Goal: Task Accomplishment & Management: Use online tool/utility

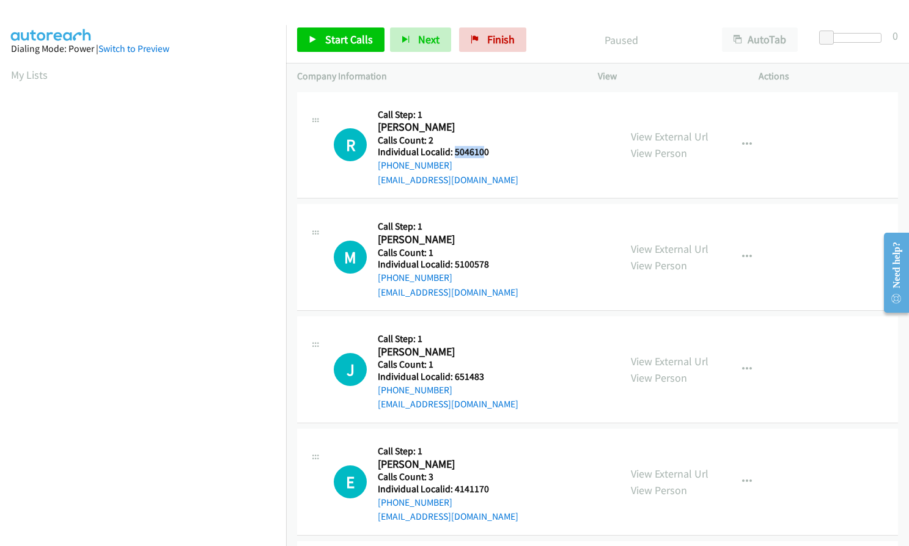
drag, startPoint x: 453, startPoint y: 151, endPoint x: 483, endPoint y: 151, distance: 29.9
click at [483, 151] on h5 "Individual Localid: 5046100" at bounding box center [448, 152] width 141 height 12
click at [487, 151] on h5 "Individual Localid: 5046100" at bounding box center [448, 152] width 141 height 12
drag, startPoint x: 452, startPoint y: 262, endPoint x: 494, endPoint y: 265, distance: 41.7
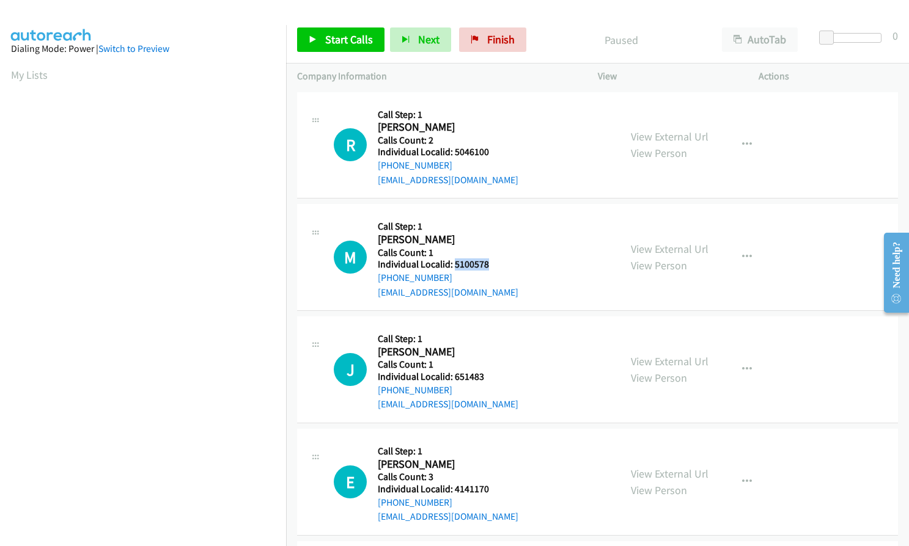
click at [494, 265] on h5 "Individual Localid: 5100578" at bounding box center [448, 265] width 141 height 12
copy h5 "5100578"
drag, startPoint x: 453, startPoint y: 378, endPoint x: 491, endPoint y: 376, distance: 37.9
click at [491, 376] on h5 "Individual Localid: 651483" at bounding box center [448, 377] width 141 height 12
copy h5 "651483"
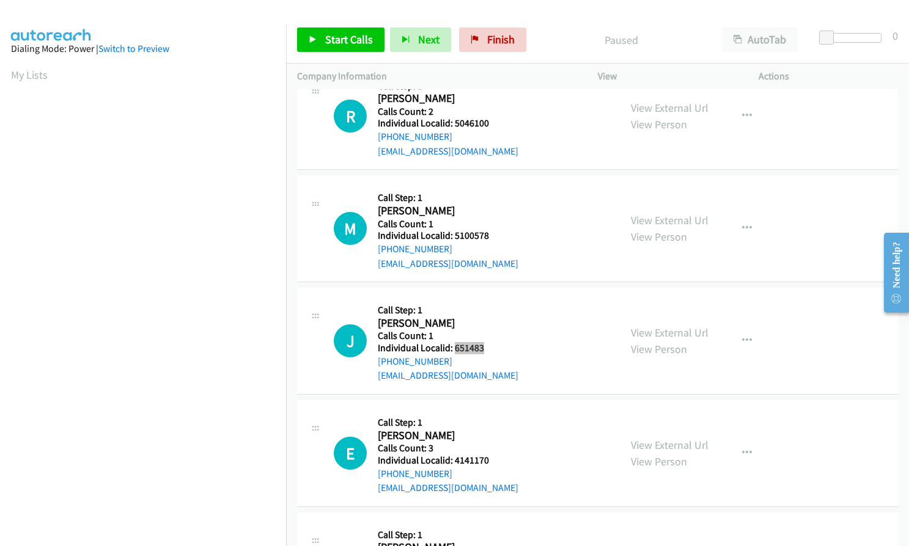
scroll to position [138, 0]
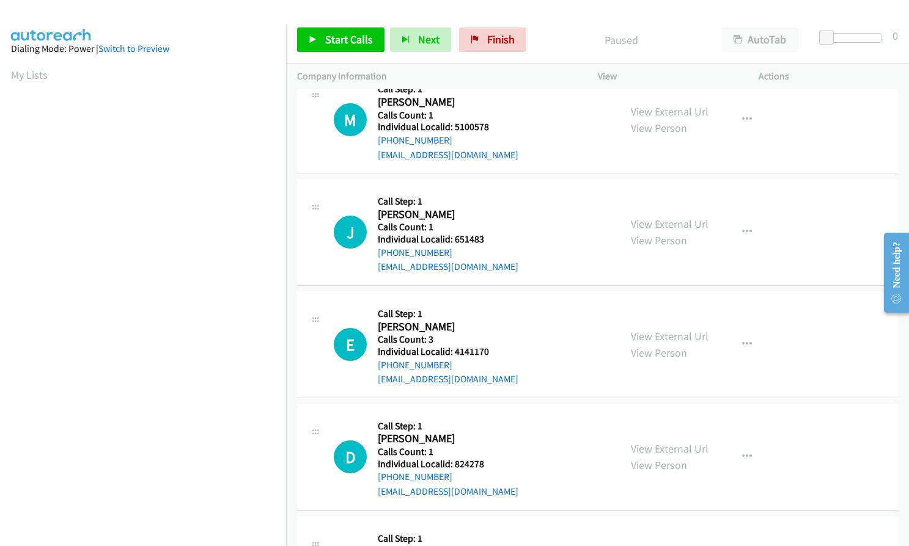
click at [455, 351] on h5 "Individual Localid: 4141170" at bounding box center [448, 352] width 141 height 12
drag, startPoint x: 455, startPoint y: 351, endPoint x: 466, endPoint y: 351, distance: 11.6
click at [466, 351] on h5 "Individual Localid: 4141170" at bounding box center [448, 352] width 141 height 12
copy h5 "4141170"
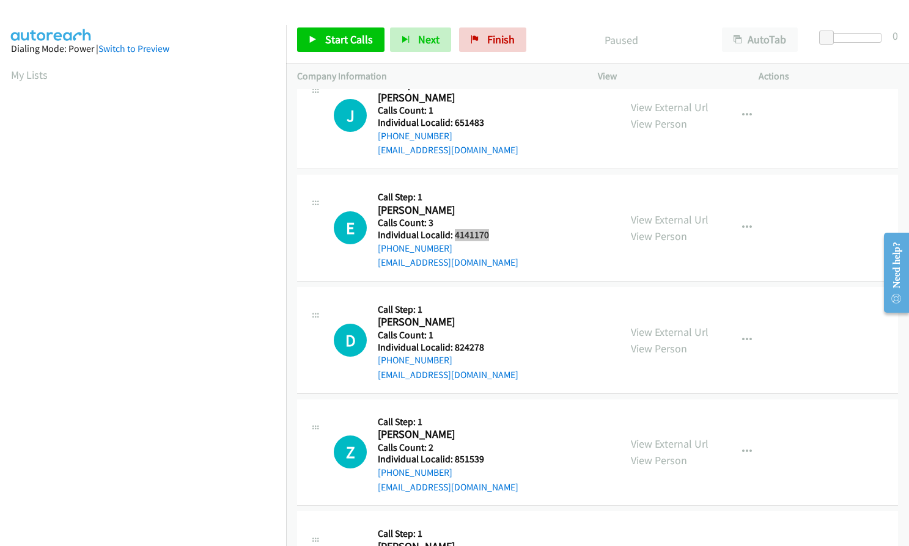
scroll to position [260, 0]
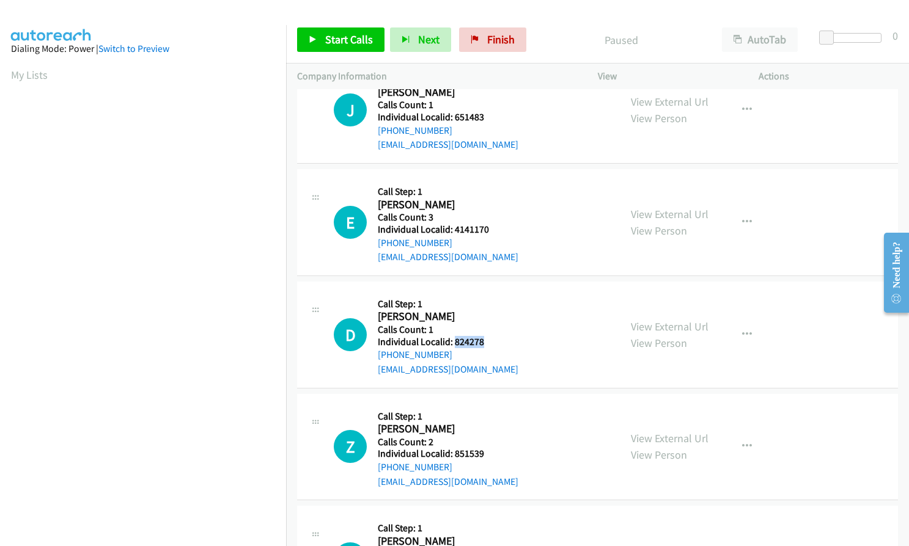
drag, startPoint x: 460, startPoint y: 340, endPoint x: 488, endPoint y: 344, distance: 29.0
click at [488, 344] on h5 "Individual Localid: 824278" at bounding box center [448, 342] width 141 height 12
copy h5 "824278"
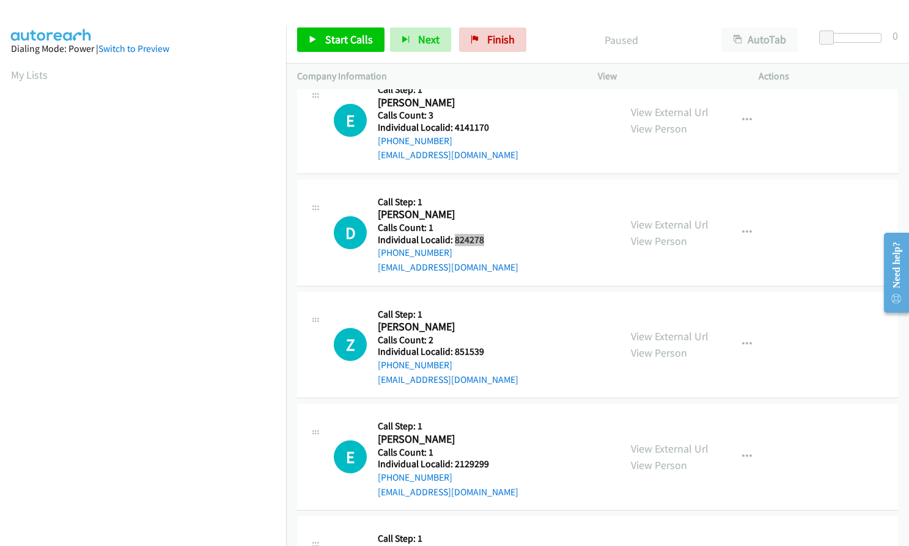
scroll to position [367, 0]
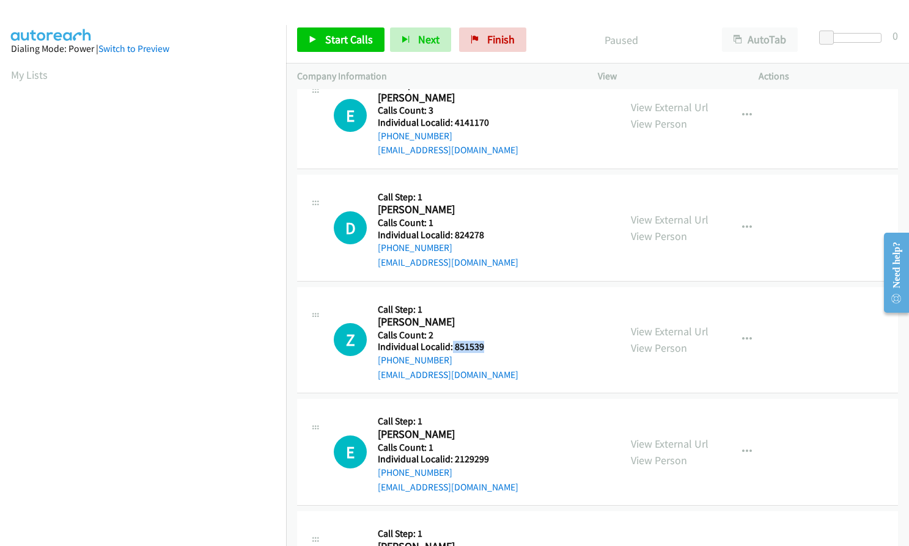
drag, startPoint x: 460, startPoint y: 345, endPoint x: 490, endPoint y: 348, distance: 30.8
click at [490, 348] on h5 "Individual Localid: 851539" at bounding box center [448, 347] width 141 height 12
copy h5 "851539"
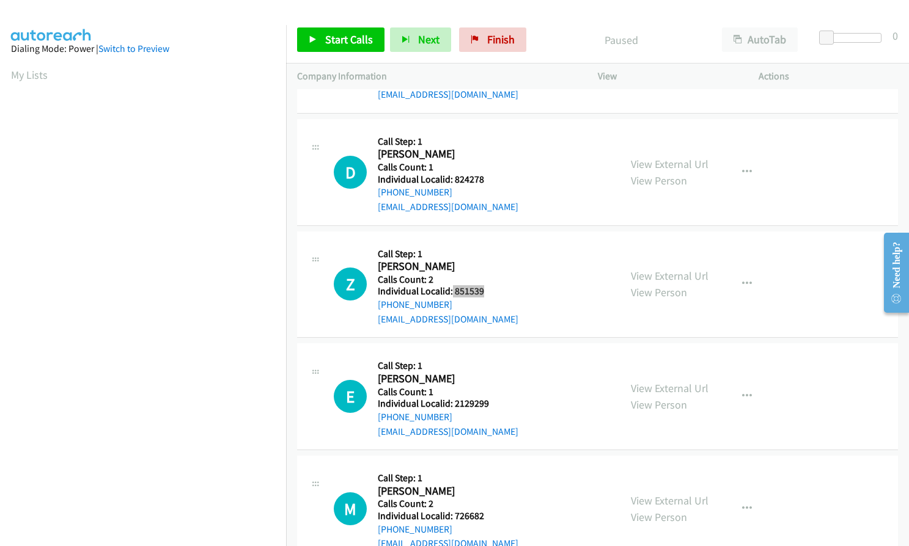
scroll to position [428, 0]
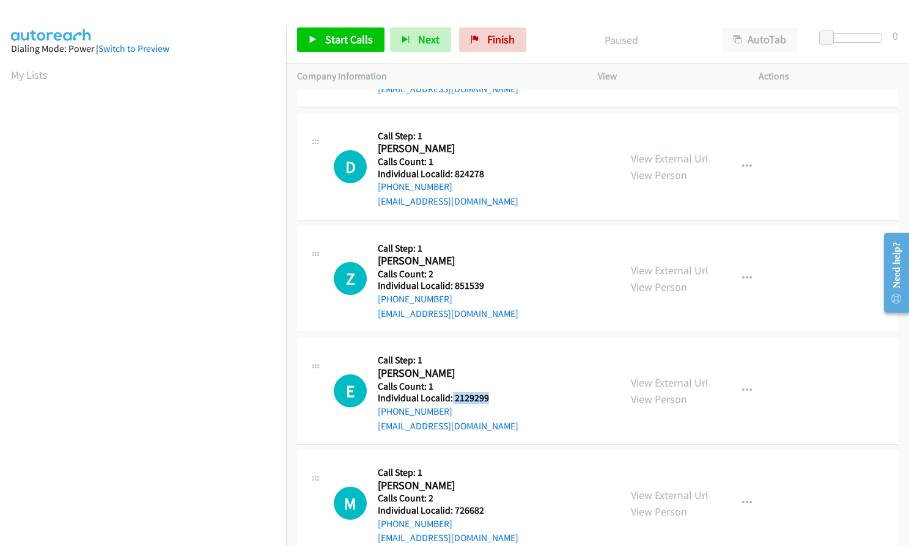
drag, startPoint x: 452, startPoint y: 395, endPoint x: 488, endPoint y: 398, distance: 36.2
click at [488, 398] on h5 "Individual Localid: 2129299" at bounding box center [448, 398] width 141 height 12
copy h5 "2129299"
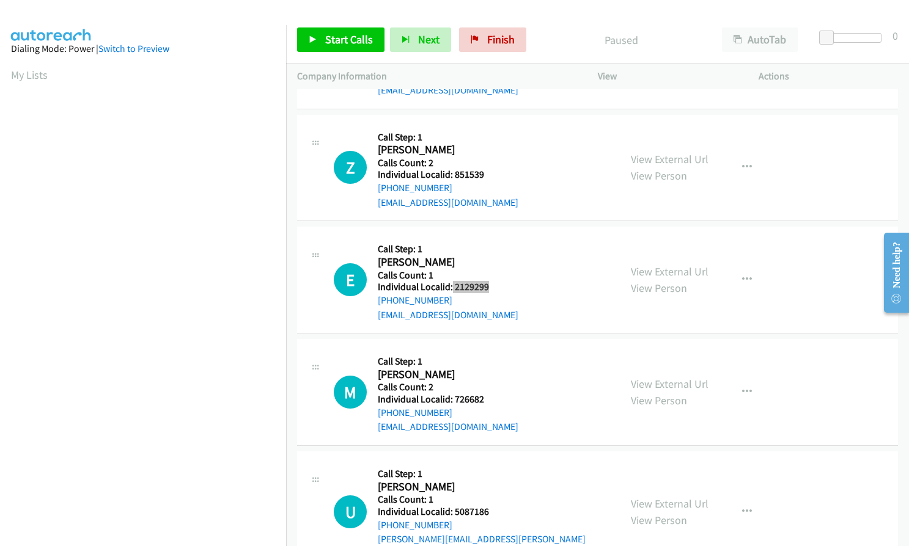
scroll to position [550, 0]
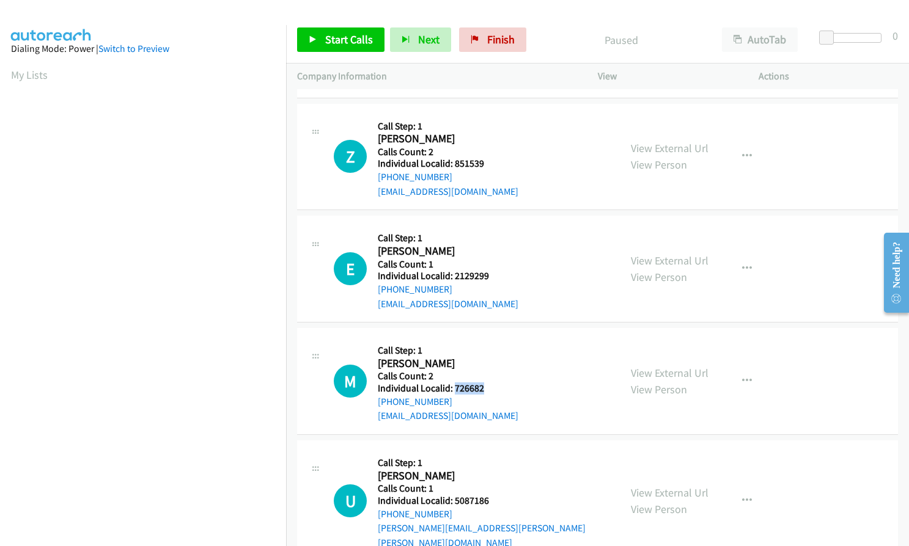
drag, startPoint x: 453, startPoint y: 388, endPoint x: 482, endPoint y: 388, distance: 28.7
click at [484, 388] on h5 "Individual Localid: 726682" at bounding box center [448, 389] width 141 height 12
copy h5 "726682"
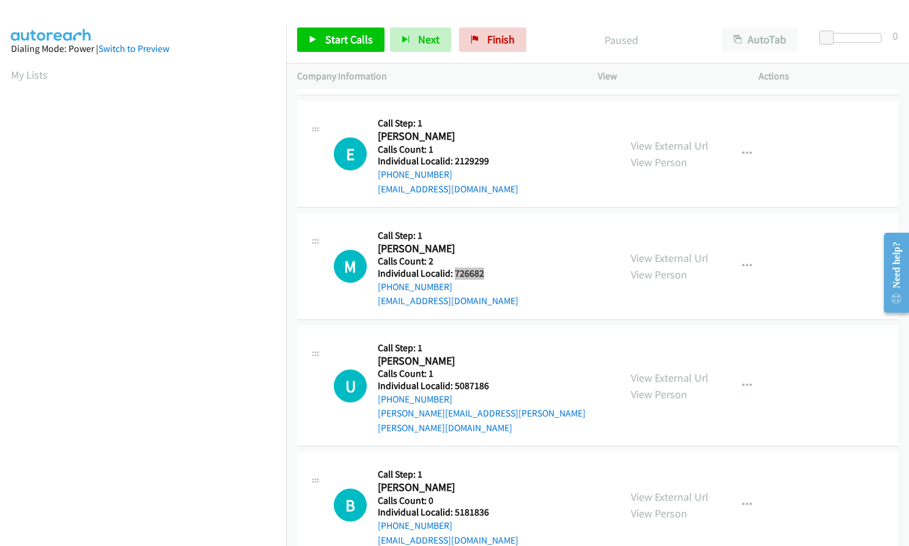
scroll to position [672, 0]
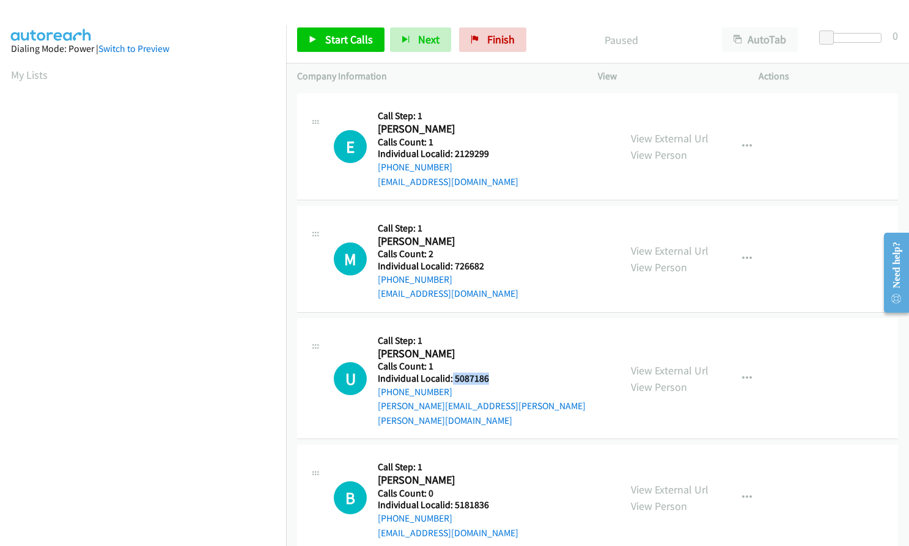
drag, startPoint x: 458, startPoint y: 376, endPoint x: 492, endPoint y: 376, distance: 34.2
click at [492, 376] on h5 "Individual Localid: 5087186" at bounding box center [493, 379] width 231 height 12
copy h5 "5087186"
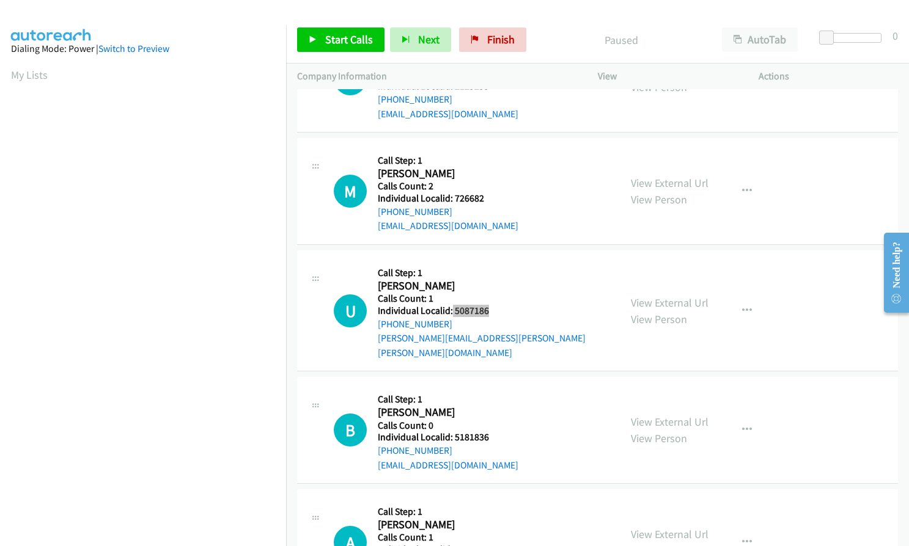
scroll to position [749, 0]
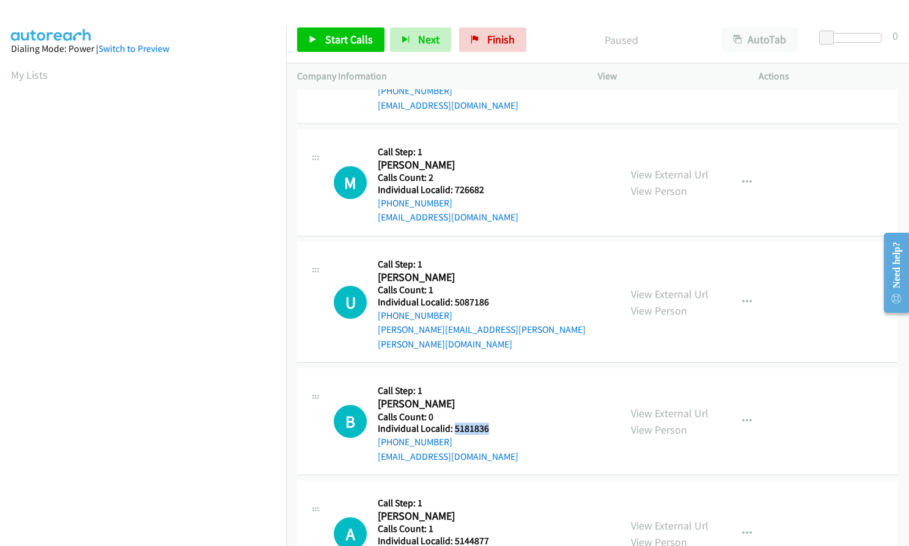
drag, startPoint x: 453, startPoint y: 415, endPoint x: 491, endPoint y: 414, distance: 37.3
click at [491, 423] on h5 "Individual Localid: 5181836" at bounding box center [448, 429] width 141 height 12
copy h5 "5181836"
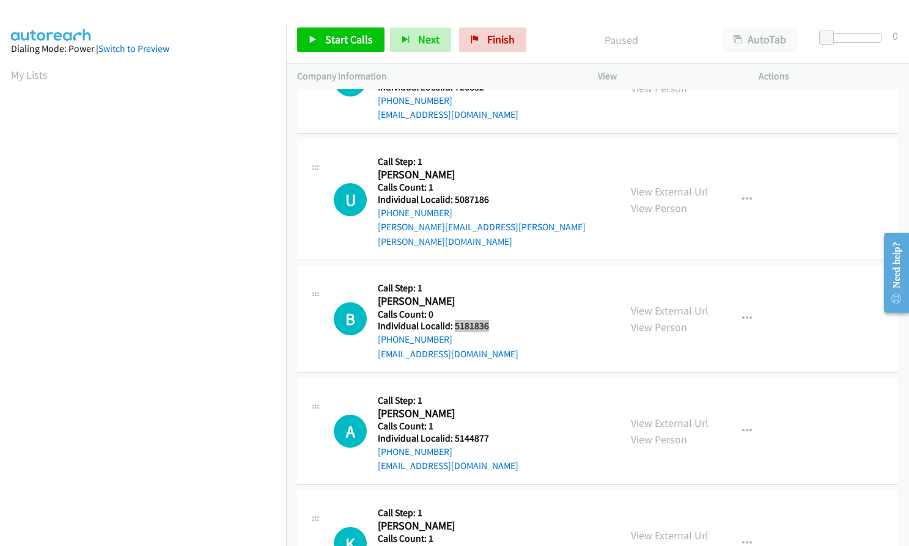
scroll to position [856, 0]
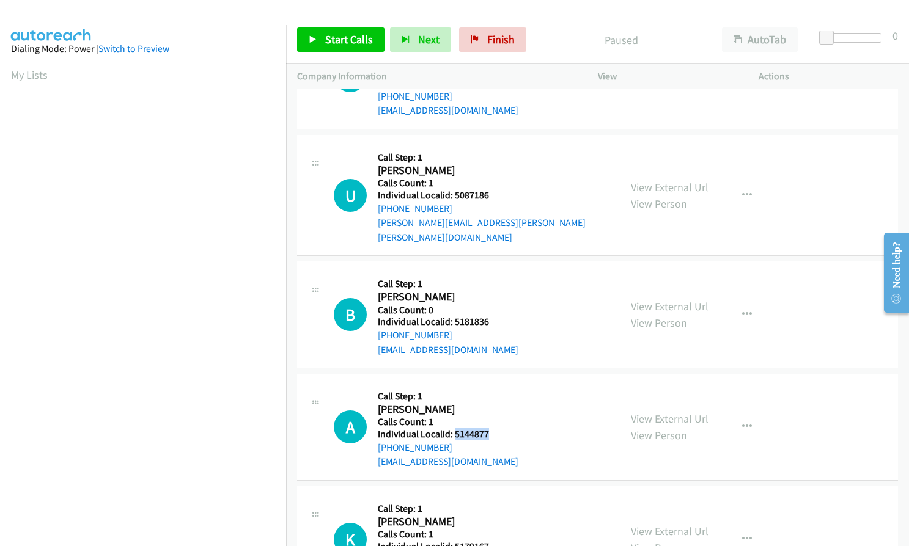
drag, startPoint x: 452, startPoint y: 420, endPoint x: 490, endPoint y: 421, distance: 37.3
click at [490, 428] on h5 "Individual Localid: 5144877" at bounding box center [448, 434] width 141 height 12
copy h5 "5144877"
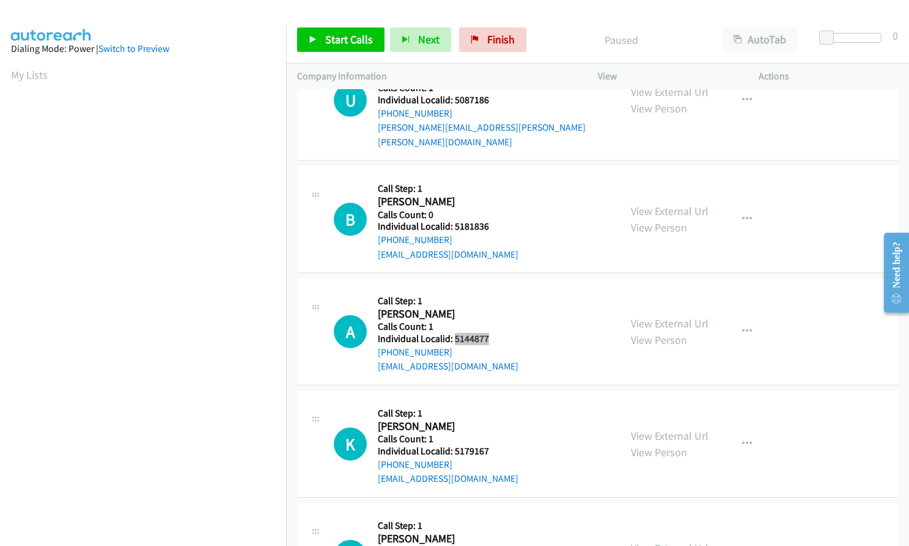
scroll to position [963, 0]
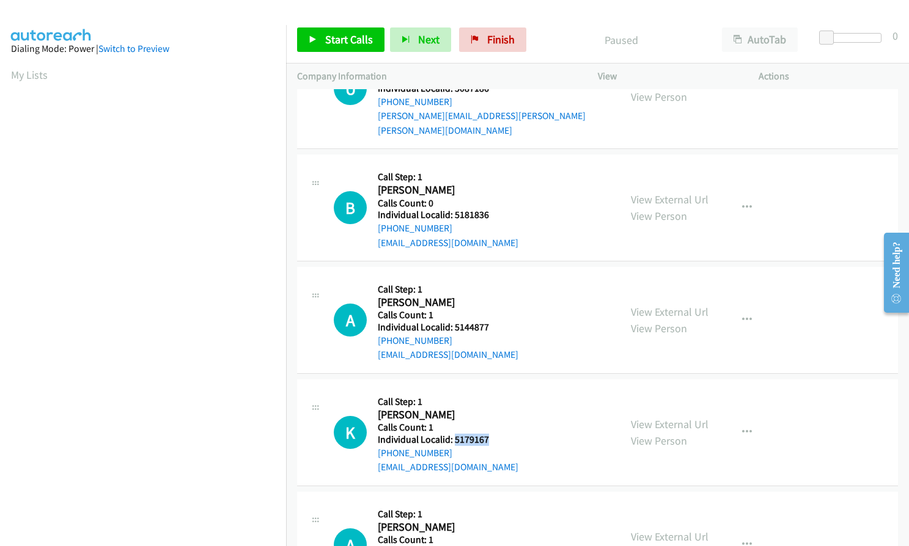
drag, startPoint x: 452, startPoint y: 424, endPoint x: 490, endPoint y: 425, distance: 37.3
click at [490, 434] on h5 "Individual Localid: 5179167" at bounding box center [448, 440] width 141 height 12
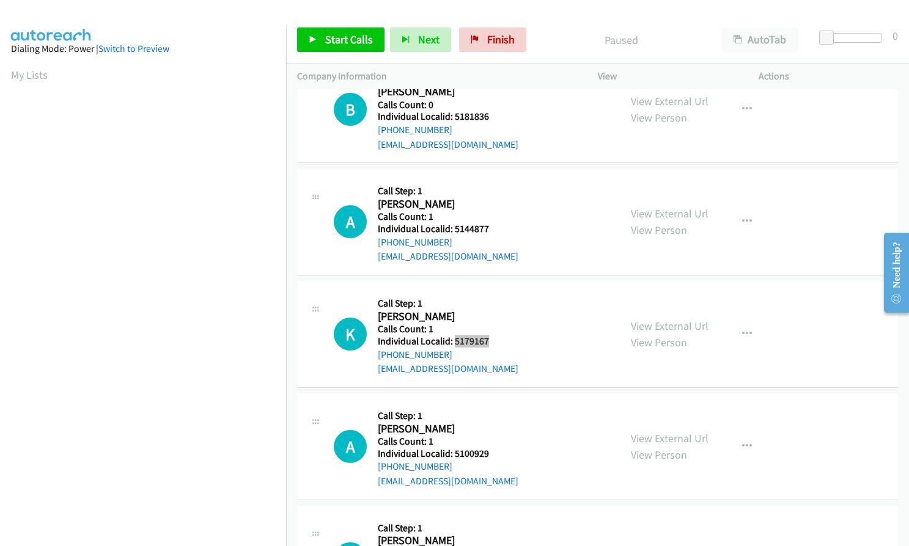
scroll to position [1085, 0]
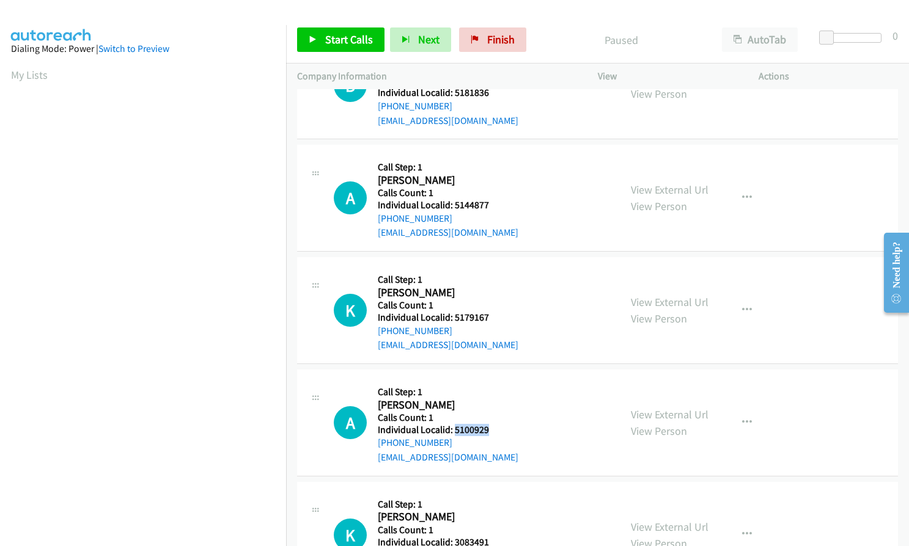
drag, startPoint x: 467, startPoint y: 414, endPoint x: 492, endPoint y: 414, distance: 25.1
click at [492, 424] on h5 "Individual Localid: 5100929" at bounding box center [448, 430] width 141 height 12
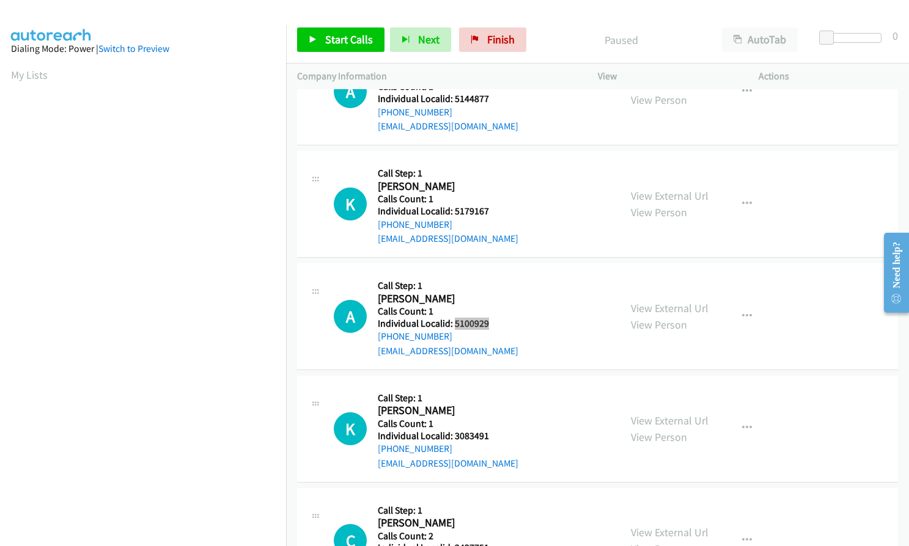
scroll to position [1192, 0]
drag, startPoint x: 455, startPoint y: 419, endPoint x: 488, endPoint y: 416, distance: 33.1
click at [488, 430] on h5 "Individual Localid: 3083491" at bounding box center [448, 436] width 141 height 12
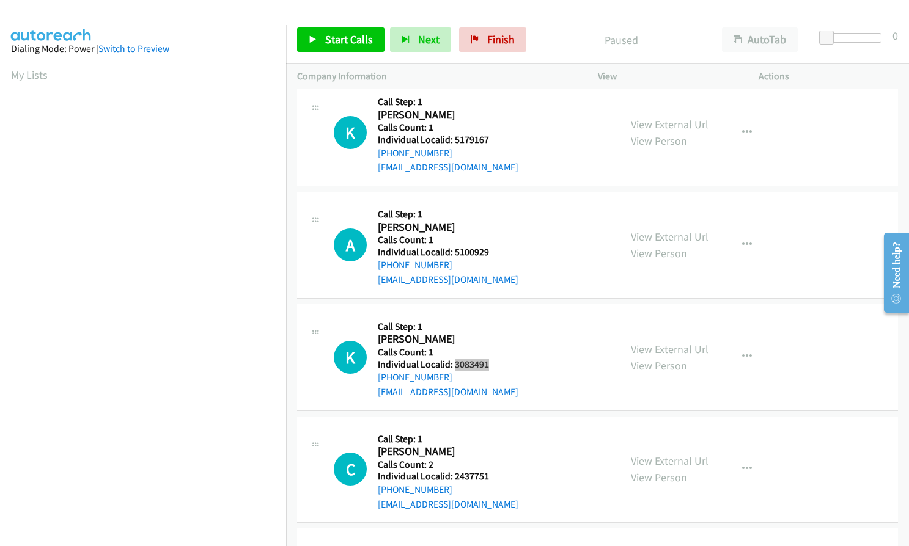
scroll to position [1268, 0]
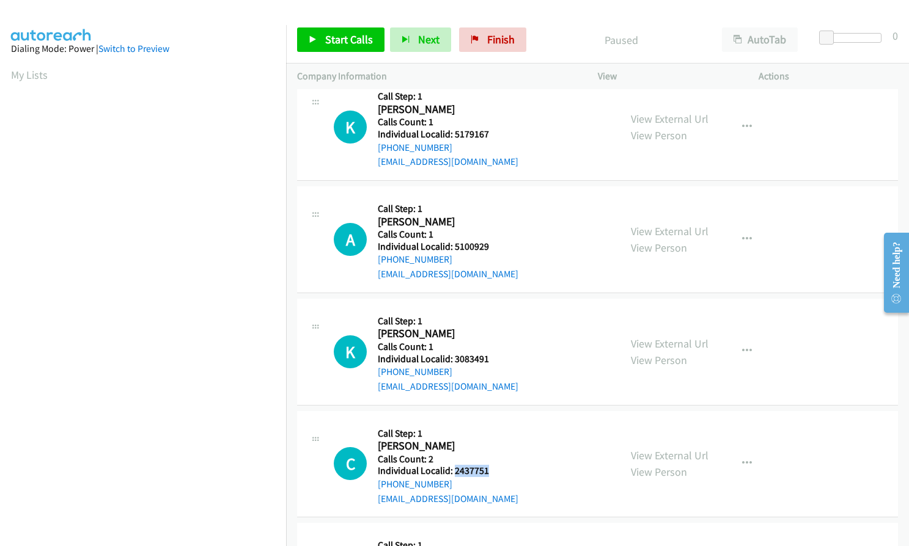
drag, startPoint x: 452, startPoint y: 453, endPoint x: 487, endPoint y: 457, distance: 35.0
click at [487, 465] on h5 "Individual Localid: 2437751" at bounding box center [448, 471] width 141 height 12
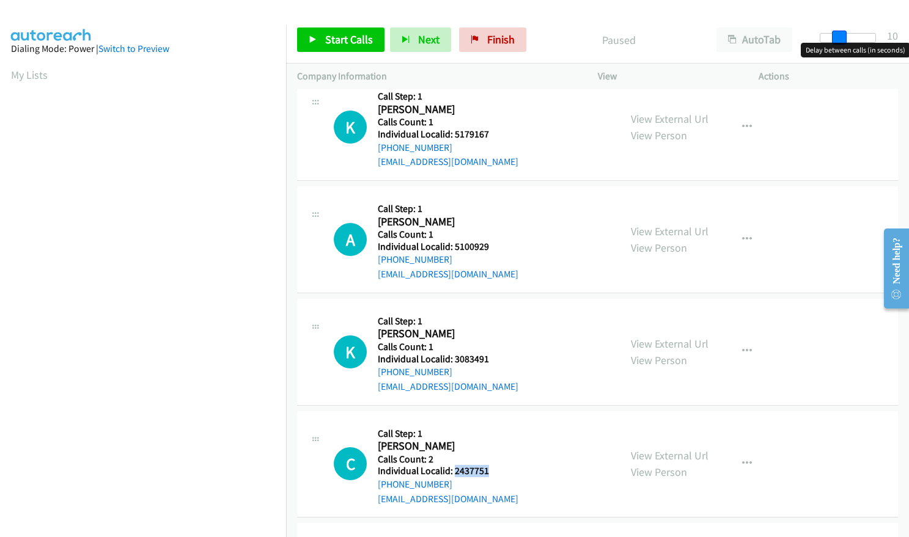
drag, startPoint x: 827, startPoint y: 41, endPoint x: 846, endPoint y: 40, distance: 19.0
click at [846, 40] on span at bounding box center [839, 38] width 15 height 15
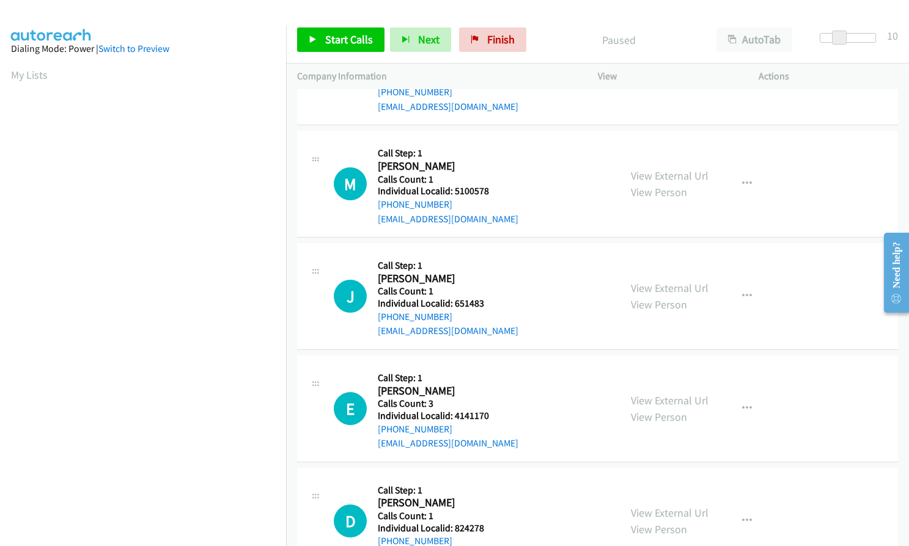
scroll to position [0, 0]
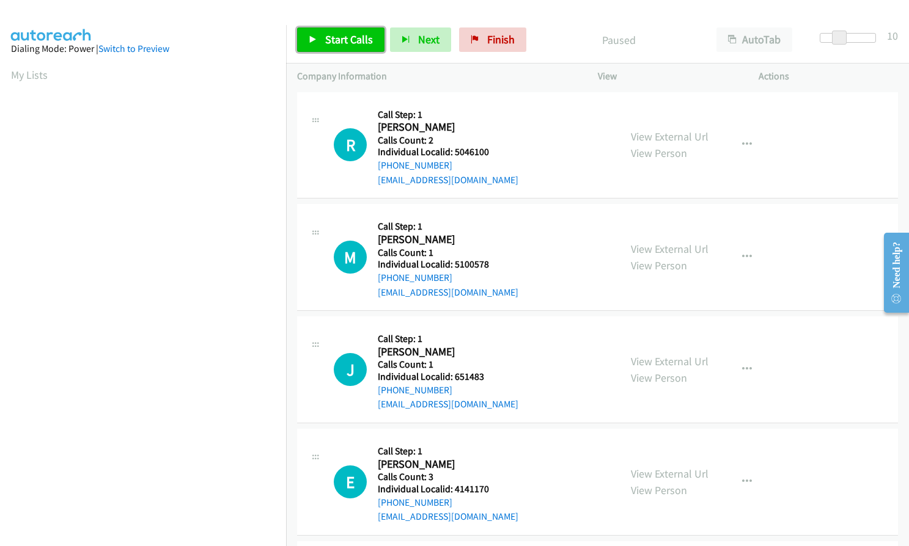
click at [326, 37] on span "Start Calls" at bounding box center [349, 39] width 48 height 14
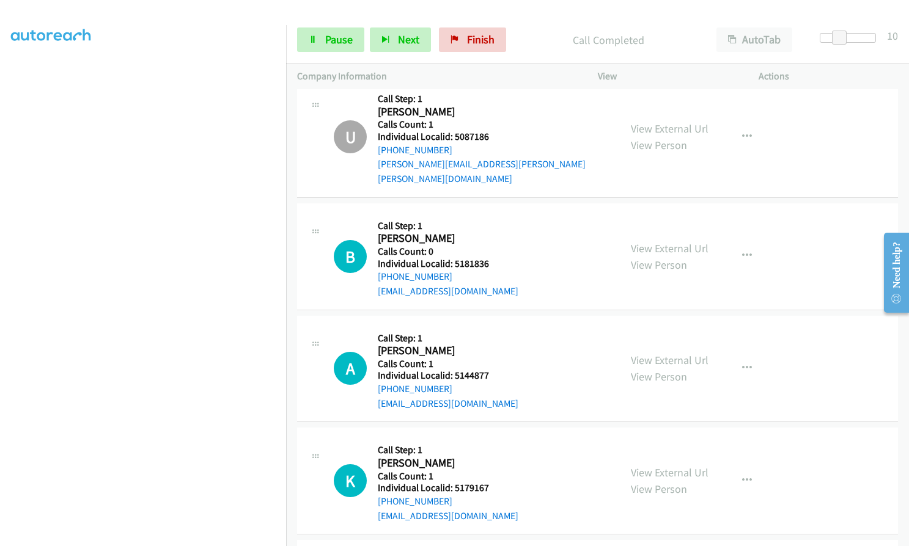
scroll to position [963, 0]
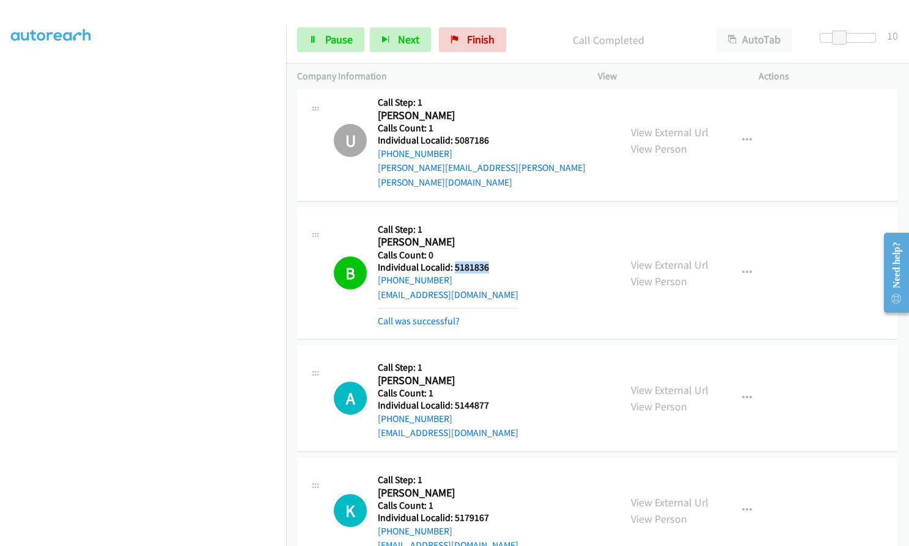
drag, startPoint x: 453, startPoint y: 252, endPoint x: 492, endPoint y: 252, distance: 39.1
click at [492, 262] on h5 "Individual Localid: 5181836" at bounding box center [448, 268] width 141 height 12
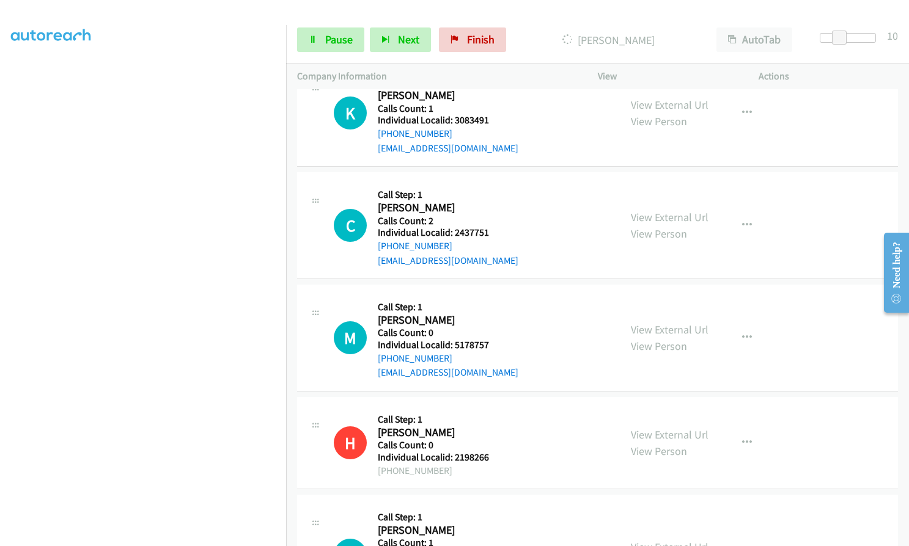
scroll to position [1635, 0]
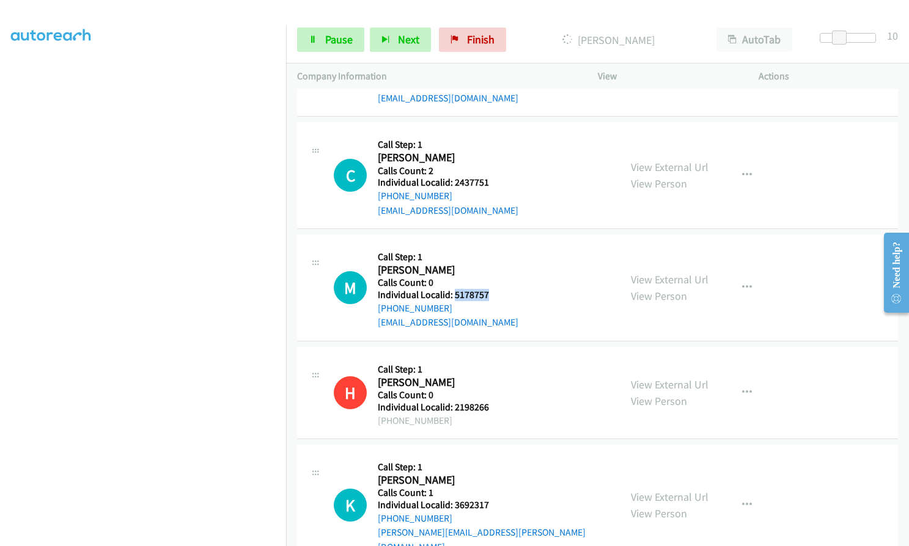
drag, startPoint x: 454, startPoint y: 280, endPoint x: 490, endPoint y: 281, distance: 36.1
click at [490, 289] on h5 "Individual Localid: 5178757" at bounding box center [448, 295] width 141 height 12
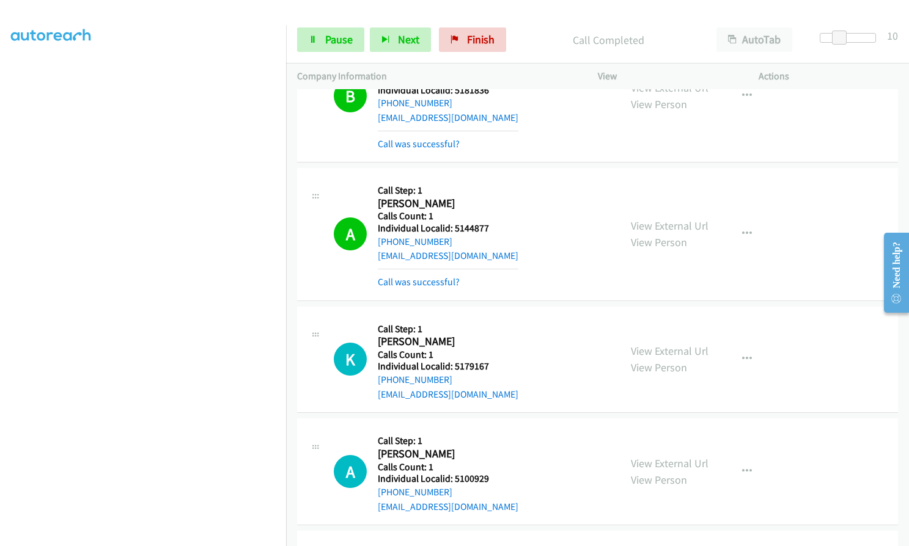
scroll to position [1096, 0]
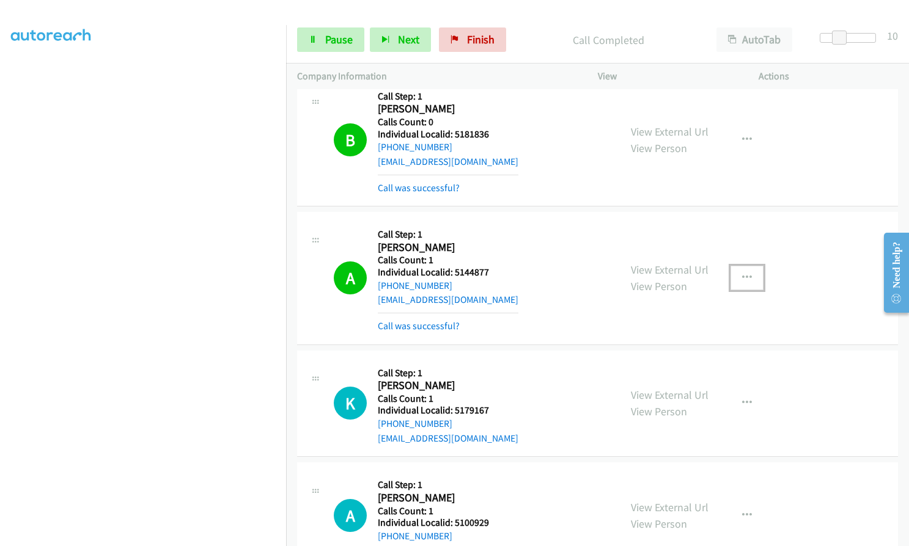
click at [746, 273] on icon "button" at bounding box center [747, 278] width 10 height 10
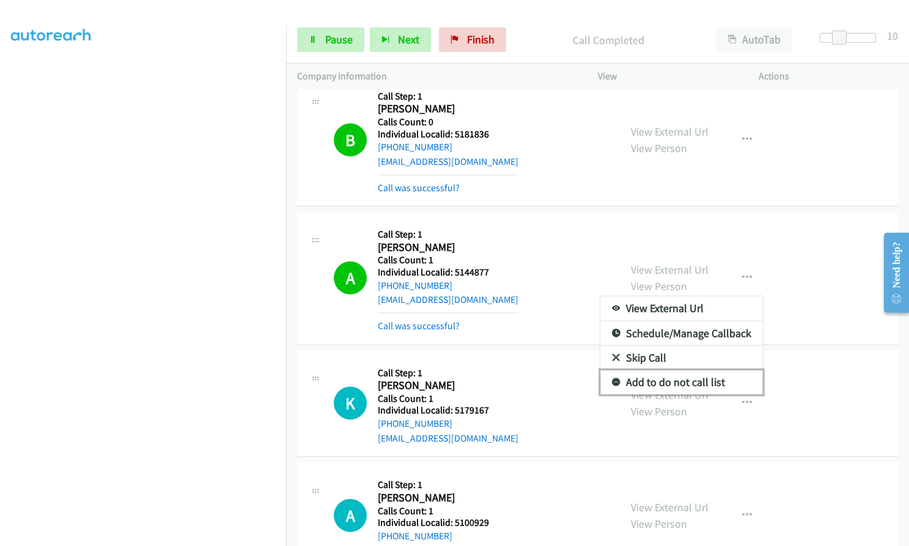
click at [612, 379] on icon at bounding box center [616, 383] width 9 height 9
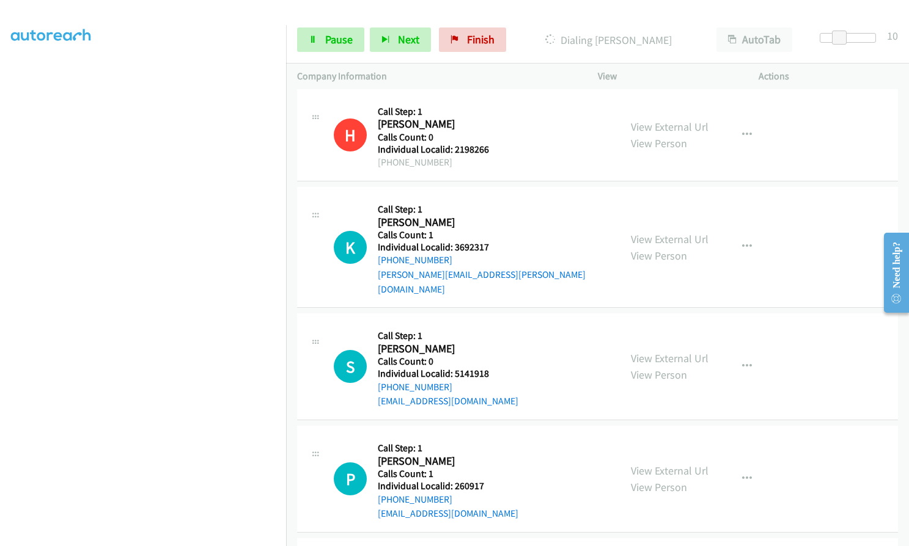
scroll to position [1936, 0]
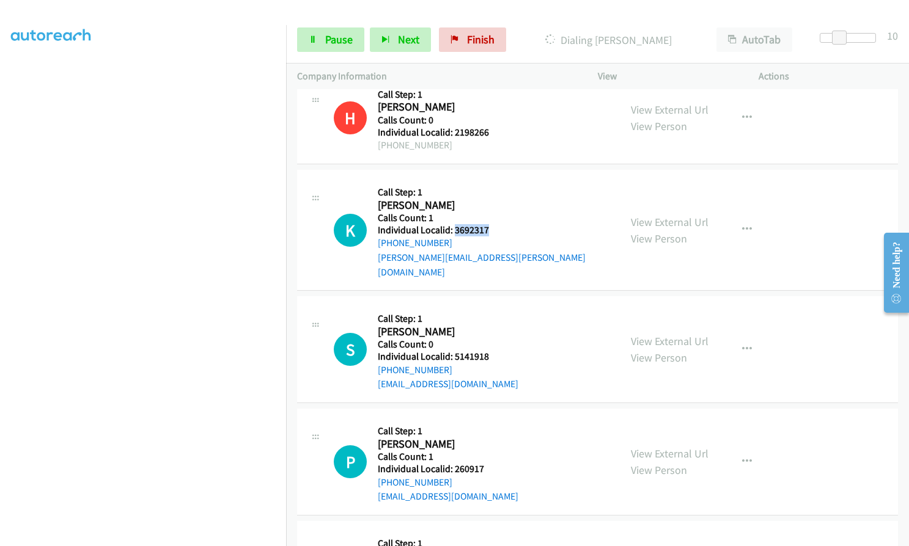
drag, startPoint x: 455, startPoint y: 213, endPoint x: 490, endPoint y: 216, distance: 35.0
click at [490, 224] on h5 "Individual Localid: 3692317" at bounding box center [493, 230] width 231 height 12
drag, startPoint x: 453, startPoint y: 325, endPoint x: 493, endPoint y: 327, distance: 39.8
click at [493, 351] on h5 "Individual Localid: 5141918" at bounding box center [448, 357] width 141 height 12
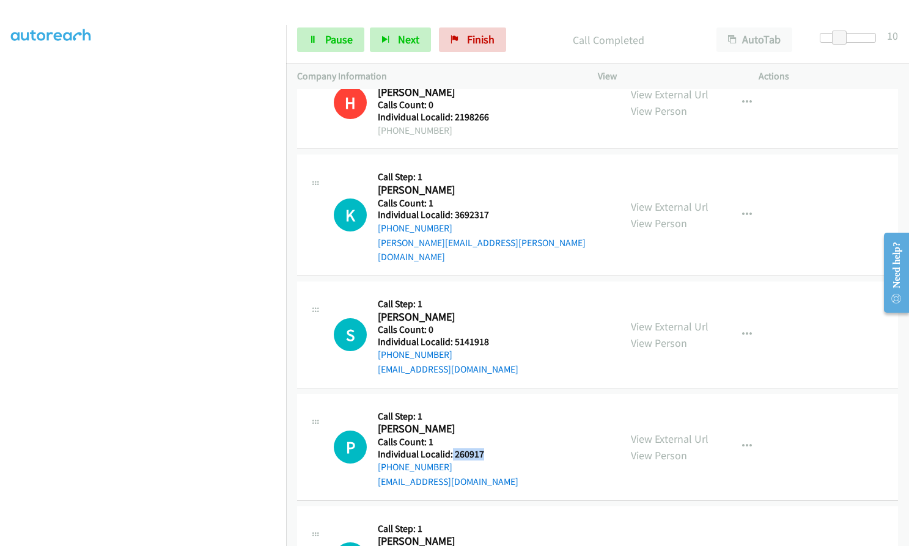
drag, startPoint x: 452, startPoint y: 422, endPoint x: 497, endPoint y: 427, distance: 45.5
click at [497, 449] on h5 "Individual Localid: 260917" at bounding box center [448, 455] width 141 height 12
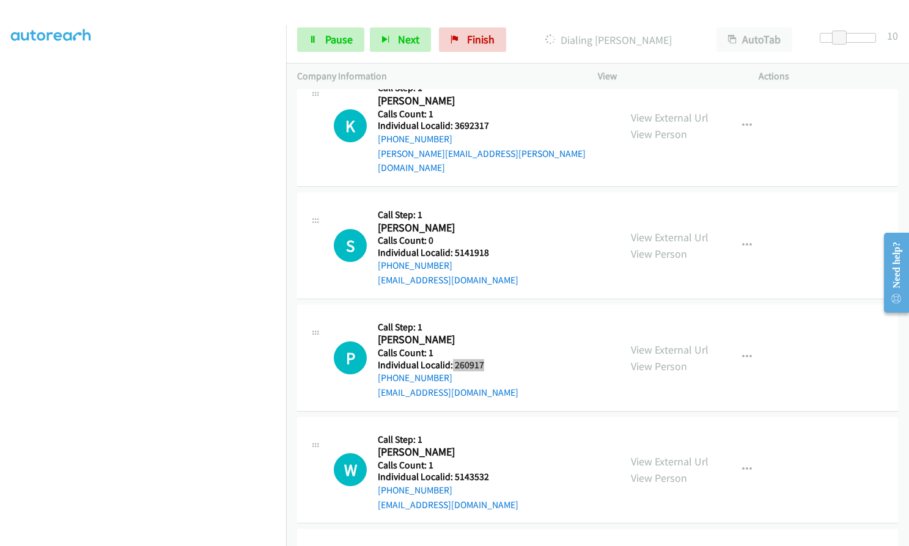
scroll to position [2069, 0]
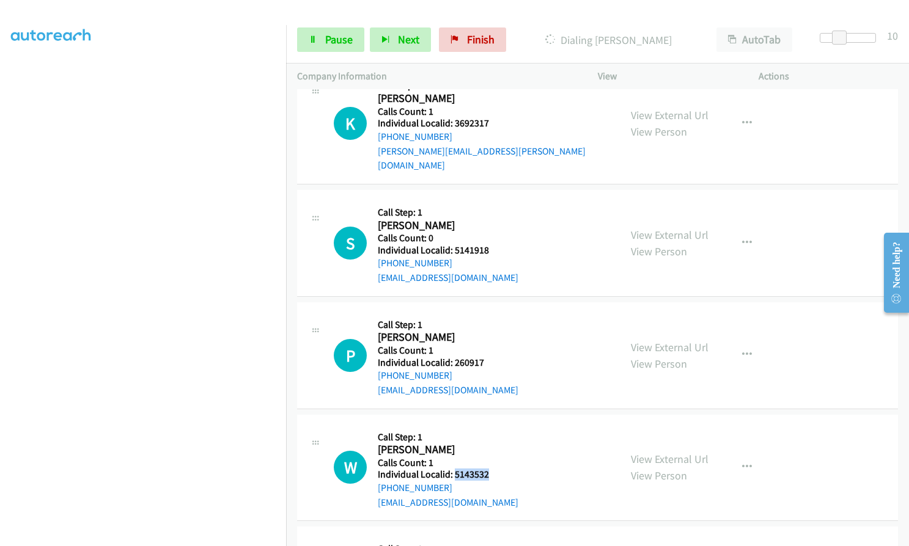
drag, startPoint x: 453, startPoint y: 446, endPoint x: 490, endPoint y: 446, distance: 36.7
click at [490, 469] on h5 "Individual Localid: 5143532" at bounding box center [448, 475] width 141 height 12
click at [335, 45] on span "Pause" at bounding box center [339, 39] width 28 height 14
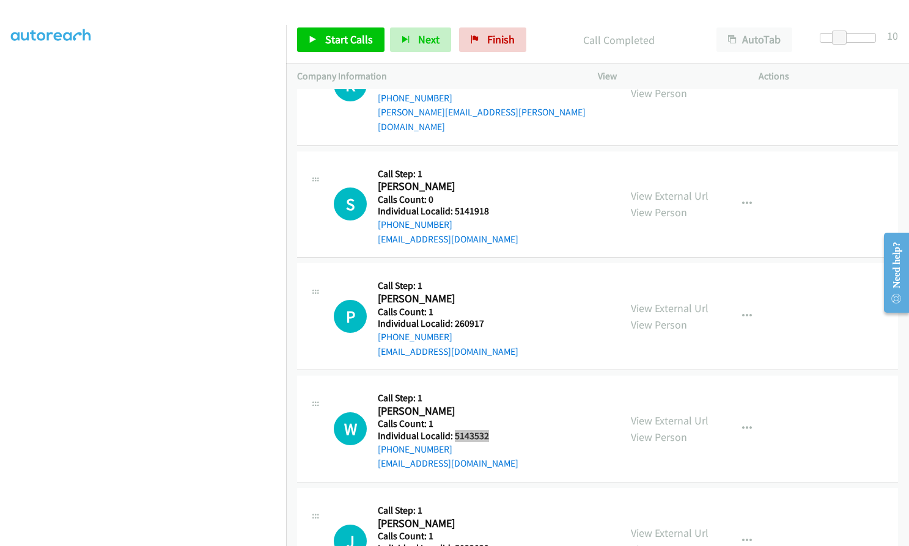
scroll to position [2339, 0]
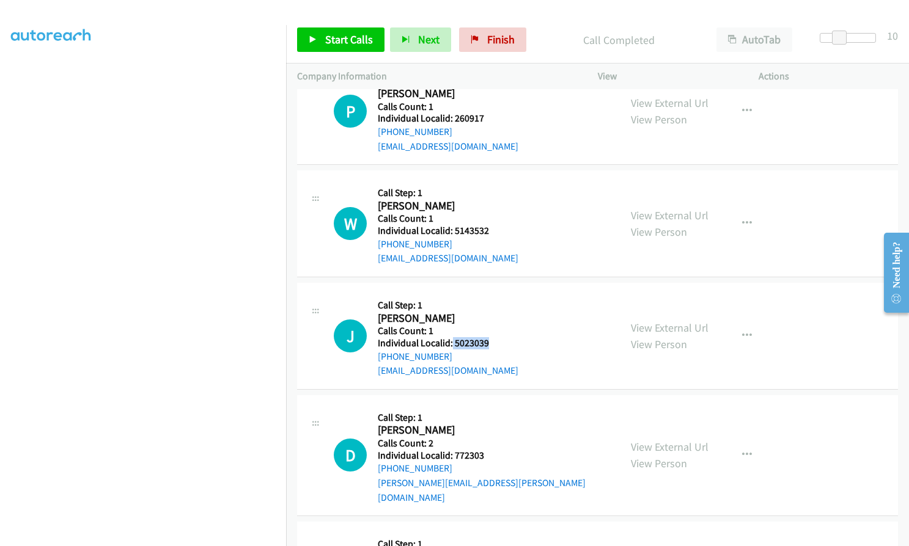
drag, startPoint x: 452, startPoint y: 315, endPoint x: 497, endPoint y: 318, distance: 45.3
click at [497, 337] on h5 "Individual Localid: 5023039" at bounding box center [448, 343] width 141 height 12
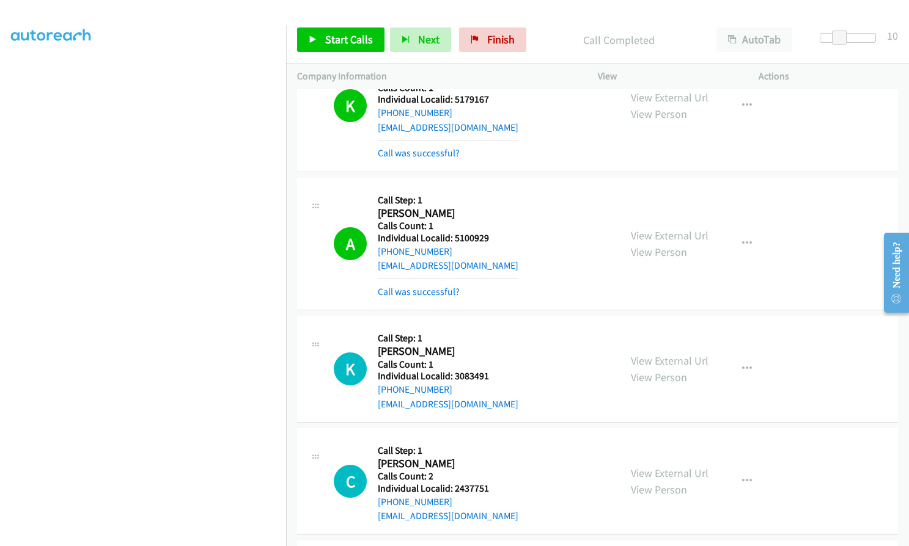
scroll to position [1392, 0]
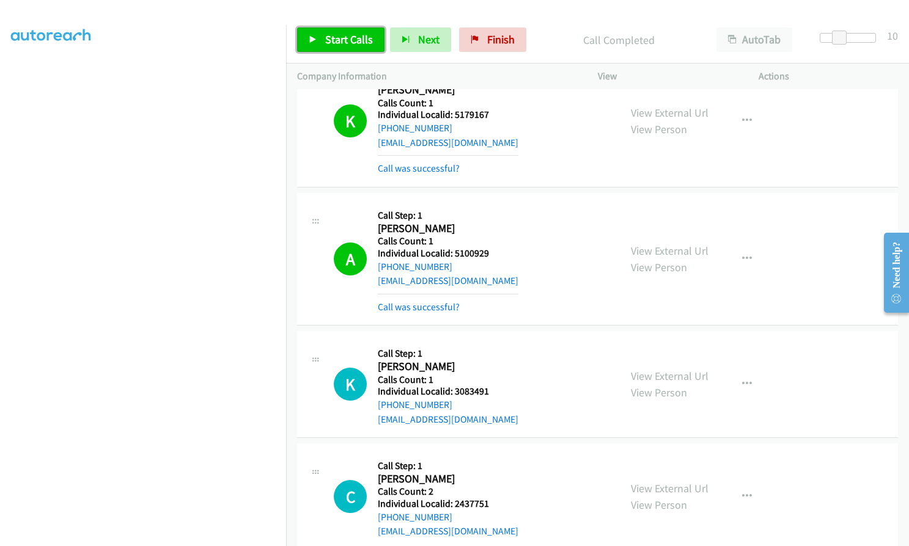
click at [356, 40] on span "Start Calls" at bounding box center [349, 39] width 48 height 14
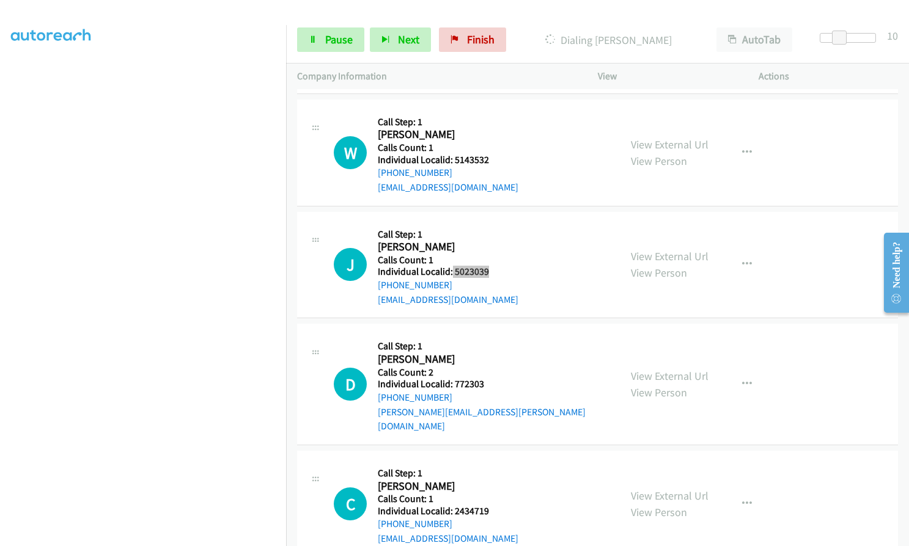
scroll to position [2446, 0]
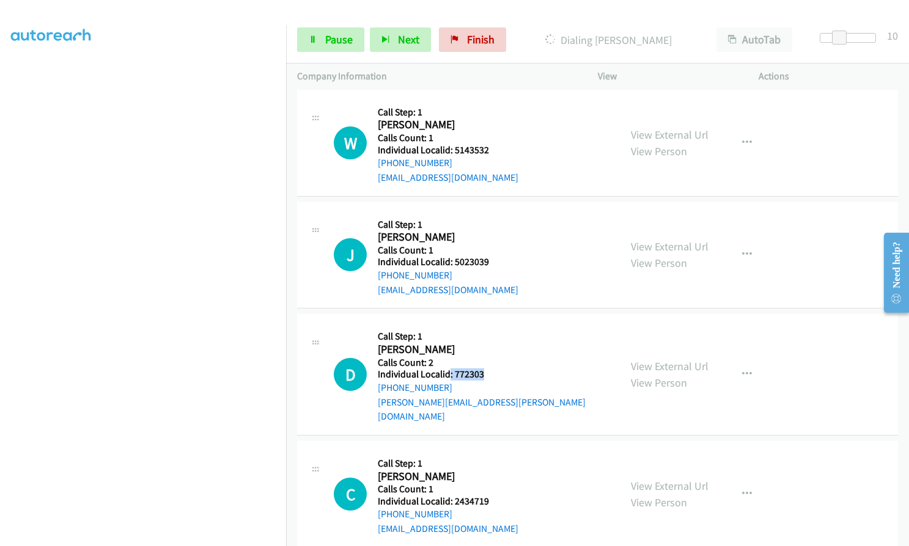
drag, startPoint x: 450, startPoint y: 344, endPoint x: 487, endPoint y: 345, distance: 37.3
click at [487, 369] on h5 "Individual Localid: 772303" at bounding box center [493, 375] width 231 height 12
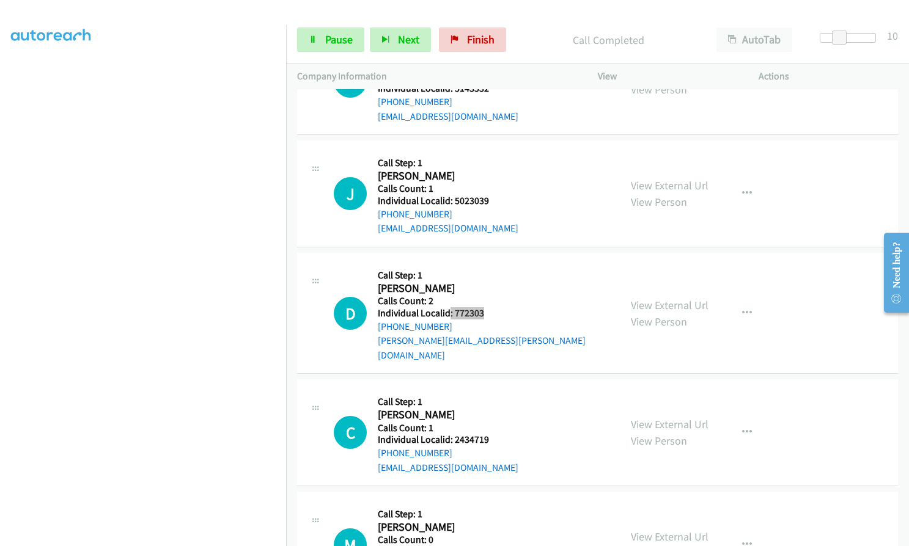
scroll to position [2563, 0]
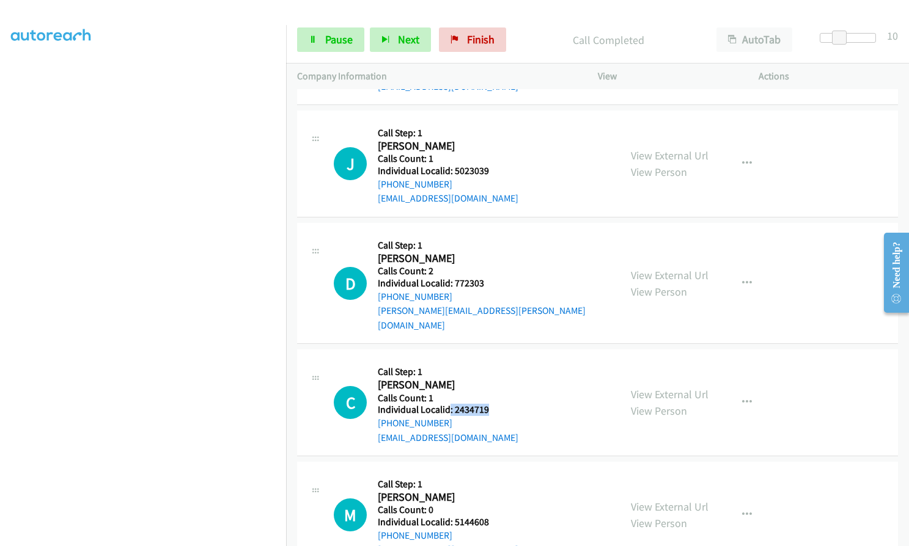
drag, startPoint x: 450, startPoint y: 362, endPoint x: 498, endPoint y: 370, distance: 48.8
click at [498, 404] on h5 "Individual Localid: 2434719" at bounding box center [448, 410] width 141 height 12
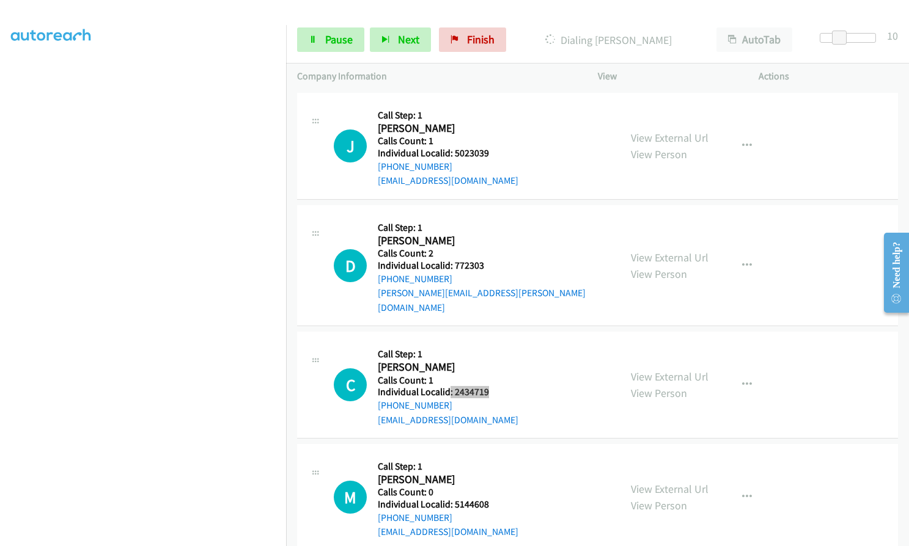
scroll to position [2609, 0]
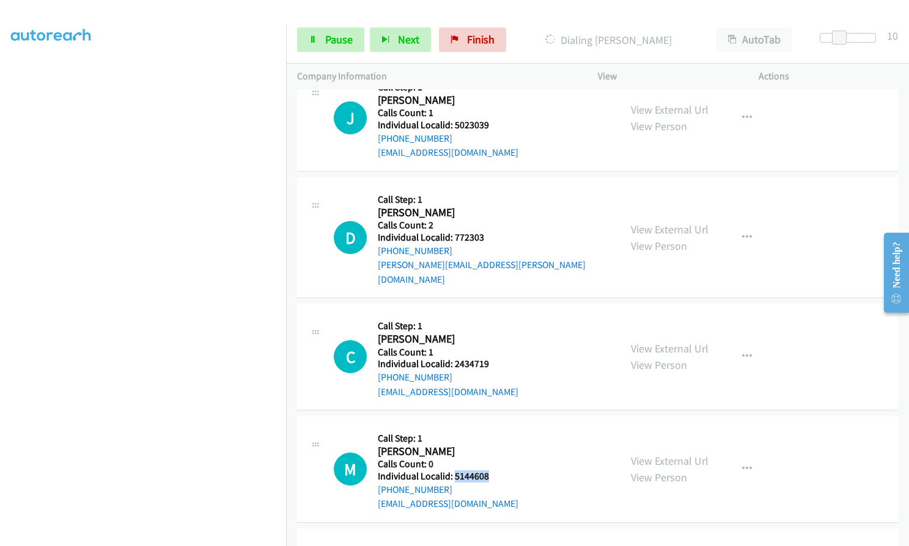
drag, startPoint x: 455, startPoint y: 431, endPoint x: 491, endPoint y: 432, distance: 36.7
click at [491, 471] on h5 "Individual Localid: 5144608" at bounding box center [448, 477] width 141 height 12
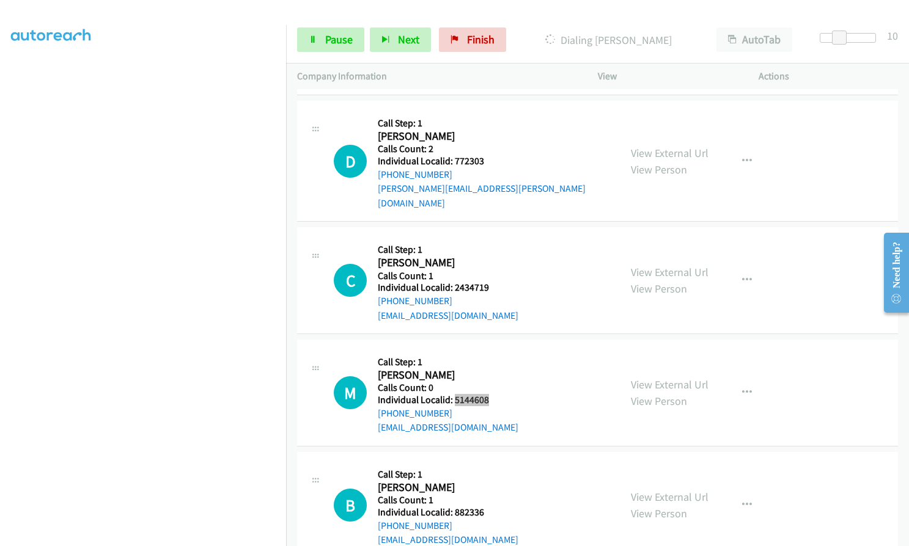
scroll to position [2762, 0]
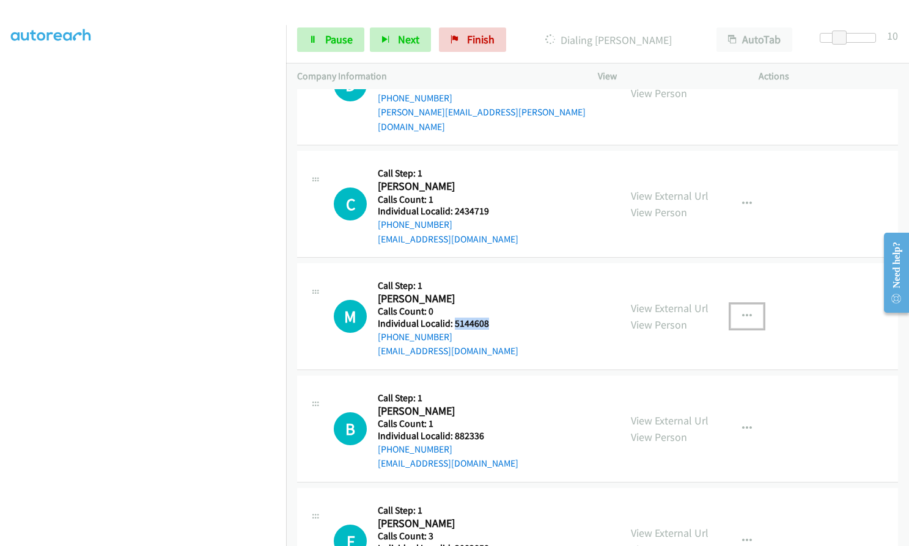
click at [743, 312] on icon "button" at bounding box center [747, 317] width 10 height 10
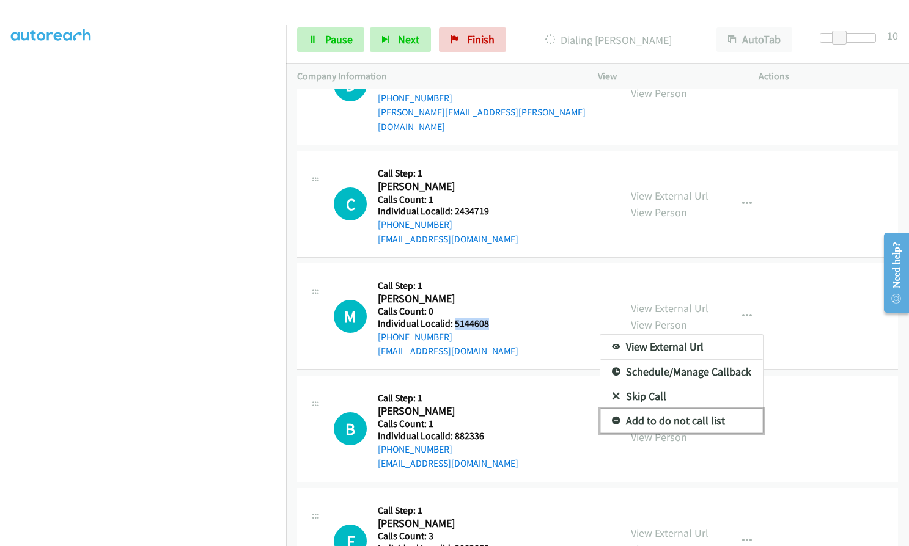
click at [614, 409] on link "Add to do not call list" at bounding box center [681, 421] width 163 height 24
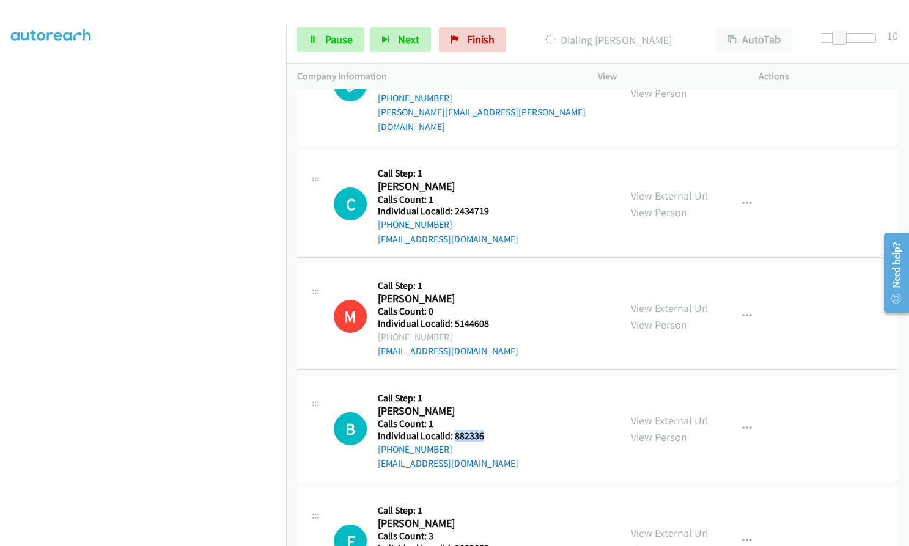
drag, startPoint x: 454, startPoint y: 392, endPoint x: 487, endPoint y: 394, distance: 33.1
click at [487, 430] on h5 "Individual Localid: 882336" at bounding box center [448, 436] width 141 height 12
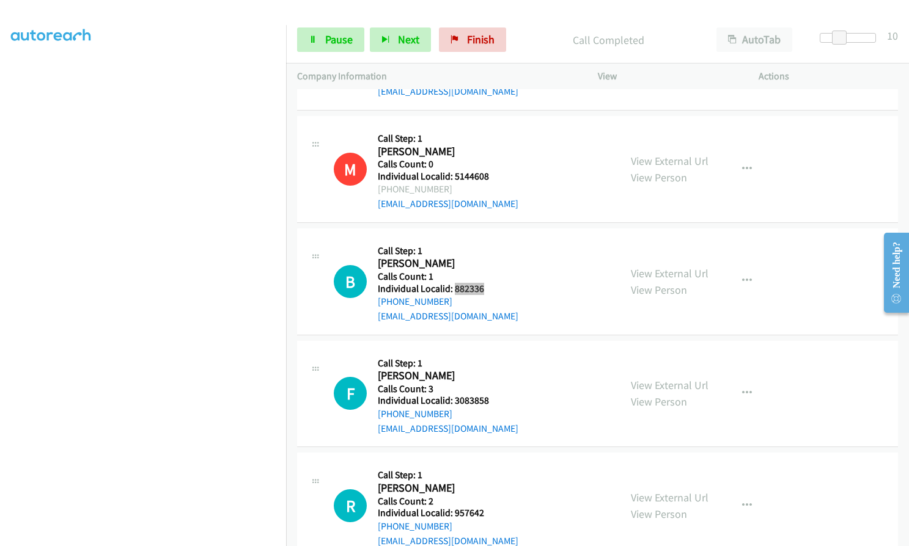
scroll to position [2971, 0]
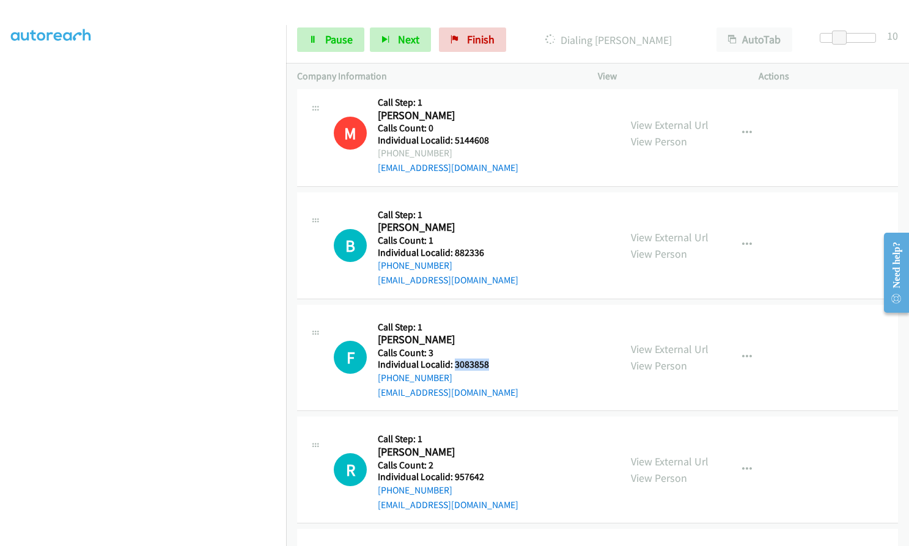
drag, startPoint x: 453, startPoint y: 321, endPoint x: 493, endPoint y: 323, distance: 39.8
click at [493, 359] on h5 "Individual Localid: 3083858" at bounding box center [448, 365] width 141 height 12
drag, startPoint x: 453, startPoint y: 433, endPoint x: 488, endPoint y: 435, distance: 35.5
click at [488, 471] on h5 "Individual Localid: 957642" at bounding box center [448, 477] width 141 height 12
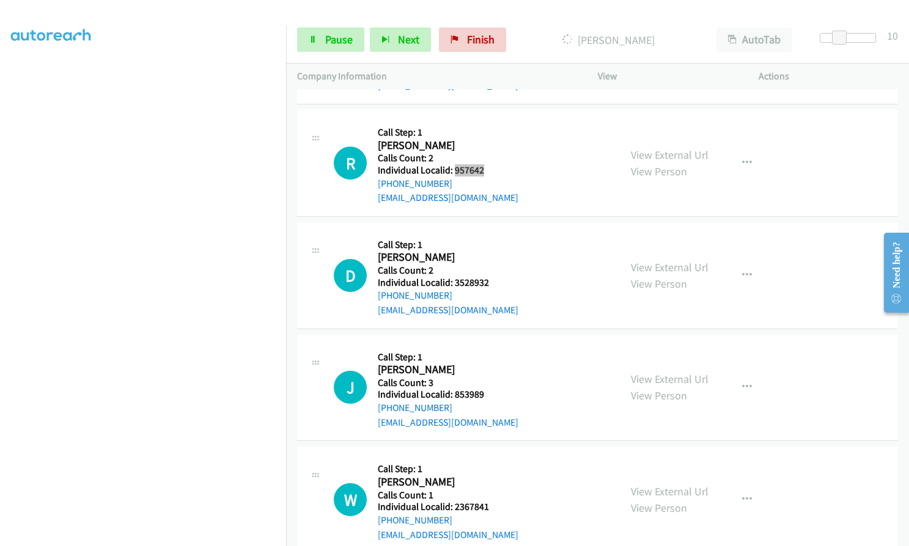
scroll to position [3288, 0]
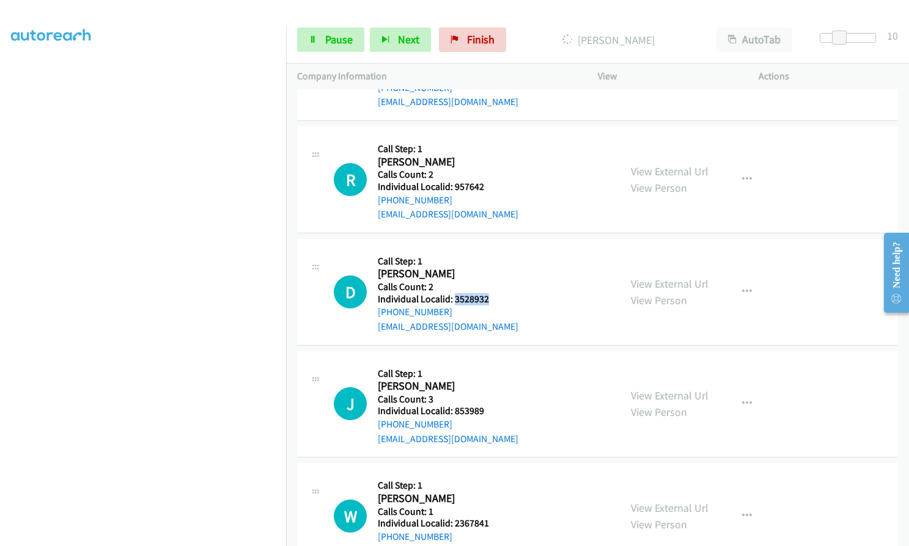
drag, startPoint x: 455, startPoint y: 257, endPoint x: 488, endPoint y: 260, distance: 33.8
click at [488, 293] on h5 "Individual Localid: 3528932" at bounding box center [448, 299] width 141 height 12
drag, startPoint x: 454, startPoint y: 369, endPoint x: 470, endPoint y: 369, distance: 15.9
click at [487, 405] on h5 "Individual Localid: 853989" at bounding box center [448, 411] width 141 height 12
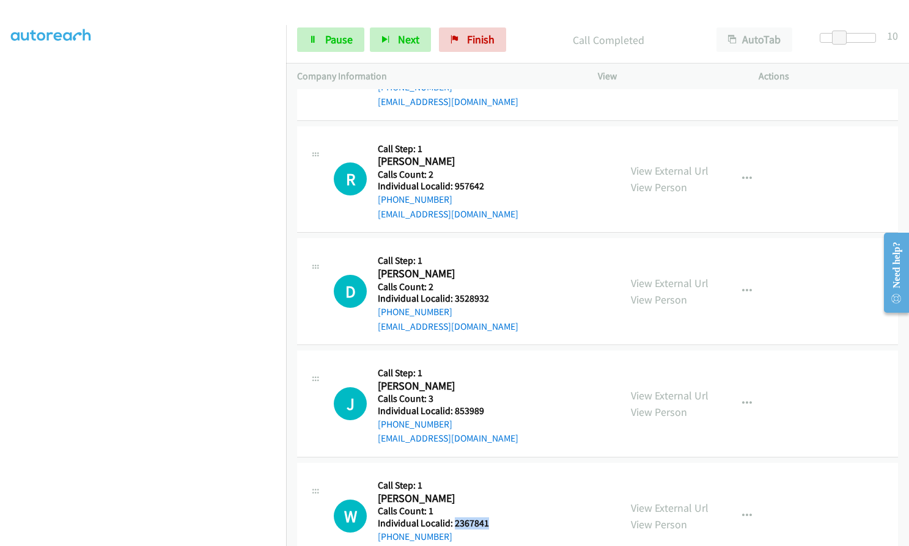
drag, startPoint x: 453, startPoint y: 477, endPoint x: 493, endPoint y: 481, distance: 39.3
click at [493, 481] on div "W Callback Scheduled Call Step: 1 [PERSON_NAME] America/New_York Calls Count: 1…" at bounding box center [471, 516] width 275 height 84
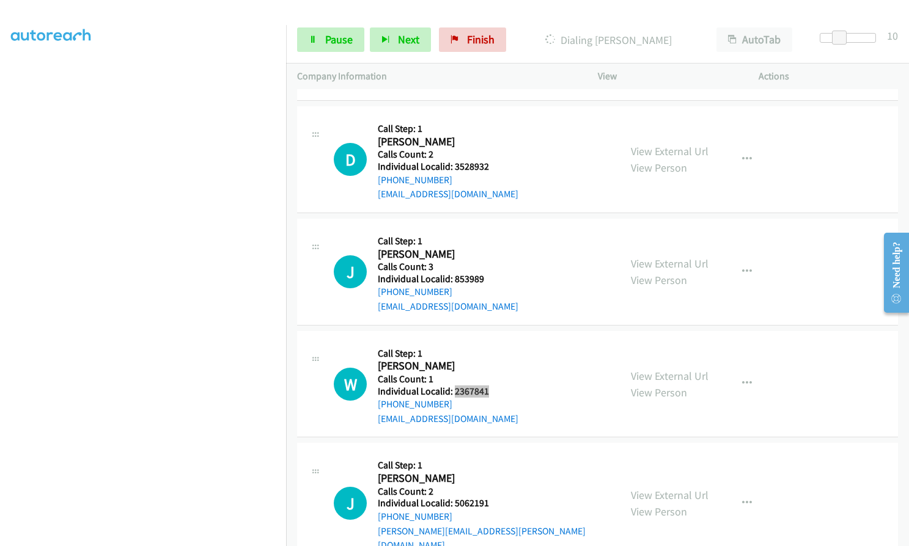
scroll to position [3539, 0]
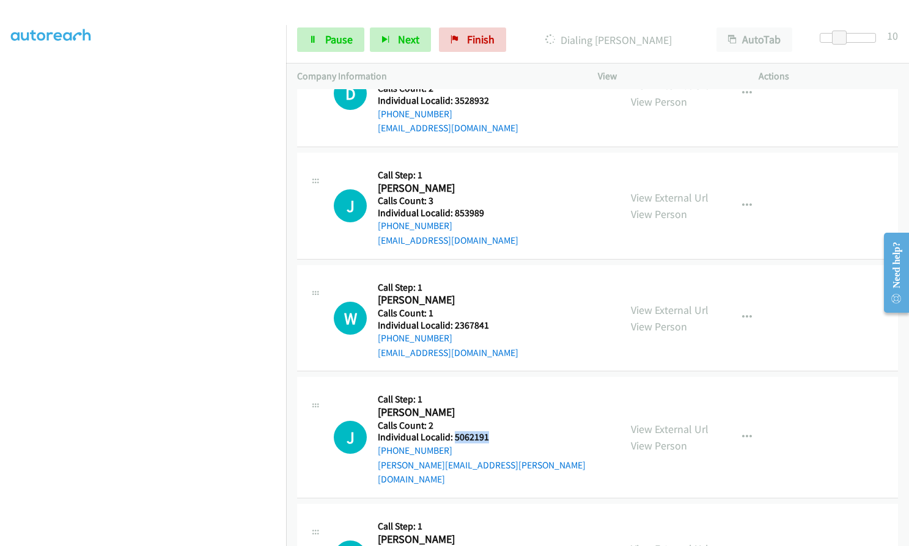
drag, startPoint x: 459, startPoint y: 394, endPoint x: 489, endPoint y: 394, distance: 30.0
click at [489, 394] on div "J Callback Scheduled Call Step: 1 [PERSON_NAME] America/New_York Calls Count: 2…" at bounding box center [471, 437] width 275 height 98
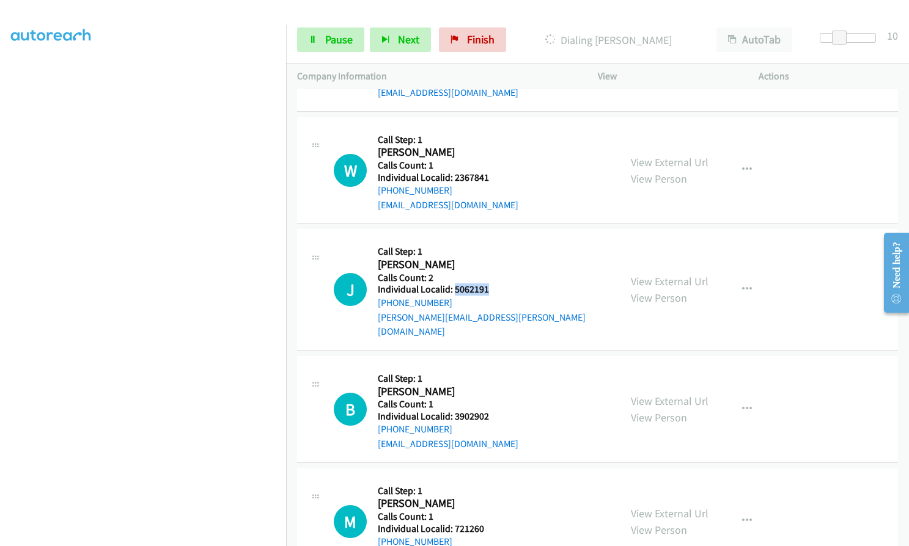
scroll to position [3691, 0]
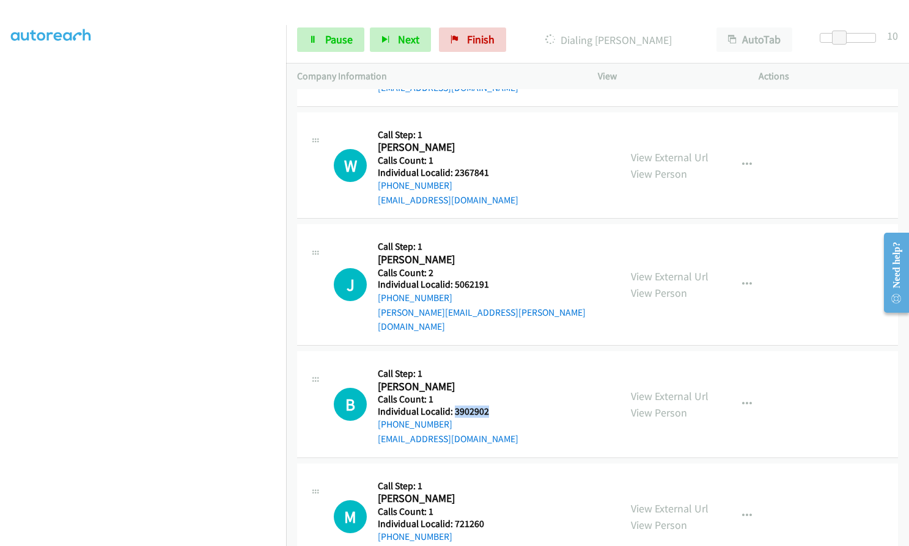
drag, startPoint x: 460, startPoint y: 353, endPoint x: 489, endPoint y: 353, distance: 28.7
click at [489, 362] on div "B Callback Scheduled Call Step: 1 [PERSON_NAME] America/New_York Calls Count: 1…" at bounding box center [471, 404] width 275 height 84
drag, startPoint x: 453, startPoint y: 468, endPoint x: 490, endPoint y: 469, distance: 36.7
click at [490, 475] on div "M Callback Scheduled Call Step: 1 [PERSON_NAME] America/New_York Calls Count: 1…" at bounding box center [471, 517] width 275 height 84
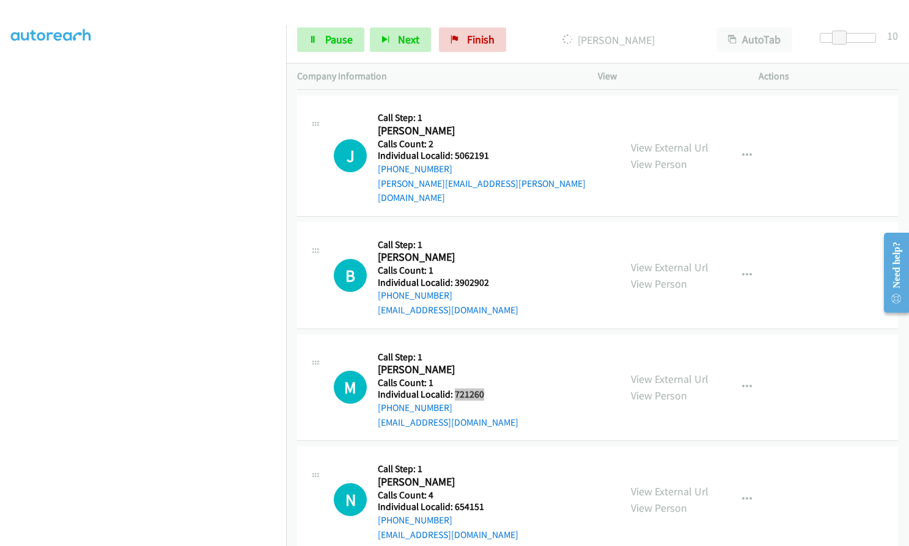
scroll to position [3907, 0]
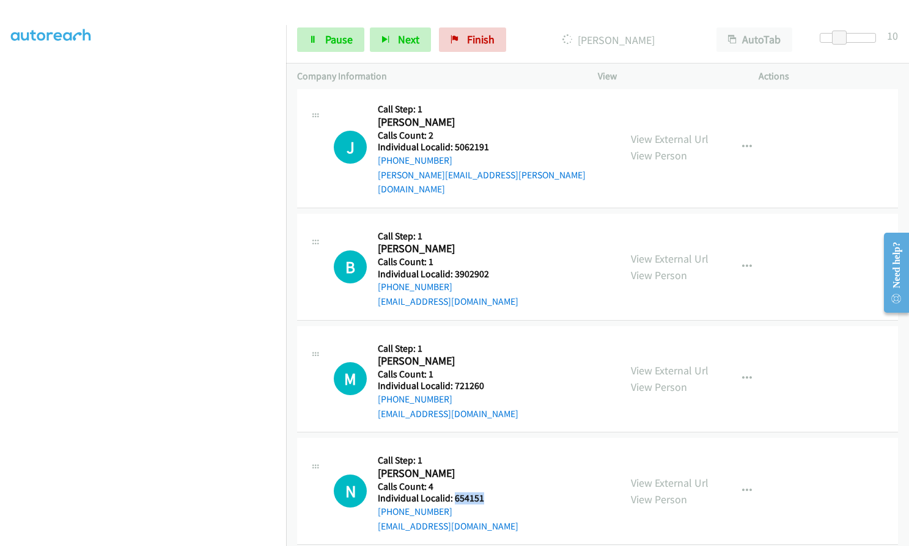
drag, startPoint x: 453, startPoint y: 440, endPoint x: 489, endPoint y: 439, distance: 36.1
click at [489, 449] on div "N Callback Scheduled Call Step: 1 [PERSON_NAME] America/New_York Calls Count: 4…" at bounding box center [471, 491] width 275 height 84
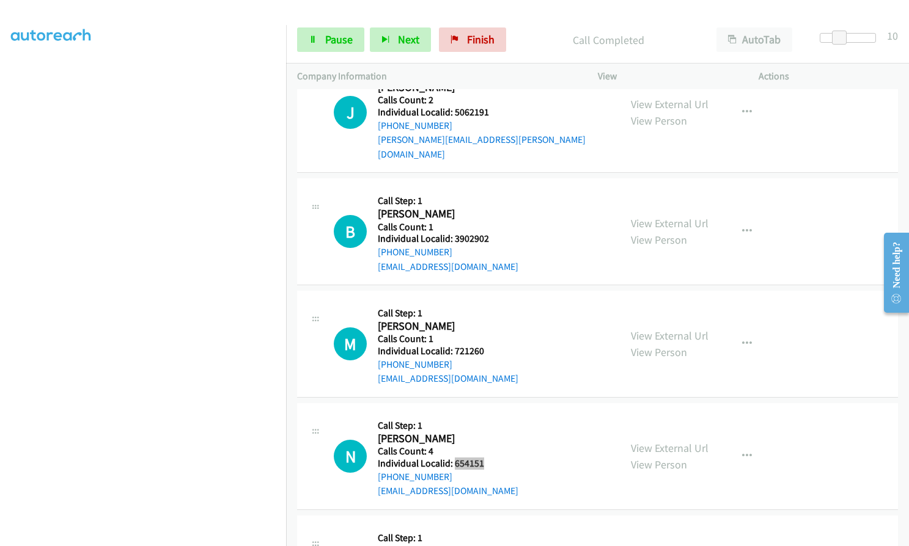
scroll to position [3994, 0]
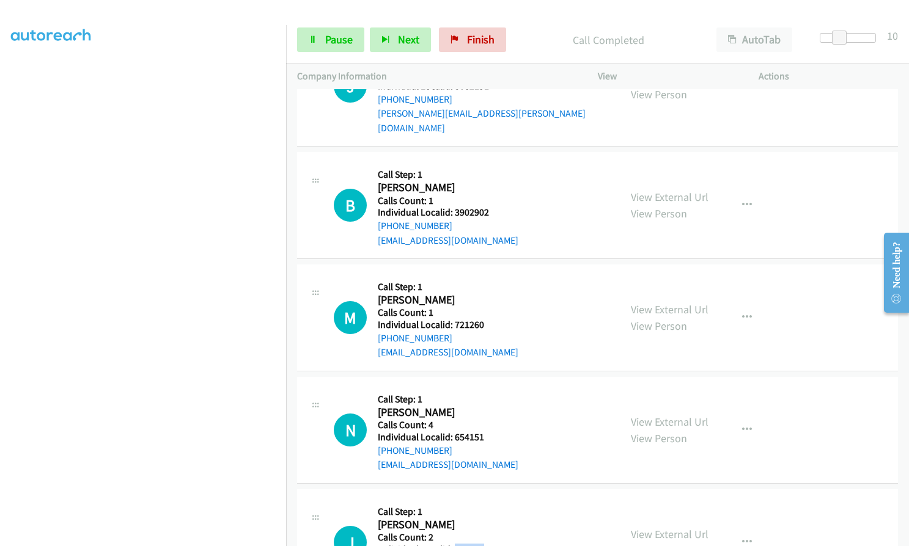
drag, startPoint x: 452, startPoint y: 491, endPoint x: 491, endPoint y: 493, distance: 39.1
click at [491, 501] on div "J Callback Scheduled Call Step: 1 [PERSON_NAME] America/New_York Calls Count: 2…" at bounding box center [471, 543] width 275 height 84
click at [340, 37] on span "Pause" at bounding box center [339, 39] width 28 height 14
click at [331, 42] on span "Start Calls" at bounding box center [349, 39] width 48 height 14
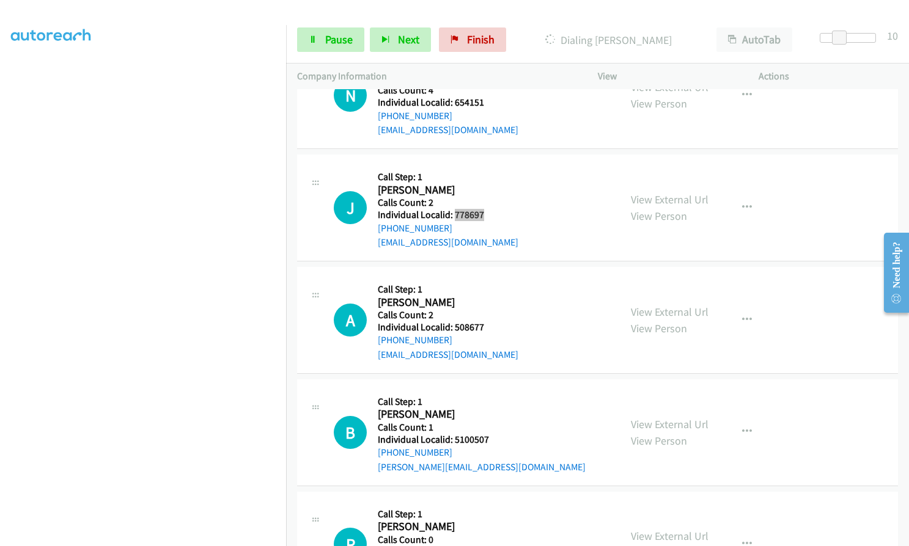
scroll to position [4382, 0]
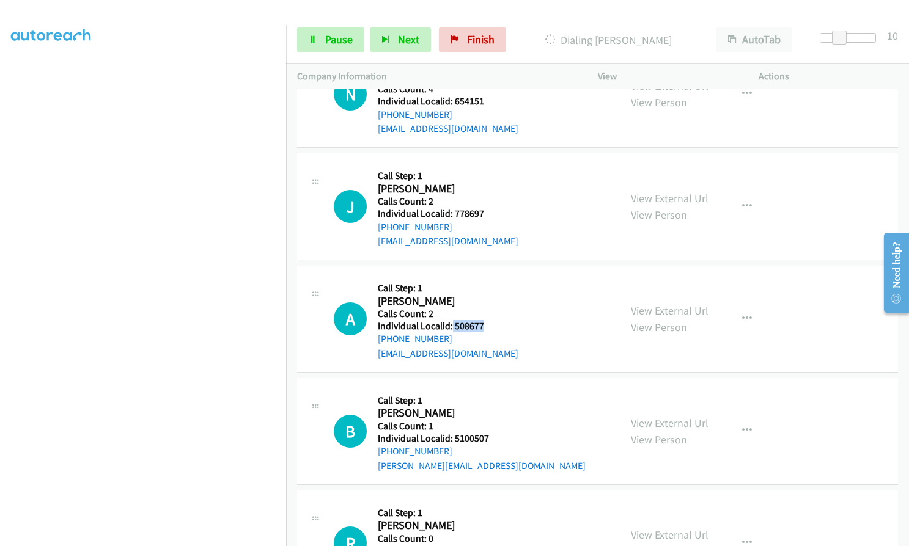
drag, startPoint x: 451, startPoint y: 270, endPoint x: 490, endPoint y: 270, distance: 39.1
click at [490, 277] on div "A Callback Scheduled Call Step: 1 [PERSON_NAME] America/New_York Calls Count: 2…" at bounding box center [471, 319] width 275 height 84
drag, startPoint x: 460, startPoint y: 379, endPoint x: 494, endPoint y: 381, distance: 34.3
click at [494, 389] on div "B Callback Scheduled Call Step: 1 [PERSON_NAME] America/New_York Calls Count: 1…" at bounding box center [471, 431] width 275 height 84
drag, startPoint x: 452, startPoint y: 492, endPoint x: 494, endPoint y: 490, distance: 42.8
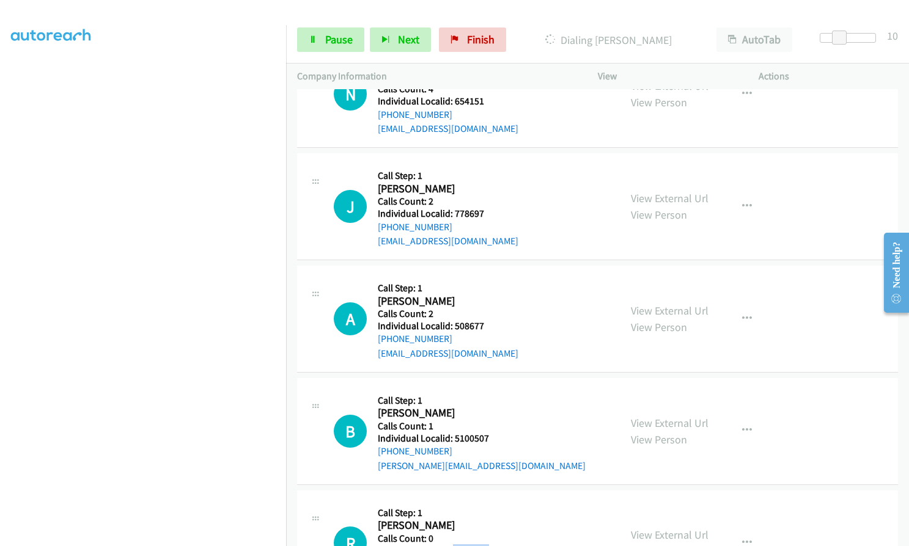
click at [494, 502] on div "R Callback Scheduled Call Step: 1 [PERSON_NAME] America/New_York Calls Count: 0…" at bounding box center [471, 544] width 275 height 84
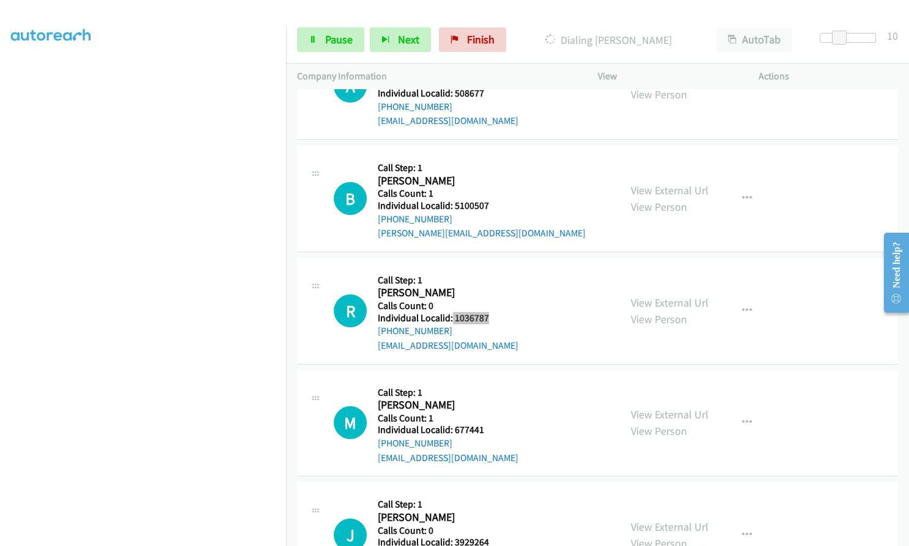
scroll to position [4679, 0]
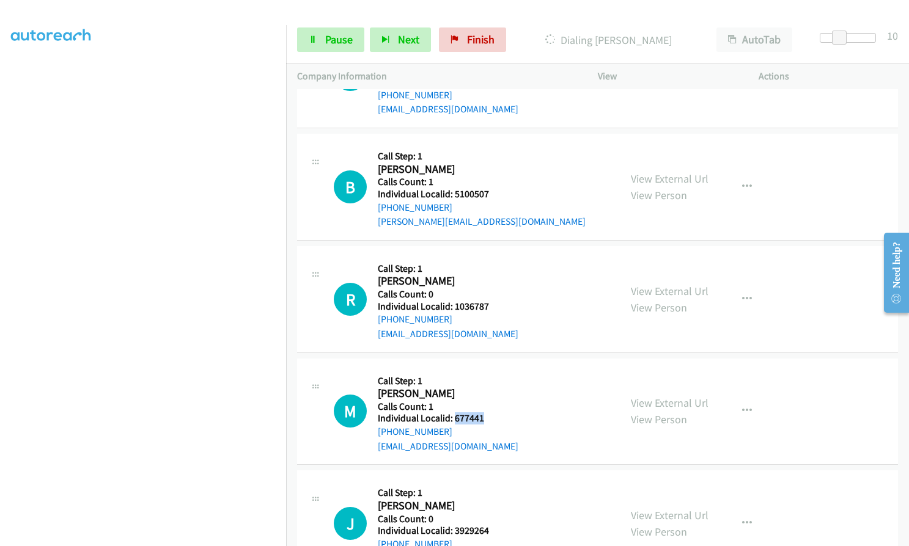
drag, startPoint x: 452, startPoint y: 359, endPoint x: 491, endPoint y: 362, distance: 38.6
click at [491, 370] on div "M Callback Scheduled Call Step: 1 [PERSON_NAME] America/New_York Calls Count: 1…" at bounding box center [471, 412] width 275 height 84
drag, startPoint x: 11, startPoint y: 314, endPoint x: 11, endPoint y: 331, distance: 16.5
click at [6, 331] on aside "Dialing Mode: Power | Switch to Preview My Lists" at bounding box center [143, 250] width 286 height 677
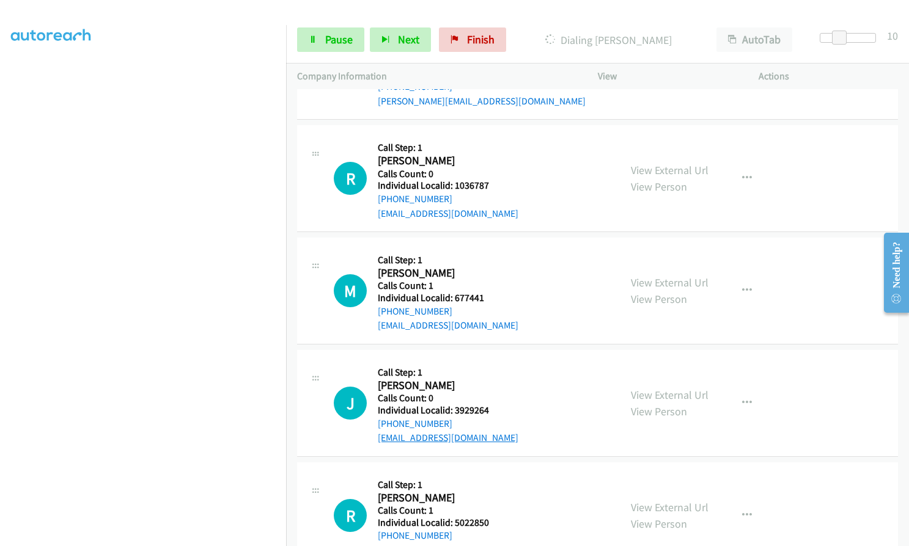
scroll to position [4842, 0]
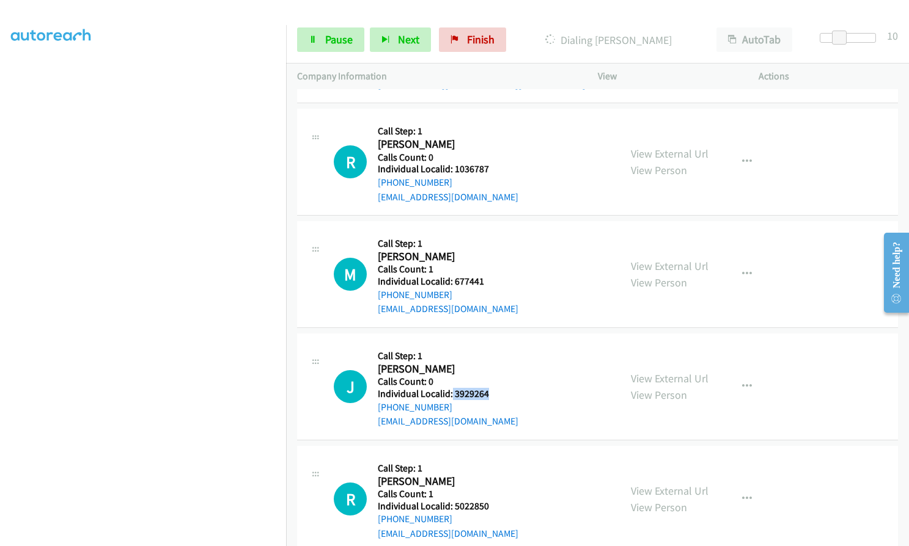
drag, startPoint x: 452, startPoint y: 331, endPoint x: 480, endPoint y: 338, distance: 29.6
click at [494, 345] on div "J Callback Scheduled Call Step: 1 [PERSON_NAME] America/New_York Calls Count: 0…" at bounding box center [471, 387] width 275 height 84
click at [331, 42] on span "Pause" at bounding box center [339, 39] width 28 height 14
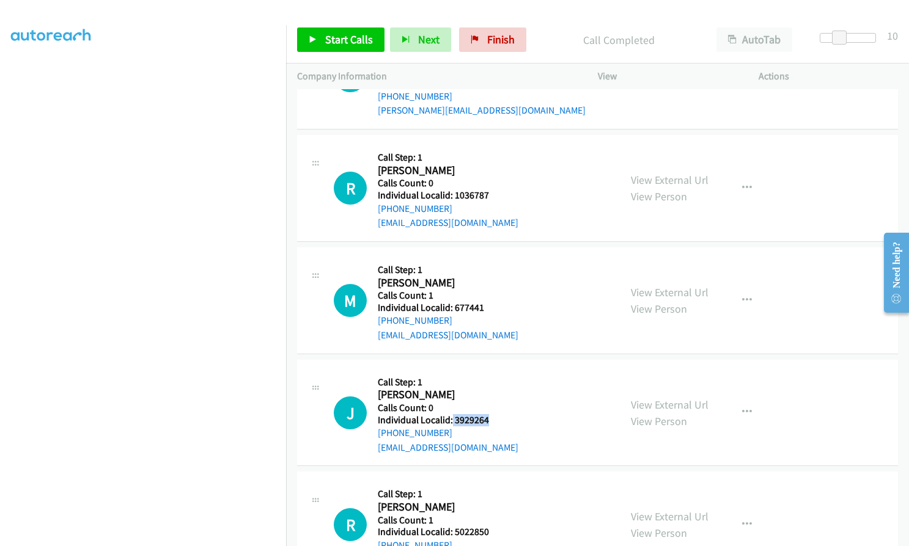
scroll to position [4868, 0]
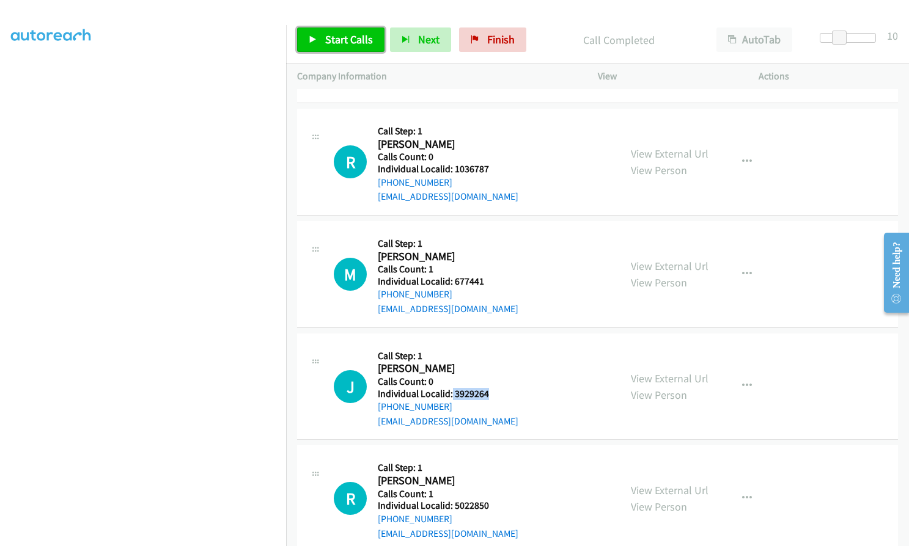
click at [341, 40] on span "Start Calls" at bounding box center [349, 39] width 48 height 14
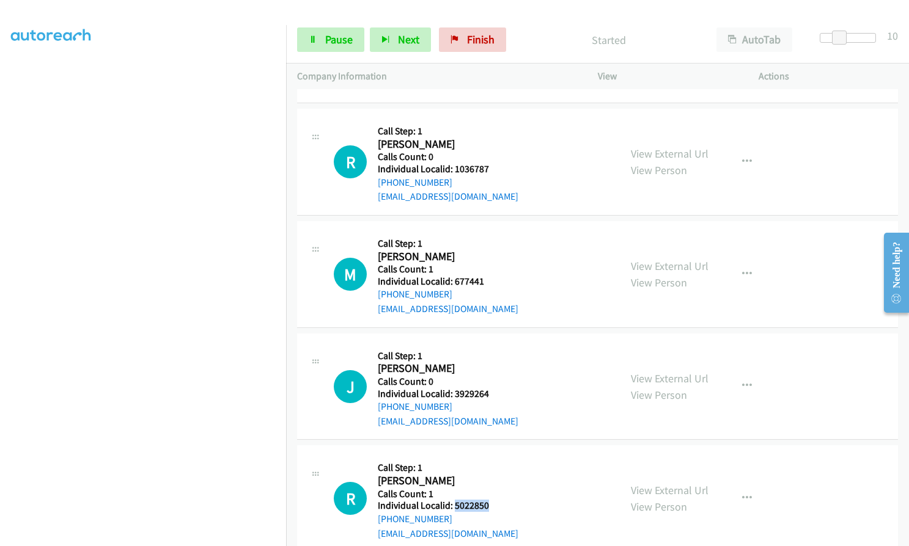
drag, startPoint x: 453, startPoint y: 452, endPoint x: 486, endPoint y: 451, distance: 32.4
click at [491, 457] on div "R Callback Scheduled Call Step: 1 [PERSON_NAME] America/New_York Calls Count: 1…" at bounding box center [471, 499] width 275 height 84
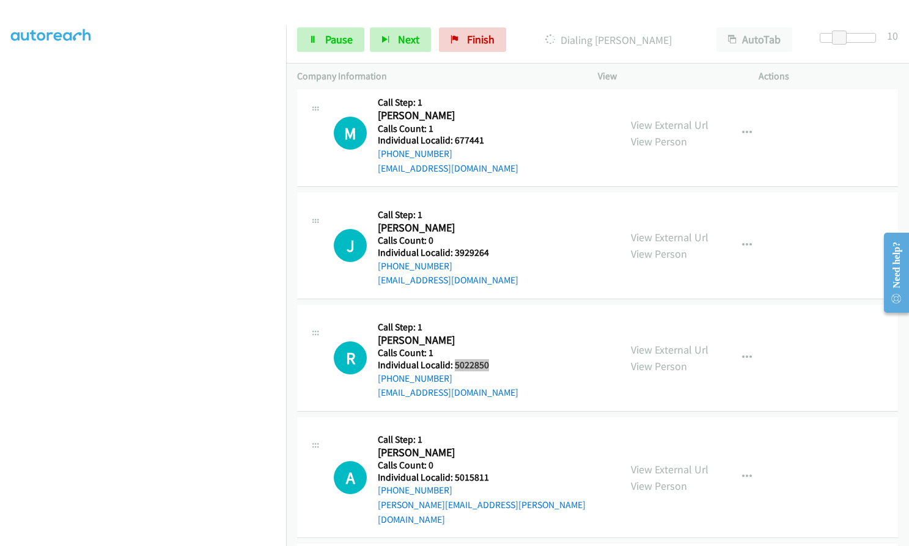
scroll to position [5047, 0]
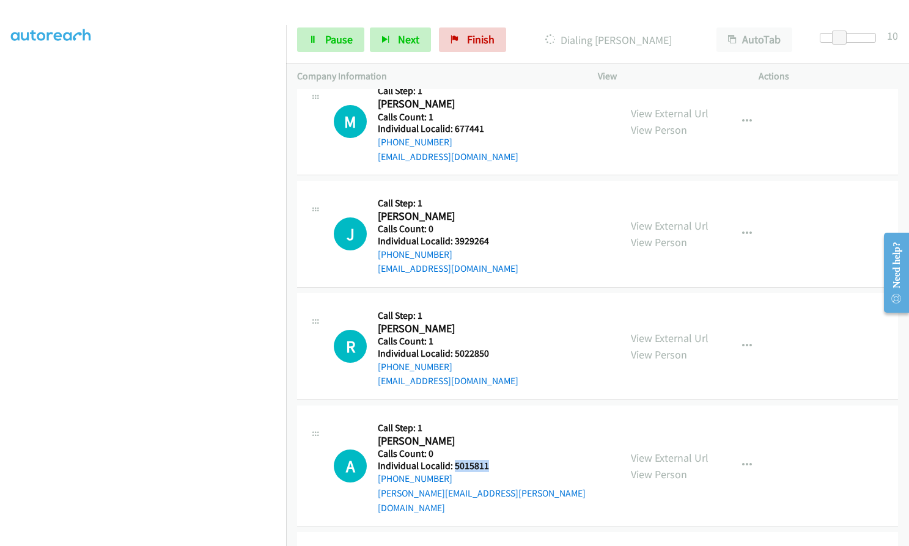
drag, startPoint x: 454, startPoint y: 410, endPoint x: 478, endPoint y: 408, distance: 23.9
click at [490, 460] on h5 "Individual Localid: 5015811" at bounding box center [493, 466] width 231 height 12
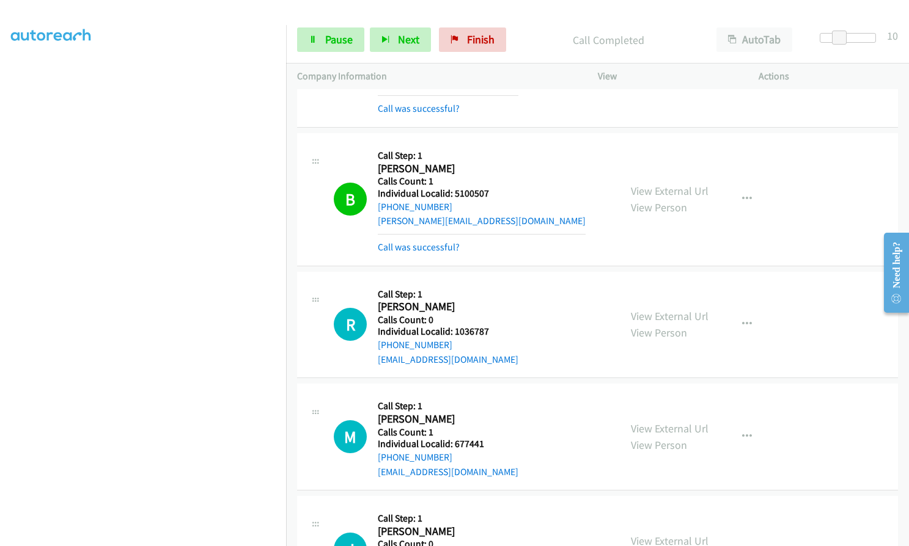
scroll to position [4712, 0]
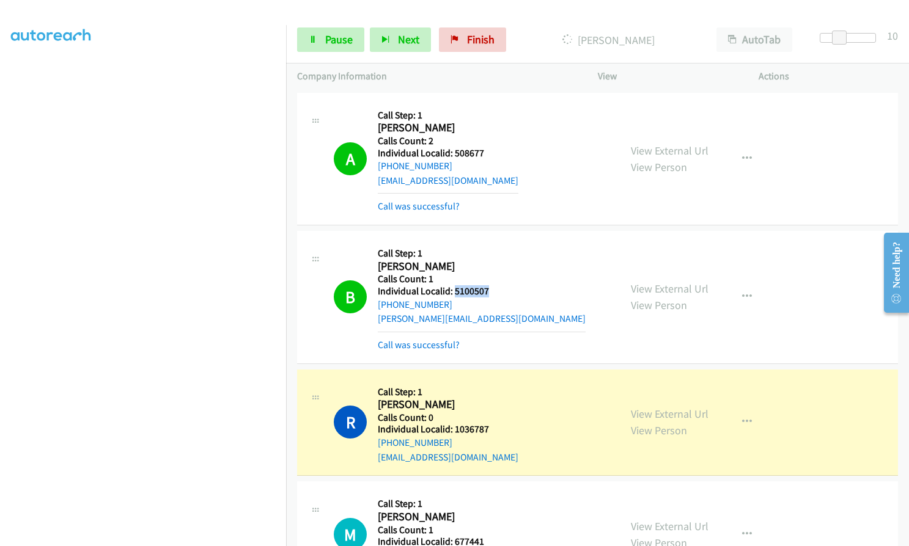
drag, startPoint x: 454, startPoint y: 233, endPoint x: 493, endPoint y: 234, distance: 39.1
click at [493, 242] on div "B Callback Scheduled Call Step: 1 [PERSON_NAME] America/New_York Calls Count: 1…" at bounding box center [471, 297] width 275 height 110
drag, startPoint x: 343, startPoint y: 33, endPoint x: 340, endPoint y: 41, distance: 8.5
click at [343, 33] on span "Pause" at bounding box center [339, 39] width 28 height 14
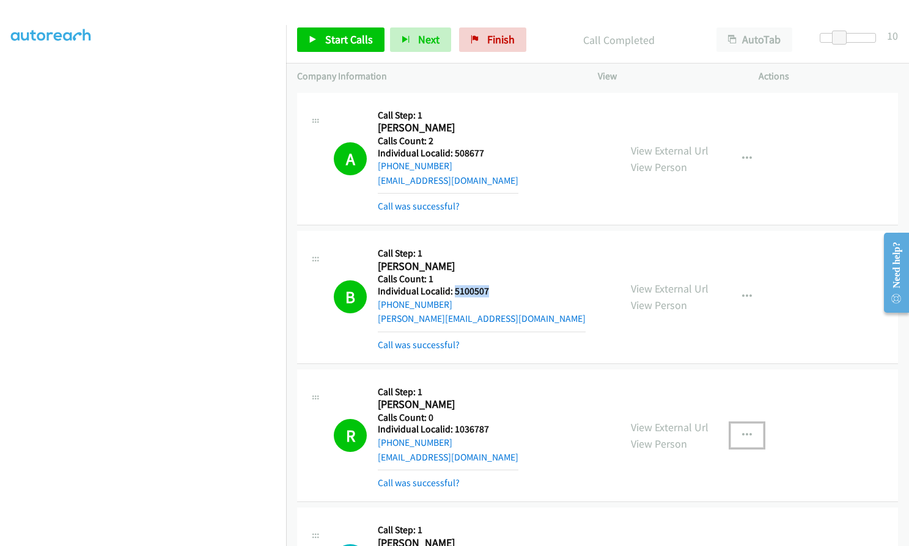
click at [749, 424] on button "button" at bounding box center [746, 436] width 33 height 24
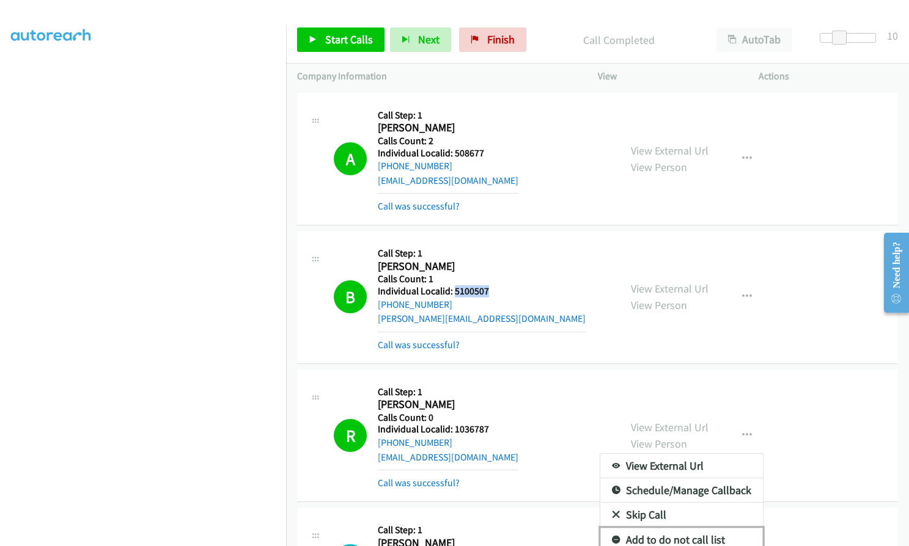
click at [612, 537] on icon at bounding box center [616, 541] width 9 height 9
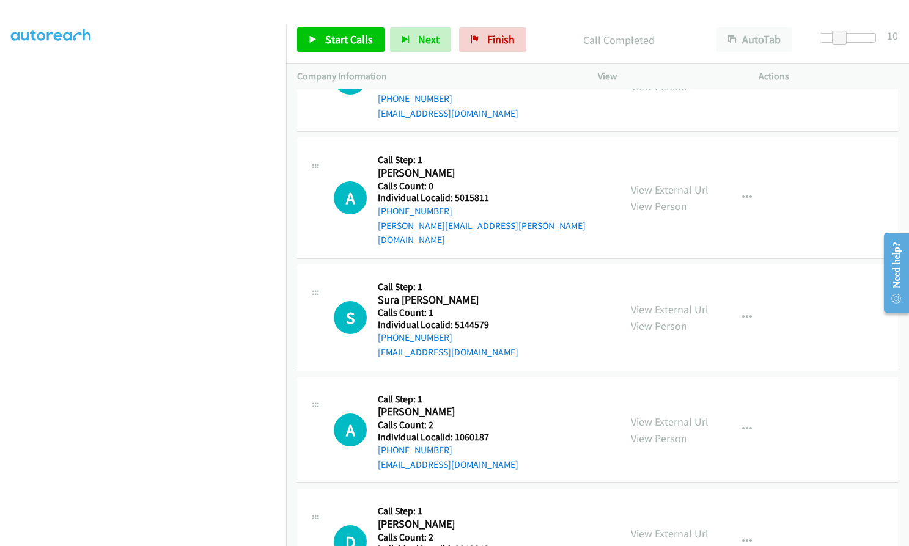
scroll to position [5461, 0]
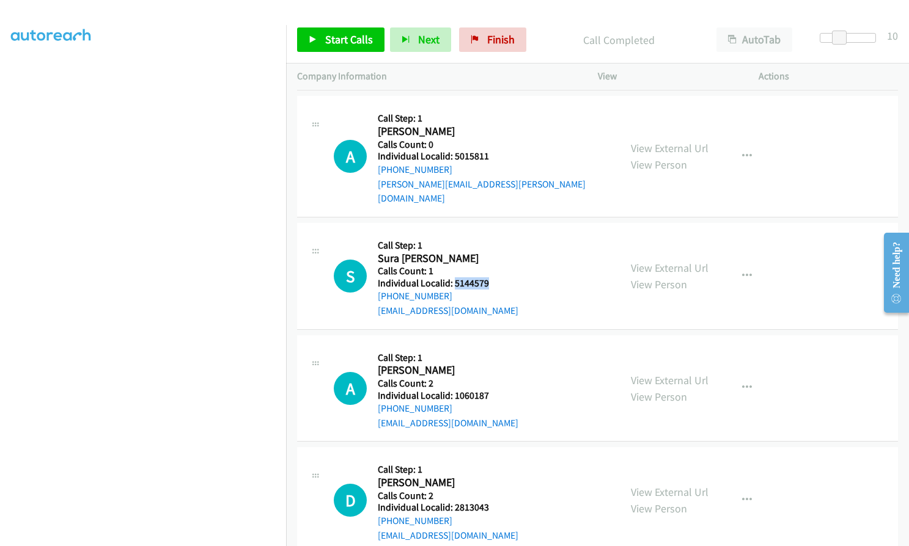
drag, startPoint x: 453, startPoint y: 211, endPoint x: 492, endPoint y: 211, distance: 39.1
click at [492, 277] on h5 "Individual Localid: 5144579" at bounding box center [448, 283] width 141 height 12
drag, startPoint x: 452, startPoint y: 321, endPoint x: 490, endPoint y: 321, distance: 37.9
click at [490, 347] on div "A Callback Scheduled Call Step: 1 [PERSON_NAME] America/New_York Calls Count: 2…" at bounding box center [471, 389] width 275 height 84
drag, startPoint x: 453, startPoint y: 432, endPoint x: 487, endPoint y: 433, distance: 33.6
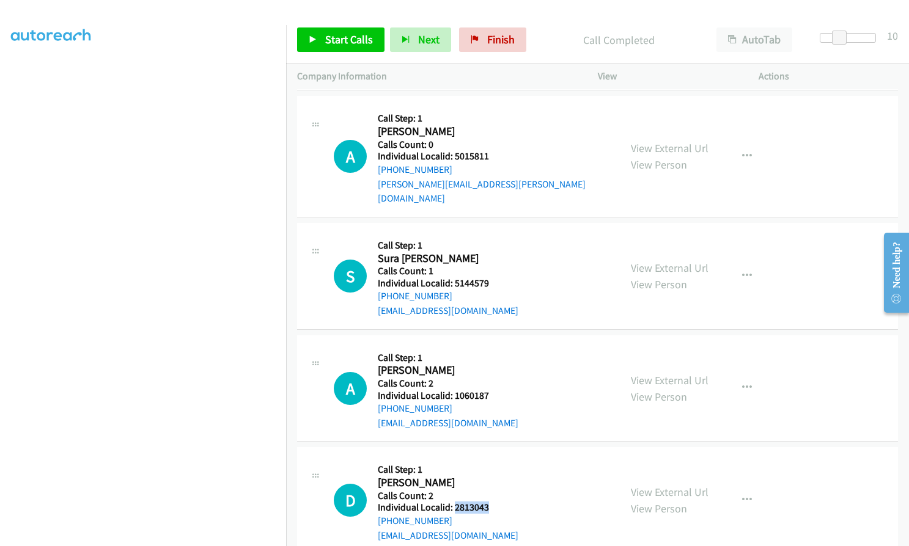
click at [487, 458] on div "D Callback Scheduled Call Step: 1 [PERSON_NAME] America/New_York Calls Count: 2…" at bounding box center [471, 500] width 275 height 84
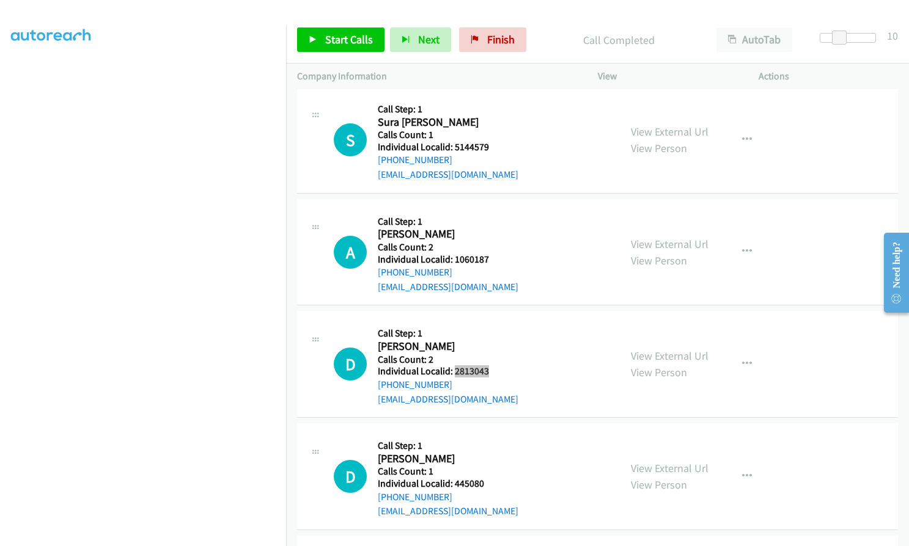
scroll to position [5598, 0]
drag, startPoint x: 455, startPoint y: 409, endPoint x: 493, endPoint y: 412, distance: 38.6
click at [493, 433] on div "D Callback Scheduled Call Step: 1 [PERSON_NAME] America/New_York Calls Count: 1…" at bounding box center [471, 475] width 275 height 84
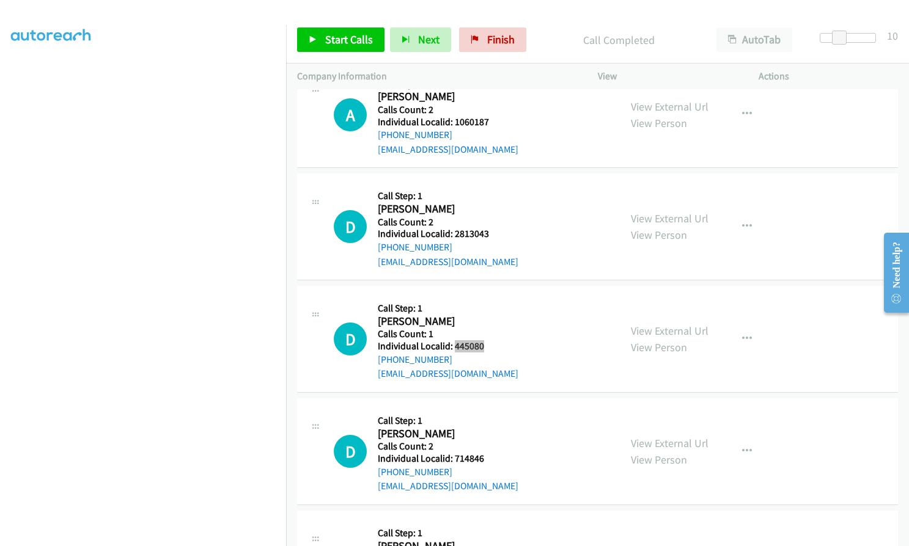
scroll to position [5736, 0]
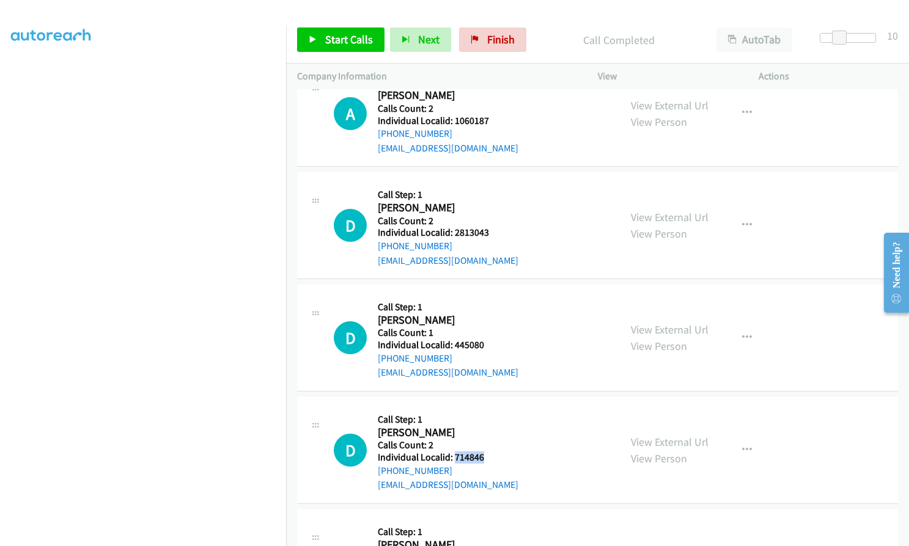
drag, startPoint x: 455, startPoint y: 385, endPoint x: 480, endPoint y: 387, distance: 25.1
click at [490, 408] on div "D Callback Scheduled Call Step: 1 [PERSON_NAME] America/New_York Calls Count: 2…" at bounding box center [471, 450] width 275 height 84
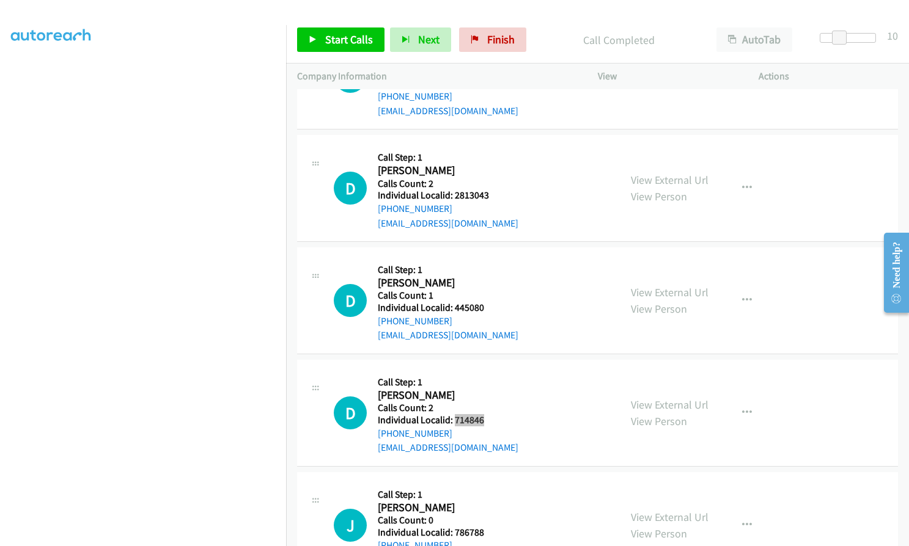
scroll to position [5843, 0]
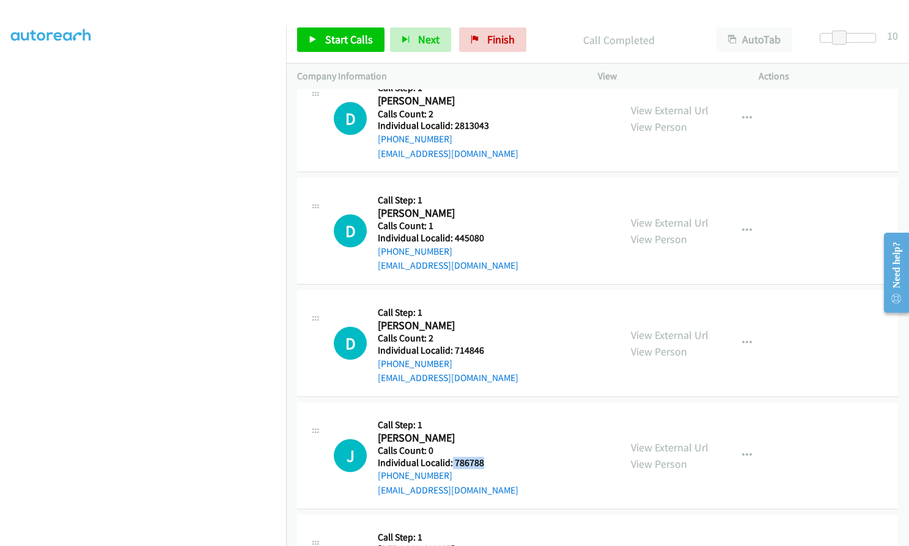
drag, startPoint x: 452, startPoint y: 389, endPoint x: 488, endPoint y: 394, distance: 36.9
click at [488, 414] on div "J Callback Scheduled Call Step: 1 [PERSON_NAME] America/New_York Calls Count: 0…" at bounding box center [471, 456] width 275 height 84
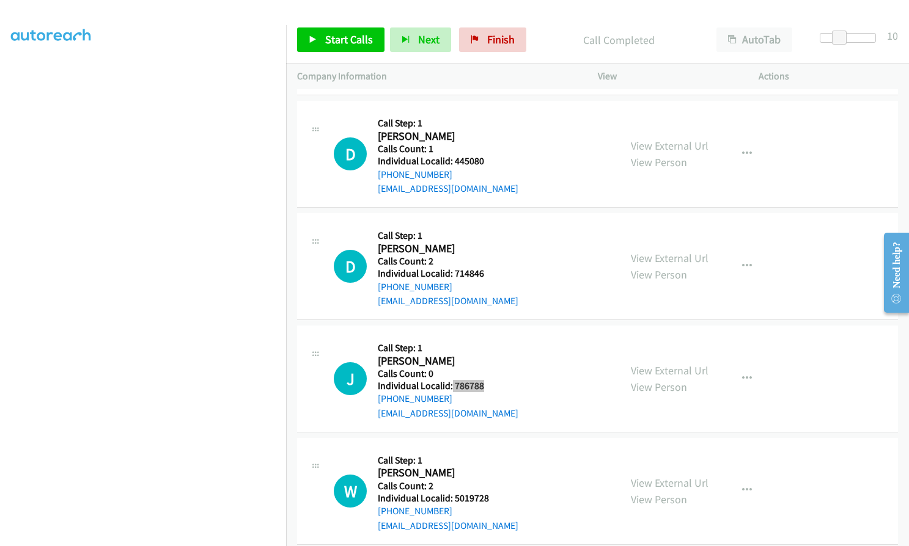
scroll to position [5934, 0]
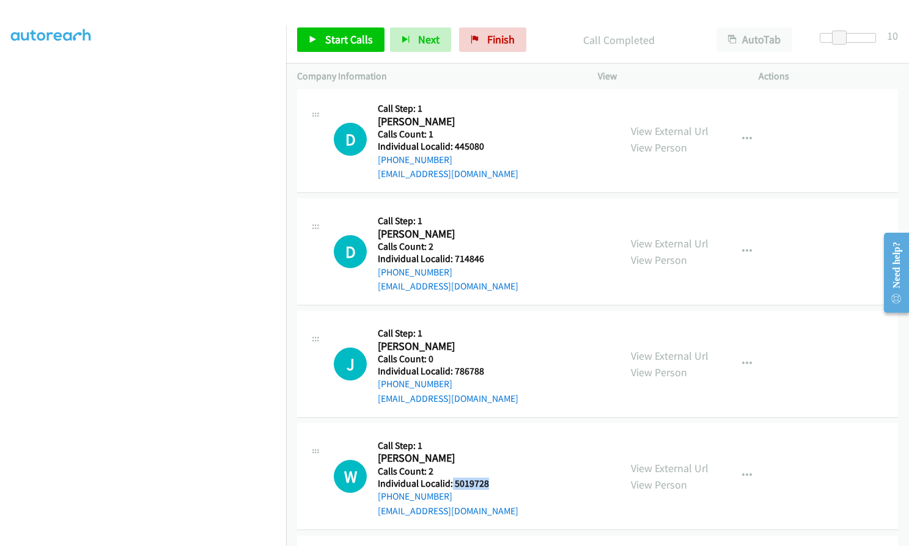
drag, startPoint x: 452, startPoint y: 411, endPoint x: 491, endPoint y: 411, distance: 39.7
click at [491, 435] on div "W Callback Scheduled Call Step: 1 [PERSON_NAME] America/New_York Calls Count: 2…" at bounding box center [471, 477] width 275 height 84
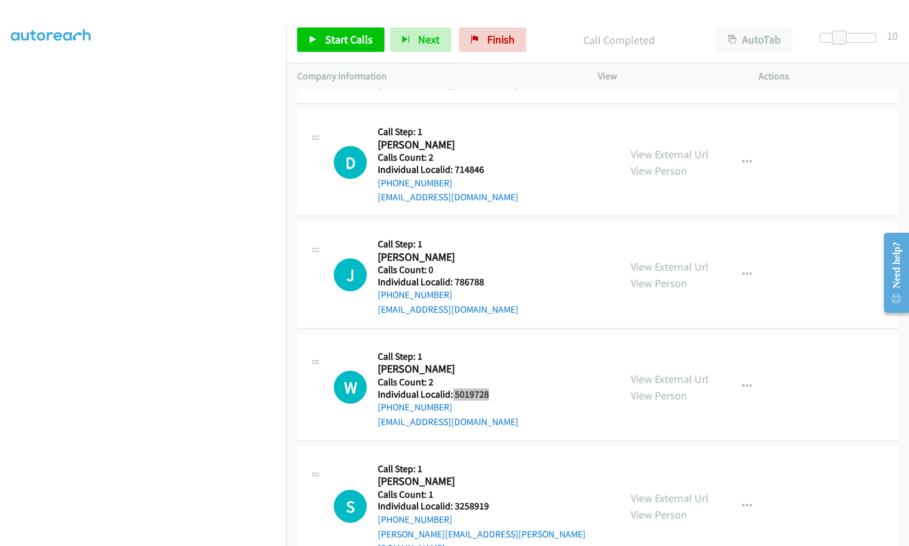
scroll to position [6026, 0]
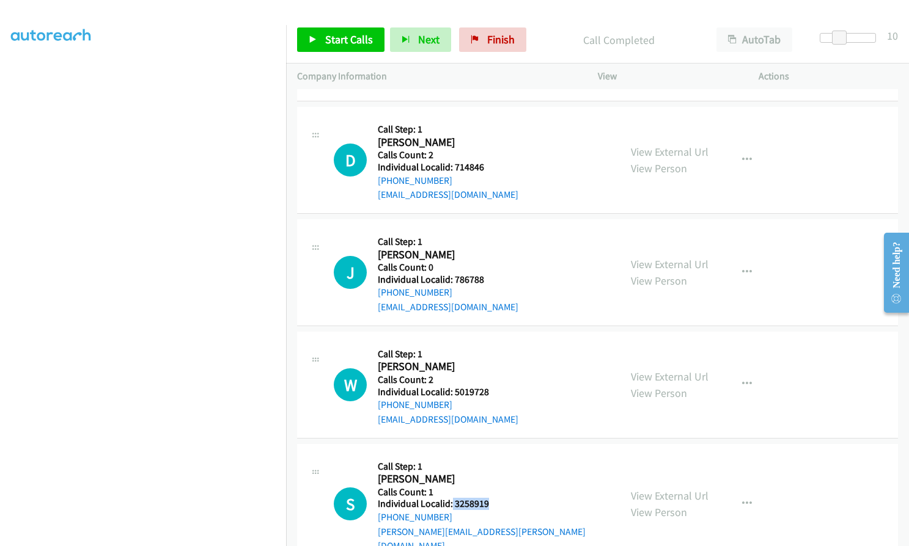
drag, startPoint x: 454, startPoint y: 431, endPoint x: 490, endPoint y: 431, distance: 35.4
click at [490, 455] on div "S Callback Scheduled Call Step: 1 [PERSON_NAME] America/New_York Calls Count: 1…" at bounding box center [471, 504] width 275 height 98
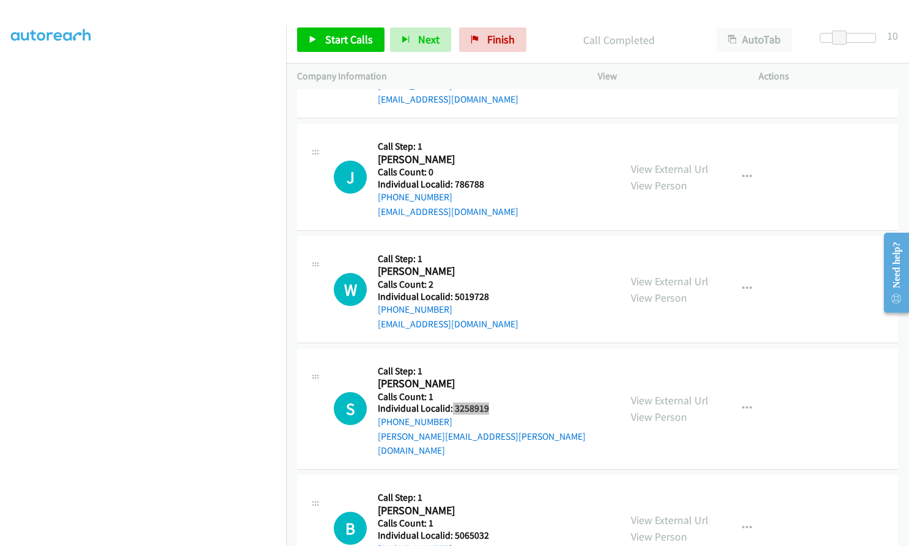
scroll to position [6179, 0]
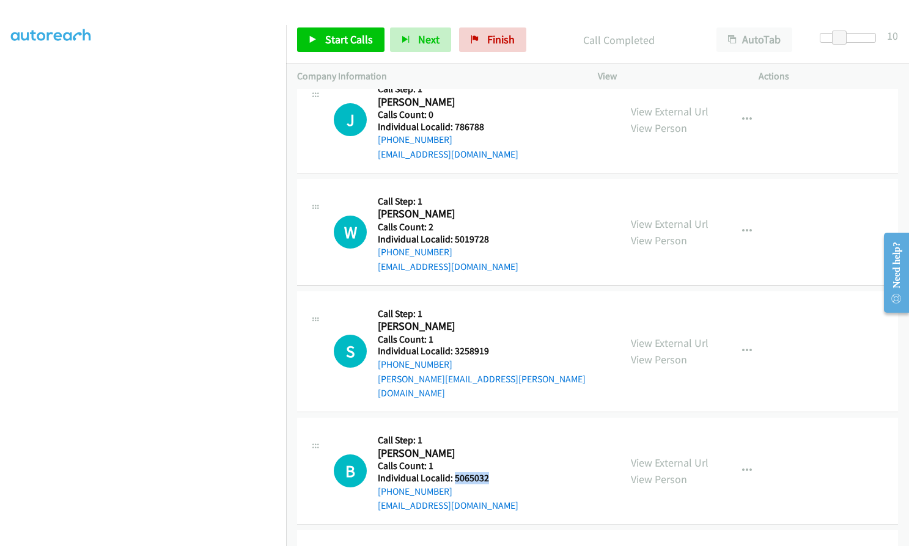
drag, startPoint x: 454, startPoint y: 391, endPoint x: 499, endPoint y: 391, distance: 44.6
click at [499, 429] on div "B Callback Scheduled Call Step: 1 [PERSON_NAME] America/New_York Calls Count: 1…" at bounding box center [471, 471] width 275 height 84
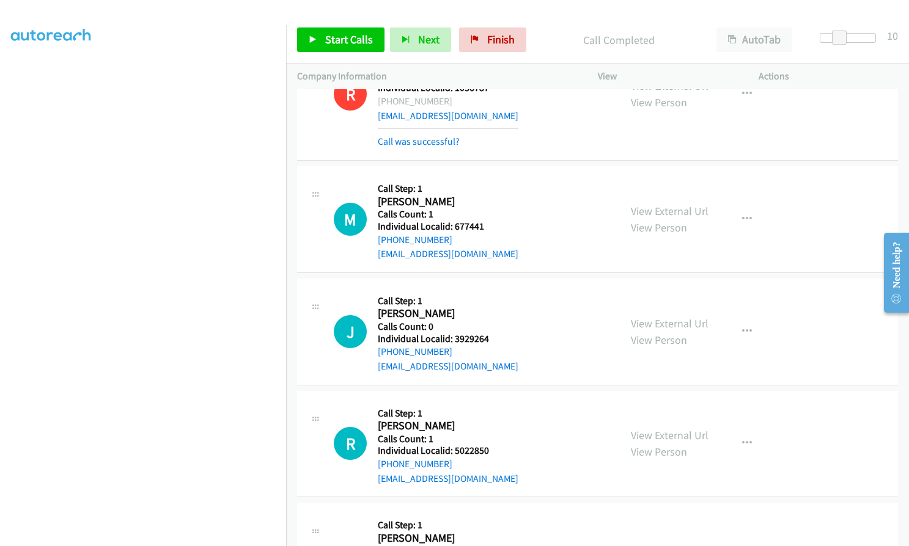
scroll to position [5048, 0]
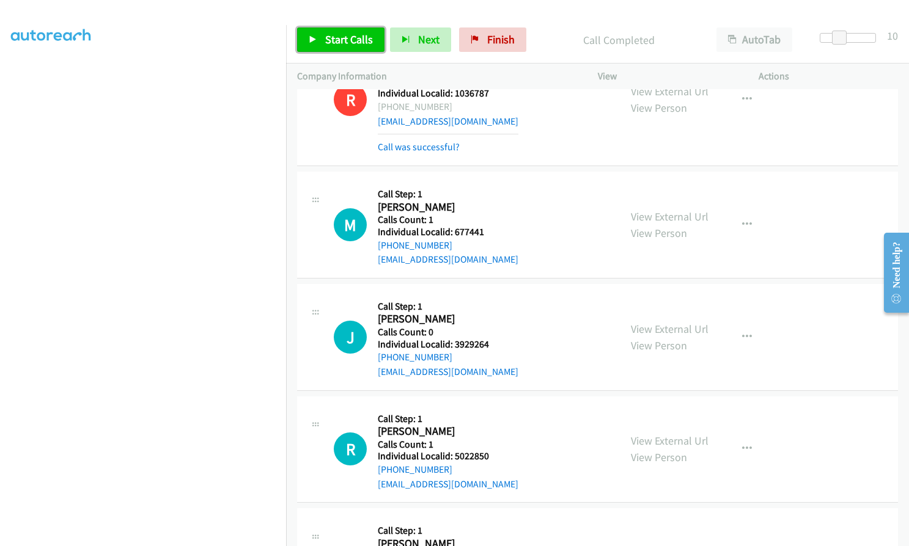
click at [321, 35] on link "Start Calls" at bounding box center [340, 40] width 87 height 24
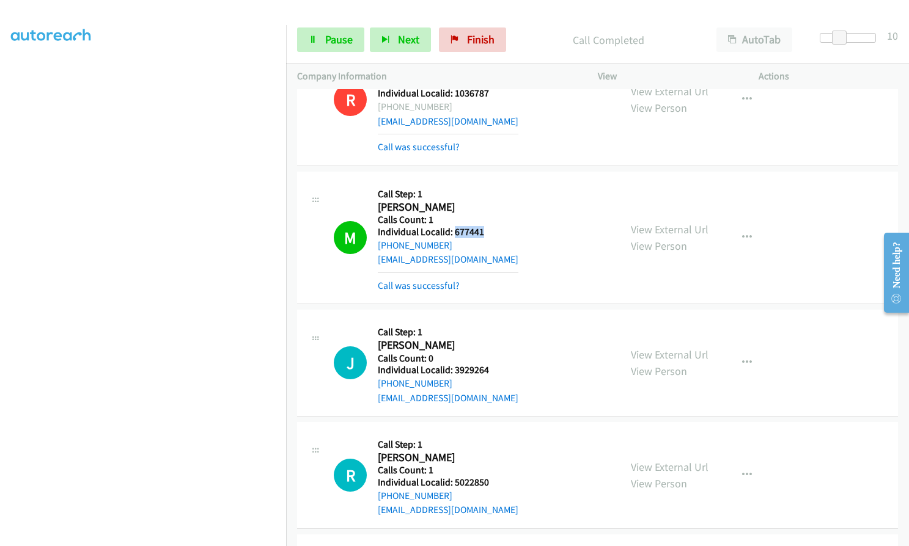
drag, startPoint x: 453, startPoint y: 174, endPoint x: 487, endPoint y: 174, distance: 34.2
click at [487, 183] on div "M Callback Scheduled Call Step: 1 [PERSON_NAME] America/New_York Calls Count: 1…" at bounding box center [471, 238] width 275 height 110
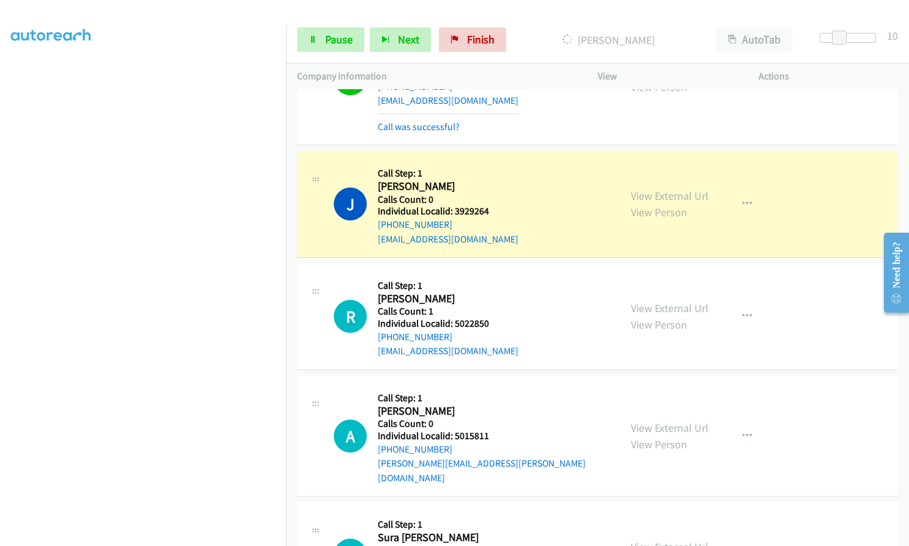
scroll to position [5216, 0]
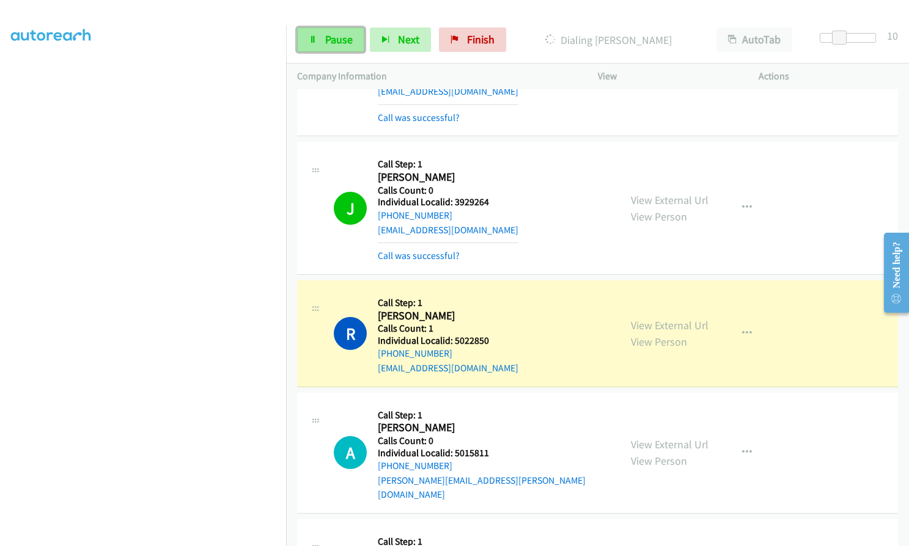
click at [340, 35] on span "Pause" at bounding box center [339, 39] width 28 height 14
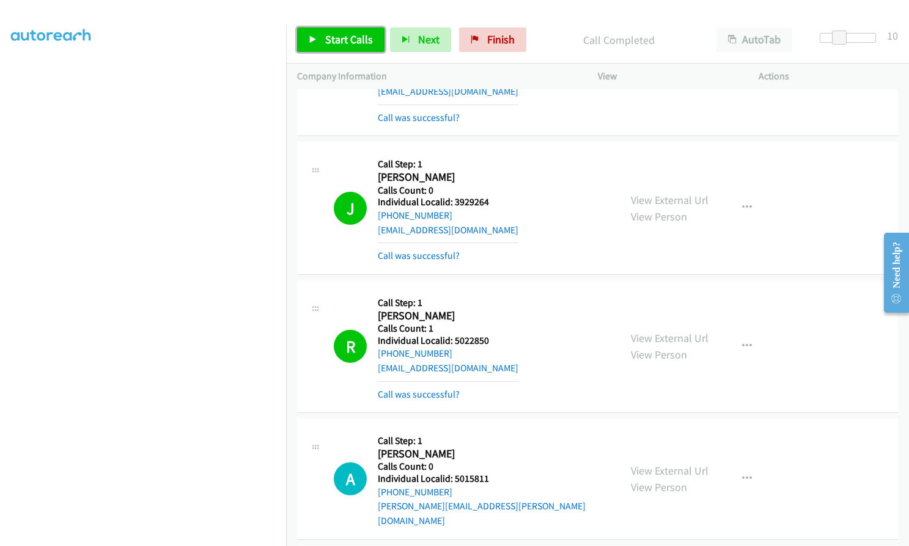
click at [331, 35] on span "Start Calls" at bounding box center [349, 39] width 48 height 14
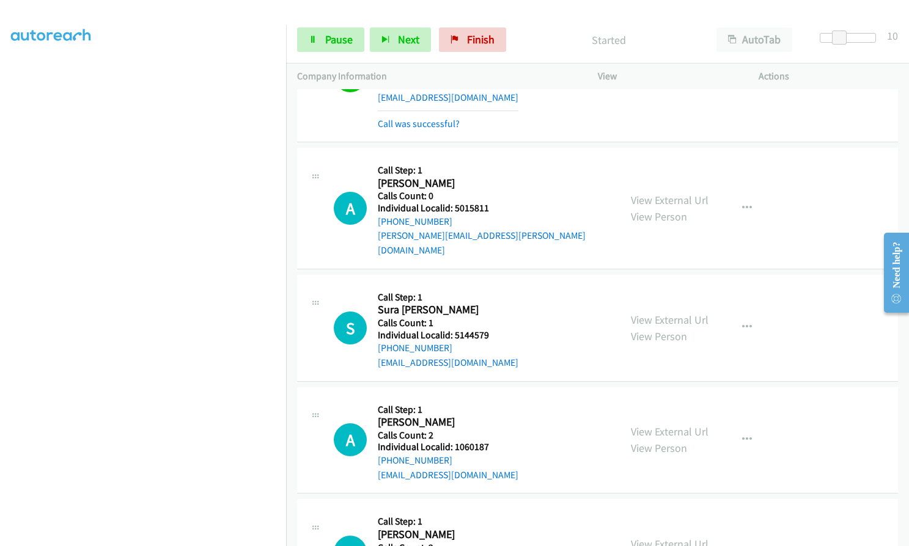
scroll to position [5506, 0]
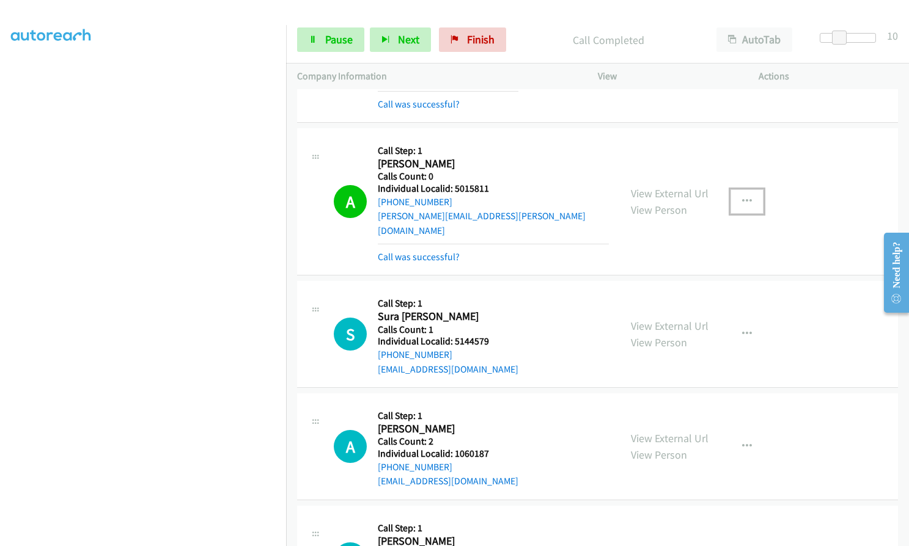
click at [749, 189] on button "button" at bounding box center [746, 201] width 33 height 24
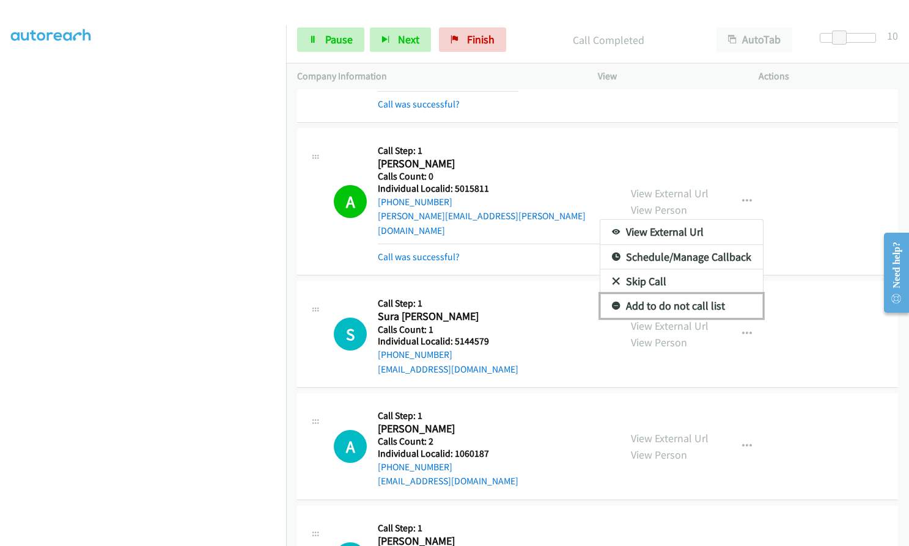
click at [612, 303] on icon at bounding box center [616, 307] width 9 height 9
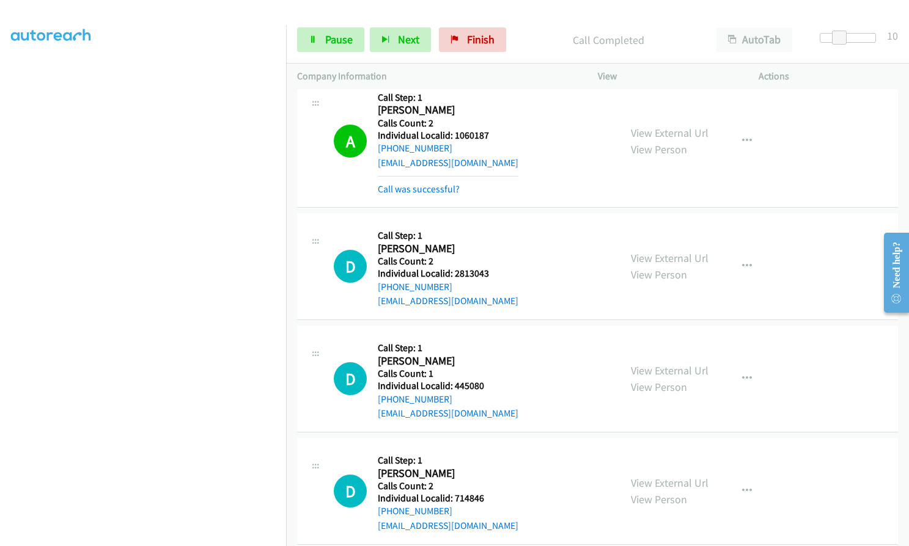
scroll to position [5904, 0]
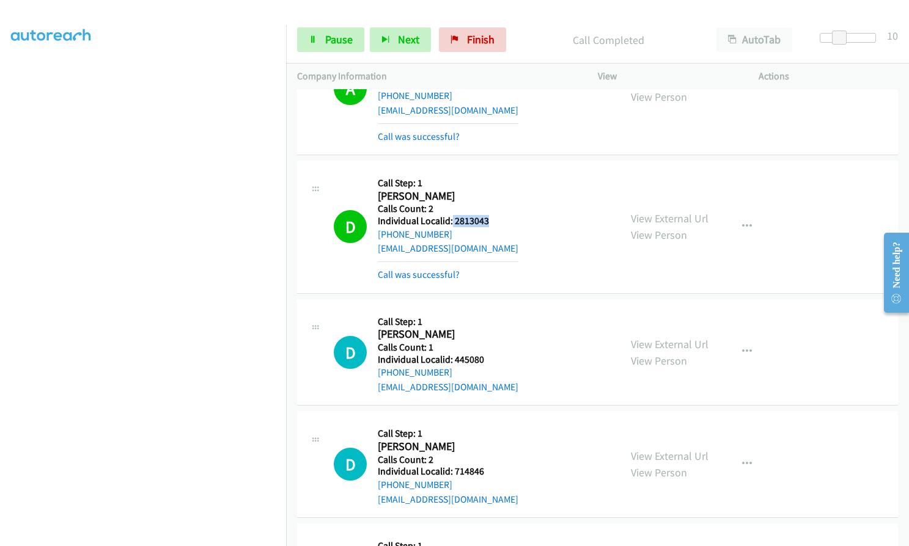
drag, startPoint x: 452, startPoint y: 148, endPoint x: 486, endPoint y: 150, distance: 34.3
click at [486, 215] on h5 "Individual Localid: 2813043" at bounding box center [448, 221] width 141 height 12
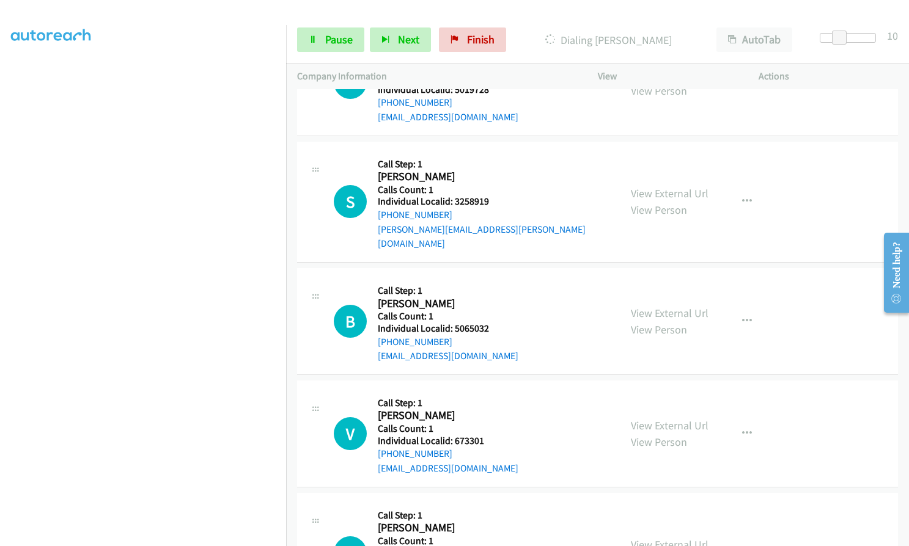
scroll to position [6561, 0]
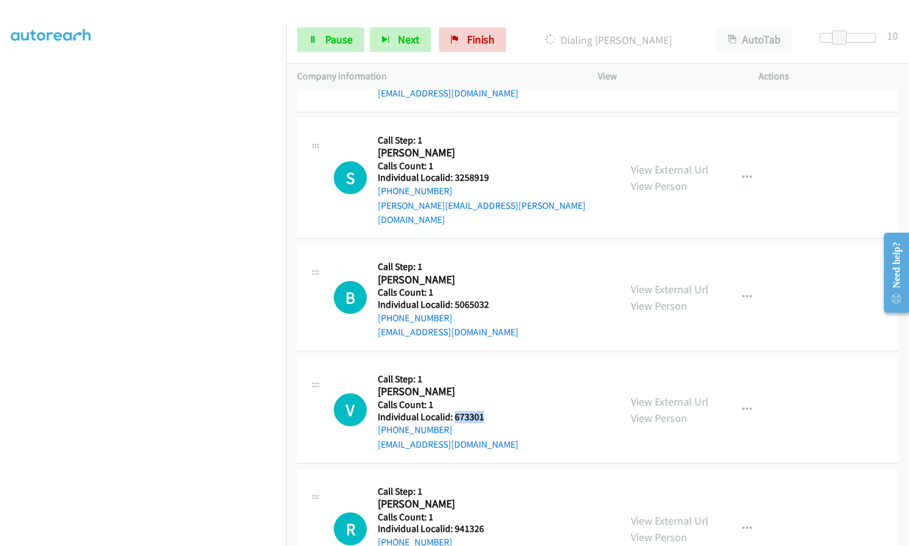
drag, startPoint x: 453, startPoint y: 329, endPoint x: 489, endPoint y: 329, distance: 36.1
click at [489, 368] on div "V Callback Scheduled Call Step: 1 [PERSON_NAME] America/New_York Calls Count: 1…" at bounding box center [471, 410] width 275 height 84
drag, startPoint x: 449, startPoint y: 444, endPoint x: 488, endPoint y: 442, distance: 39.1
click at [490, 523] on h5 "Individual Localid: 941326" at bounding box center [493, 529] width 231 height 12
click at [345, 45] on span "Pause" at bounding box center [339, 39] width 28 height 14
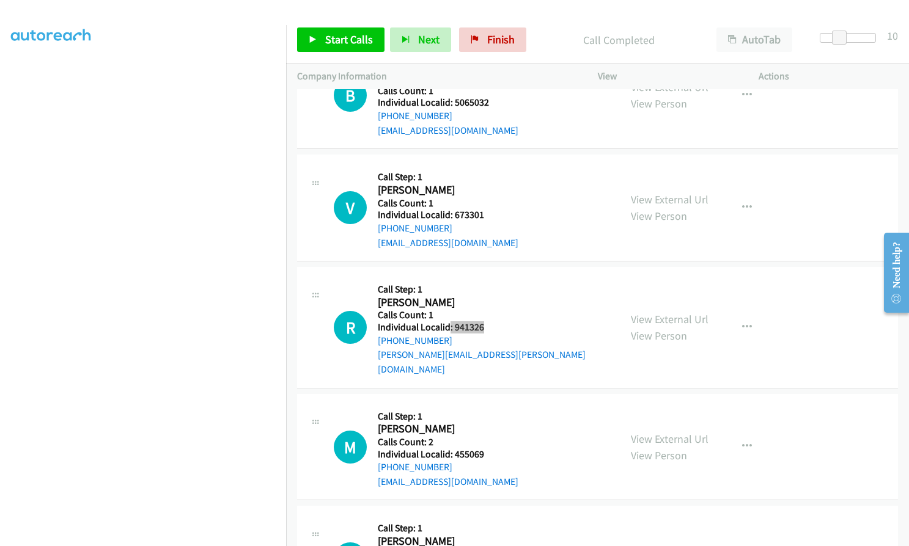
scroll to position [6801, 0]
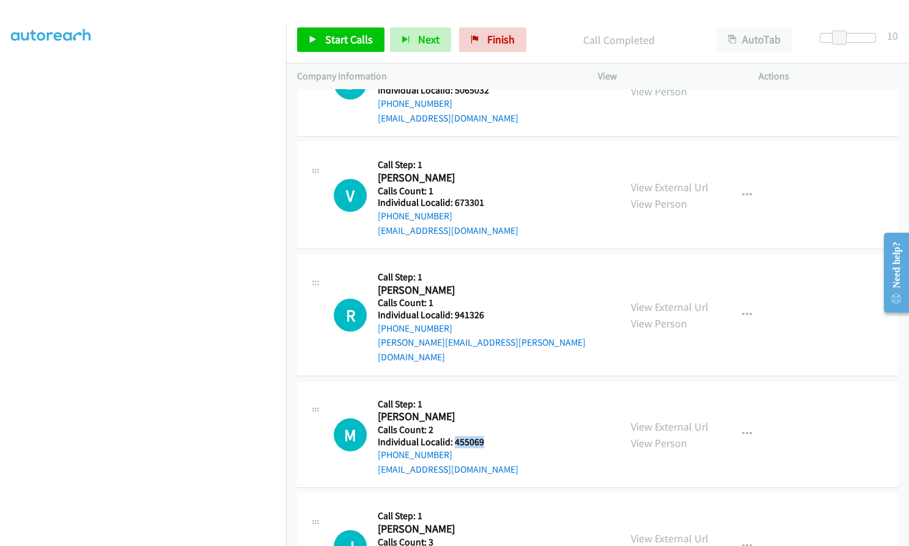
drag, startPoint x: 453, startPoint y: 342, endPoint x: 485, endPoint y: 341, distance: 31.8
click at [485, 393] on div "M Callback Scheduled Call Step: 1 [PERSON_NAME] America/New_York Calls Count: 2…" at bounding box center [471, 435] width 275 height 84
drag, startPoint x: 1, startPoint y: 222, endPoint x: 594, endPoint y: 273, distance: 594.9
click at [600, 266] on div "R Callback Scheduled Call Step: 1 [PERSON_NAME] America/New_York Calls Count: 1…" at bounding box center [471, 315] width 275 height 98
drag, startPoint x: 452, startPoint y: 339, endPoint x: 480, endPoint y: 340, distance: 28.8
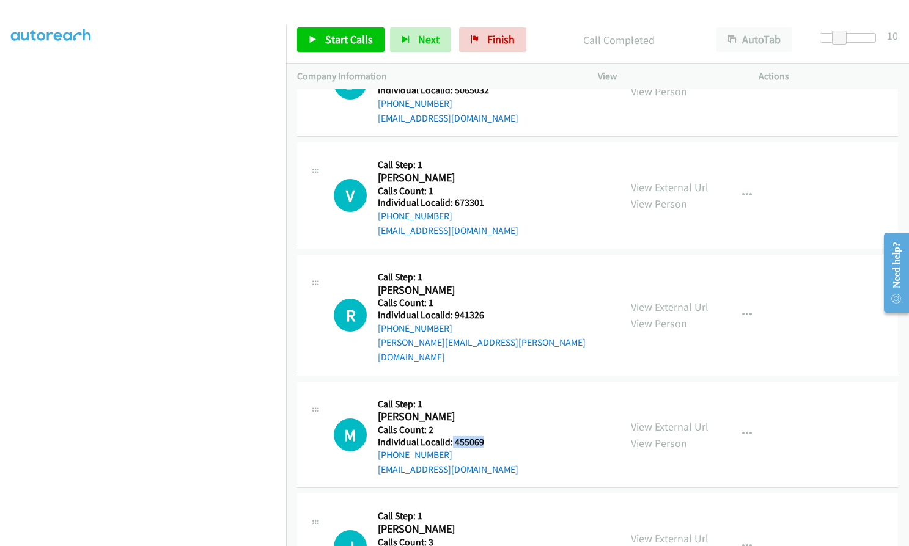
click at [485, 393] on div "M Callback Scheduled Call Step: 1 [PERSON_NAME] America/New_York Calls Count: 2…" at bounding box center [471, 435] width 275 height 84
click at [334, 45] on span "Start Calls" at bounding box center [349, 39] width 48 height 14
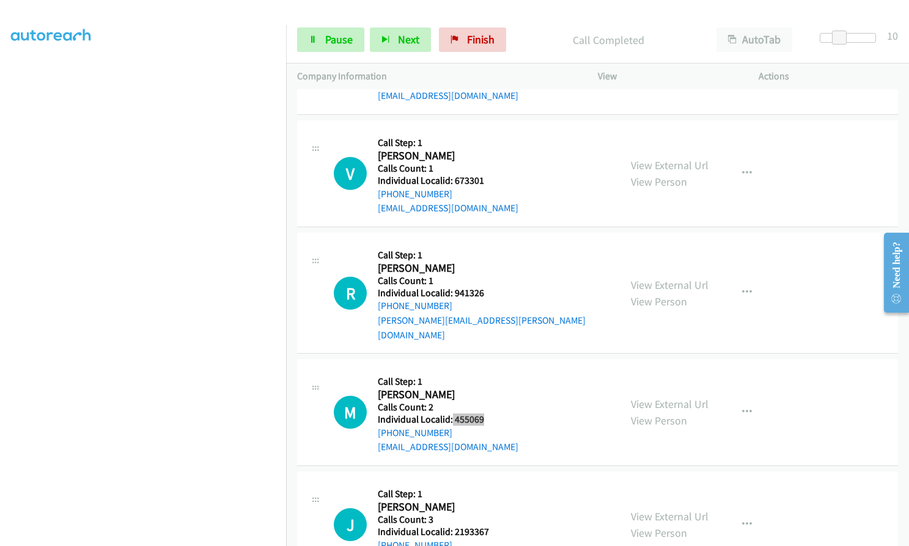
scroll to position [6872, 0]
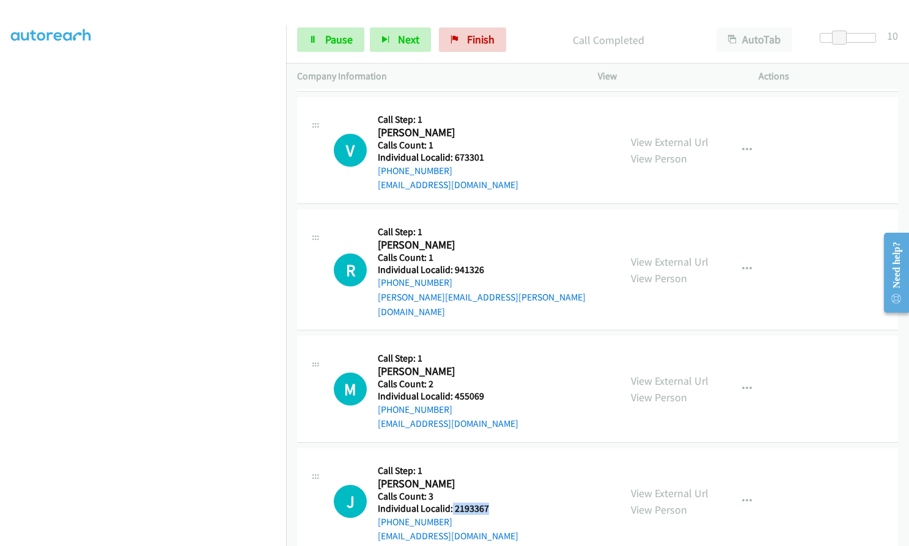
drag, startPoint x: 450, startPoint y: 408, endPoint x: 492, endPoint y: 409, distance: 41.6
click at [492, 460] on div "J Callback Scheduled Call Step: 1 [PERSON_NAME] America/New_York Calls Count: 3…" at bounding box center [471, 502] width 275 height 84
drag, startPoint x: 469, startPoint y: 395, endPoint x: 490, endPoint y: 418, distance: 30.8
click at [496, 460] on div "J Callback Scheduled Call Step: 1 [PERSON_NAME] America/New_York Calls Count: 3…" at bounding box center [471, 502] width 275 height 84
drag, startPoint x: 454, startPoint y: 408, endPoint x: 492, endPoint y: 409, distance: 37.9
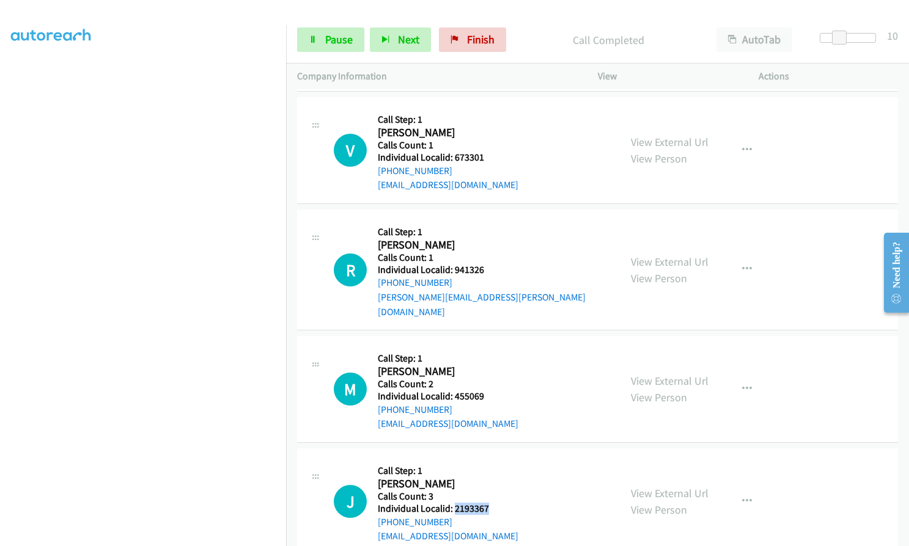
click at [492, 460] on div "J Callback Scheduled Call Step: 1 [PERSON_NAME] America/New_York Calls Count: 3…" at bounding box center [471, 502] width 275 height 84
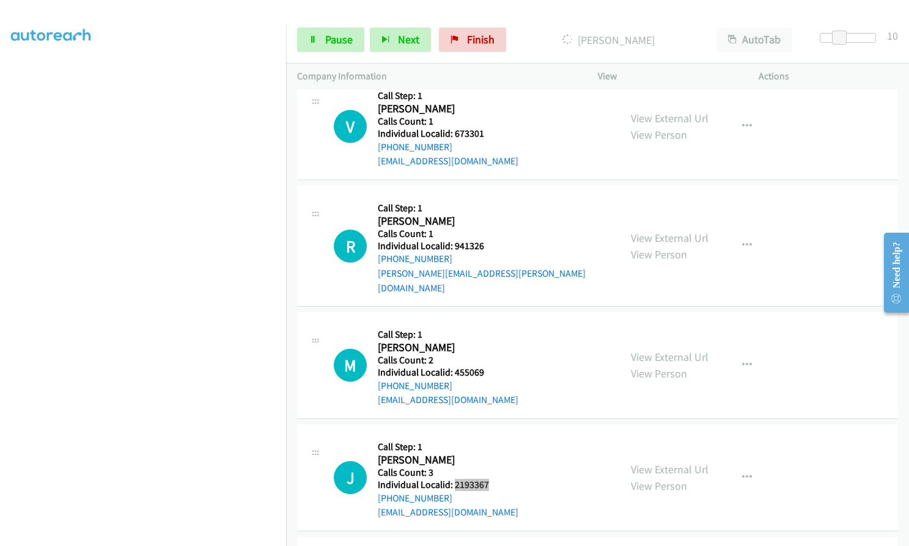
scroll to position [6979, 0]
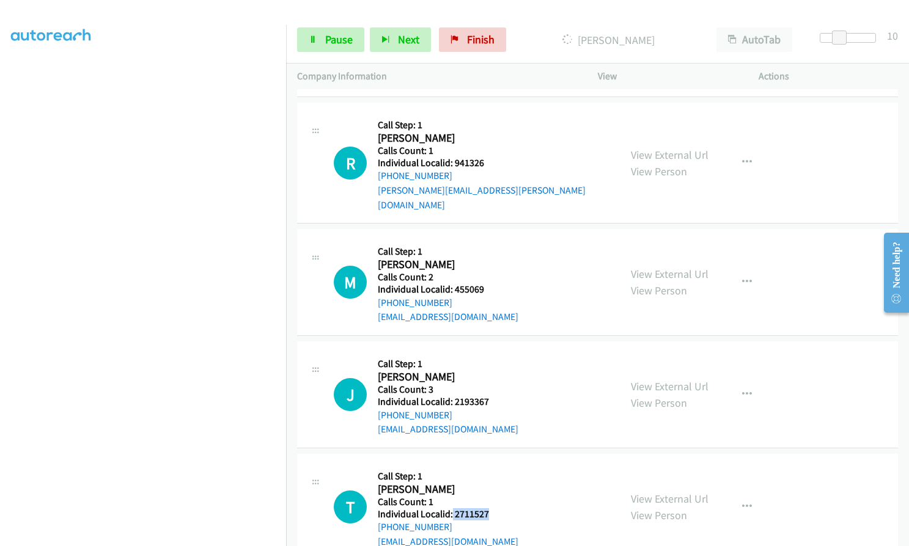
drag, startPoint x: 450, startPoint y: 413, endPoint x: 491, endPoint y: 414, distance: 41.0
click at [491, 465] on div "T Callback Scheduled Call Step: 1 [PERSON_NAME] America/New_York Calls Count: 1…" at bounding box center [471, 507] width 275 height 84
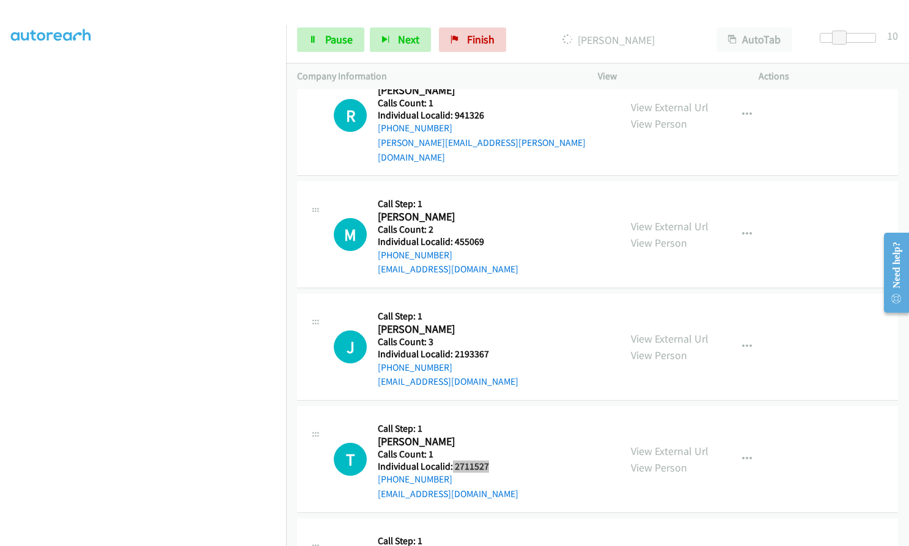
scroll to position [7040, 0]
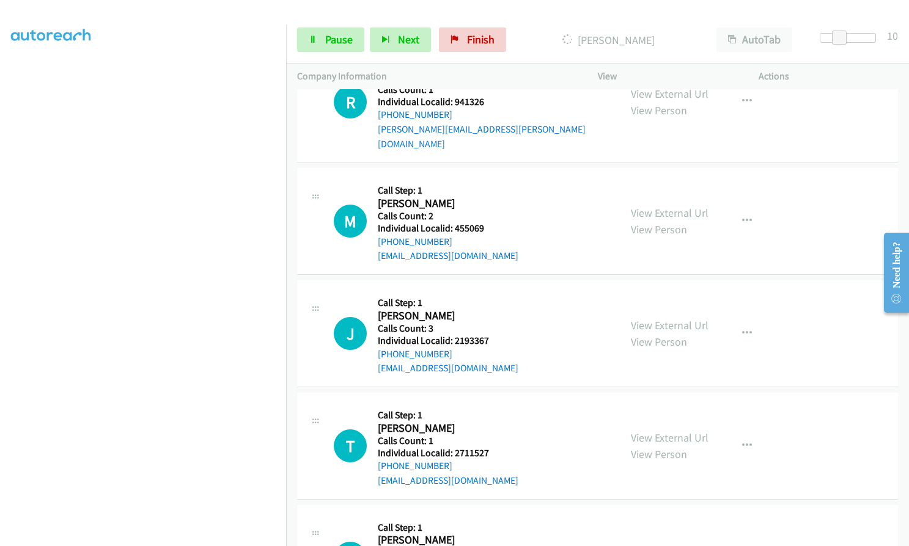
drag, startPoint x: 450, startPoint y: 464, endPoint x: 492, endPoint y: 464, distance: 42.2
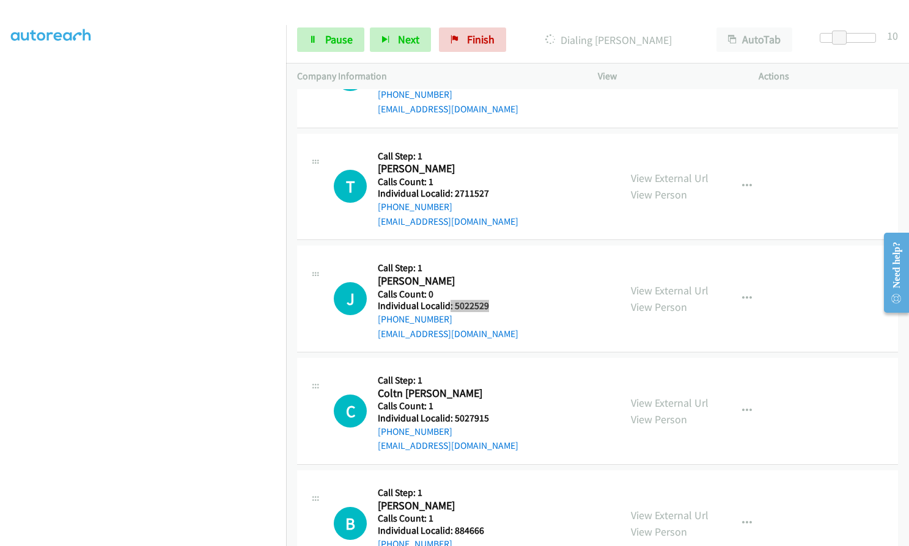
scroll to position [7372, 0]
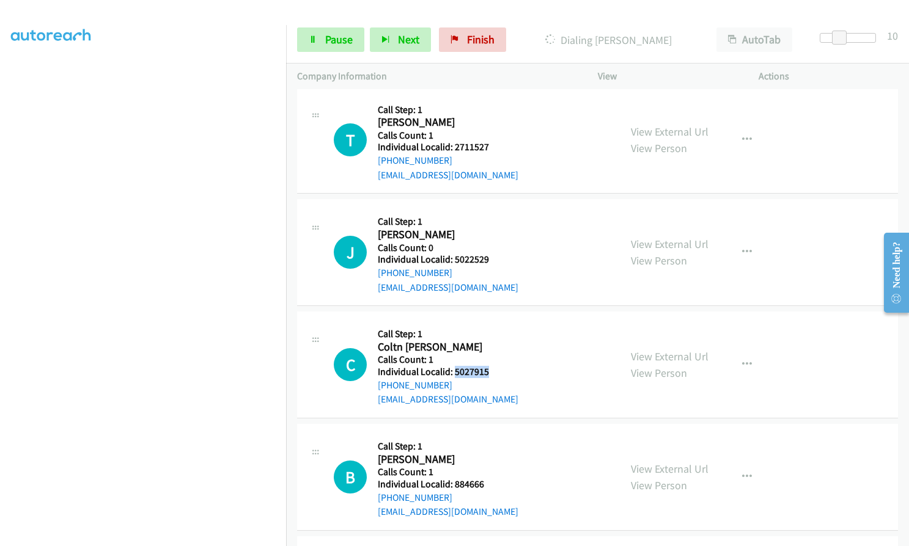
drag, startPoint x: 453, startPoint y: 272, endPoint x: 496, endPoint y: 271, distance: 43.4
click at [496, 323] on div "C Callback Scheduled Call Step: 1 Coltn [PERSON_NAME] America/[GEOGRAPHIC_DATA]…" at bounding box center [471, 365] width 275 height 84
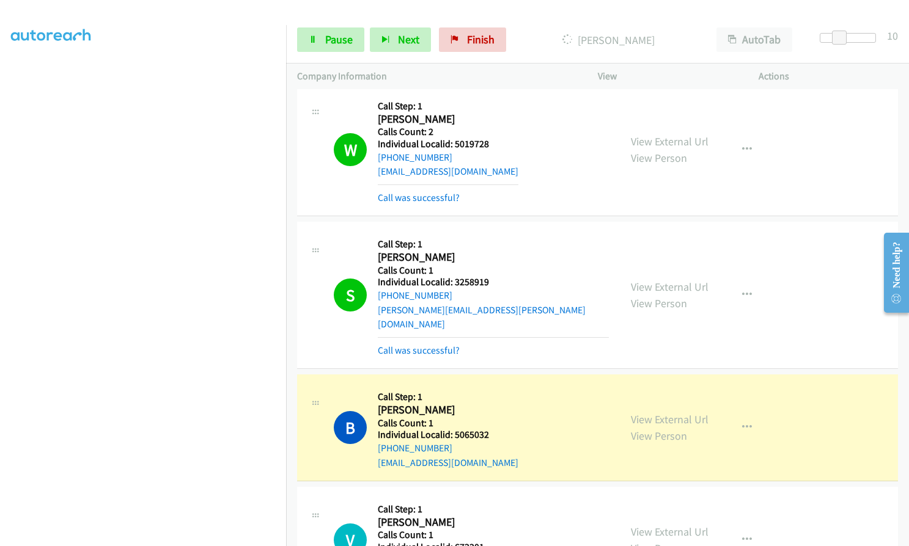
scroll to position [6528, 0]
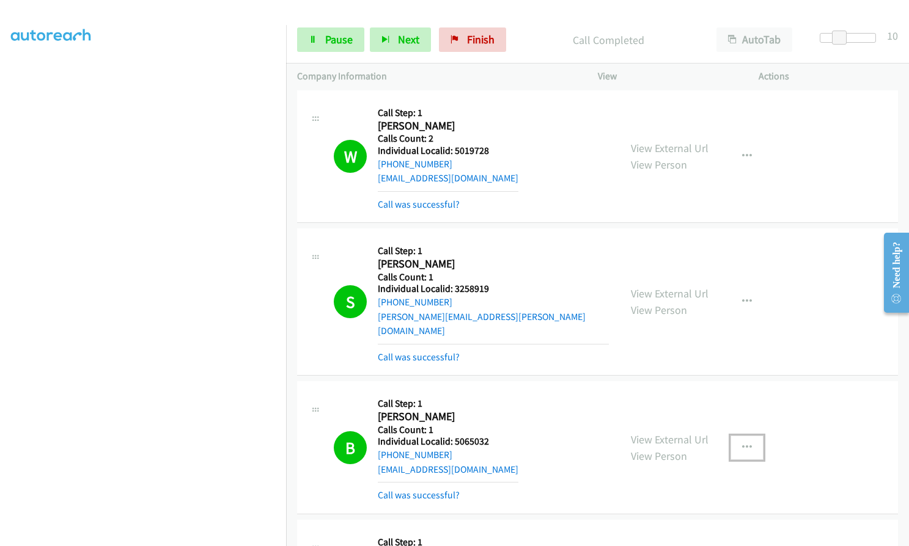
click at [744, 443] on icon "button" at bounding box center [747, 448] width 10 height 10
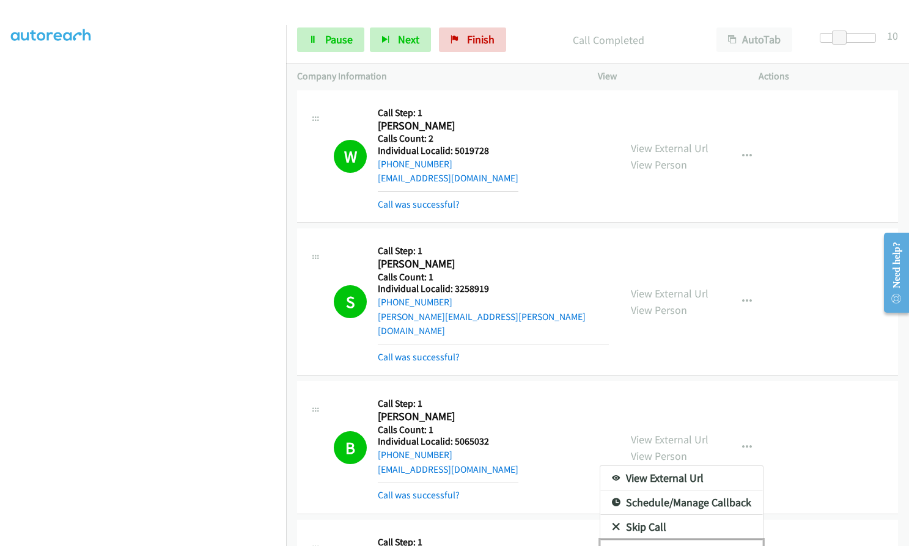
click at [612, 546] on icon at bounding box center [616, 553] width 9 height 9
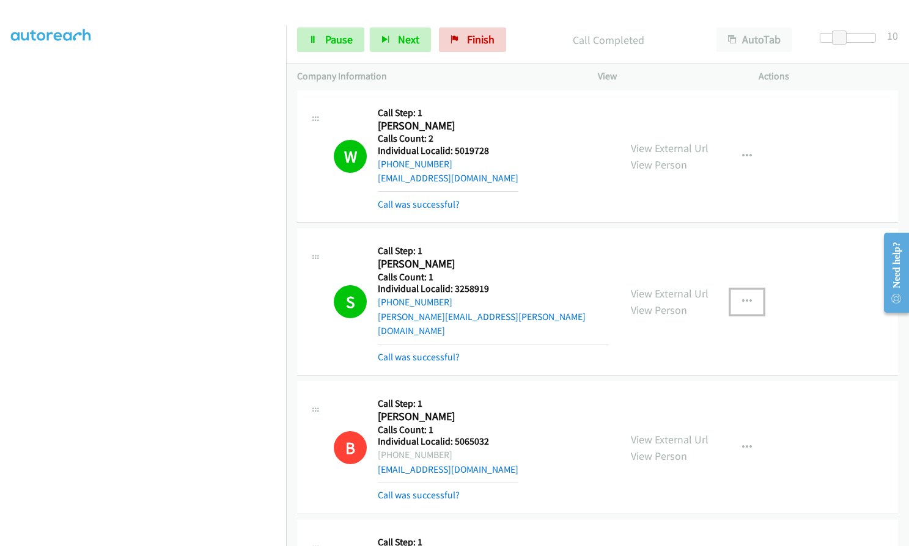
click at [736, 290] on button "button" at bounding box center [746, 302] width 33 height 24
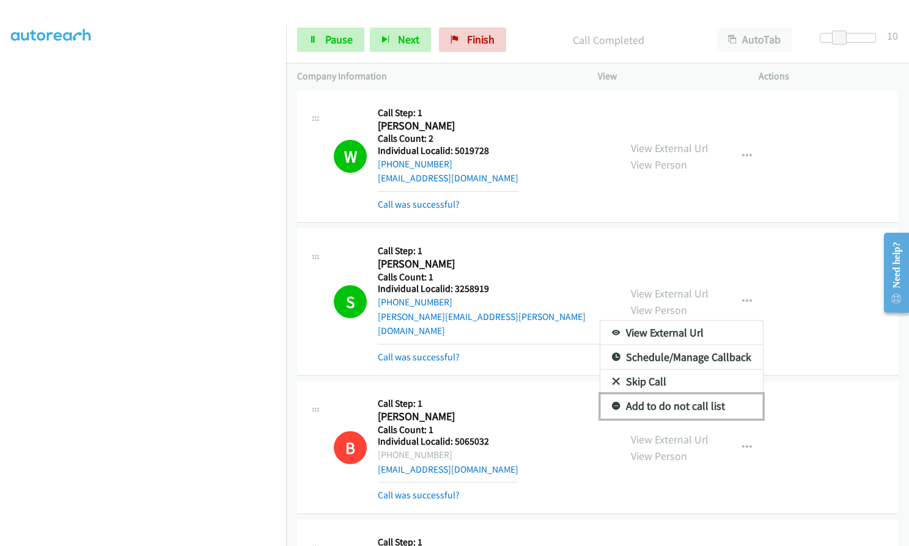
click at [612, 403] on icon at bounding box center [616, 407] width 9 height 9
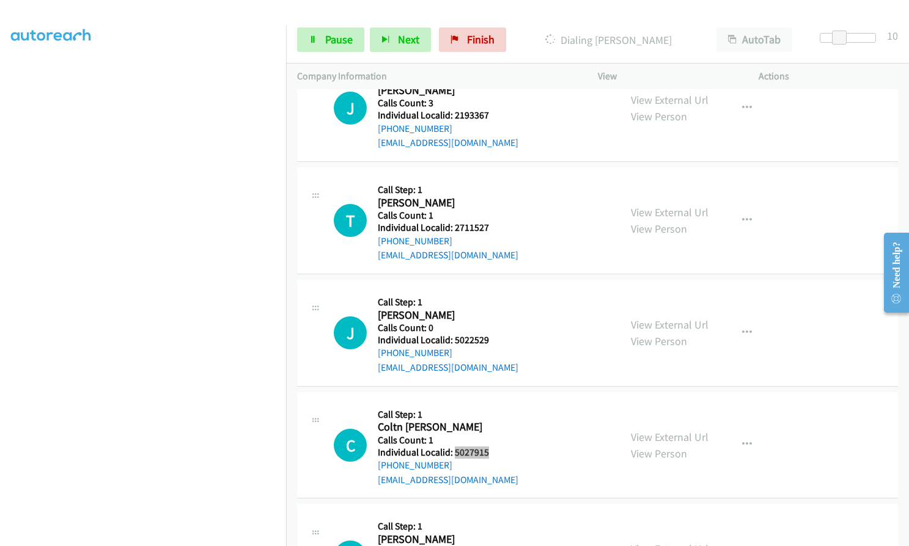
scroll to position [7398, 0]
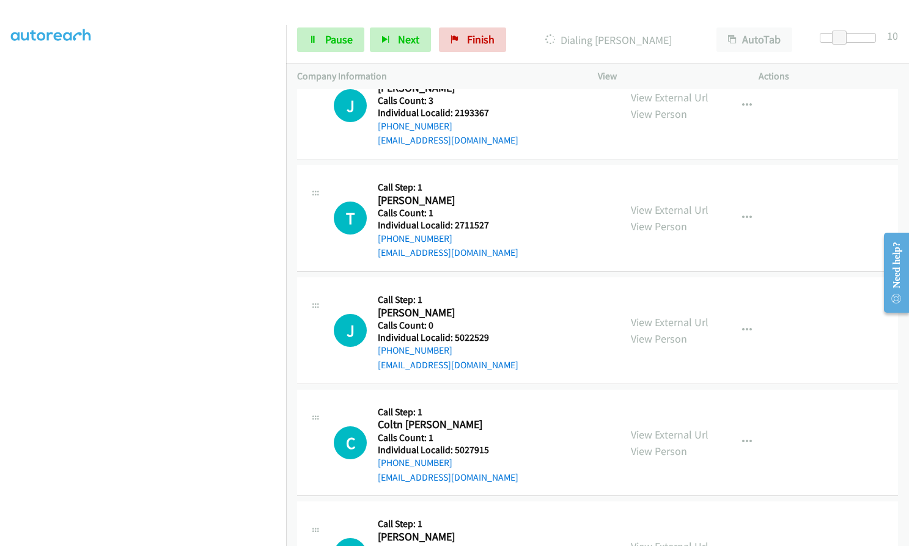
drag, startPoint x: 456, startPoint y: 463, endPoint x: 485, endPoint y: 463, distance: 29.3
click at [485, 513] on div "B Callback Scheduled Call Step: 1 [PERSON_NAME] America/[GEOGRAPHIC_DATA] Calls…" at bounding box center [471, 555] width 275 height 84
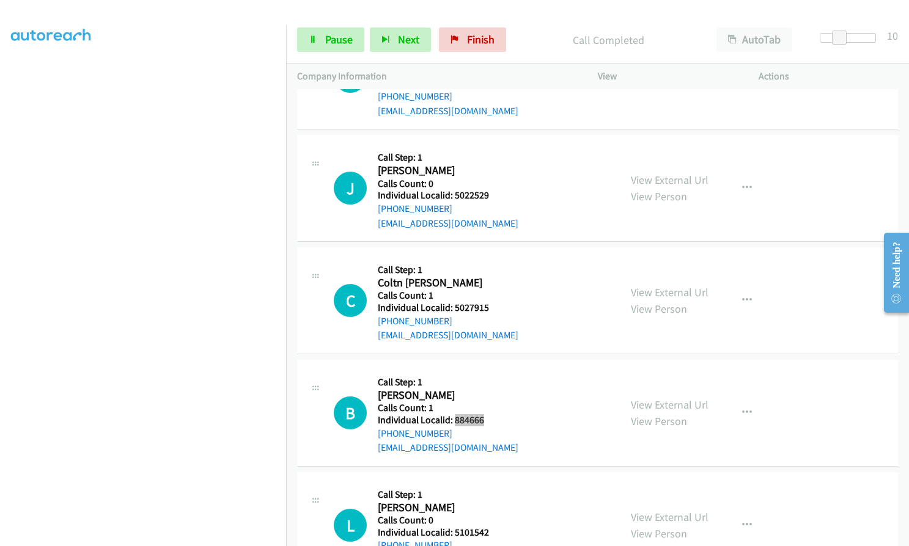
scroll to position [7592, 0]
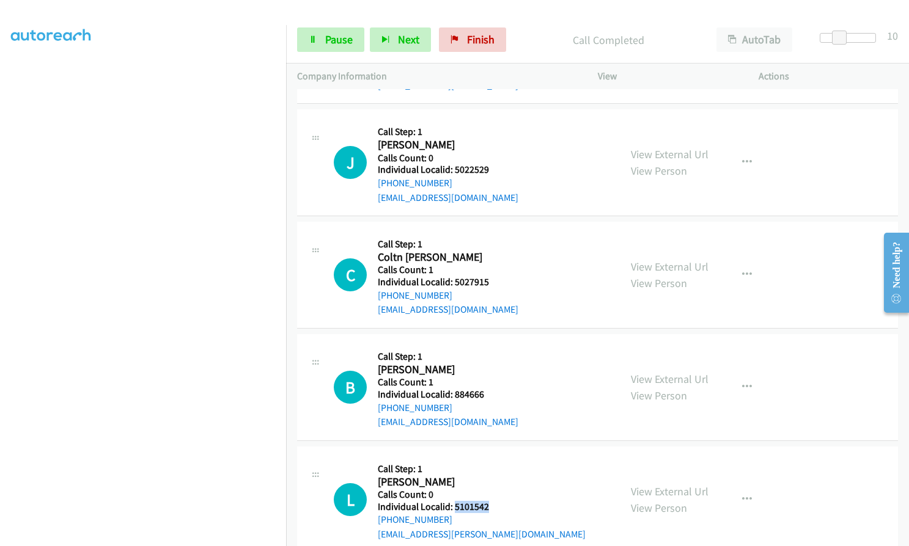
drag, startPoint x: 452, startPoint y: 405, endPoint x: 492, endPoint y: 405, distance: 39.7
click at [492, 501] on h5 "Individual Localid: 5101542" at bounding box center [482, 507] width 208 height 12
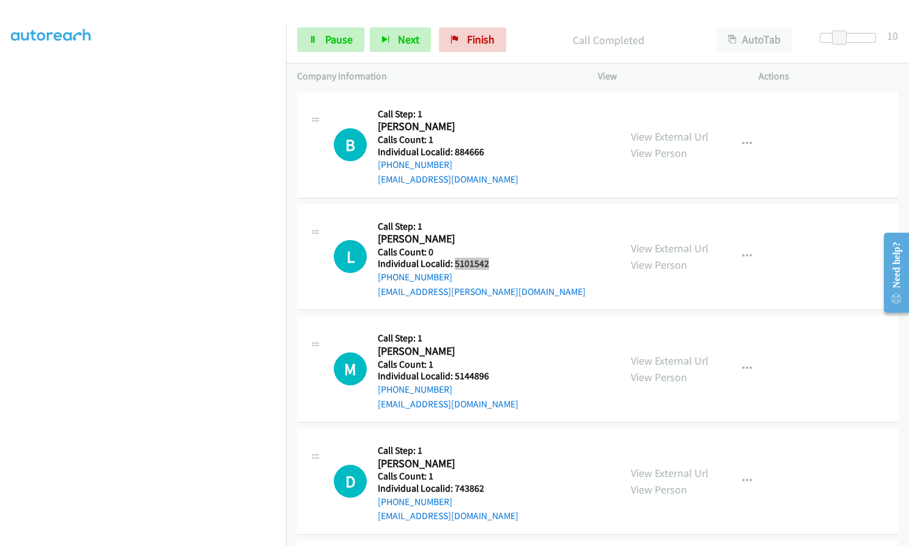
scroll to position [7878, 0]
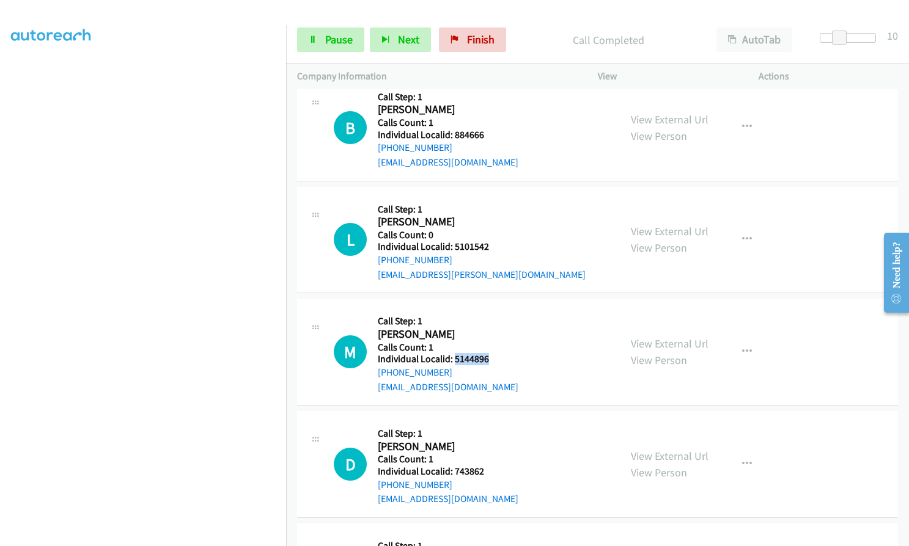
drag, startPoint x: 452, startPoint y: 257, endPoint x: 489, endPoint y: 261, distance: 36.9
click at [489, 310] on div "M Callback Scheduled Call Step: 1 [PERSON_NAME] America/[GEOGRAPHIC_DATA] Calls…" at bounding box center [471, 352] width 275 height 84
drag, startPoint x: 462, startPoint y: 370, endPoint x: 486, endPoint y: 370, distance: 24.5
click at [486, 422] on div "D Callback Scheduled Call Step: 1 [PERSON_NAME] America/[GEOGRAPHIC_DATA] Calls…" at bounding box center [471, 464] width 275 height 84
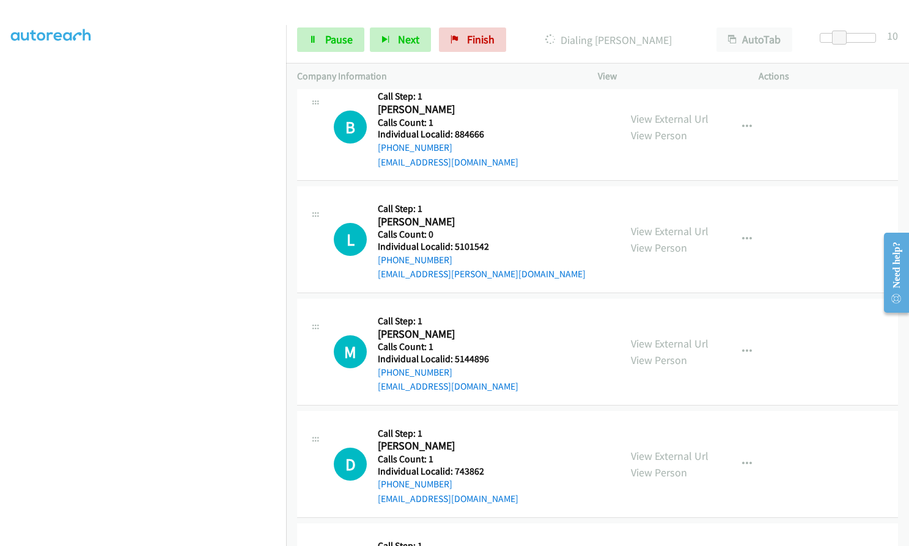
drag, startPoint x: 453, startPoint y: 480, endPoint x: 488, endPoint y: 482, distance: 34.3
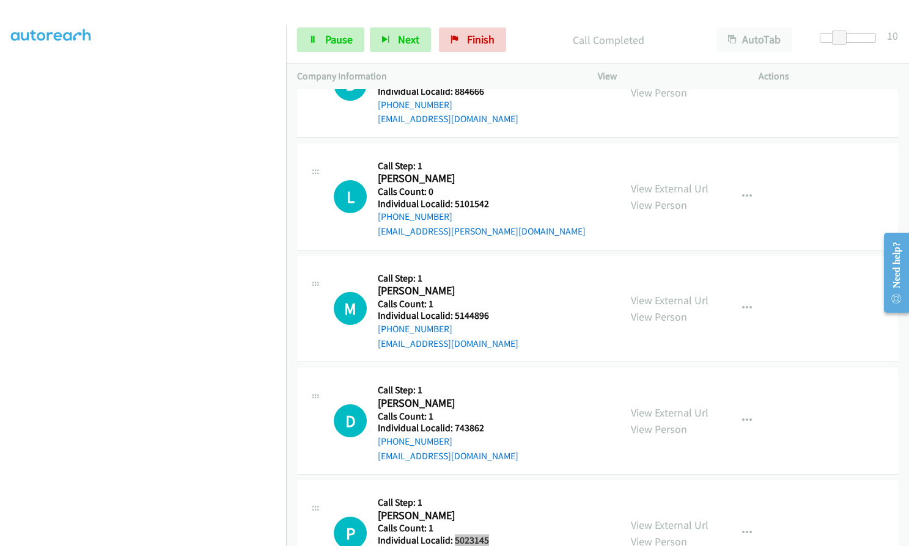
scroll to position [8052, 0]
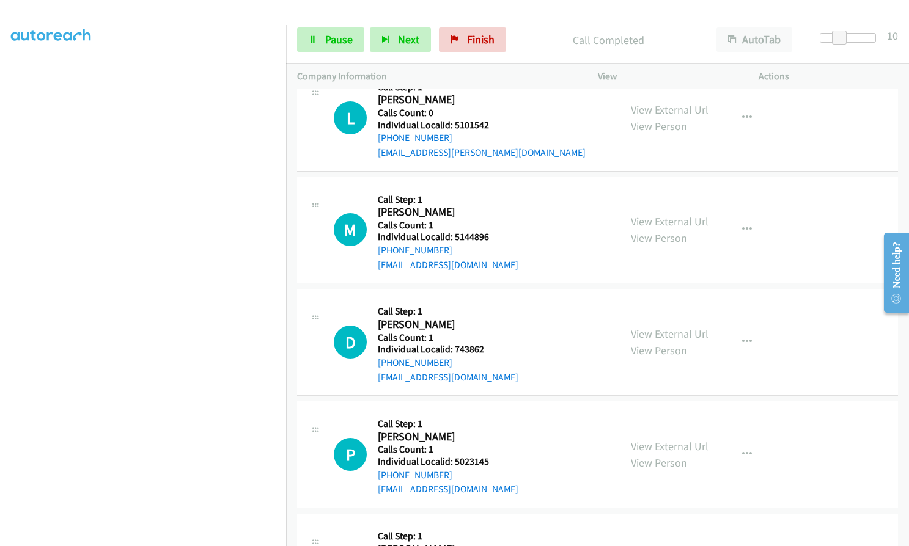
drag, startPoint x: 455, startPoint y: 470, endPoint x: 491, endPoint y: 471, distance: 36.7
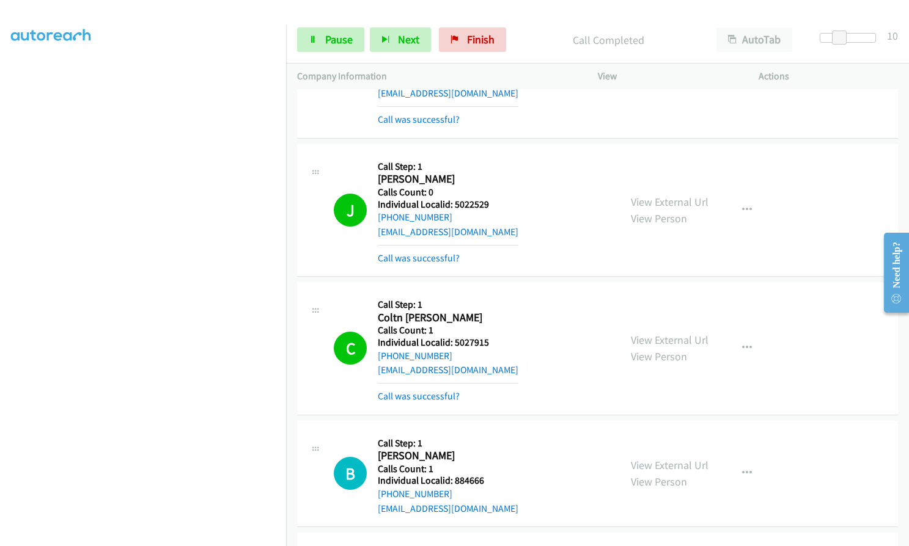
scroll to position [7605, 0]
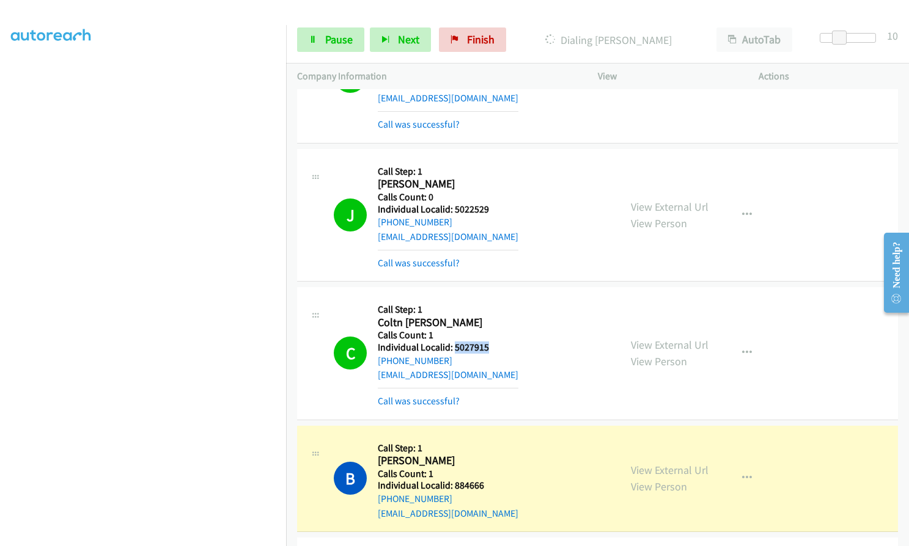
drag, startPoint x: 454, startPoint y: 245, endPoint x: 491, endPoint y: 246, distance: 37.3
click at [491, 298] on div "C Callback Scheduled Call Step: 1 Coltn [PERSON_NAME] America/[GEOGRAPHIC_DATA]…" at bounding box center [471, 353] width 275 height 110
click at [742, 348] on icon "button" at bounding box center [747, 353] width 10 height 10
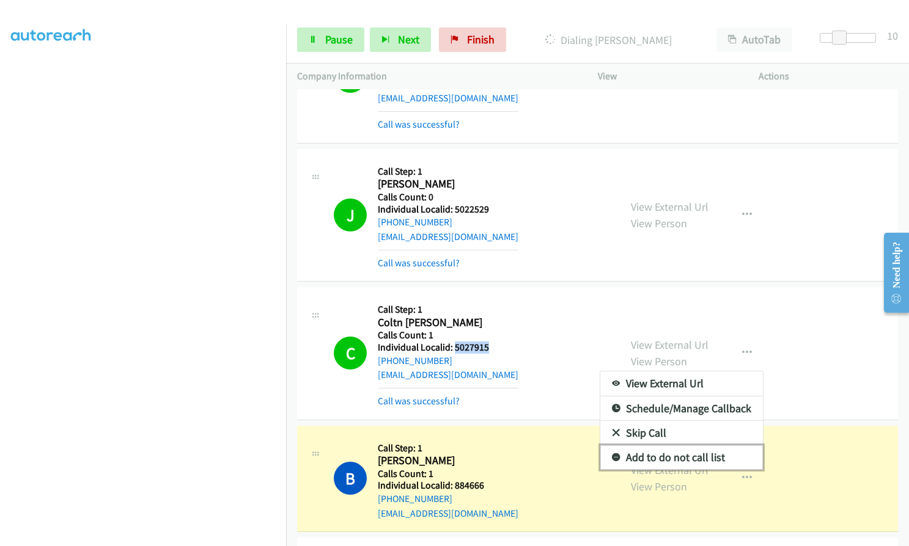
click at [613, 454] on icon at bounding box center [616, 458] width 9 height 9
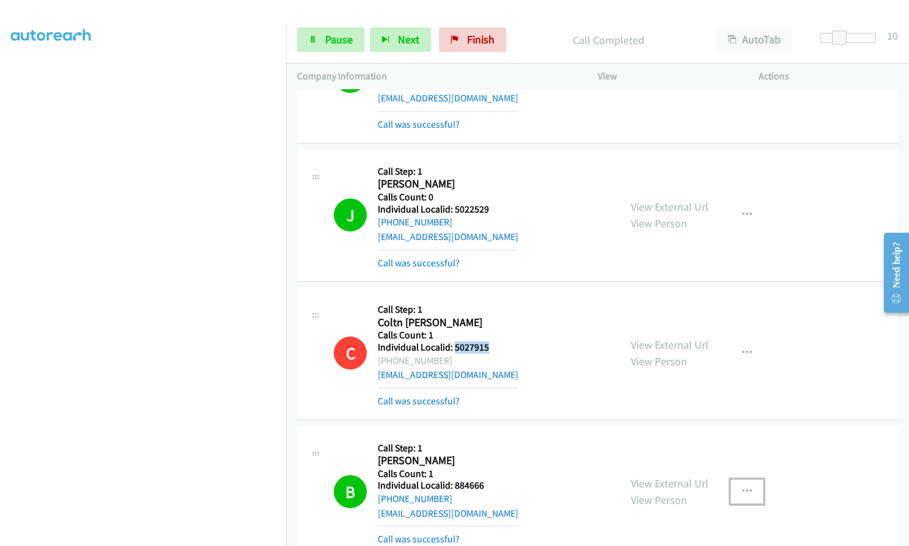
click at [736, 480] on button "button" at bounding box center [746, 492] width 33 height 24
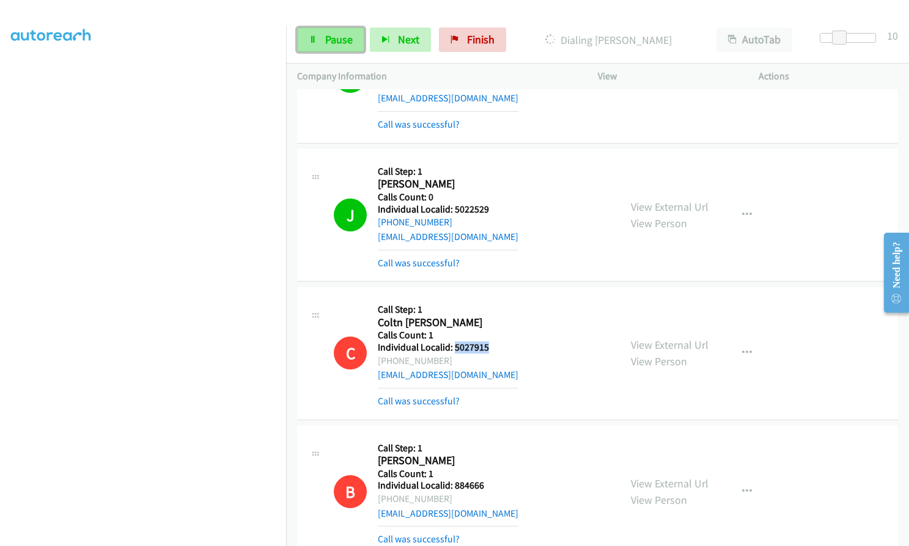
click at [327, 39] on span "Pause" at bounding box center [339, 39] width 28 height 14
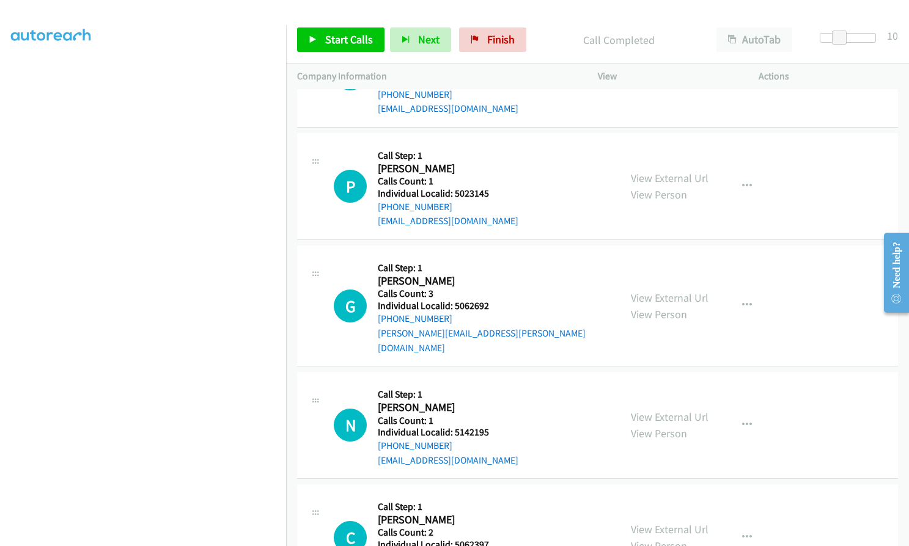
scroll to position [8400, 0]
drag, startPoint x: 453, startPoint y: 314, endPoint x: 487, endPoint y: 318, distance: 34.5
click at [487, 383] on div "N Callback Scheduled Call Step: 1 [PERSON_NAME] America/[GEOGRAPHIC_DATA] Calls…" at bounding box center [471, 425] width 275 height 84
drag, startPoint x: 453, startPoint y: 429, endPoint x: 490, endPoint y: 428, distance: 37.3
click at [490, 495] on div "C Callback Scheduled Call Step: 1 [PERSON_NAME] [GEOGRAPHIC_DATA]/[GEOGRAPHIC_D…" at bounding box center [471, 537] width 275 height 84
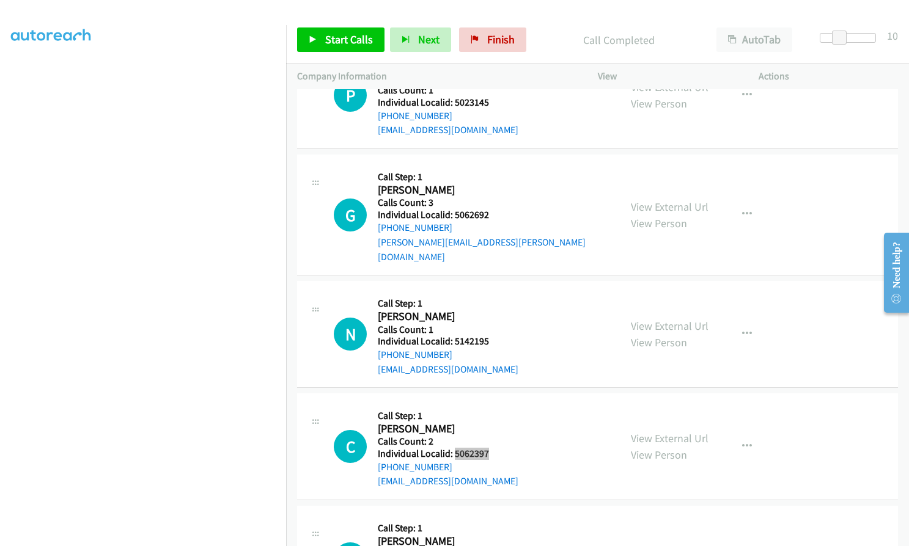
scroll to position [8491, 0]
drag, startPoint x: 452, startPoint y: 452, endPoint x: 494, endPoint y: 450, distance: 42.2
click at [342, 42] on span "Start Calls" at bounding box center [349, 39] width 48 height 14
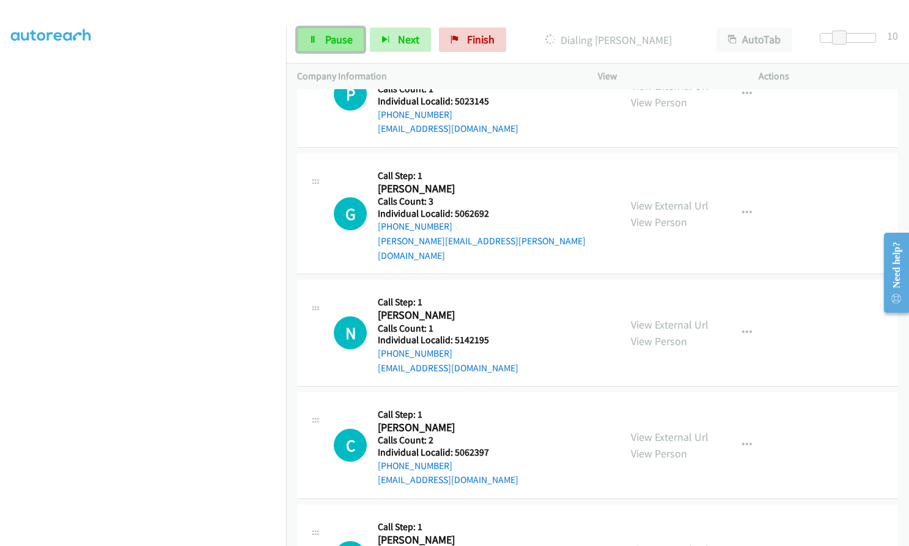
click at [347, 43] on span "Pause" at bounding box center [339, 39] width 28 height 14
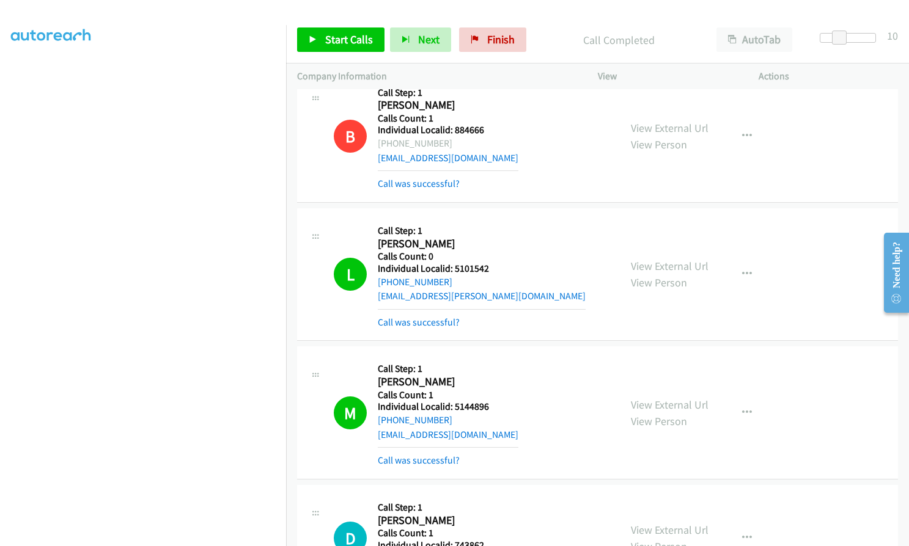
scroll to position [7952, 0]
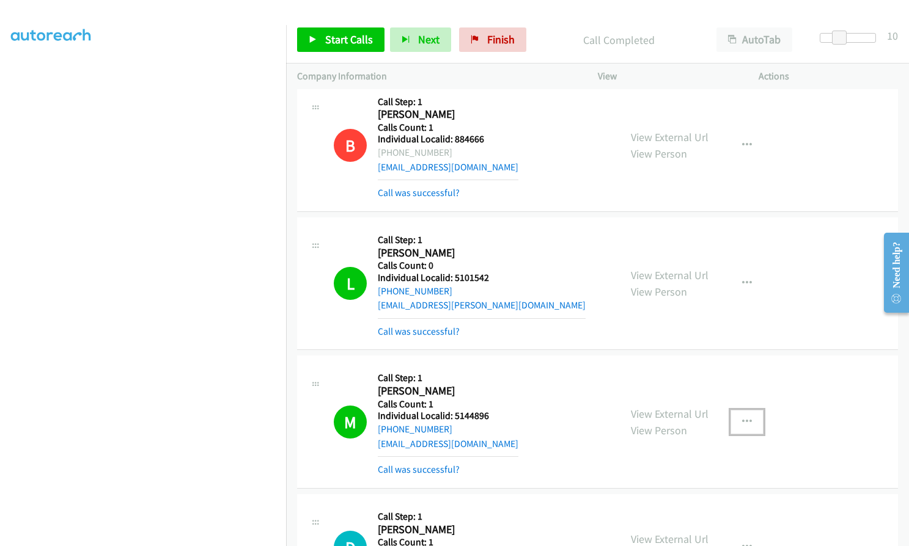
click at [746, 417] on icon "button" at bounding box center [747, 422] width 10 height 10
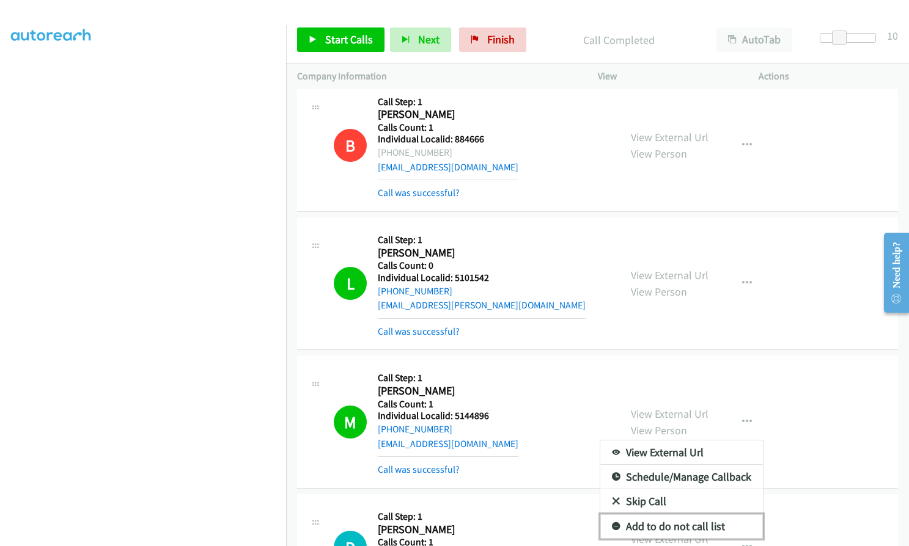
click at [612, 523] on icon at bounding box center [616, 527] width 9 height 9
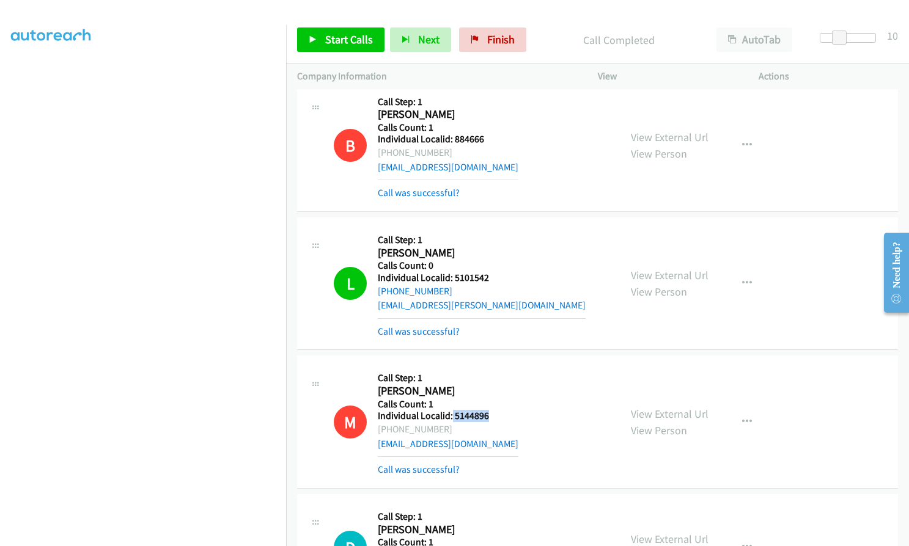
drag, startPoint x: 451, startPoint y: 314, endPoint x: 488, endPoint y: 317, distance: 36.8
click at [488, 367] on div "M Callback Scheduled Call Step: 1 [PERSON_NAME] America/[GEOGRAPHIC_DATA] Calls…" at bounding box center [471, 422] width 275 height 110
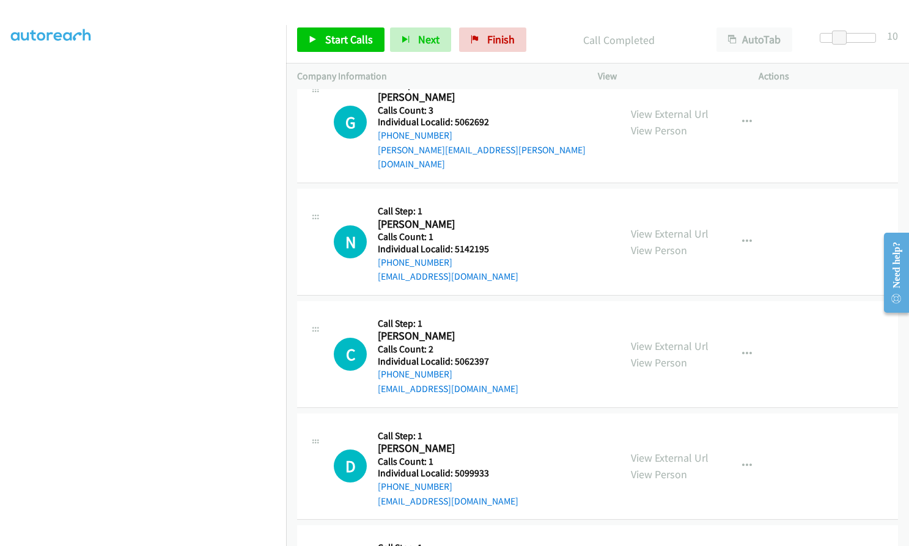
scroll to position [8654, 0]
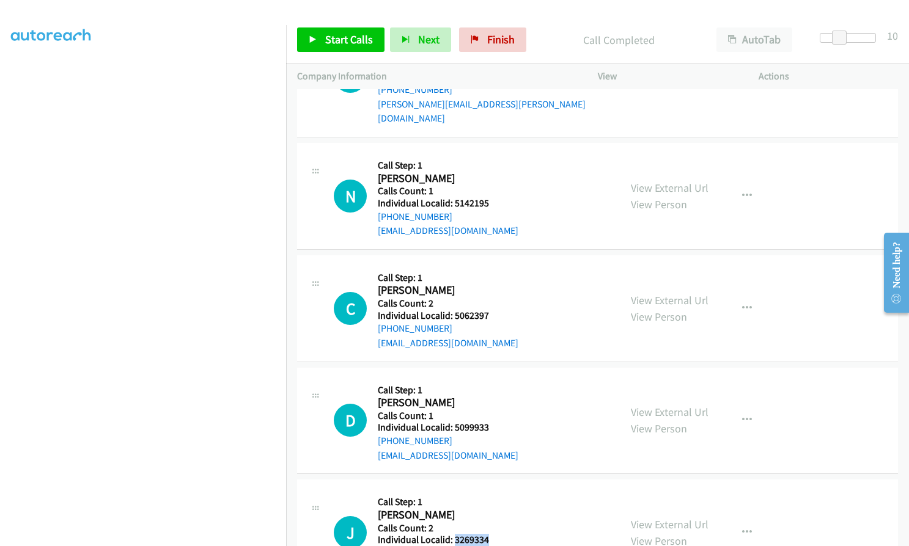
drag, startPoint x: 453, startPoint y: 423, endPoint x: 490, endPoint y: 424, distance: 36.7
click at [490, 491] on div "J Callback Scheduled Call Step: 1 [PERSON_NAME] America/[GEOGRAPHIC_DATA] Calls…" at bounding box center [471, 533] width 275 height 84
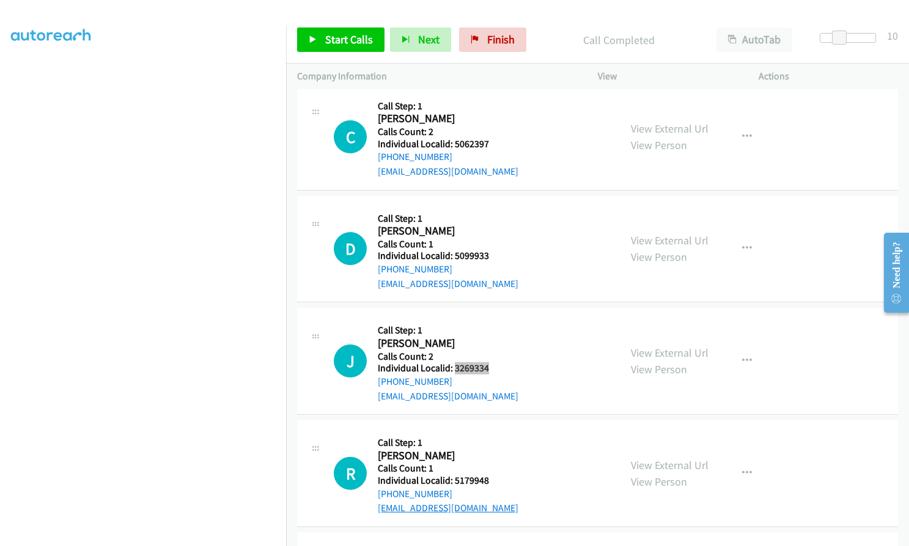
scroll to position [8853, 0]
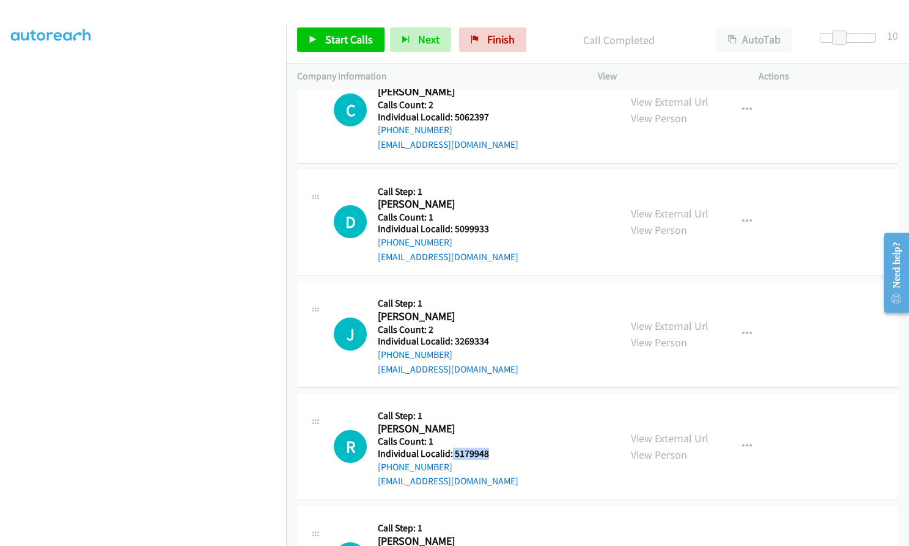
drag, startPoint x: 452, startPoint y: 339, endPoint x: 490, endPoint y: 341, distance: 38.5
click at [490, 405] on div "R Callback Scheduled Call Step: 1 [PERSON_NAME] America/[GEOGRAPHIC_DATA] Calls…" at bounding box center [471, 447] width 275 height 84
drag, startPoint x: 453, startPoint y: 453, endPoint x: 488, endPoint y: 453, distance: 35.5
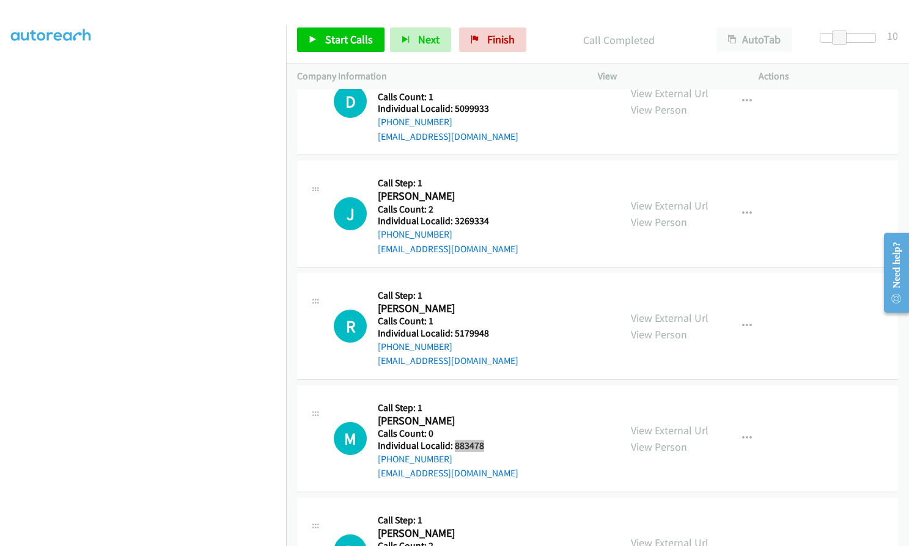
scroll to position [9021, 0]
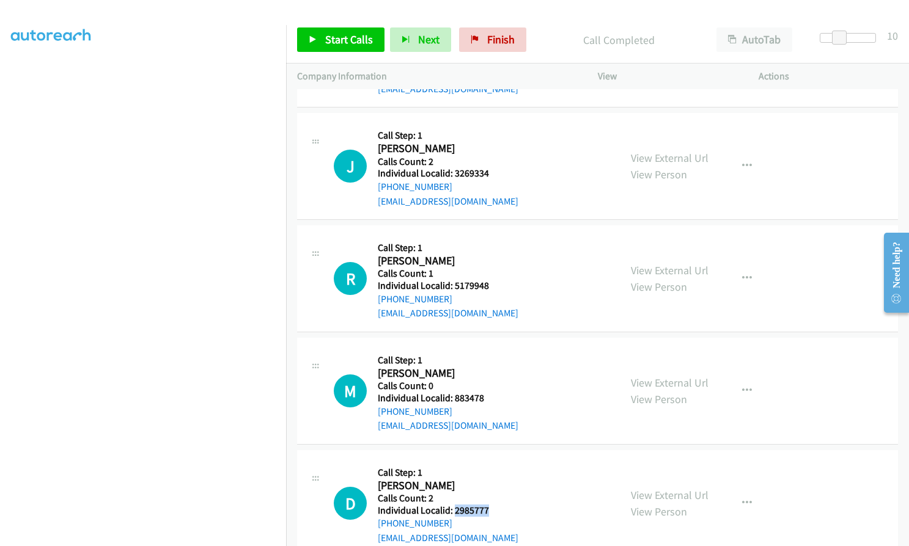
drag, startPoint x: 465, startPoint y: 394, endPoint x: 487, endPoint y: 392, distance: 22.0
click at [487, 461] on div "D Callback Scheduled Call Step: 1 [PERSON_NAME] America/[GEOGRAPHIC_DATA] Calls…" at bounding box center [471, 503] width 275 height 84
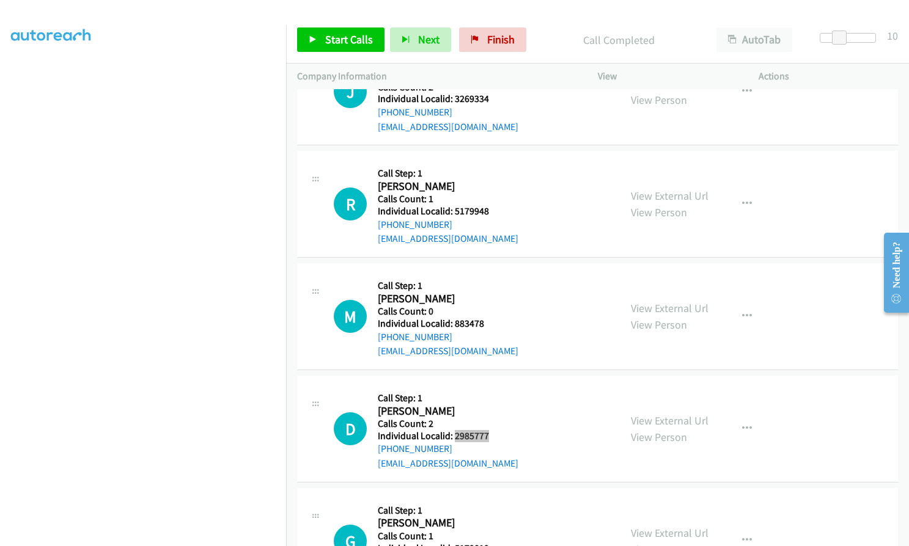
scroll to position [9097, 0]
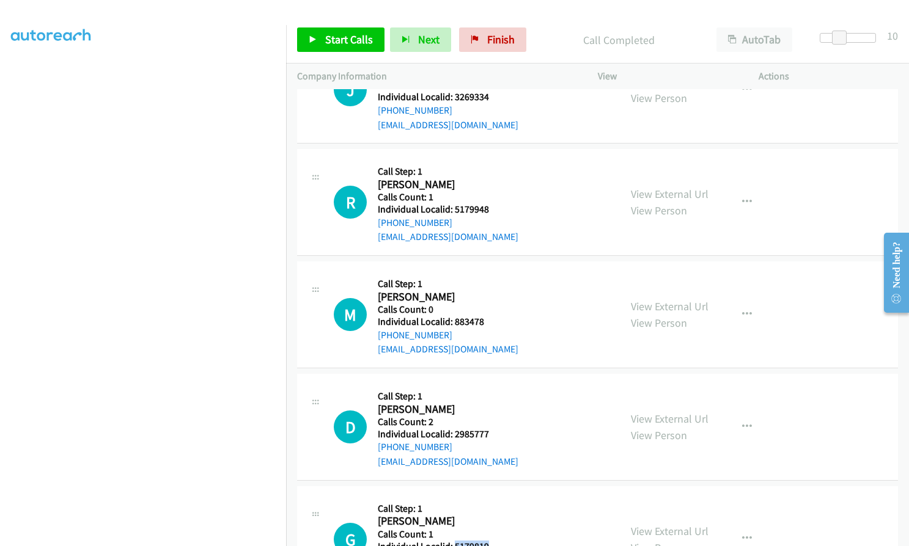
drag, startPoint x: 453, startPoint y: 430, endPoint x: 492, endPoint y: 430, distance: 39.1
click at [492, 541] on h5 "Individual Localid: 5179819" at bounding box center [448, 547] width 141 height 12
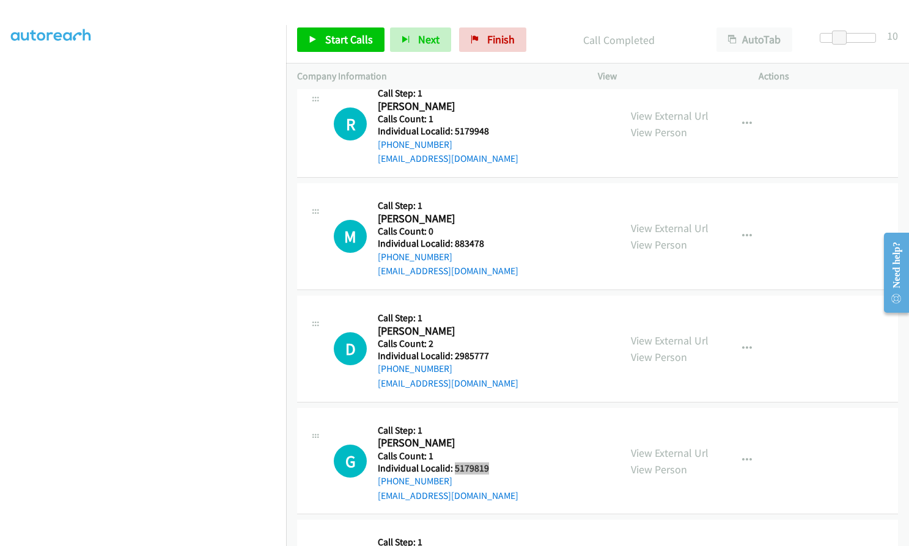
scroll to position [9189, 0]
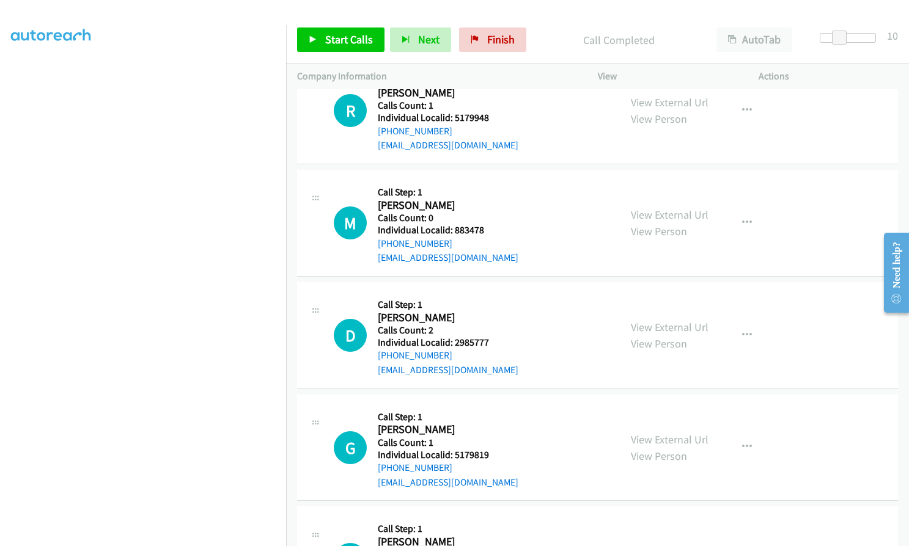
drag, startPoint x: 452, startPoint y: 447, endPoint x: 493, endPoint y: 452, distance: 41.8
click at [361, 36] on span "Start Calls" at bounding box center [349, 39] width 48 height 14
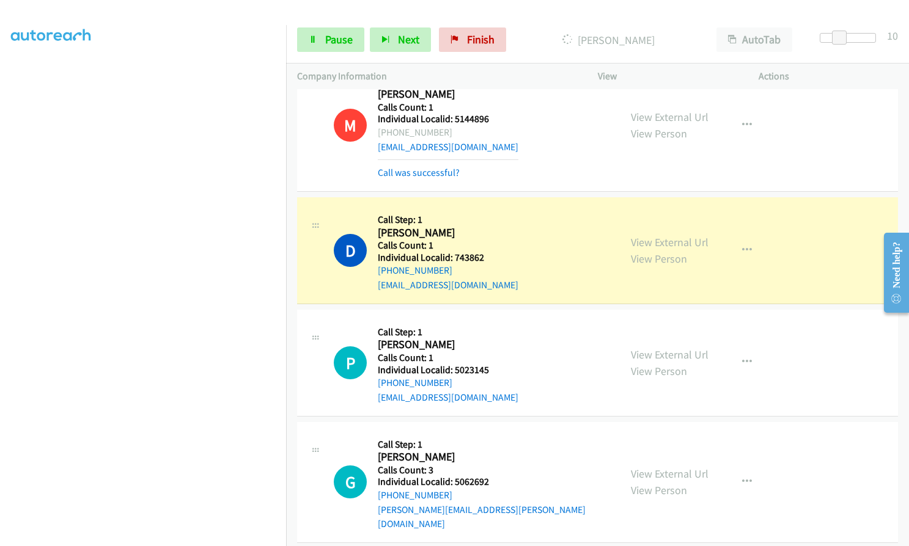
scroll to position [8257, 0]
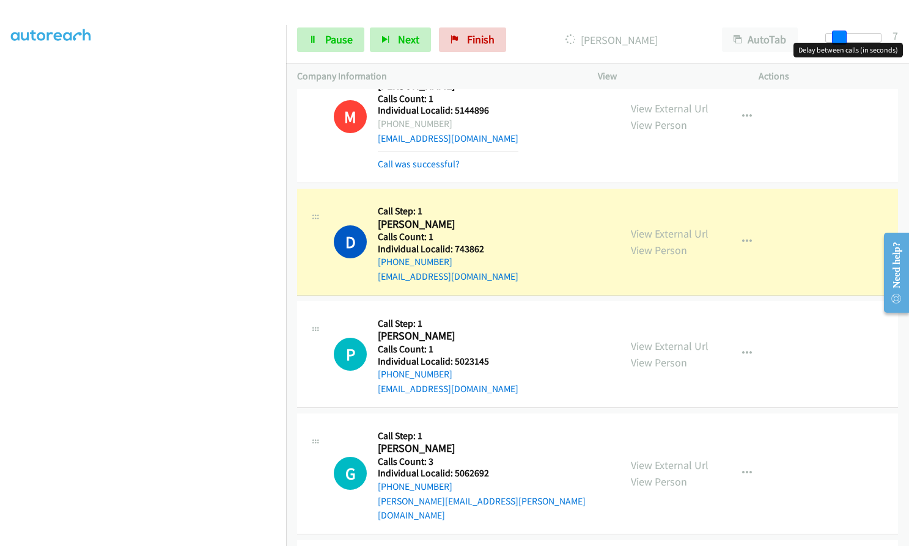
drag, startPoint x: 841, startPoint y: 32, endPoint x: 834, endPoint y: 32, distance: 6.7
click at [834, 32] on span at bounding box center [839, 38] width 15 height 15
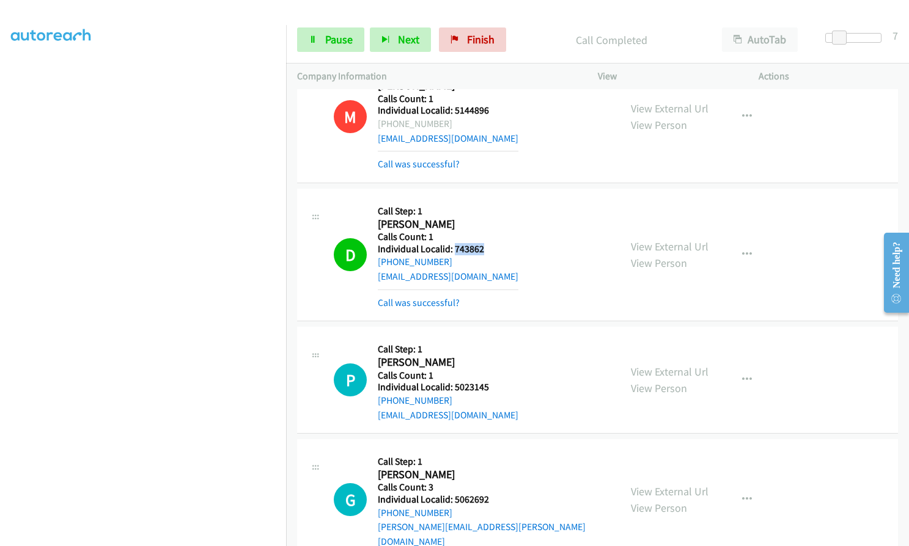
drag, startPoint x: 453, startPoint y: 144, endPoint x: 486, endPoint y: 144, distance: 33.6
click at [486, 200] on div "D Callback Scheduled Call Step: 1 [PERSON_NAME] America/[GEOGRAPHIC_DATA] Calls…" at bounding box center [471, 255] width 275 height 110
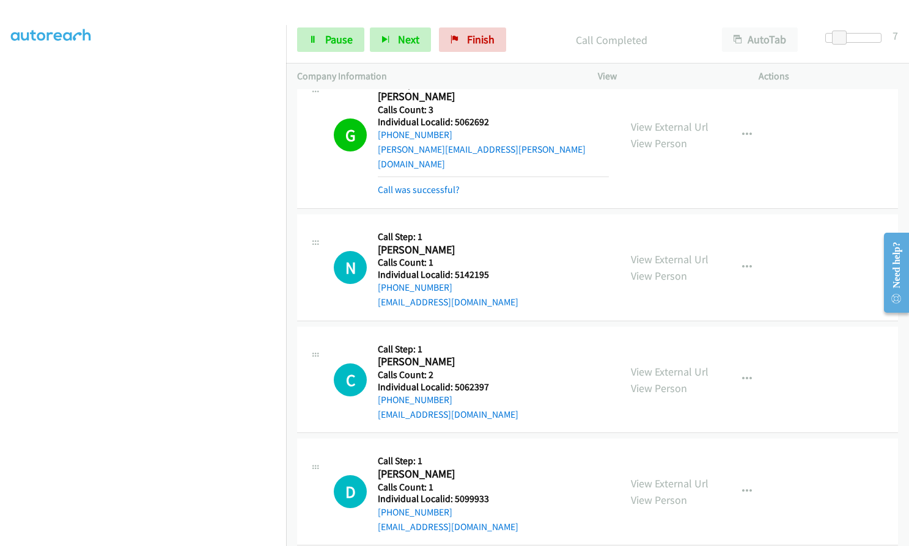
scroll to position [8665, 0]
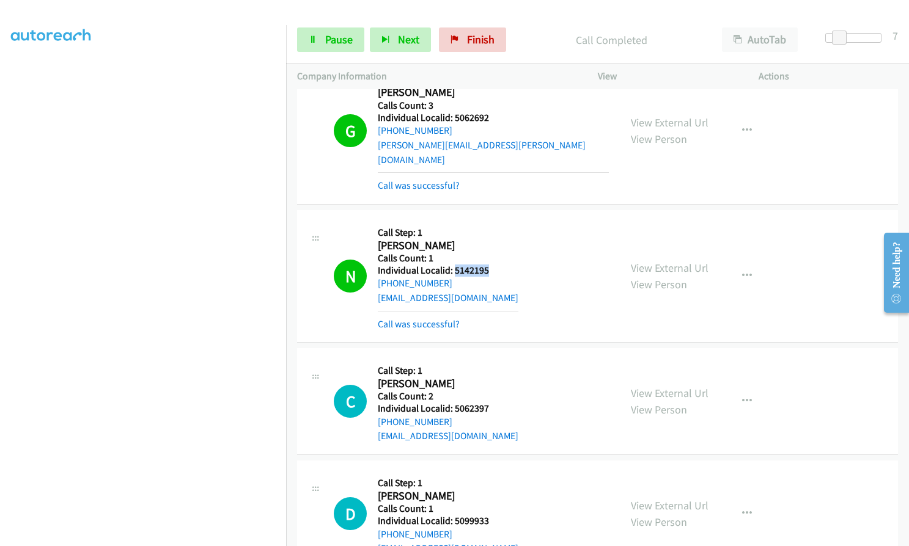
drag, startPoint x: 453, startPoint y: 153, endPoint x: 489, endPoint y: 154, distance: 36.1
click at [489, 221] on div "N Callback Scheduled Call Step: 1 [PERSON_NAME] America/[GEOGRAPHIC_DATA] Calls…" at bounding box center [471, 276] width 275 height 110
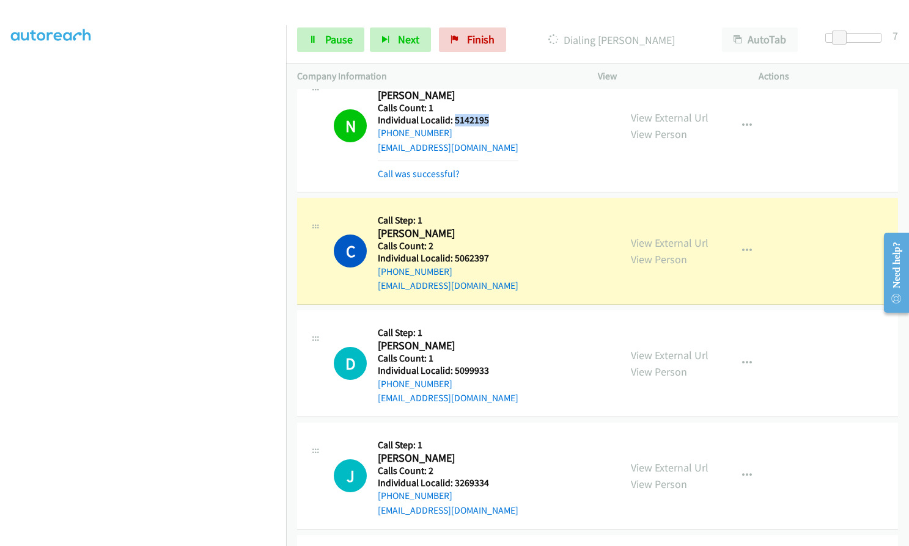
scroll to position [8818, 0]
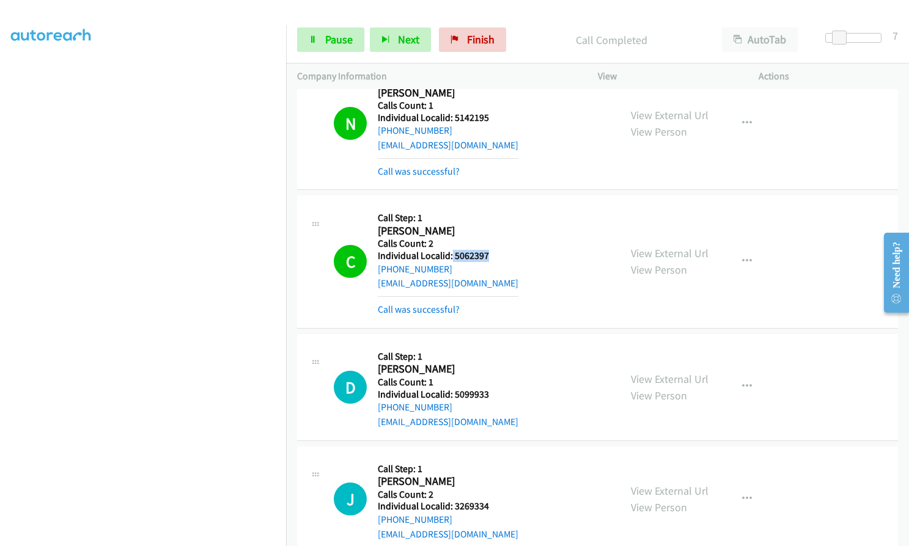
drag, startPoint x: 452, startPoint y: 141, endPoint x: 491, endPoint y: 143, distance: 39.2
click at [491, 207] on div "C Callback Scheduled Call Step: 1 [PERSON_NAME] [GEOGRAPHIC_DATA]/[GEOGRAPHIC_D…" at bounding box center [471, 262] width 275 height 110
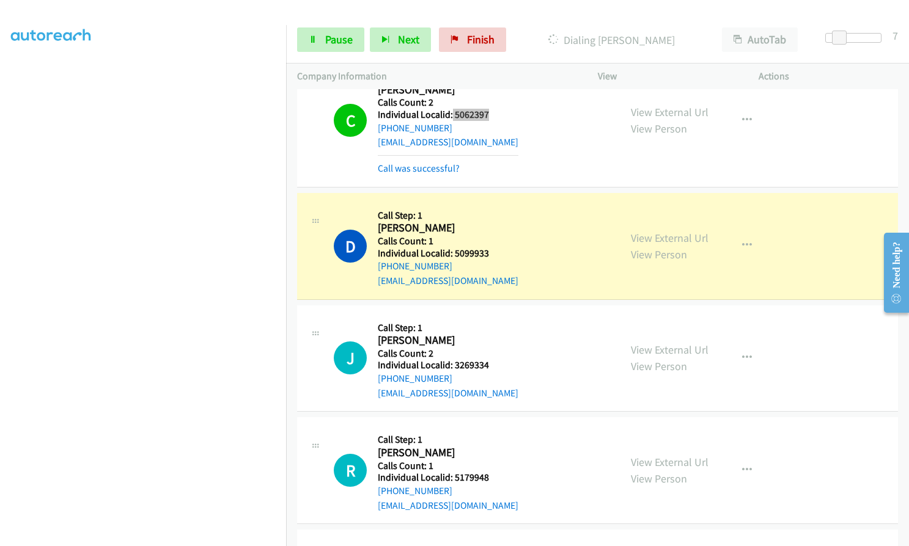
scroll to position [8956, 0]
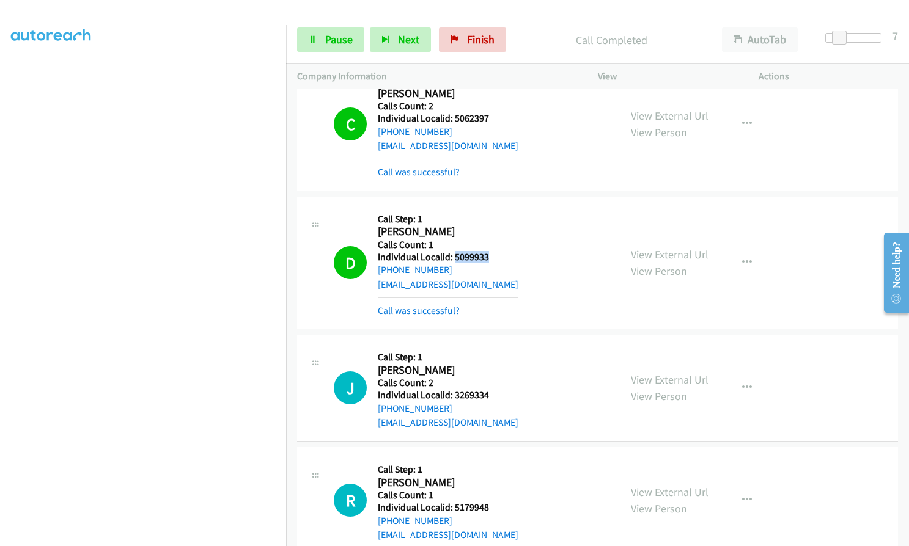
drag, startPoint x: 452, startPoint y: 141, endPoint x: 489, endPoint y: 142, distance: 36.7
click at [489, 251] on h5 "Individual Localid: 5099933" at bounding box center [448, 257] width 141 height 12
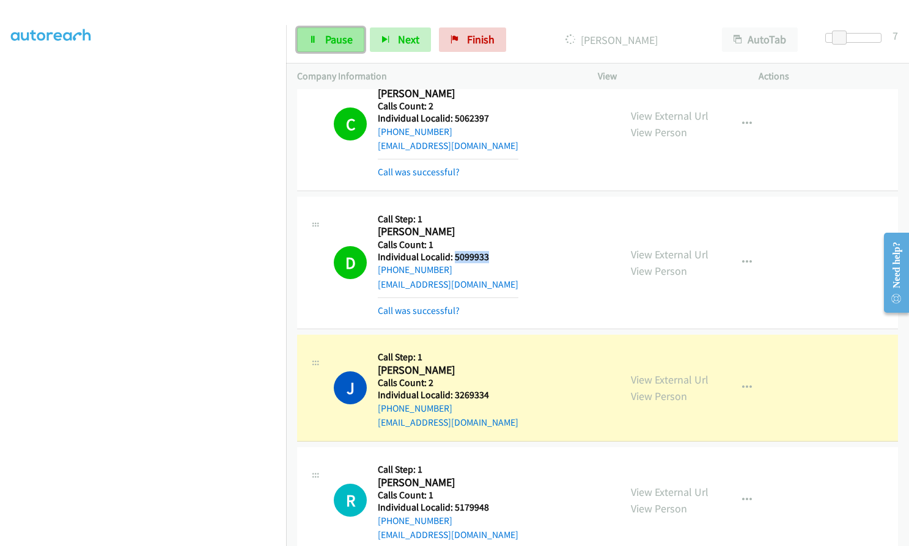
click at [328, 42] on span "Pause" at bounding box center [339, 39] width 28 height 14
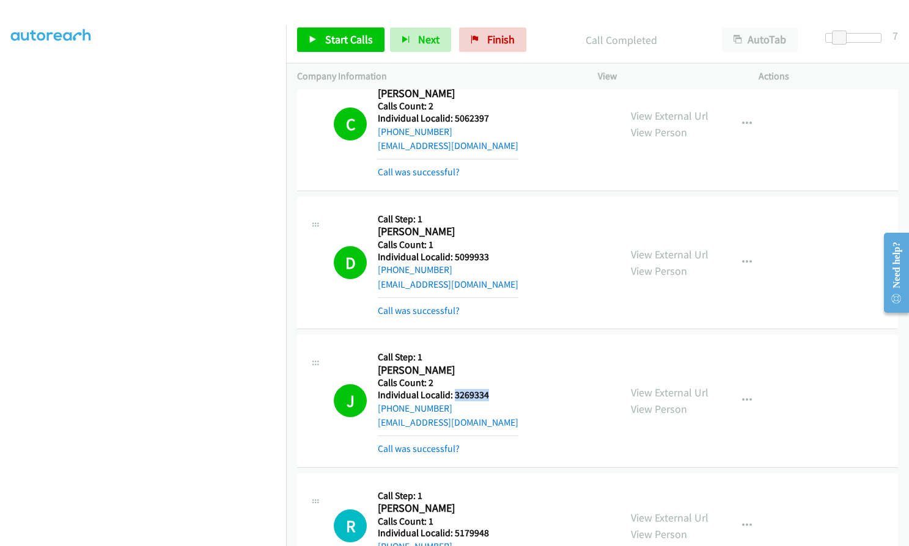
drag, startPoint x: 454, startPoint y: 278, endPoint x: 494, endPoint y: 279, distance: 39.7
click at [494, 346] on div "J Callback Scheduled Call Step: 1 [PERSON_NAME] America/[GEOGRAPHIC_DATA] Calls…" at bounding box center [471, 401] width 275 height 110
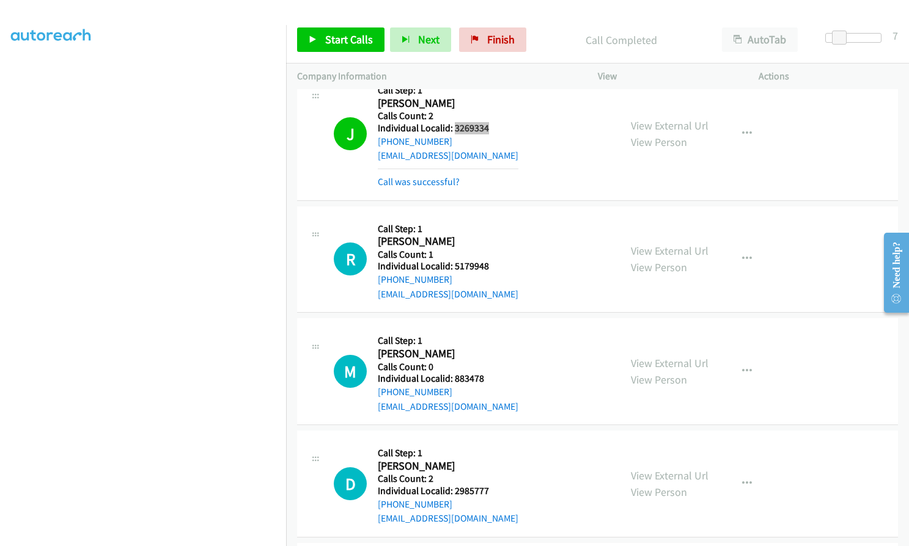
scroll to position [9231, 0]
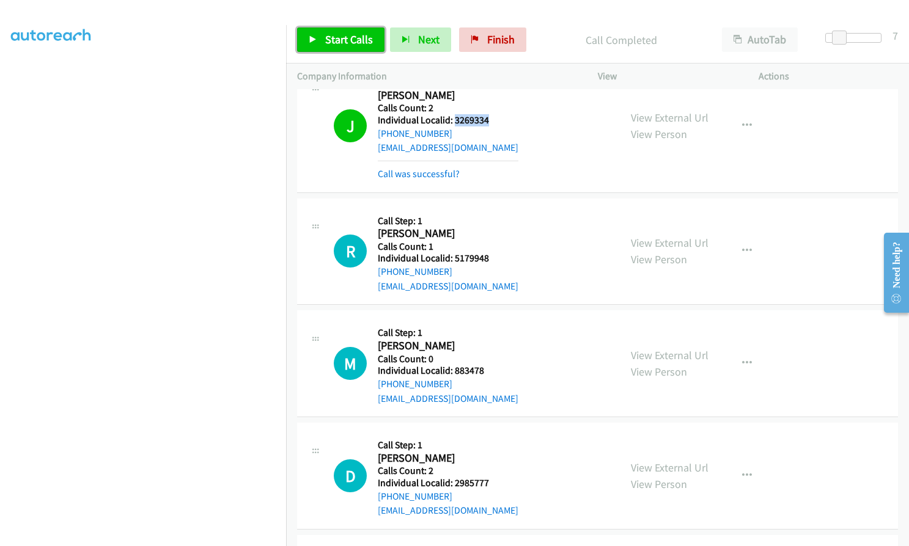
click at [347, 42] on span "Start Calls" at bounding box center [349, 39] width 48 height 14
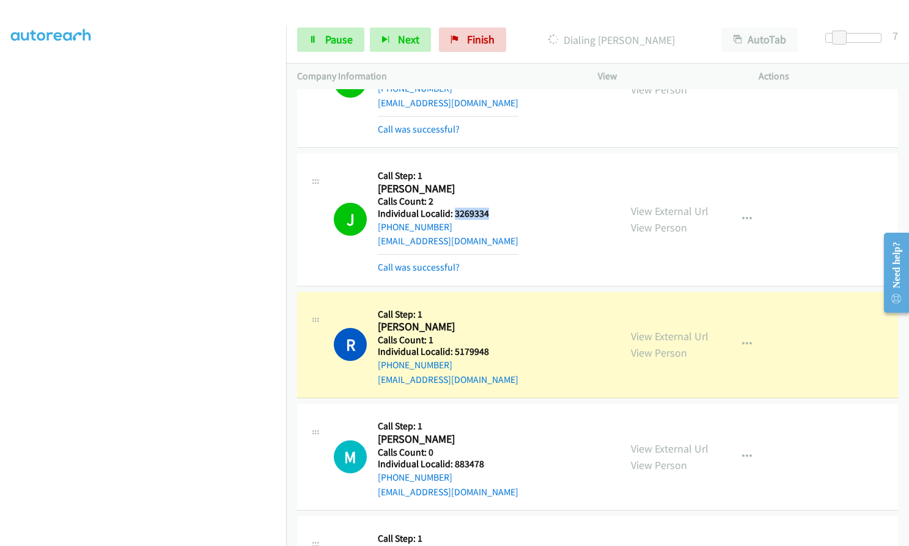
scroll to position [9185, 0]
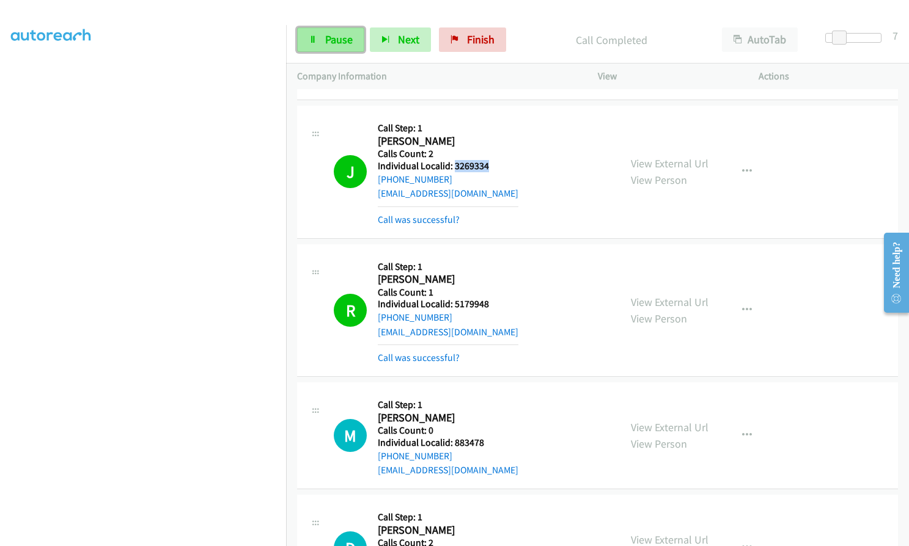
click at [348, 38] on span "Pause" at bounding box center [339, 39] width 28 height 14
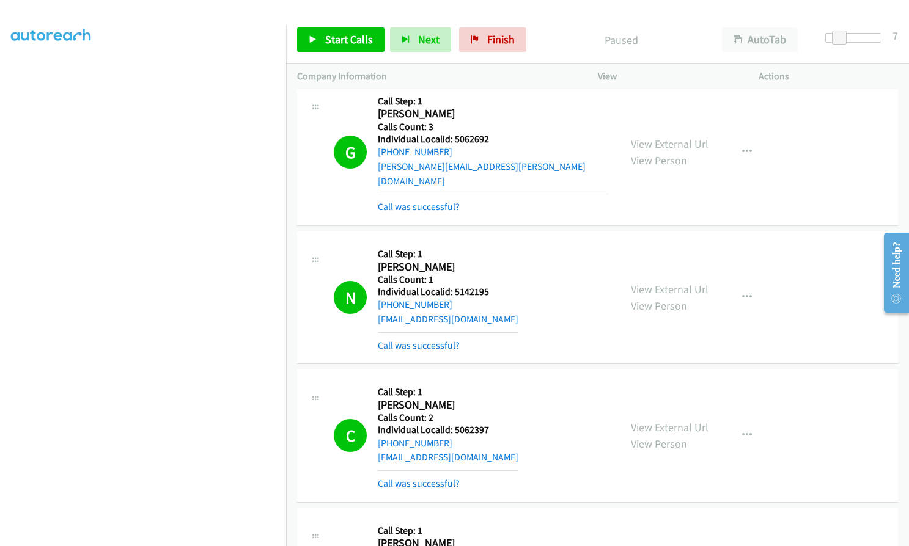
scroll to position [8589, 0]
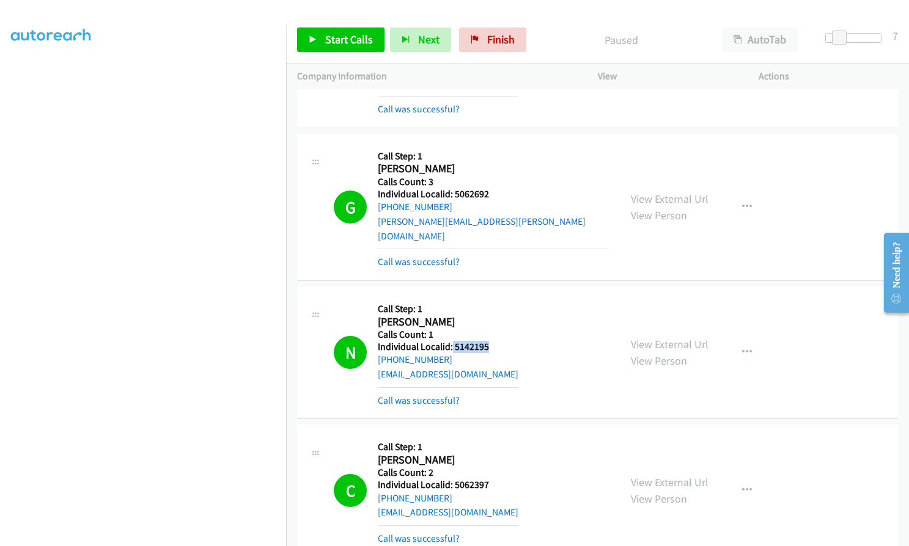
drag, startPoint x: 451, startPoint y: 227, endPoint x: 494, endPoint y: 233, distance: 43.1
click at [499, 298] on div "N Callback Scheduled Call Step: 1 [PERSON_NAME] America/[GEOGRAPHIC_DATA] Calls…" at bounding box center [471, 353] width 275 height 110
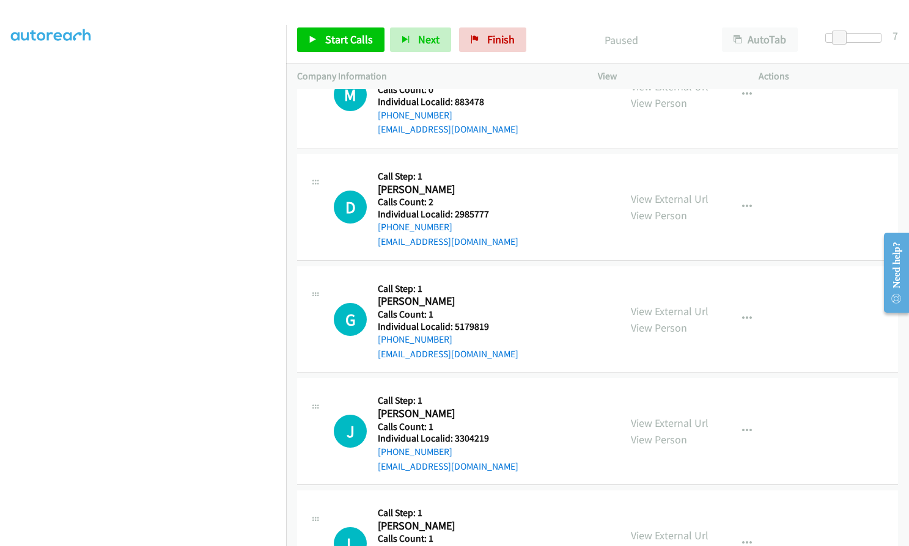
scroll to position [9567, 0]
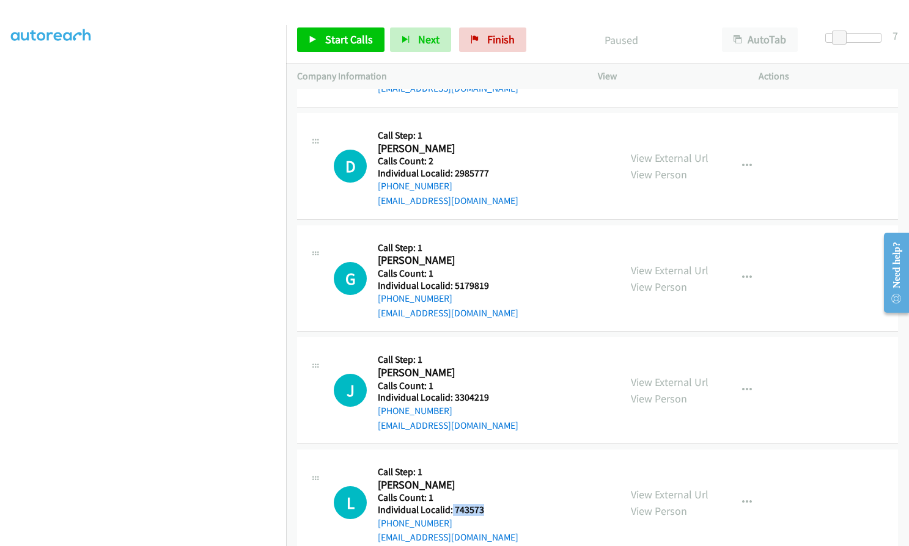
drag, startPoint x: 451, startPoint y: 392, endPoint x: 488, endPoint y: 397, distance: 37.6
click at [488, 461] on div "L Callback Scheduled Call Step: 1 [PERSON_NAME] America/New_York Calls Count: 1…" at bounding box center [471, 503] width 275 height 84
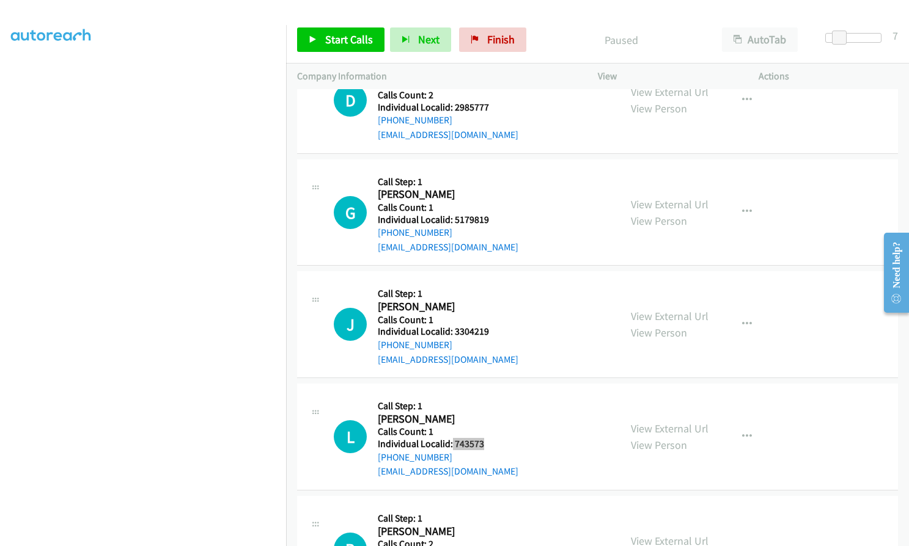
scroll to position [9658, 0]
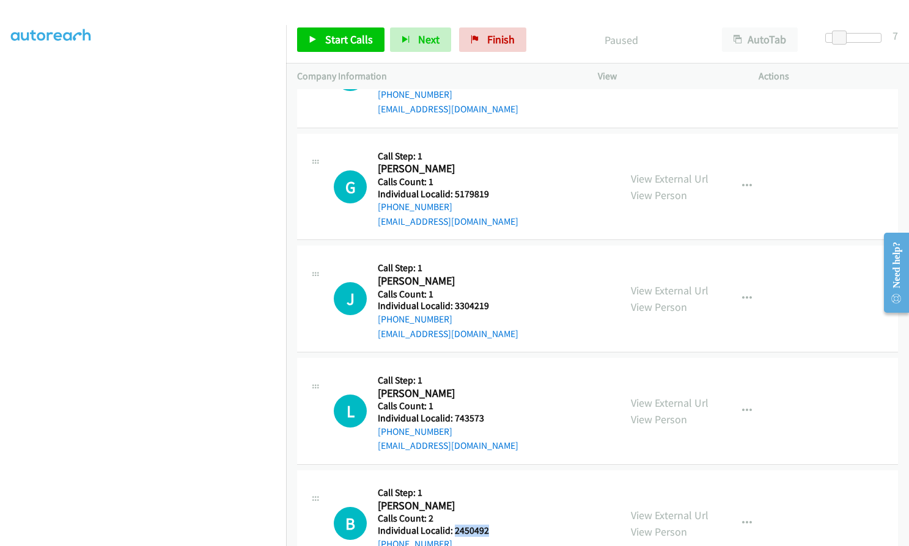
drag, startPoint x: 453, startPoint y: 416, endPoint x: 490, endPoint y: 416, distance: 36.7
click at [490, 482] on div "B Callback Scheduled Call Step: 1 [PERSON_NAME] America/New_York Calls Count: 2…" at bounding box center [471, 524] width 275 height 84
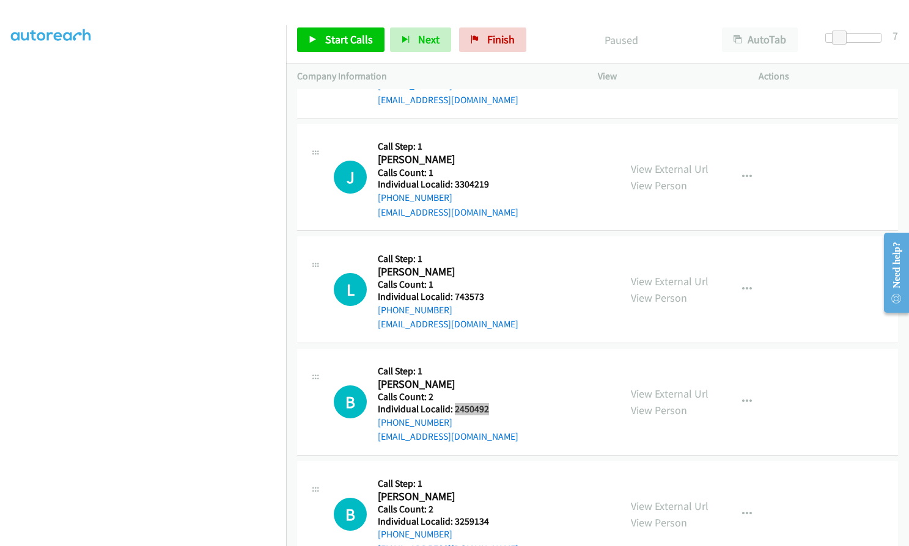
scroll to position [9781, 0]
drag, startPoint x: 452, startPoint y: 407, endPoint x: 495, endPoint y: 408, distance: 43.4
click at [495, 472] on div "B Callback Scheduled Call Step: 1 [PERSON_NAME] America/[GEOGRAPHIC_DATA] Calls…" at bounding box center [471, 514] width 275 height 84
click at [582, 472] on div "B Callback Scheduled Call Step: 1 [PERSON_NAME] America/[GEOGRAPHIC_DATA] Calls…" at bounding box center [471, 514] width 275 height 84
drag, startPoint x: 453, startPoint y: 406, endPoint x: 491, endPoint y: 406, distance: 38.5
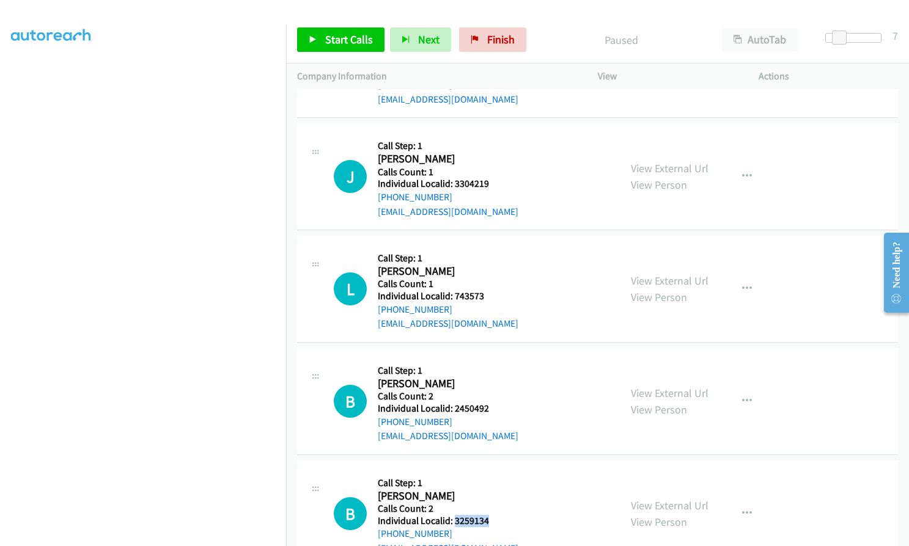
click at [491, 472] on div "B Callback Scheduled Call Step: 1 [PERSON_NAME] America/[GEOGRAPHIC_DATA] Calls…" at bounding box center [471, 514] width 275 height 84
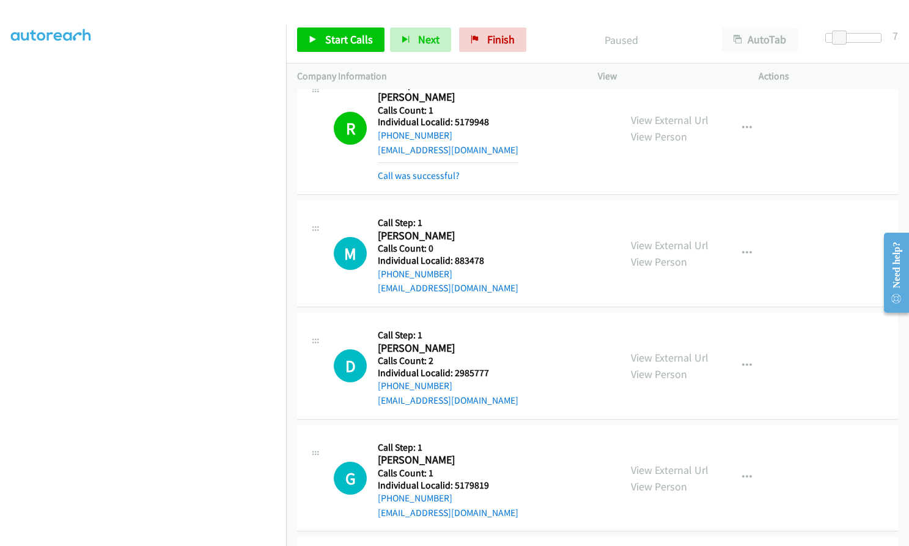
scroll to position [9368, 0]
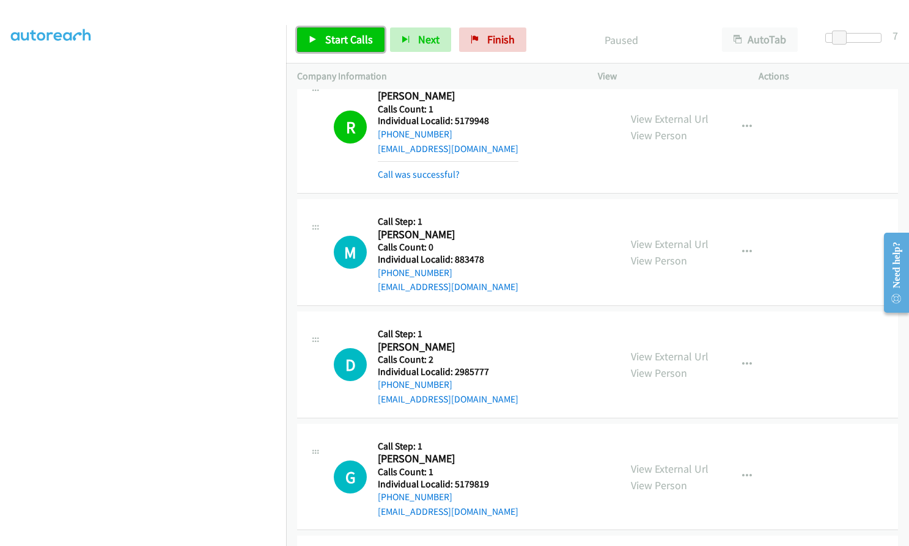
click at [339, 43] on span "Start Calls" at bounding box center [349, 39] width 48 height 14
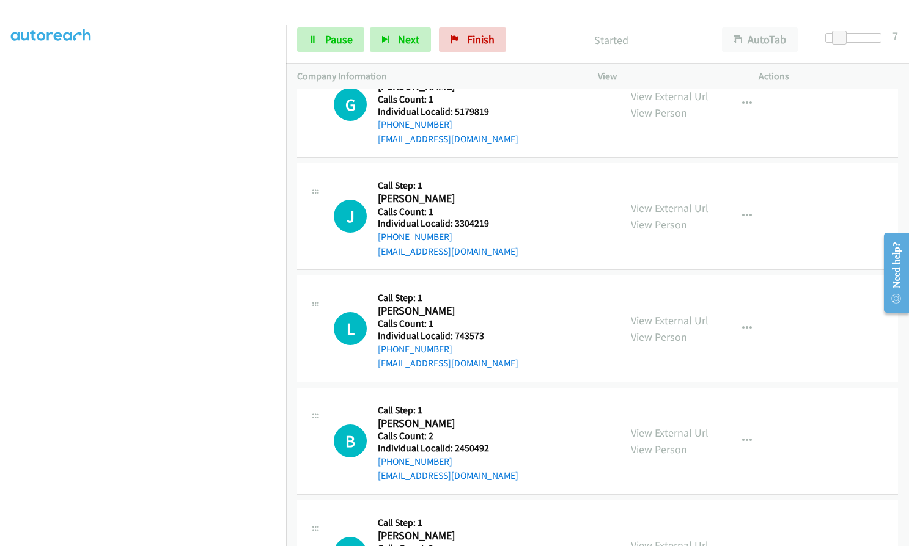
scroll to position [9750, 0]
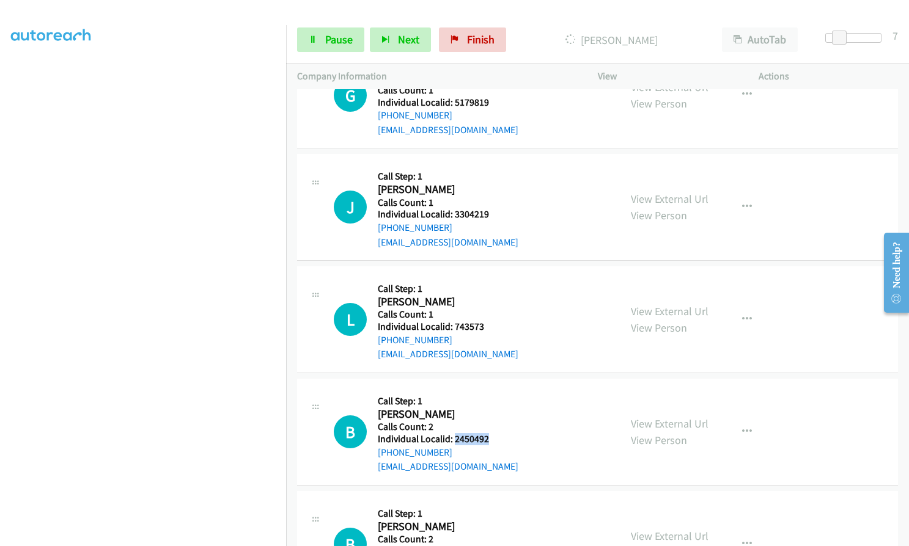
drag, startPoint x: 452, startPoint y: 324, endPoint x: 491, endPoint y: 326, distance: 39.2
click at [491, 390] on div "B Callback Scheduled Call Step: 1 [PERSON_NAME] America/New_York Calls Count: 2…" at bounding box center [471, 432] width 275 height 84
drag, startPoint x: 453, startPoint y: 438, endPoint x: 503, endPoint y: 438, distance: 50.1
click at [503, 502] on div "B Callback Scheduled Call Step: 1 [PERSON_NAME] America/[GEOGRAPHIC_DATA] Calls…" at bounding box center [471, 544] width 275 height 84
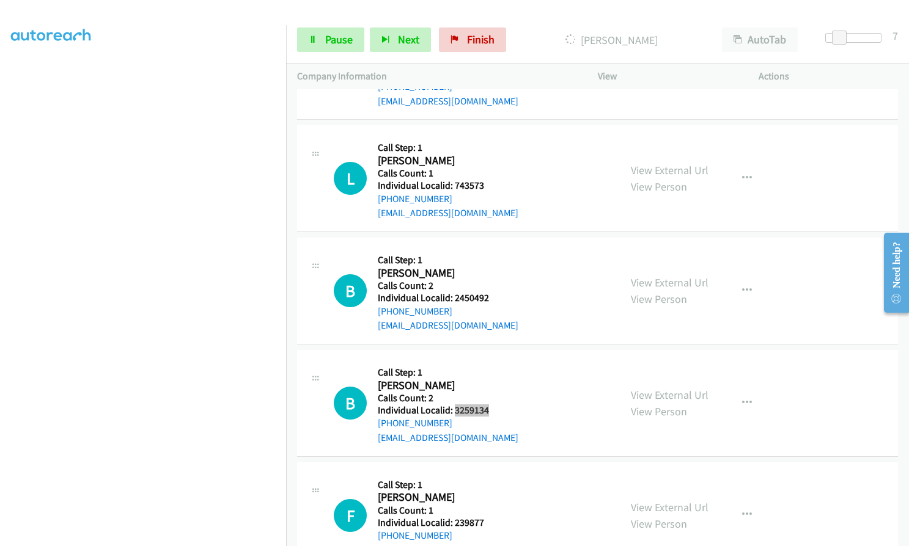
scroll to position [9903, 0]
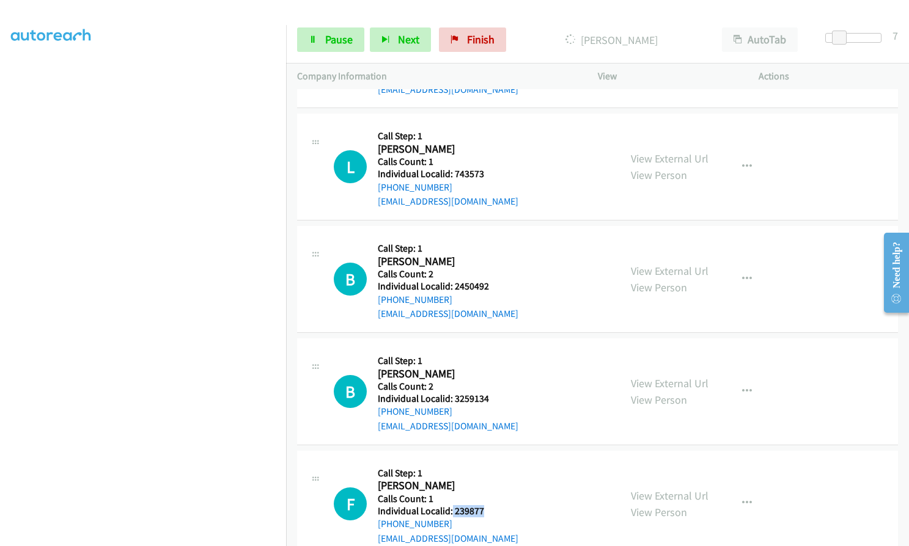
drag, startPoint x: 451, startPoint y: 392, endPoint x: 491, endPoint y: 395, distance: 40.5
click at [491, 505] on h5 "Individual Localid: 239877" at bounding box center [448, 511] width 141 height 12
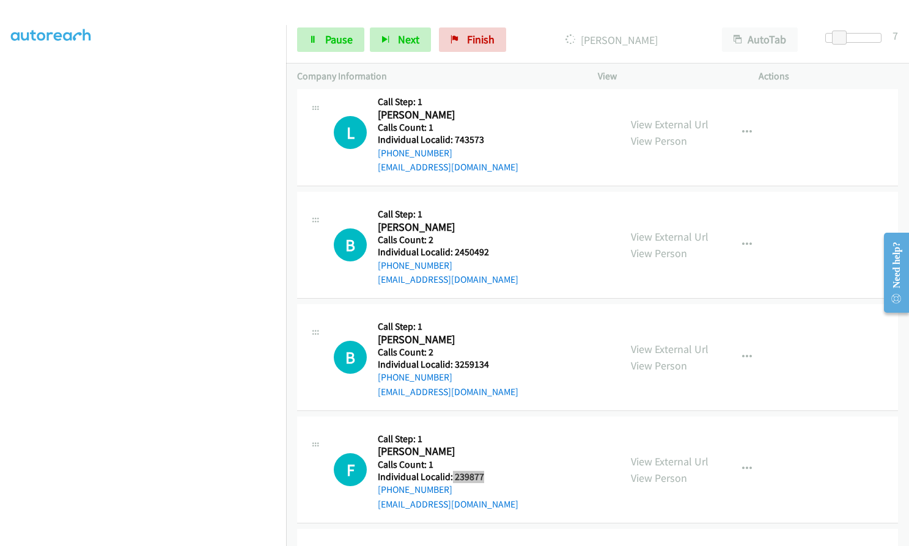
scroll to position [10025, 0]
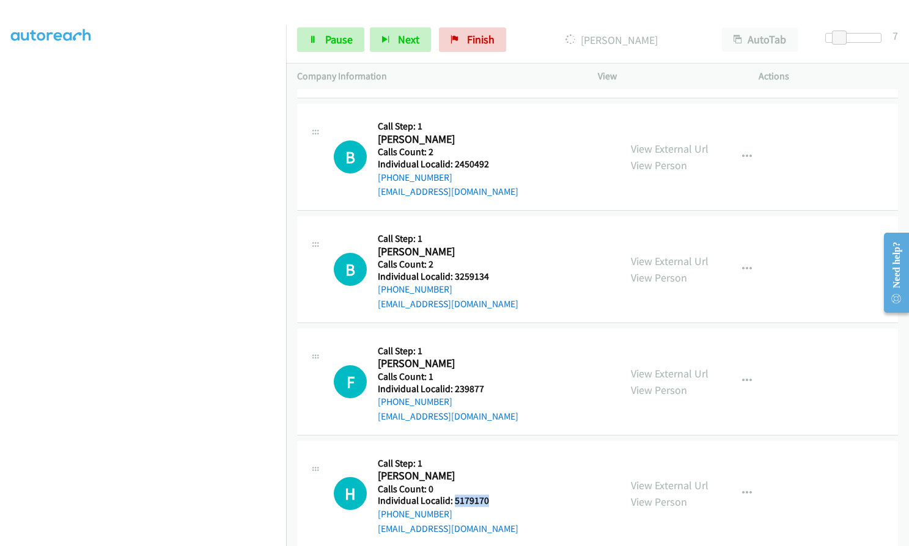
drag, startPoint x: 454, startPoint y: 386, endPoint x: 492, endPoint y: 384, distance: 38.0
click at [492, 452] on div "H Callback Scheduled Call Step: 1 [PERSON_NAME] America/New_York Calls Count: 0…" at bounding box center [471, 494] width 275 height 84
drag, startPoint x: 454, startPoint y: 497, endPoint x: 496, endPoint y: 497, distance: 41.6
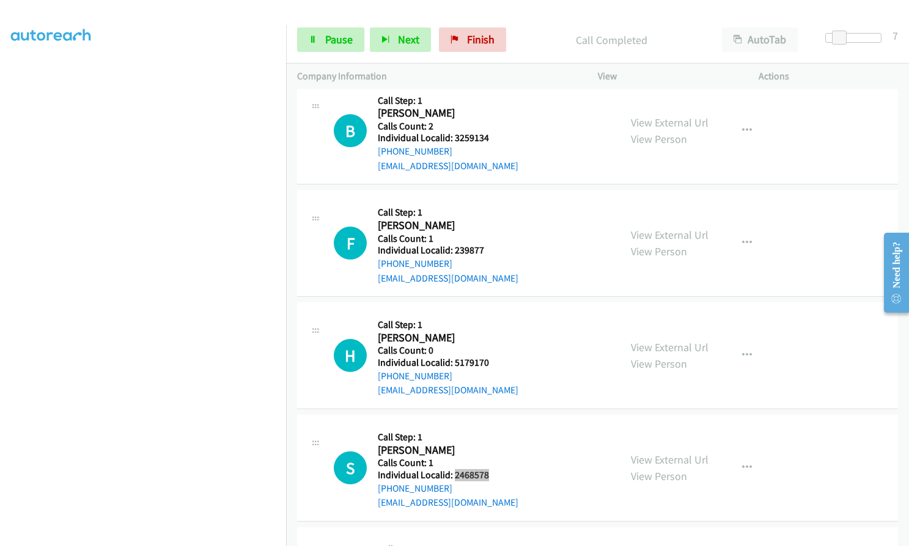
scroll to position [10220, 0]
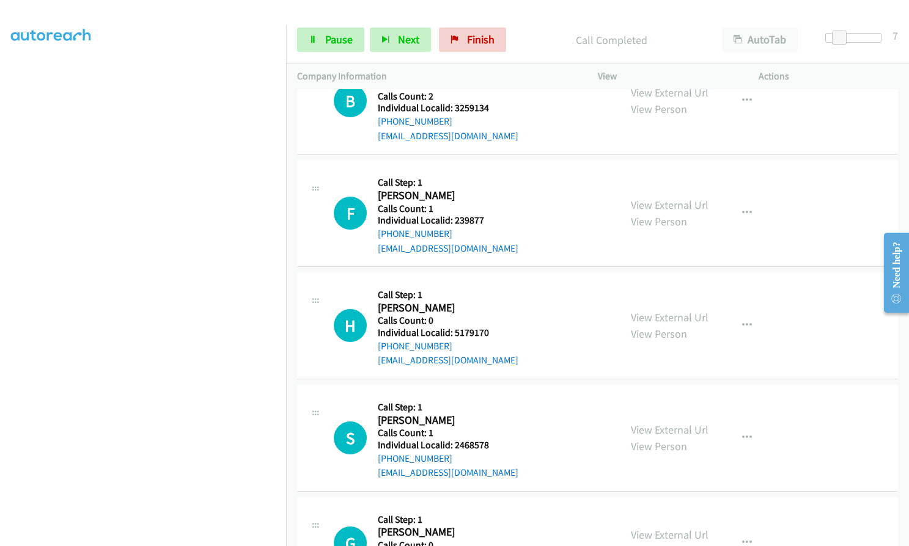
drag, startPoint x: 454, startPoint y: 441, endPoint x: 481, endPoint y: 441, distance: 26.9
click at [487, 508] on div "G Callback Scheduled Call Step: 1 [PERSON_NAME] America/[GEOGRAPHIC_DATA] Calls…" at bounding box center [471, 543] width 275 height 70
drag, startPoint x: 469, startPoint y: 443, endPoint x: 331, endPoint y: 50, distance: 417.1
click at [331, 50] on link "Pause" at bounding box center [330, 40] width 67 height 24
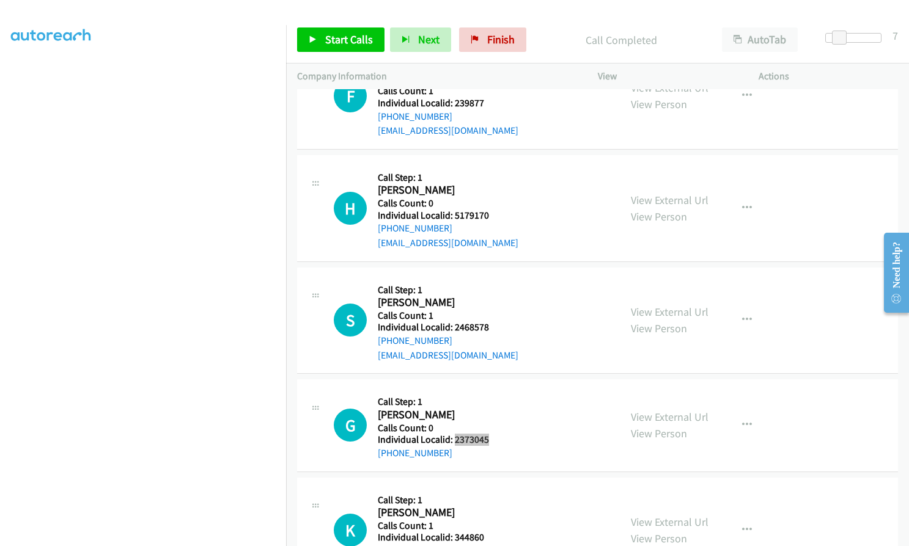
scroll to position [10399, 0]
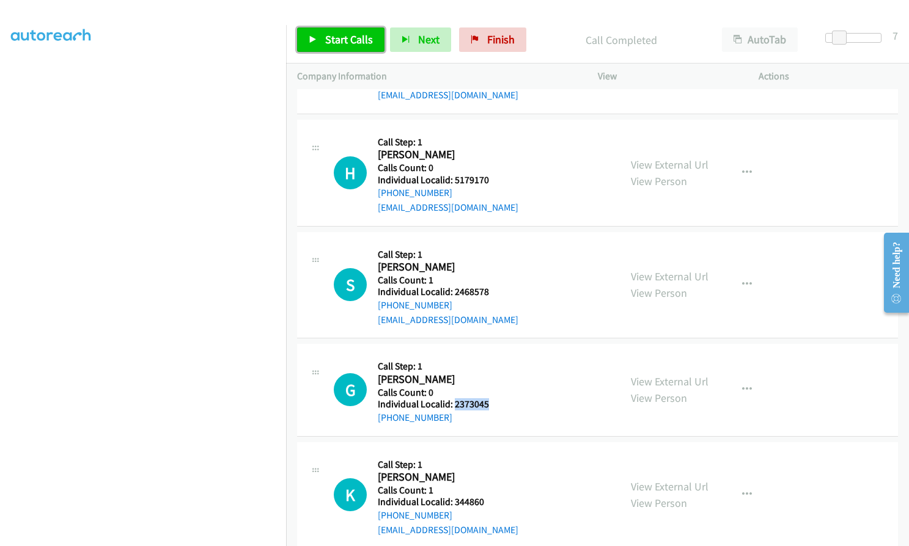
click at [337, 43] on span "Start Calls" at bounding box center [349, 39] width 48 height 14
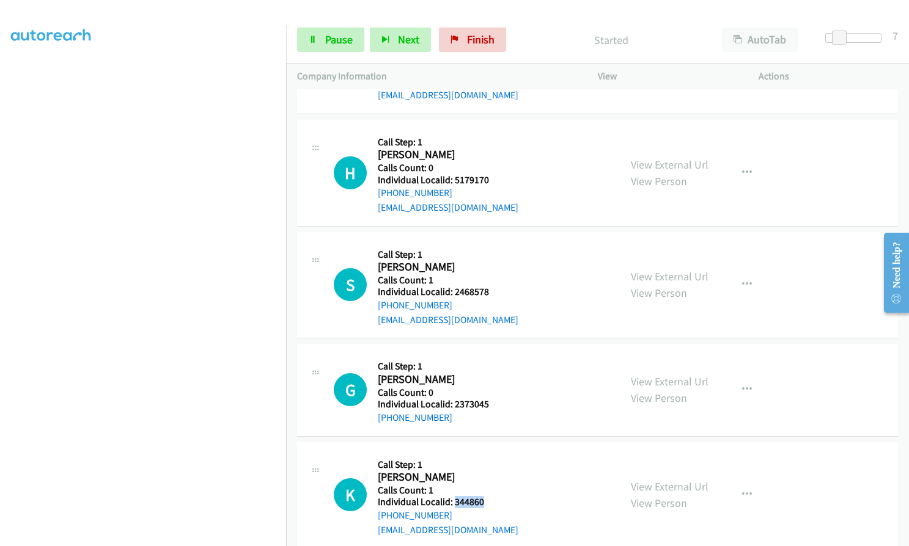
drag, startPoint x: 453, startPoint y: 389, endPoint x: 487, endPoint y: 387, distance: 33.6
click at [487, 453] on div "K Callback Scheduled Call Step: 1 [PERSON_NAME] [GEOGRAPHIC_DATA]/[GEOGRAPHIC_D…" at bounding box center [471, 495] width 275 height 84
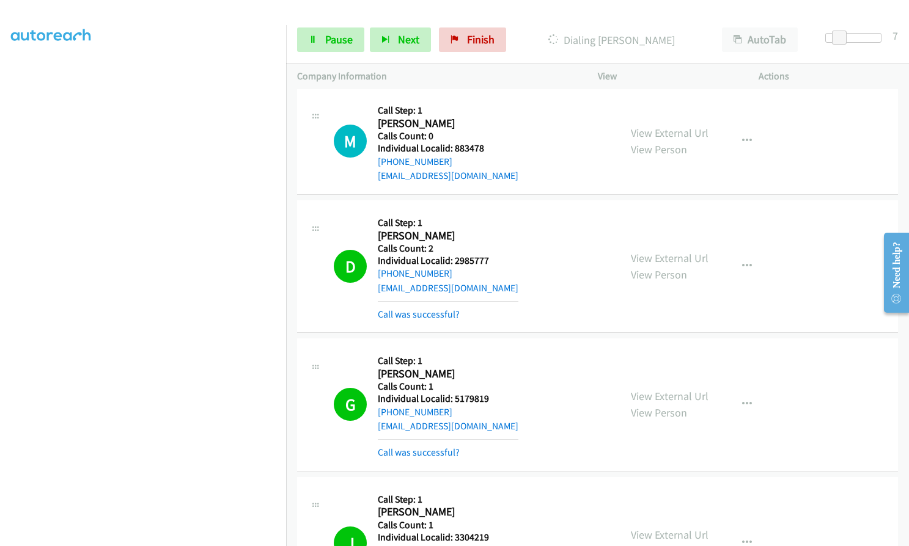
scroll to position [9646, 0]
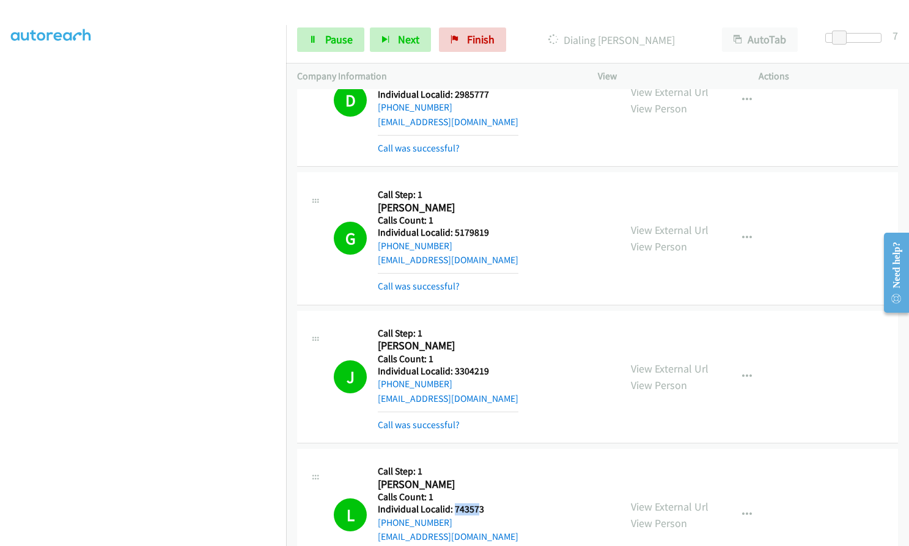
drag, startPoint x: 455, startPoint y: 393, endPoint x: 479, endPoint y: 392, distance: 24.5
click at [479, 504] on h5 "Individual Localid: 743573" at bounding box center [448, 510] width 141 height 12
drag, startPoint x: 475, startPoint y: 373, endPoint x: 469, endPoint y: 395, distance: 22.2
click at [475, 478] on h2 "[PERSON_NAME]" at bounding box center [448, 485] width 141 height 14
drag, startPoint x: 452, startPoint y: 391, endPoint x: 489, endPoint y: 392, distance: 37.3
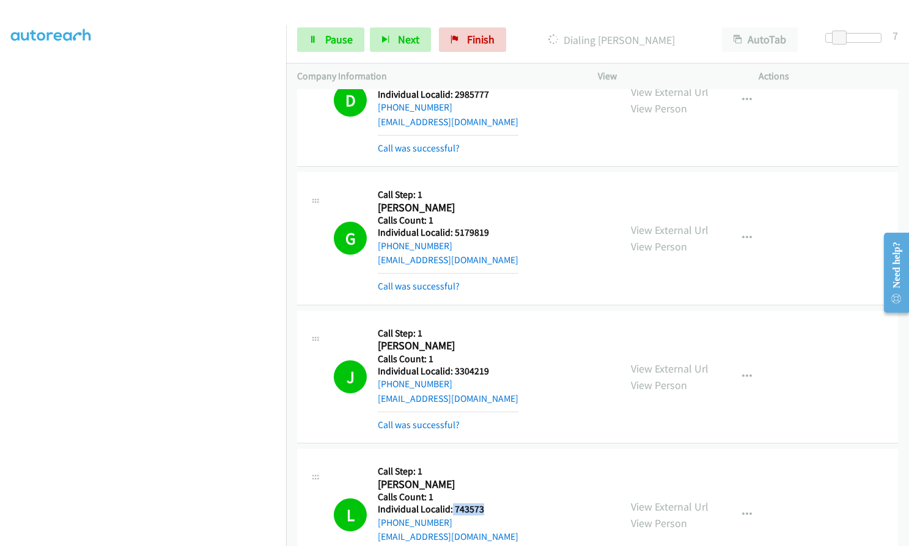
click at [489, 460] on div "L Callback Scheduled Call Step: 1 [PERSON_NAME] America/New_York Calls Count: 1…" at bounding box center [471, 515] width 275 height 110
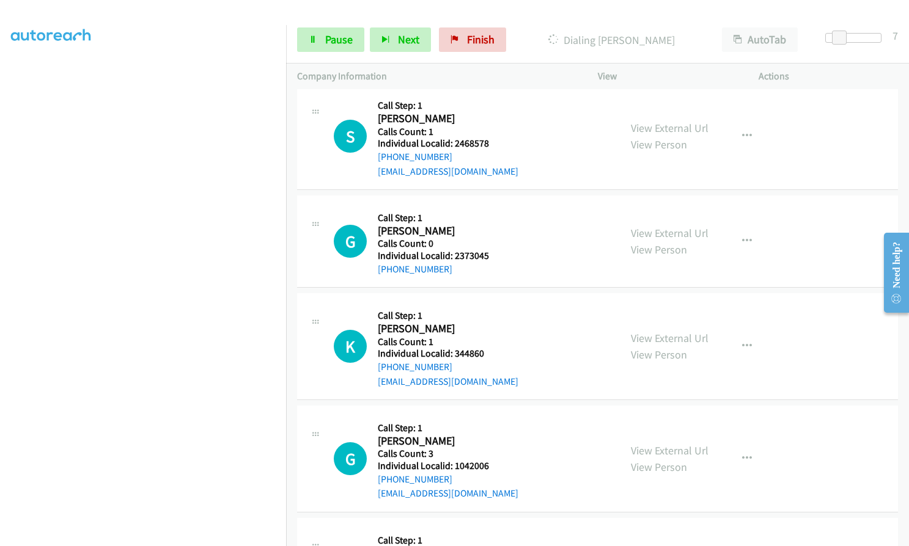
scroll to position [10715, 0]
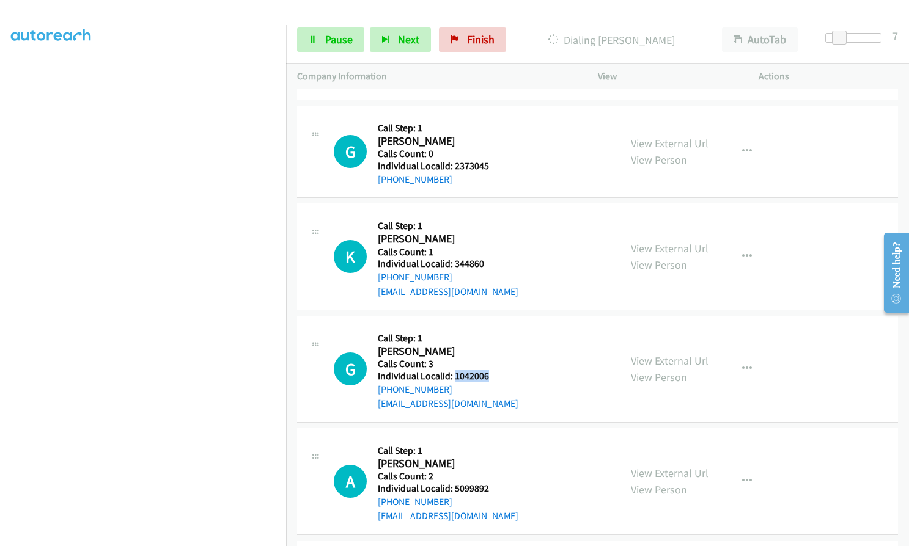
drag, startPoint x: 453, startPoint y: 259, endPoint x: 490, endPoint y: 259, distance: 36.7
click at [490, 327] on div "G Callback Scheduled Call Step: 1 [PERSON_NAME] America/New_York Calls Count: 3…" at bounding box center [471, 369] width 275 height 84
drag, startPoint x: 452, startPoint y: 373, endPoint x: 495, endPoint y: 369, distance: 42.9
click at [495, 439] on div "A Callback Scheduled Call Step: 1 [PERSON_NAME] America/[GEOGRAPHIC_DATA] Calls…" at bounding box center [471, 481] width 275 height 84
drag, startPoint x: 452, startPoint y: 480, endPoint x: 468, endPoint y: 485, distance: 16.8
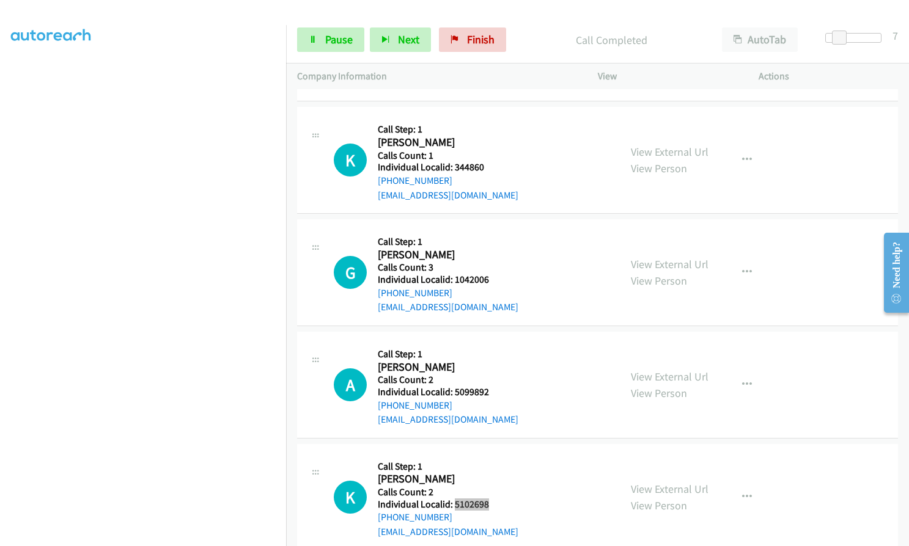
scroll to position [10916, 0]
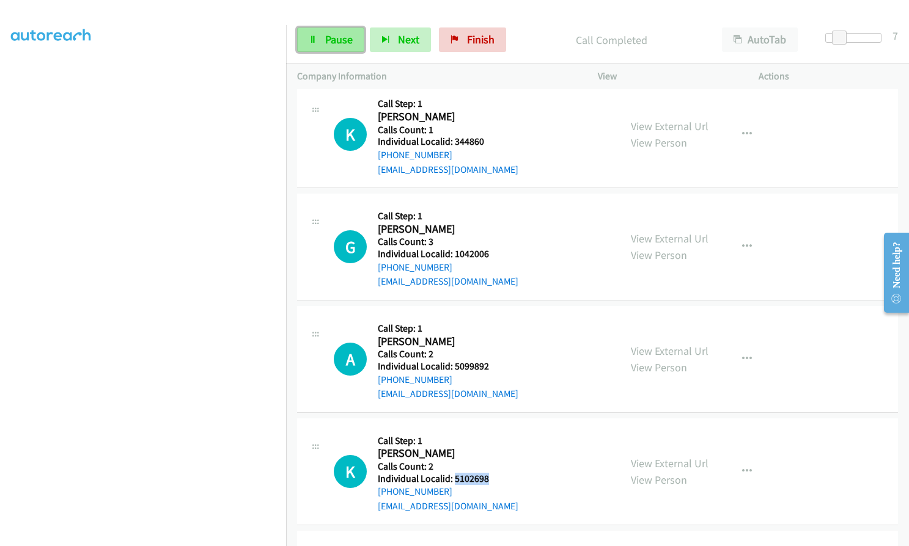
click at [348, 39] on span "Pause" at bounding box center [339, 39] width 28 height 14
click at [342, 42] on span "Start Calls" at bounding box center [349, 39] width 48 height 14
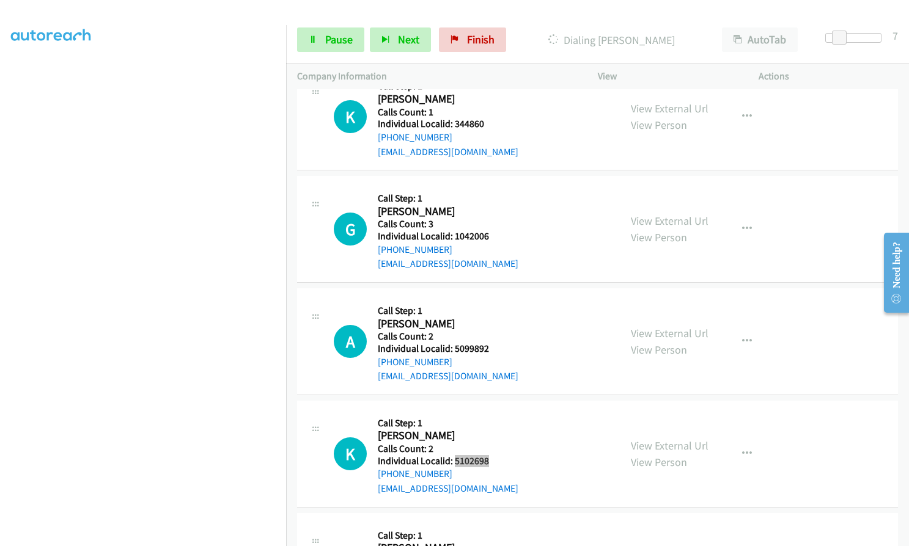
scroll to position [10961, 0]
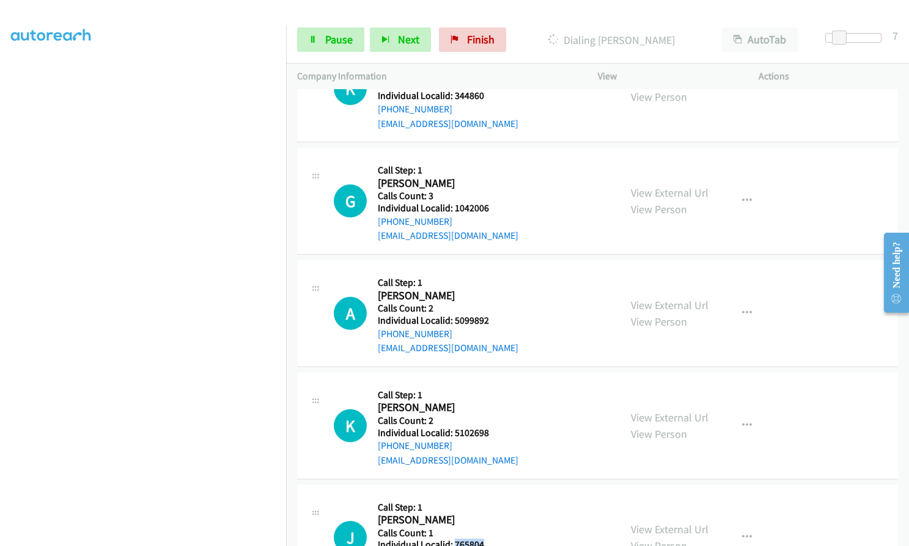
drag, startPoint x: 453, startPoint y: 428, endPoint x: 490, endPoint y: 428, distance: 36.7
click at [490, 496] on div "J Callback Scheduled Call Step: 1 [PERSON_NAME] America/[GEOGRAPHIC_DATA] Calls…" at bounding box center [471, 538] width 275 height 84
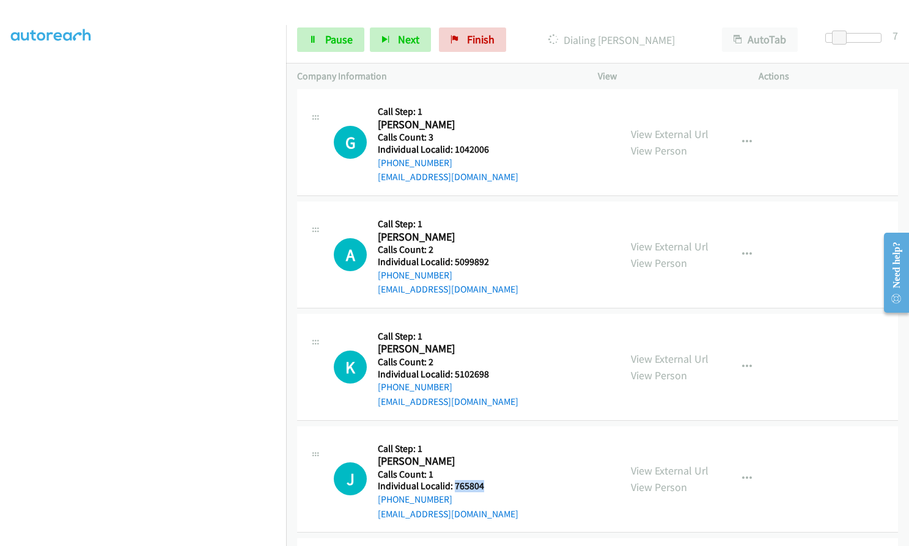
scroll to position [11130, 0]
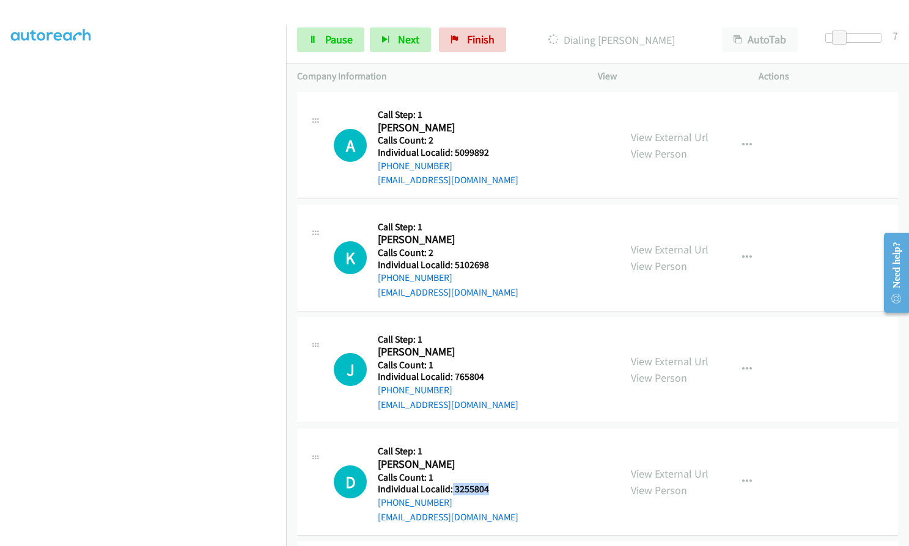
drag, startPoint x: 450, startPoint y: 372, endPoint x: 491, endPoint y: 372, distance: 40.3
click at [491, 483] on h5 "Individual Localid: 3255804" at bounding box center [448, 489] width 141 height 12
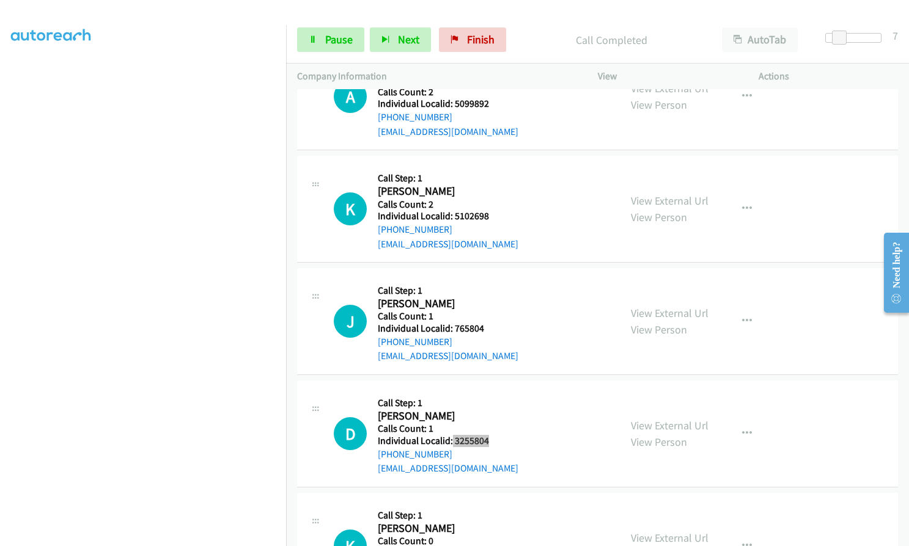
scroll to position [11263, 0]
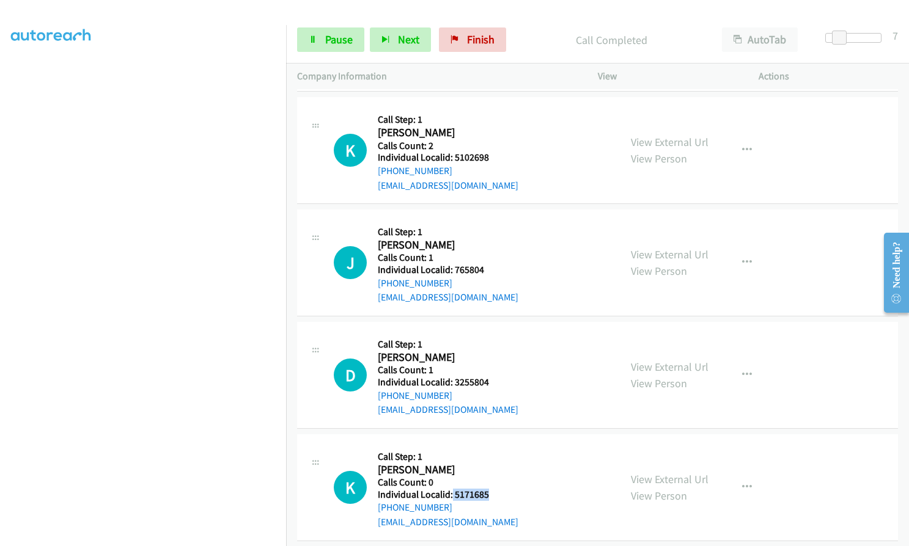
drag, startPoint x: 452, startPoint y: 377, endPoint x: 494, endPoint y: 381, distance: 42.4
click at [494, 489] on h5 "Individual Localid: 5171685" at bounding box center [448, 495] width 141 height 12
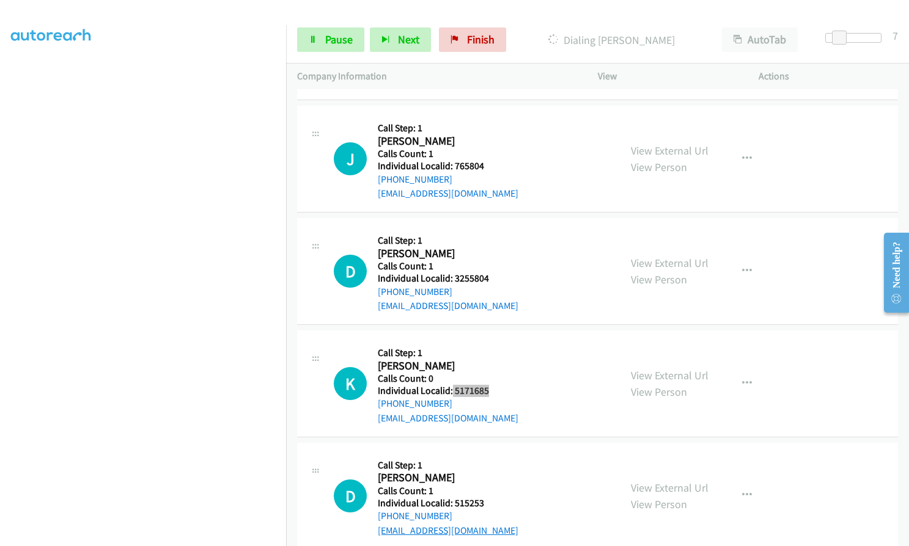
scroll to position [11400, 0]
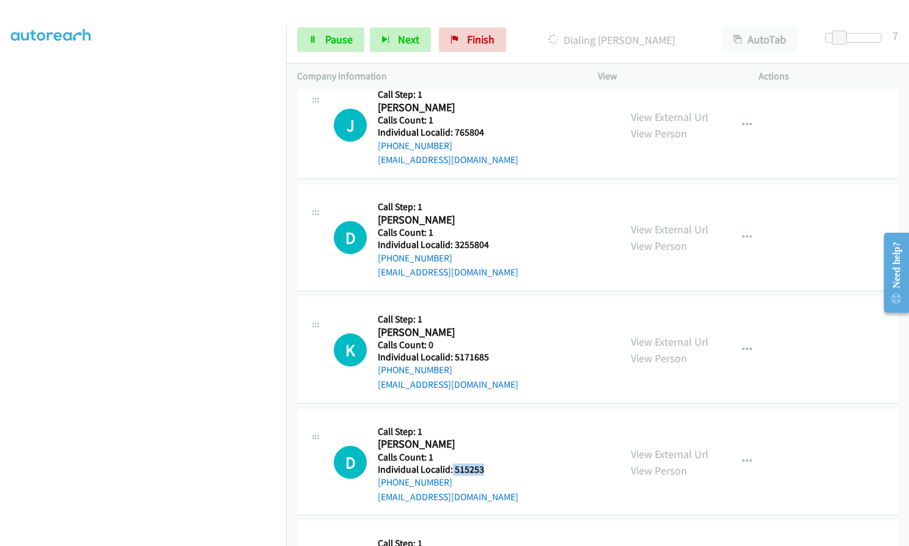
drag, startPoint x: 451, startPoint y: 353, endPoint x: 490, endPoint y: 353, distance: 39.1
click at [490, 420] on div "D Callback Scheduled Call Step: 1 [PERSON_NAME] America/New_York Calls Count: 1…" at bounding box center [471, 462] width 275 height 84
drag, startPoint x: 453, startPoint y: 464, endPoint x: 486, endPoint y: 466, distance: 33.1
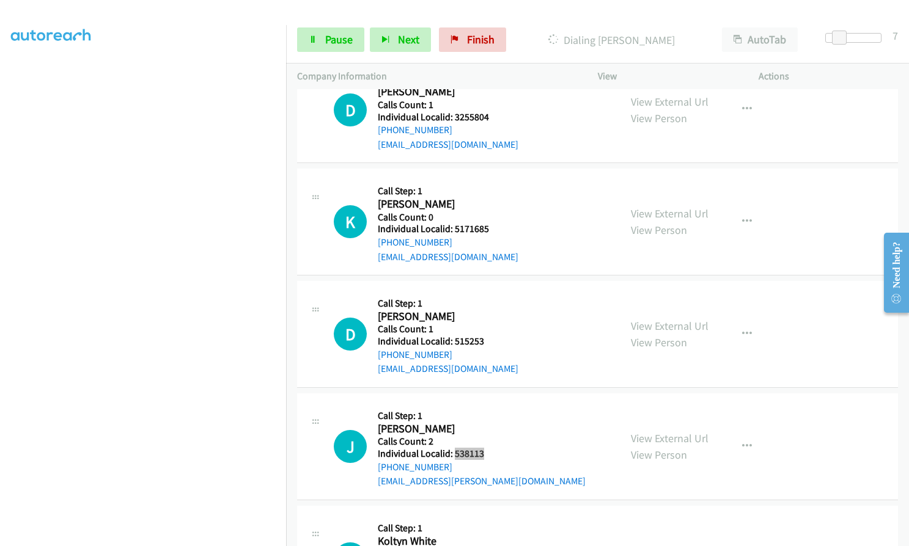
scroll to position [11579, 0]
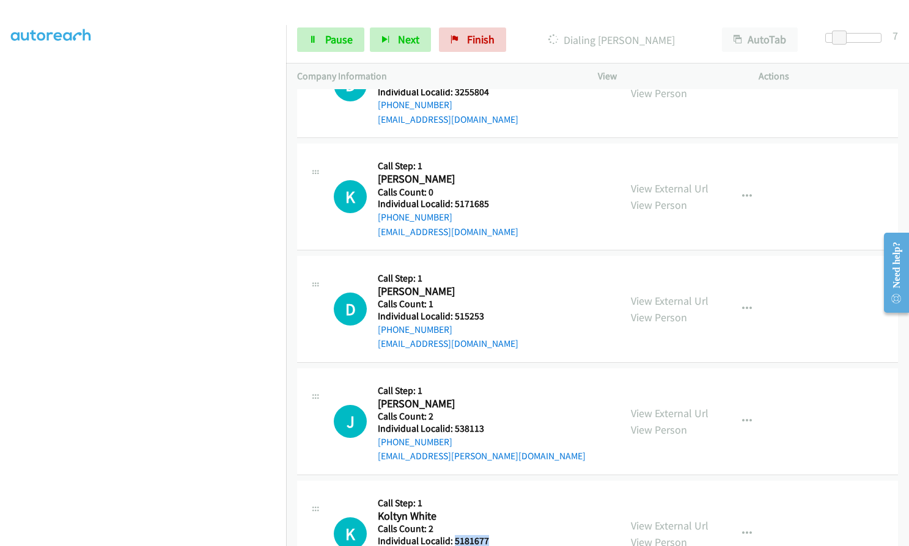
drag, startPoint x: 453, startPoint y: 424, endPoint x: 491, endPoint y: 425, distance: 38.5
click at [491, 492] on div "K Callback Scheduled Call Step: 1 Koltyn White [GEOGRAPHIC_DATA]/[GEOGRAPHIC_DA…" at bounding box center [471, 534] width 275 height 84
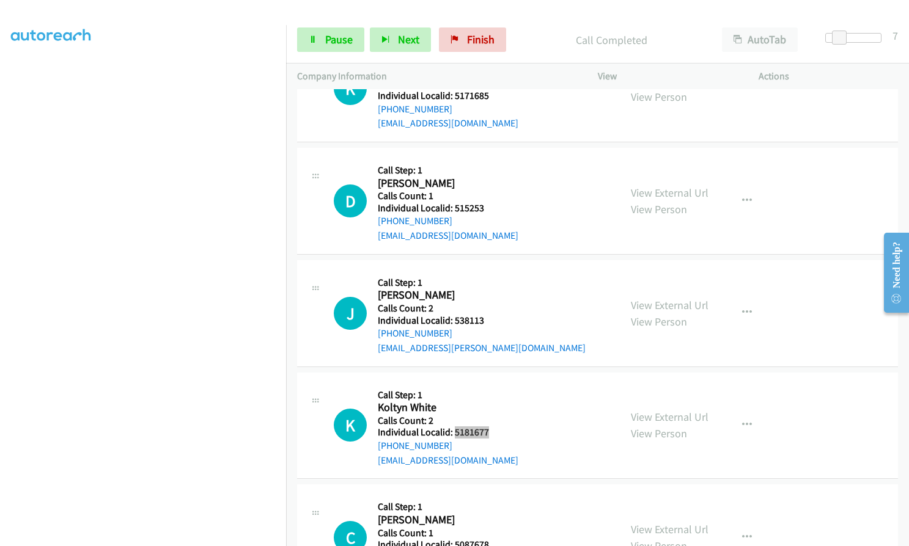
scroll to position [11743, 0]
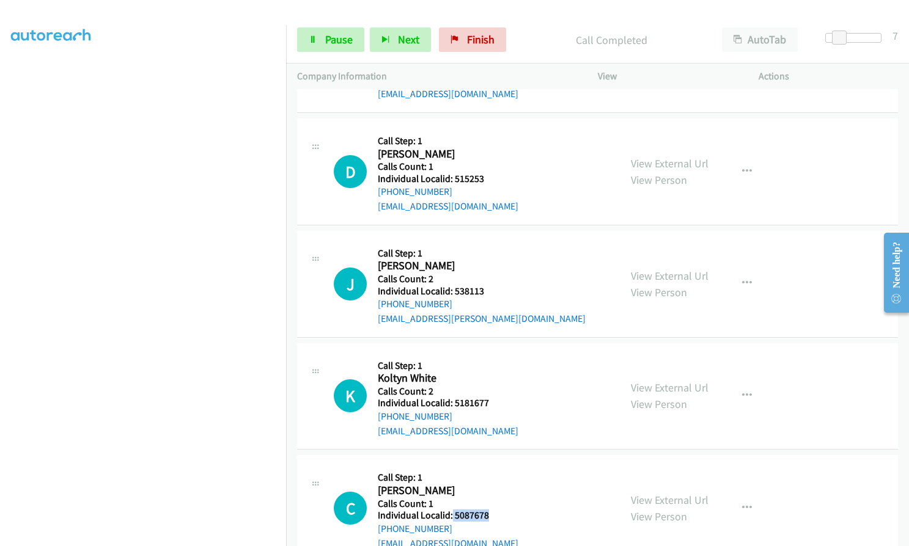
drag, startPoint x: 452, startPoint y: 398, endPoint x: 493, endPoint y: 402, distance: 41.1
click at [493, 466] on div "C Callback Scheduled Call Step: 1 [PERSON_NAME] [GEOGRAPHIC_DATA]/[GEOGRAPHIC_D…" at bounding box center [471, 508] width 275 height 84
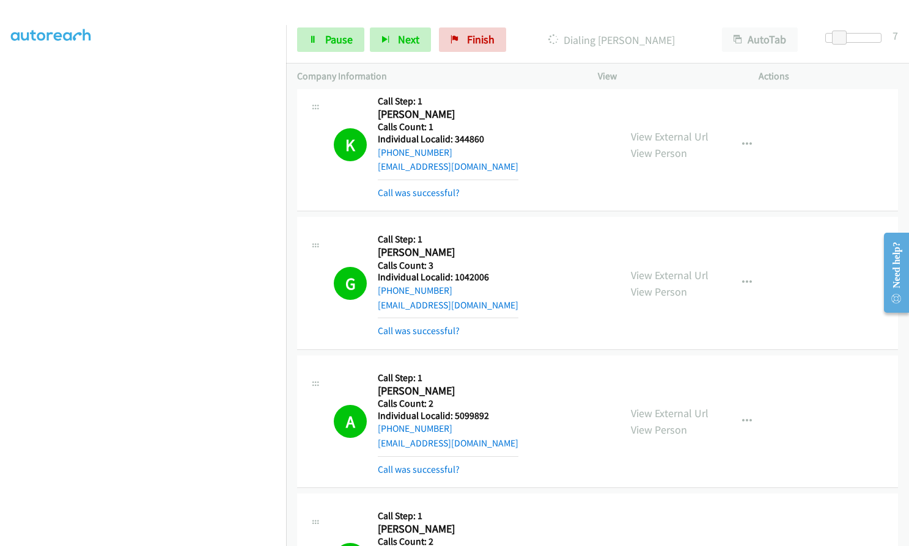
scroll to position [10966, 0]
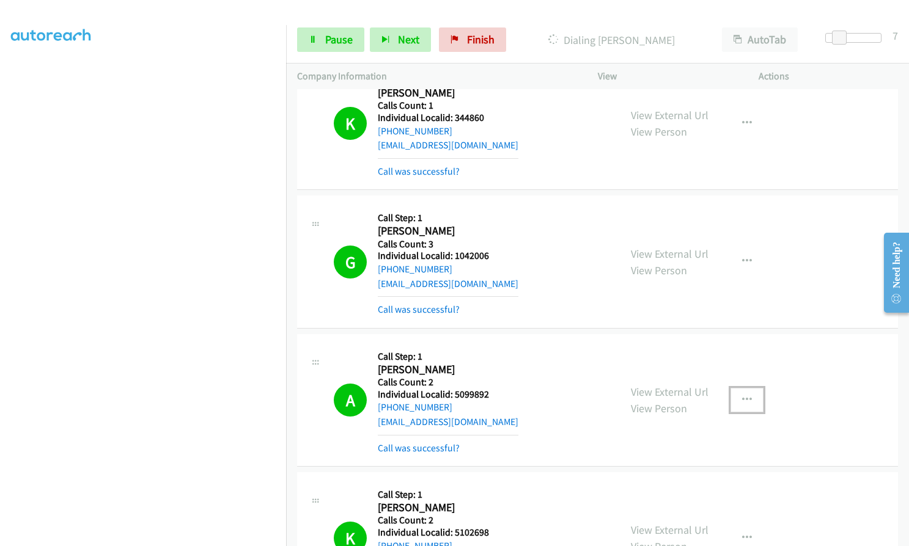
click at [746, 395] on icon "button" at bounding box center [747, 400] width 10 height 10
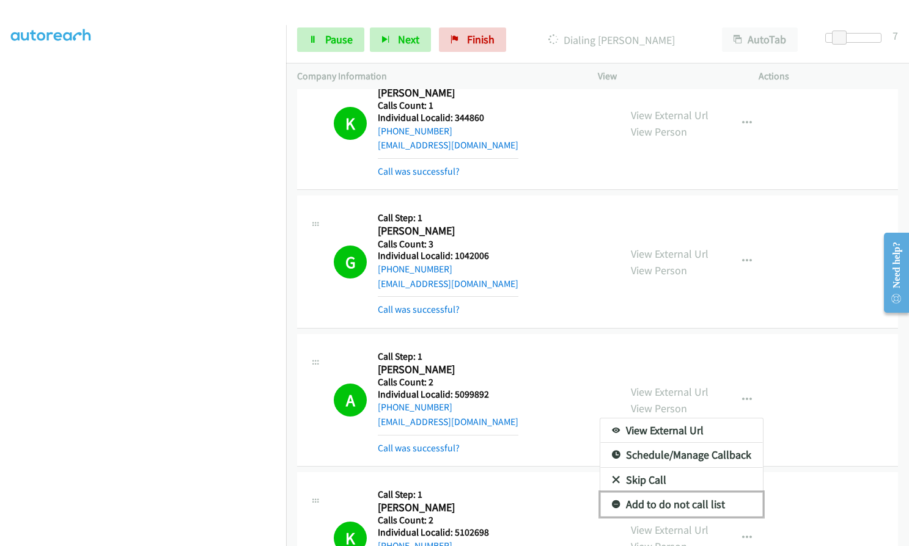
click at [612, 501] on icon at bounding box center [616, 505] width 9 height 9
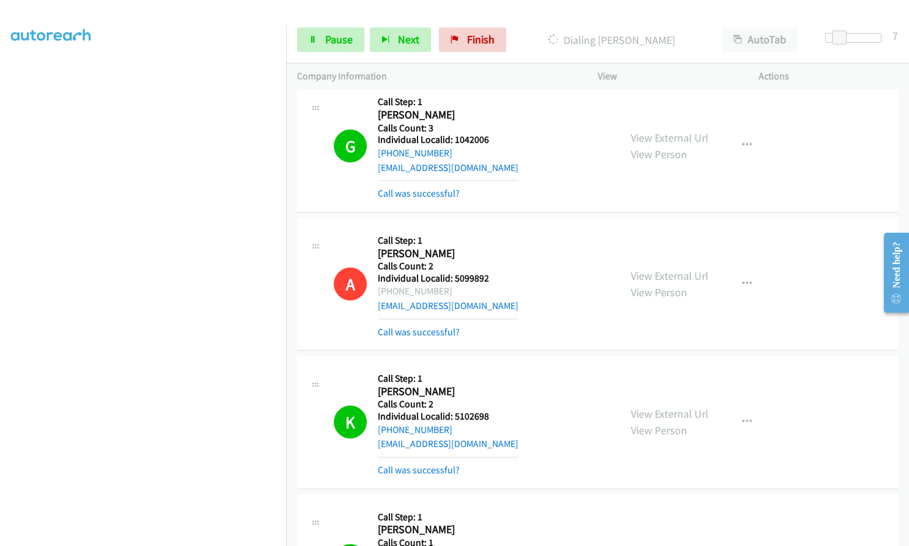
scroll to position [11164, 0]
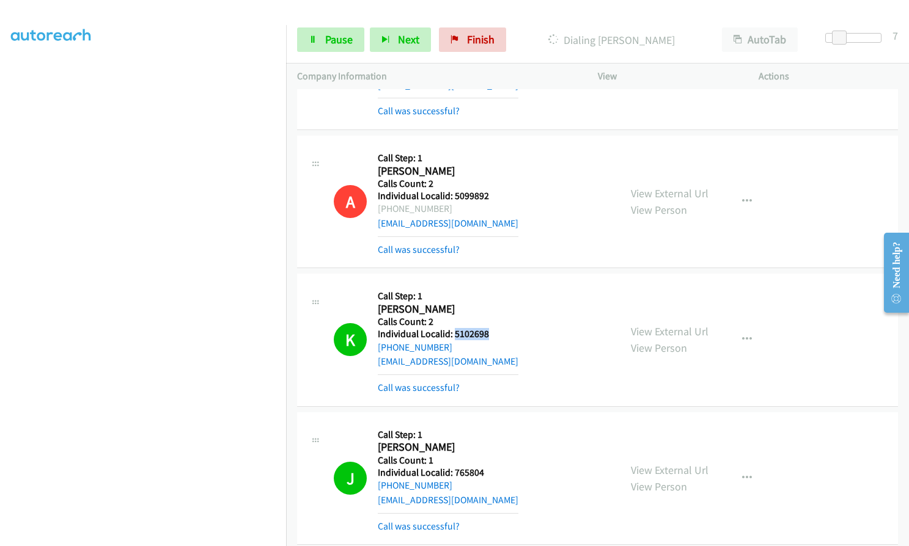
drag, startPoint x: 453, startPoint y: 219, endPoint x: 494, endPoint y: 219, distance: 41.6
click at [494, 285] on div "K Callback Scheduled Call Step: 1 [PERSON_NAME] America/New_York Calls Count: 2…" at bounding box center [471, 340] width 275 height 110
drag, startPoint x: 452, startPoint y: 355, endPoint x: 491, endPoint y: 355, distance: 39.1
click at [491, 424] on div "J Callback Scheduled Call Step: 1 [PERSON_NAME] America/[GEOGRAPHIC_DATA] Calls…" at bounding box center [471, 479] width 275 height 110
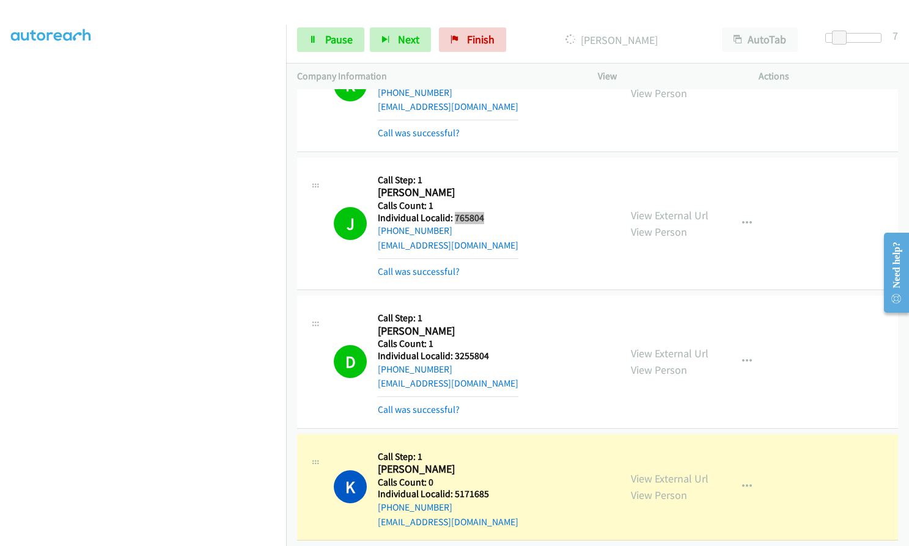
scroll to position [11424, 0]
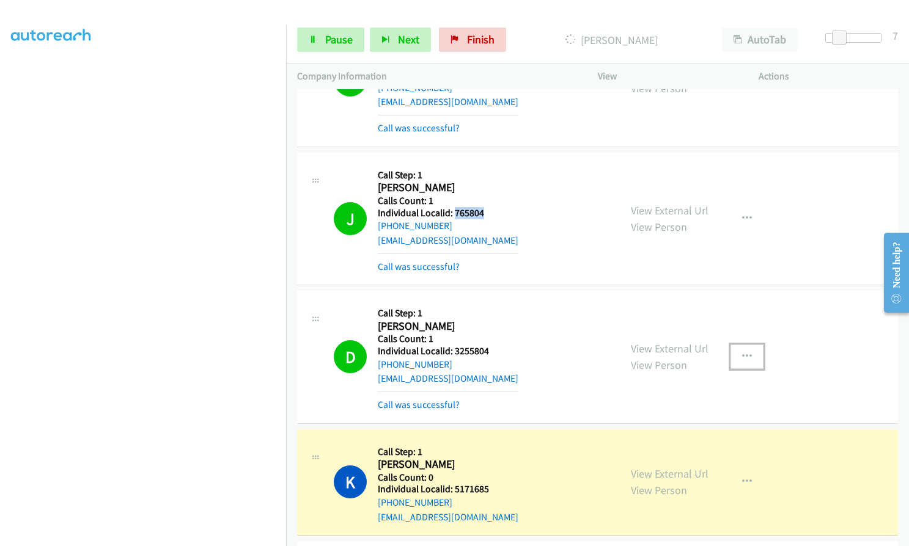
click at [735, 345] on button "button" at bounding box center [746, 357] width 33 height 24
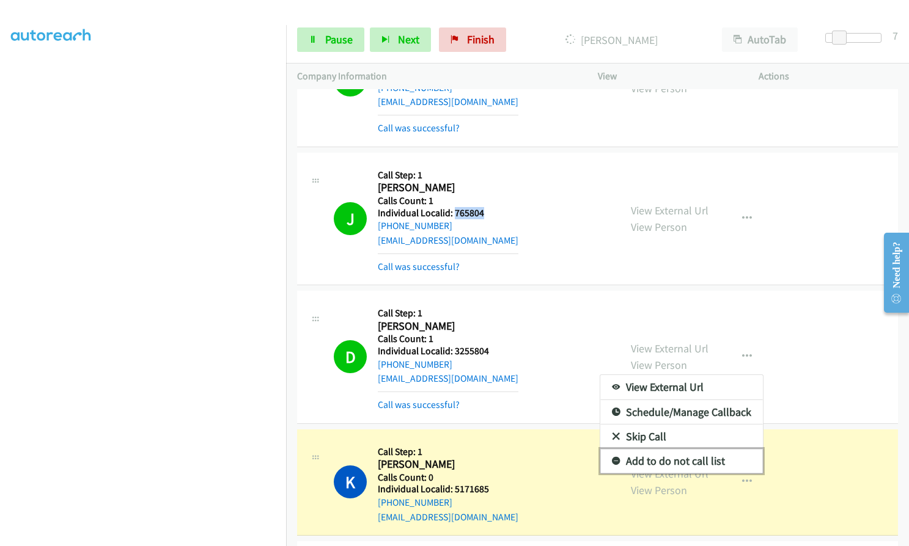
click at [615, 449] on link "Add to do not call list" at bounding box center [681, 461] width 163 height 24
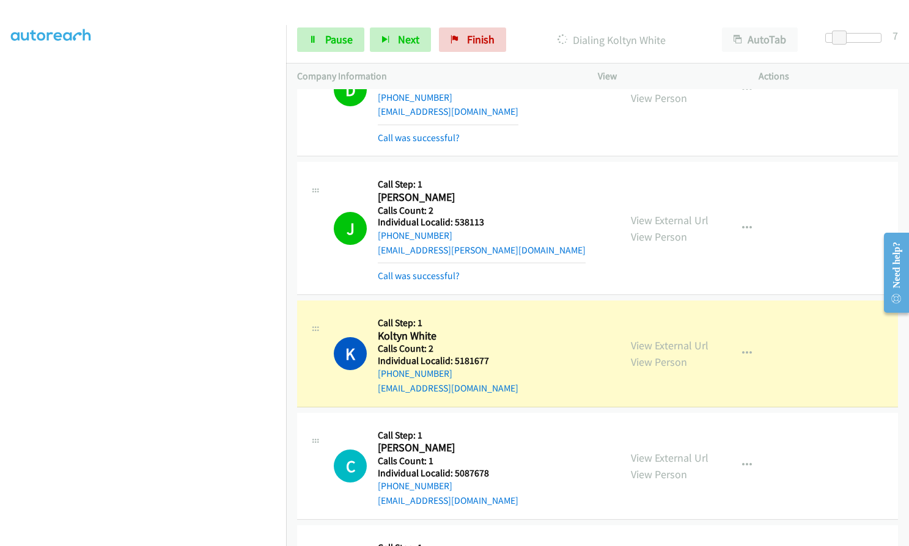
scroll to position [11989, 0]
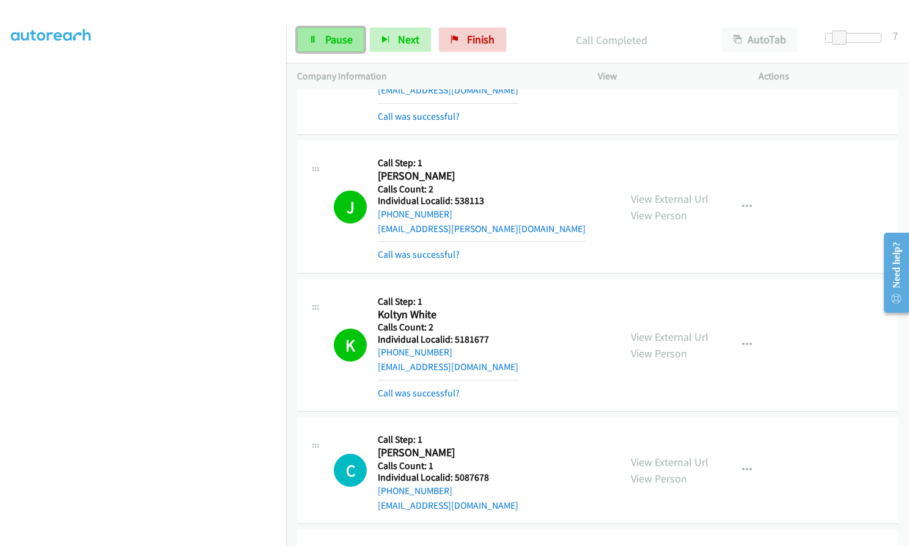
click at [324, 39] on link "Pause" at bounding box center [330, 40] width 67 height 24
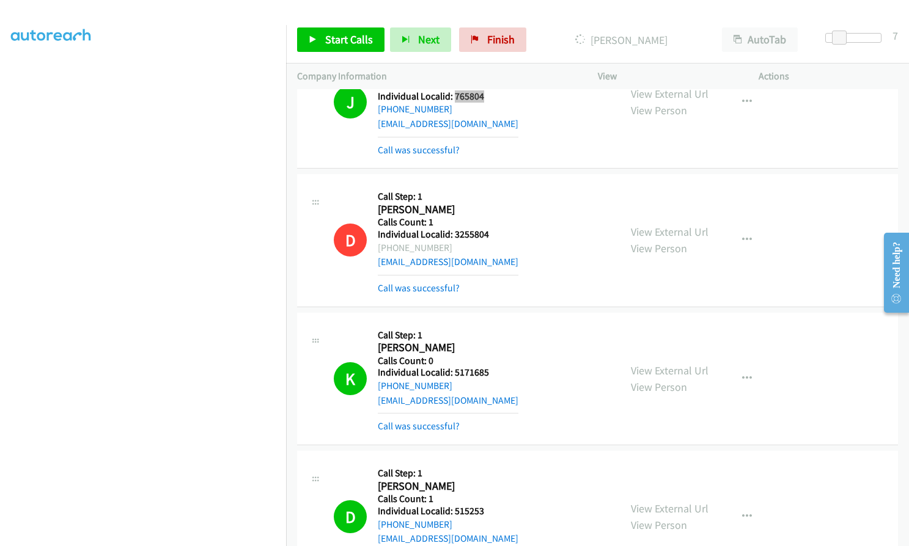
scroll to position [11546, 0]
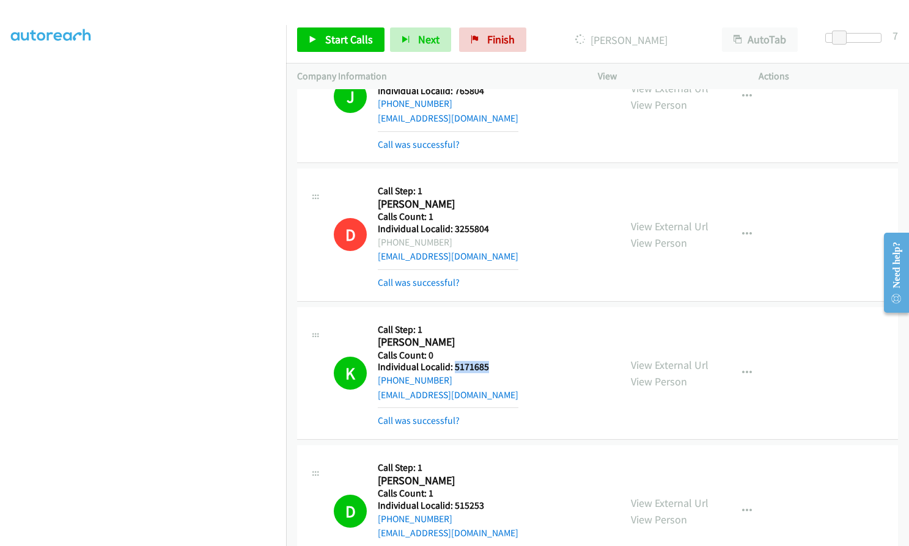
drag, startPoint x: 453, startPoint y: 254, endPoint x: 485, endPoint y: 253, distance: 31.8
click at [490, 361] on h5 "Individual Localid: 5171685" at bounding box center [448, 367] width 141 height 12
drag, startPoint x: 451, startPoint y: 389, endPoint x: 487, endPoint y: 392, distance: 36.1
click at [487, 500] on h5 "Individual Localid: 515253" at bounding box center [448, 506] width 141 height 12
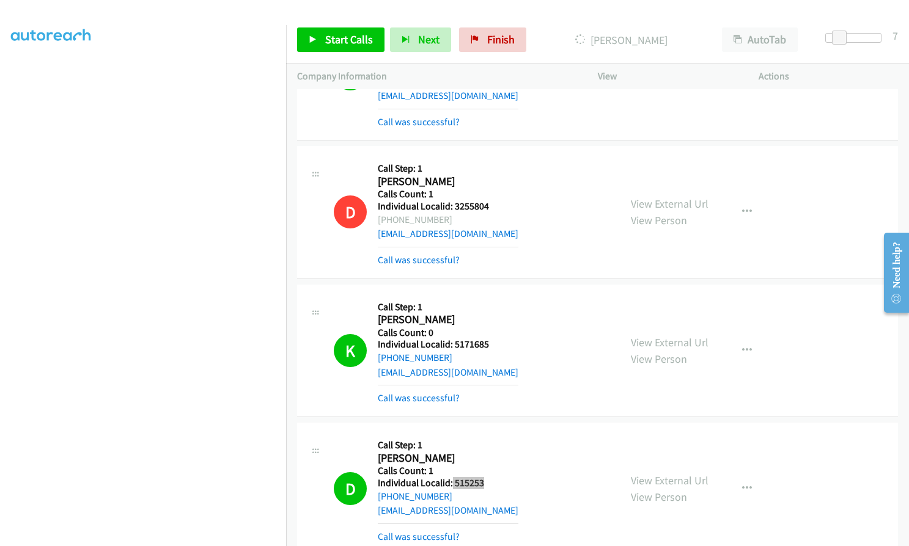
scroll to position [11760, 0]
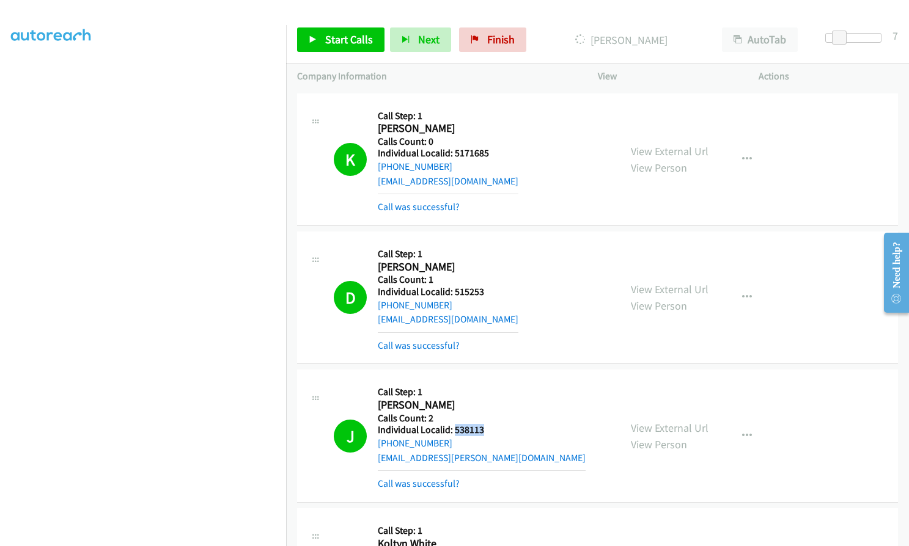
drag, startPoint x: 453, startPoint y: 314, endPoint x: 489, endPoint y: 314, distance: 36.1
click at [489, 381] on div "J Callback Scheduled Call Step: 1 [PERSON_NAME] [GEOGRAPHIC_DATA]/[GEOGRAPHIC_D…" at bounding box center [471, 436] width 275 height 110
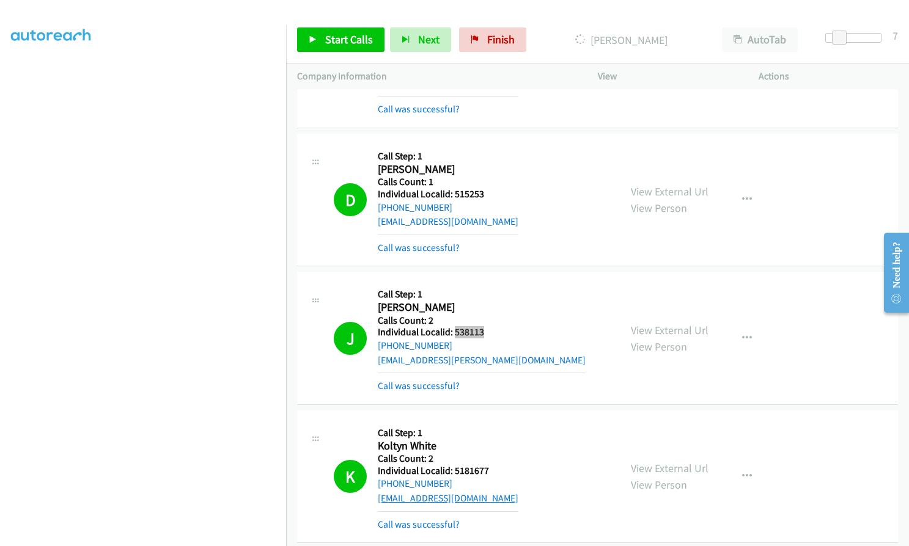
scroll to position [11867, 0]
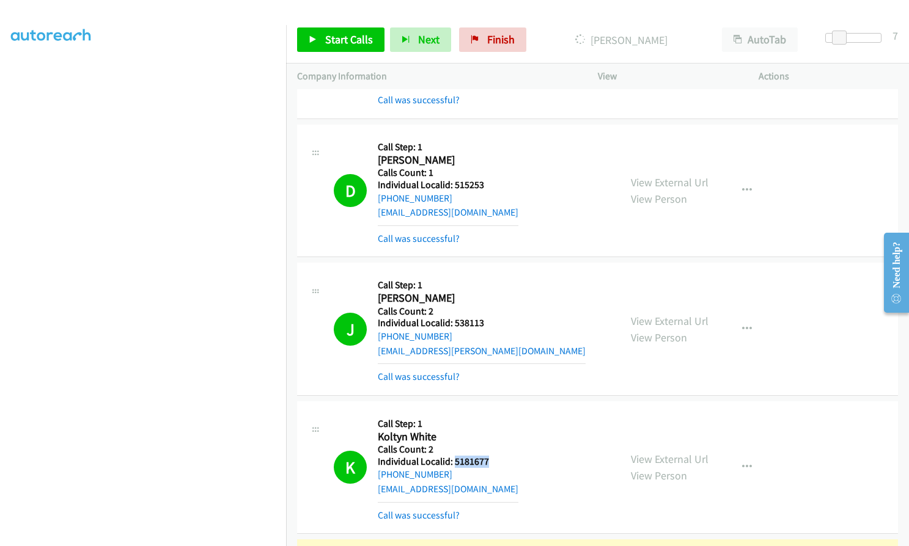
drag, startPoint x: 453, startPoint y: 347, endPoint x: 491, endPoint y: 347, distance: 37.9
click at [491, 413] on div "K Callback Scheduled Call Step: 1 Koltyn White [GEOGRAPHIC_DATA]/[GEOGRAPHIC_DA…" at bounding box center [471, 468] width 275 height 110
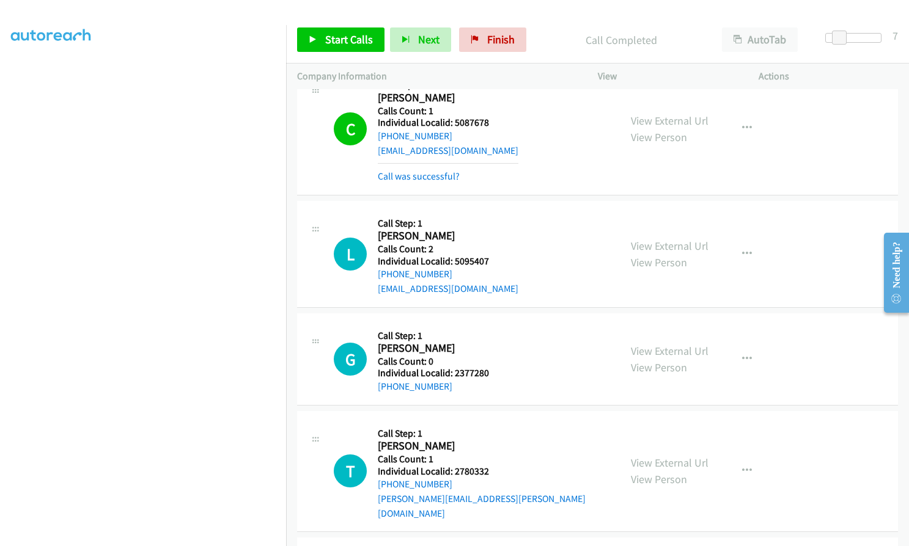
scroll to position [12356, 0]
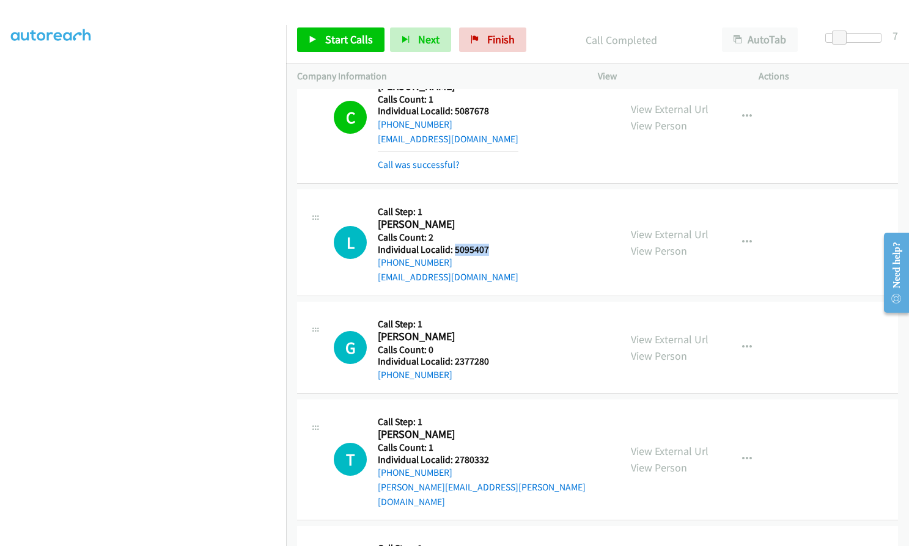
drag, startPoint x: 455, startPoint y: 134, endPoint x: 493, endPoint y: 133, distance: 37.9
click at [493, 244] on h5 "Individual Localid: 5095407" at bounding box center [448, 250] width 141 height 12
drag, startPoint x: 450, startPoint y: 245, endPoint x: 490, endPoint y: 245, distance: 39.7
click at [490, 313] on div "G Callback Scheduled Call Step: 1 [PERSON_NAME] America/[GEOGRAPHIC_DATA] Calls…" at bounding box center [471, 348] width 275 height 70
drag, startPoint x: 452, startPoint y: 343, endPoint x: 491, endPoint y: 347, distance: 39.8
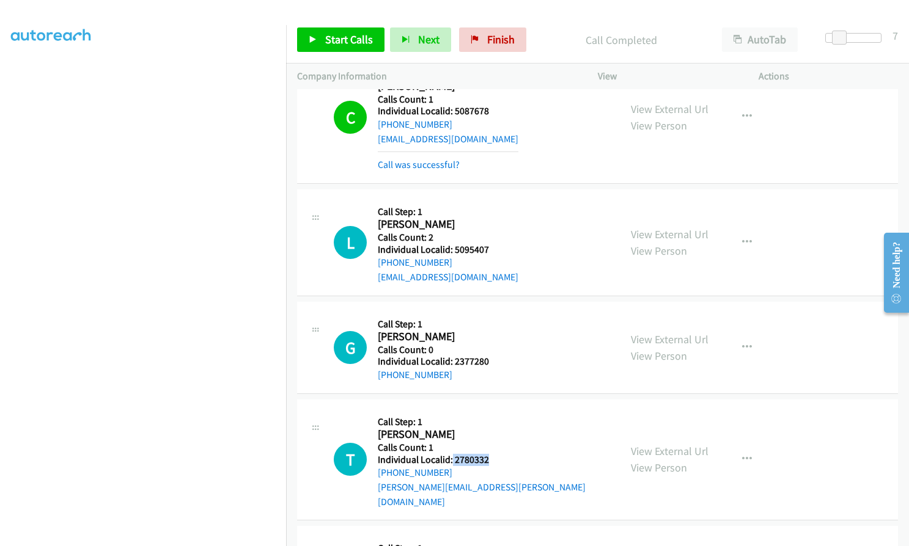
click at [491, 411] on div "T Callback Scheduled Call Step: 1 [PERSON_NAME] America/New_York Calls Count: 1…" at bounding box center [471, 460] width 275 height 98
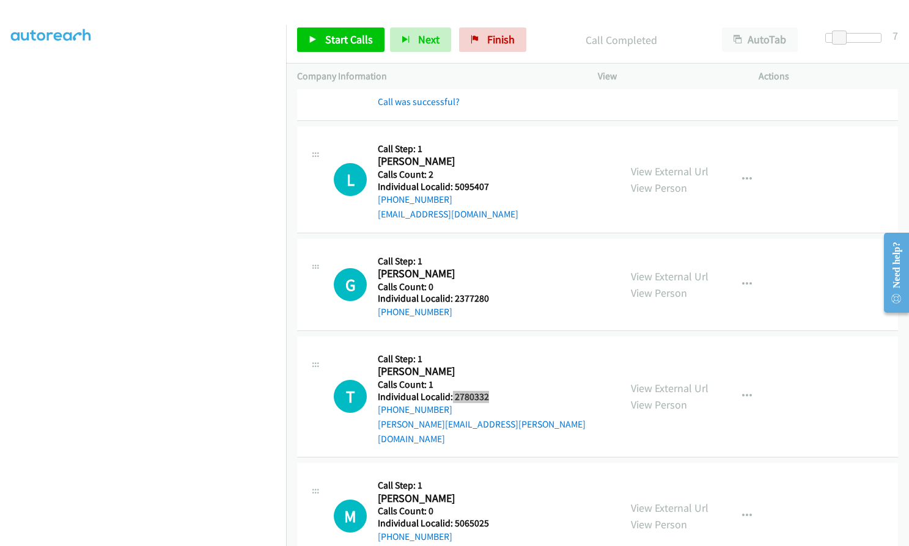
scroll to position [12432, 0]
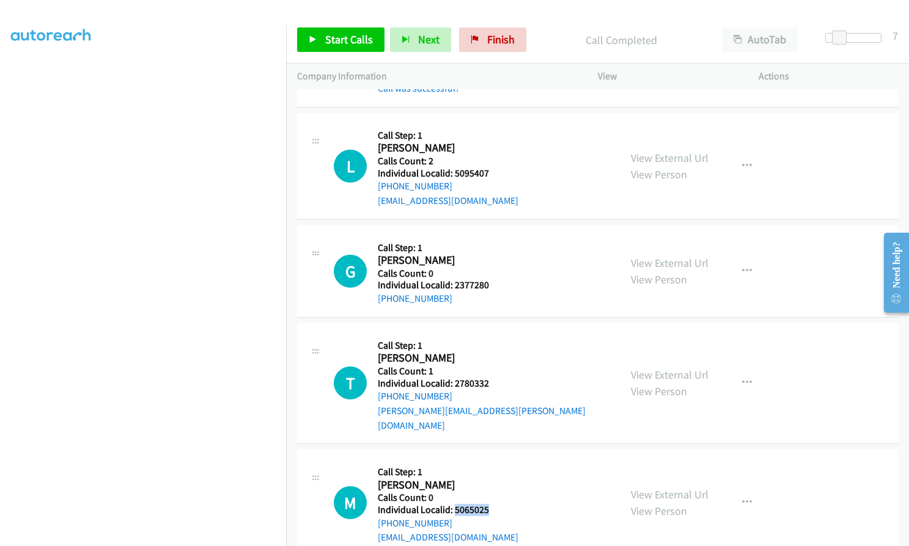
drag, startPoint x: 452, startPoint y: 378, endPoint x: 490, endPoint y: 378, distance: 37.3
click at [490, 461] on div "M Callback Scheduled Call Step: 1 [PERSON_NAME] [GEOGRAPHIC_DATA]/[GEOGRAPHIC_D…" at bounding box center [471, 503] width 275 height 84
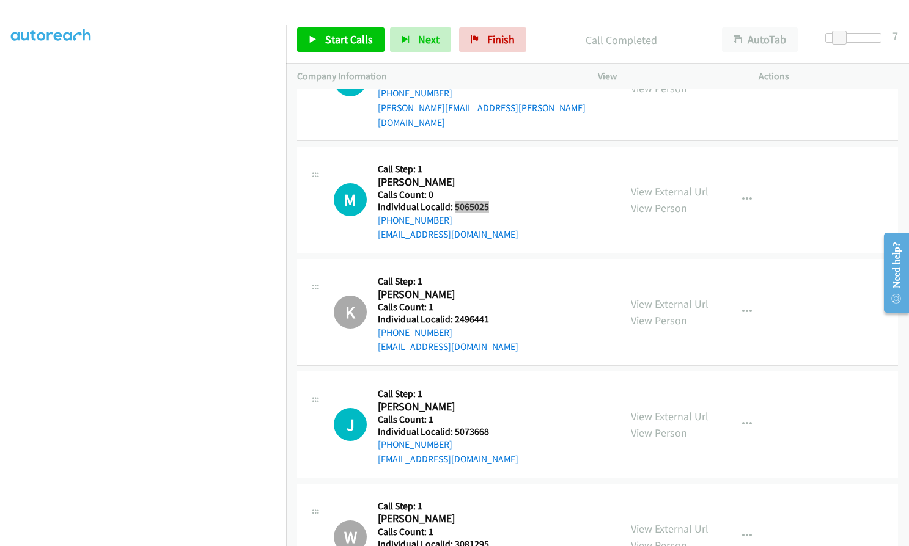
scroll to position [12738, 0]
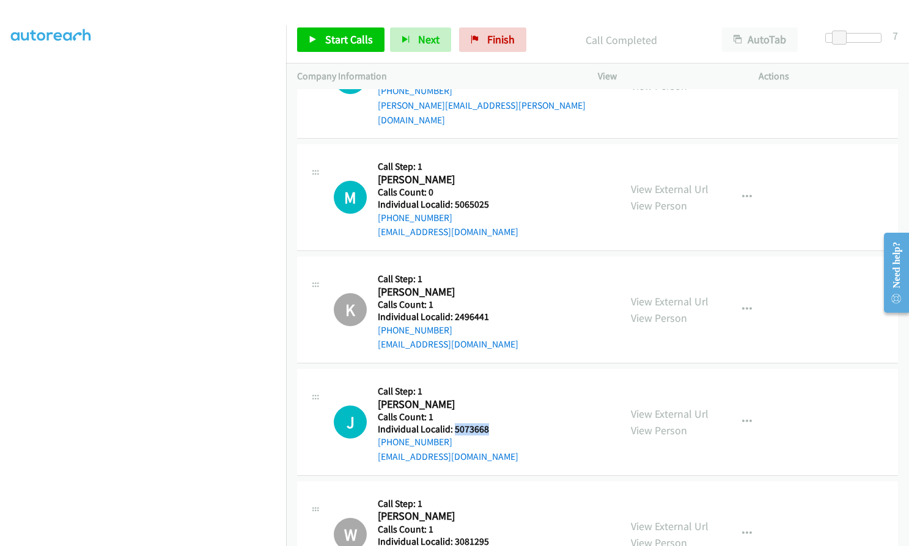
drag, startPoint x: 454, startPoint y: 297, endPoint x: 495, endPoint y: 297, distance: 40.9
click at [495, 380] on div "J Callback Scheduled Call Step: 1 [PERSON_NAME] [GEOGRAPHIC_DATA]/[GEOGRAPHIC_D…" at bounding box center [471, 422] width 275 height 84
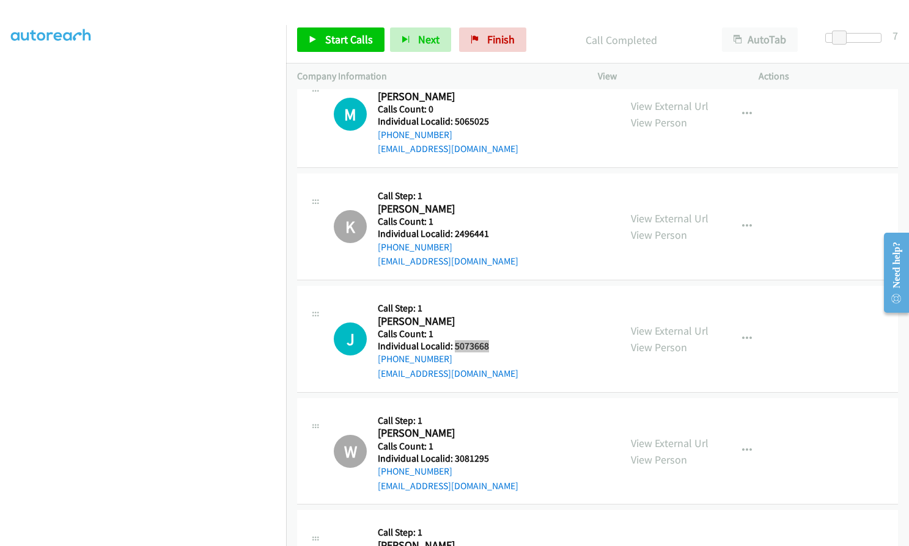
scroll to position [12830, 0]
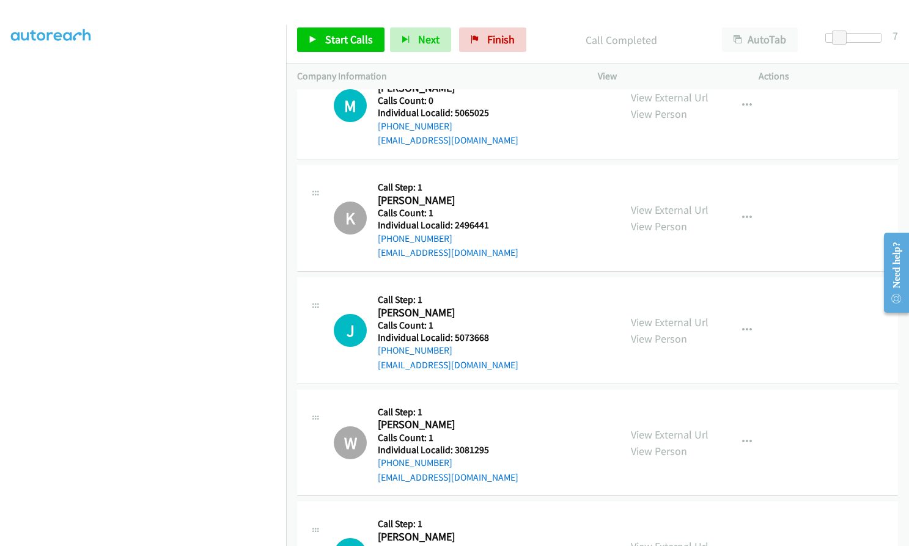
drag, startPoint x: 453, startPoint y: 430, endPoint x: 486, endPoint y: 432, distance: 33.7
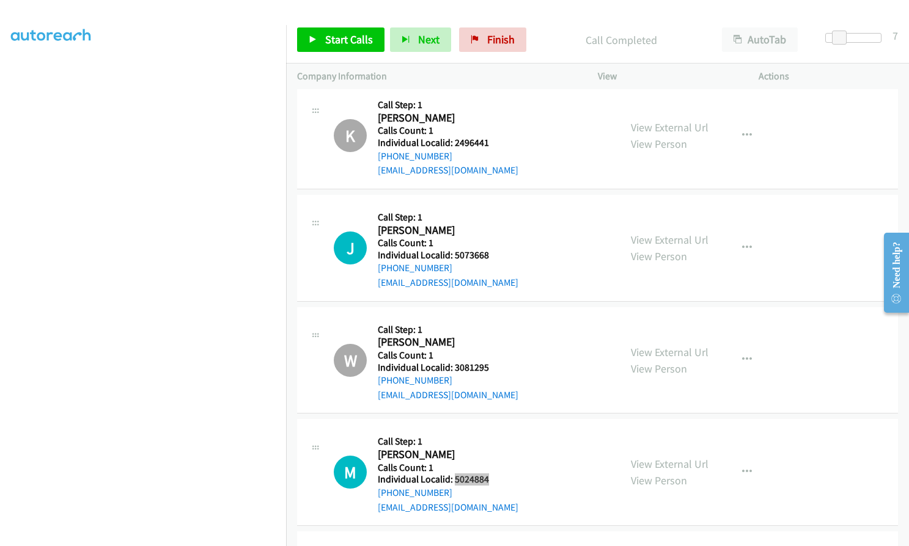
scroll to position [12967, 0]
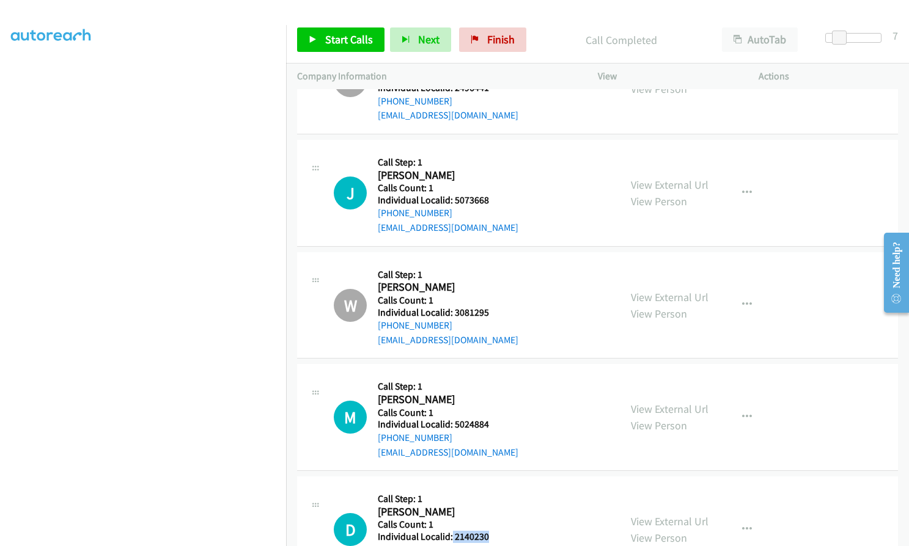
drag, startPoint x: 451, startPoint y: 406, endPoint x: 491, endPoint y: 406, distance: 40.3
click at [491, 488] on div "D Callback Scheduled Call Step: 1 [PERSON_NAME] America/New_York Calls Count: 1…" at bounding box center [471, 530] width 275 height 84
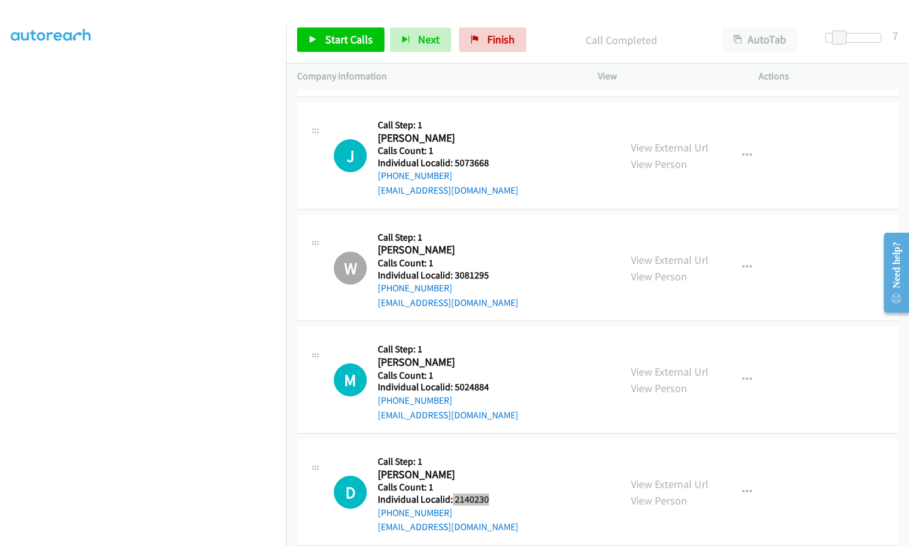
scroll to position [13120, 0]
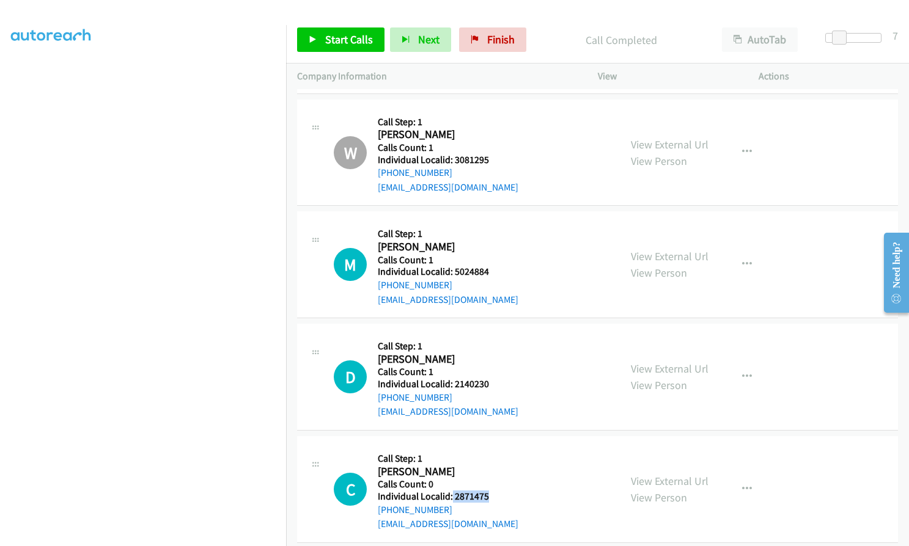
drag, startPoint x: 455, startPoint y: 366, endPoint x: 490, endPoint y: 368, distance: 34.3
click at [490, 447] on div "C Callback Scheduled Call Step: 1 [PERSON_NAME] America/New_York Calls Count: 0…" at bounding box center [471, 489] width 275 height 84
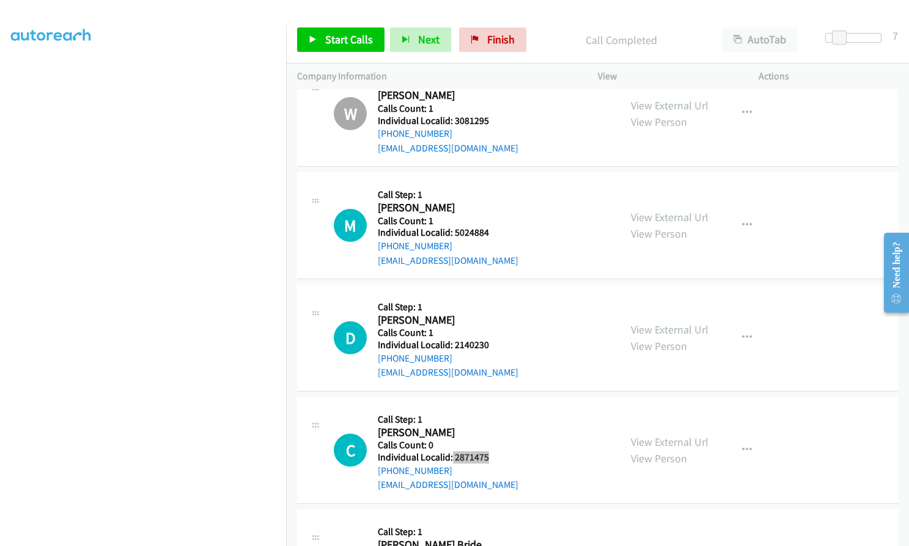
scroll to position [13242, 0]
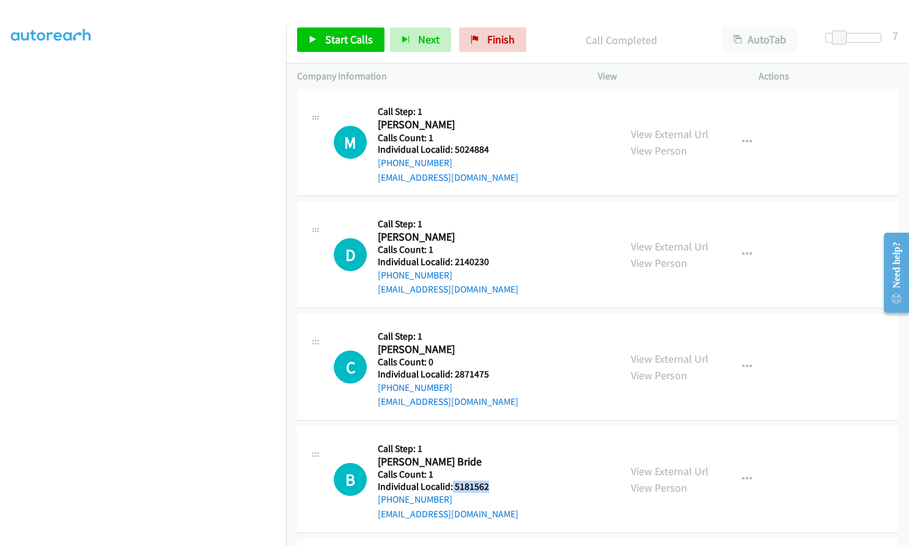
drag, startPoint x: 451, startPoint y: 357, endPoint x: 485, endPoint y: 356, distance: 34.2
click at [491, 438] on div "B Callback Scheduled Call Step: 1 [PERSON_NAME] Bride America/[GEOGRAPHIC_DATA]…" at bounding box center [471, 480] width 275 height 84
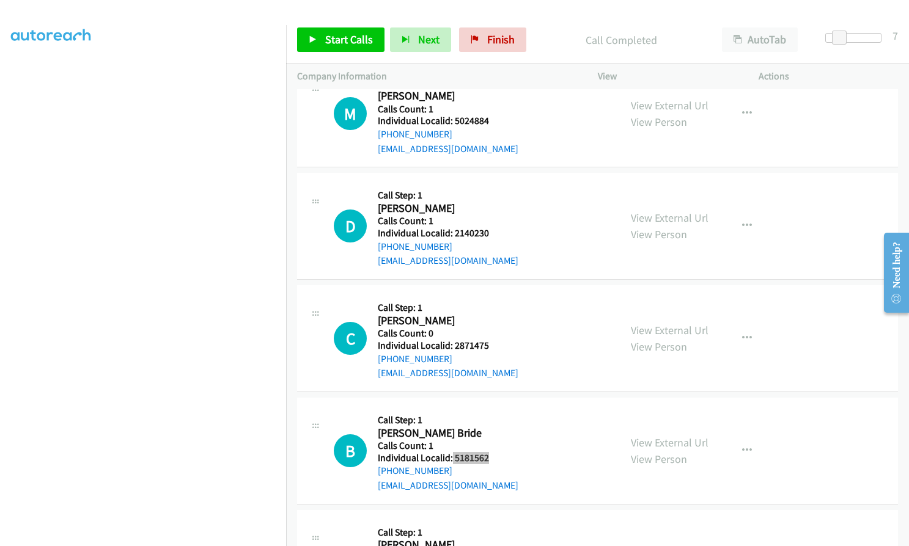
scroll to position [13349, 0]
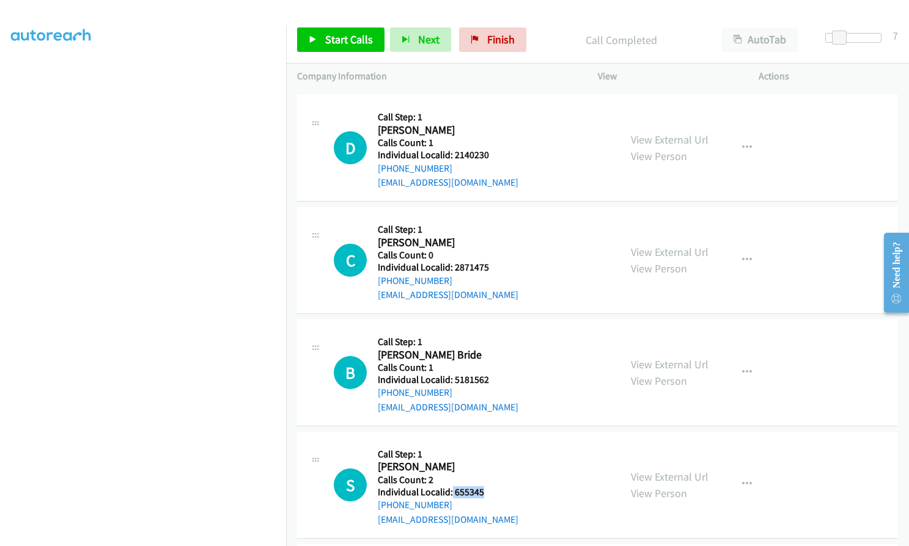
drag, startPoint x: 451, startPoint y: 359, endPoint x: 481, endPoint y: 361, distance: 30.0
click at [488, 443] on div "S Callback Scheduled Call Step: 1 [PERSON_NAME] America/New_York Calls Count: 2…" at bounding box center [471, 485] width 275 height 84
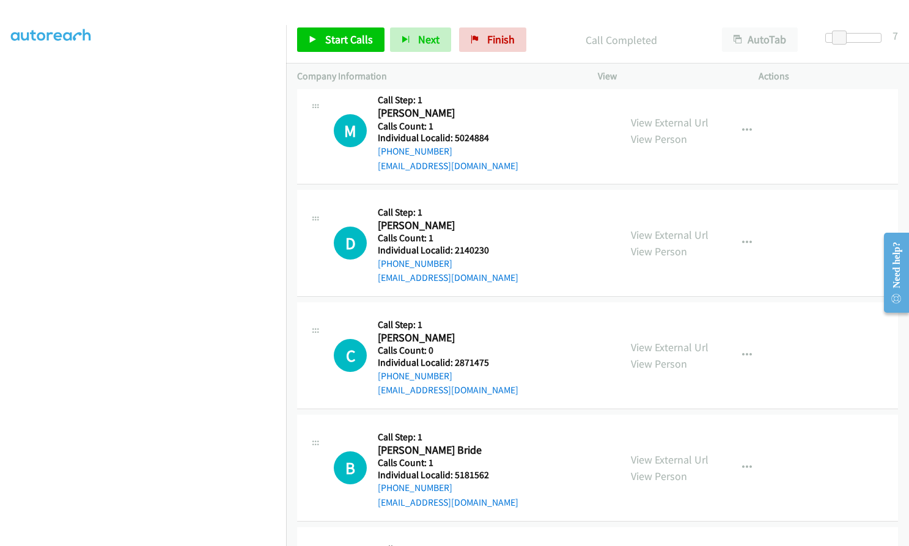
scroll to position [13258, 0]
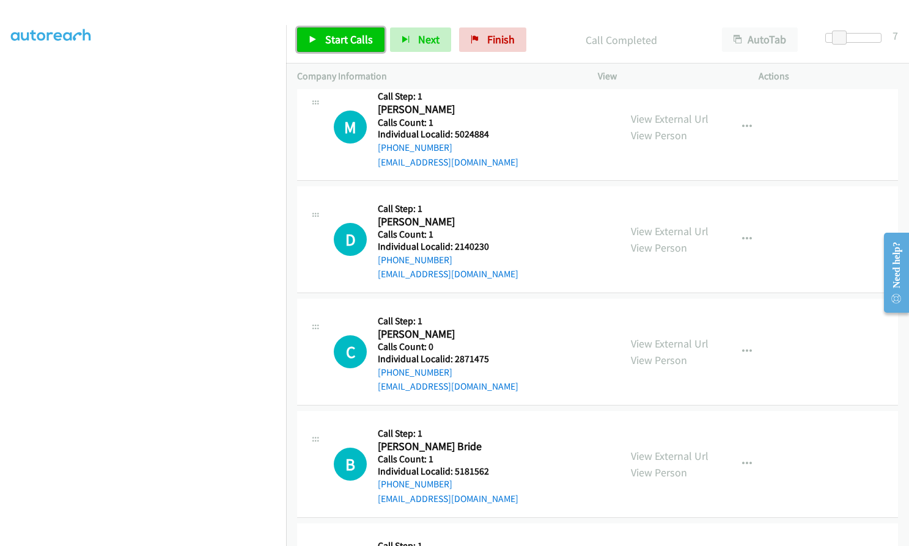
click at [350, 38] on span "Start Calls" at bounding box center [349, 39] width 48 height 14
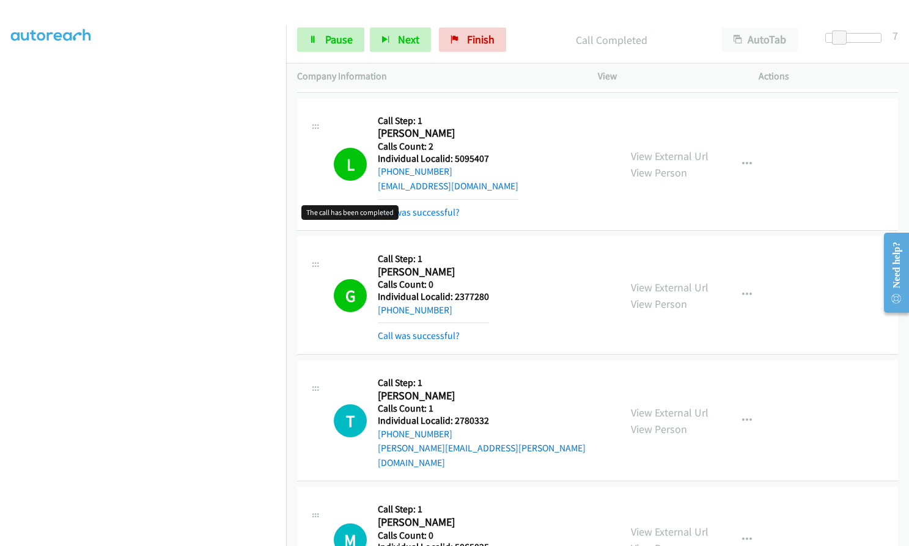
scroll to position [12448, 0]
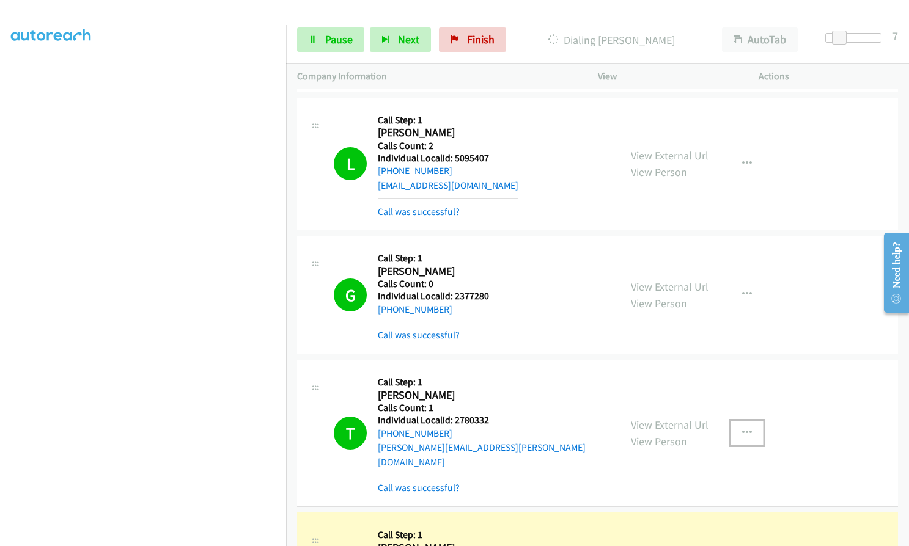
click at [742, 428] on icon "button" at bounding box center [747, 433] width 10 height 10
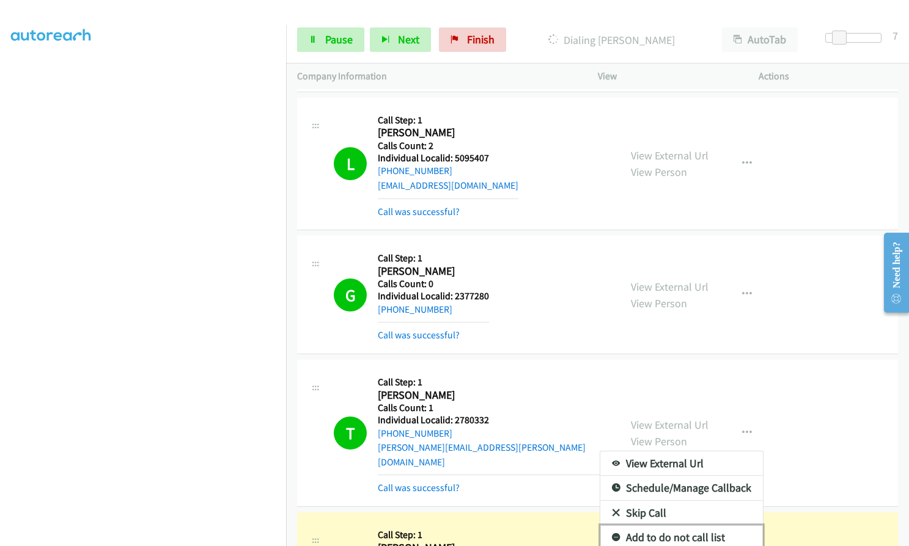
click at [612, 534] on icon at bounding box center [616, 538] width 9 height 9
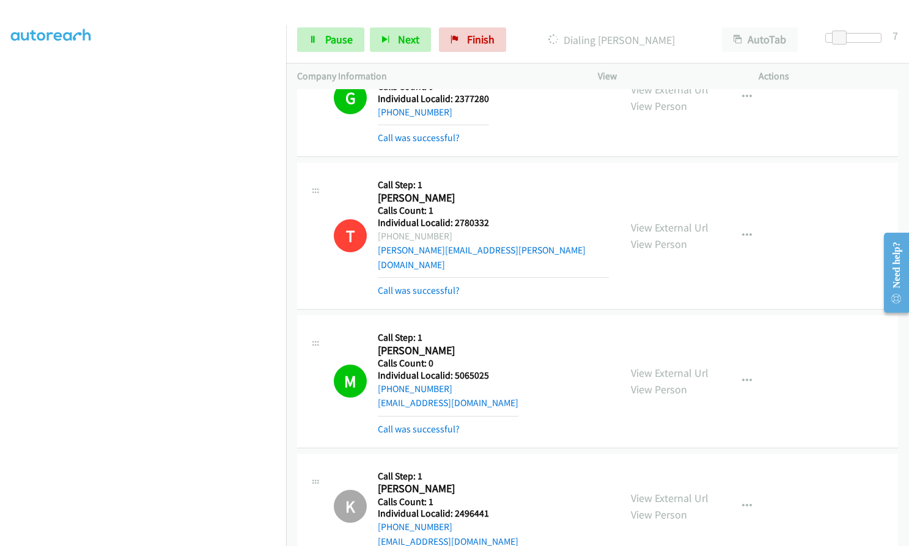
scroll to position [12646, 0]
click at [744, 375] on icon "button" at bounding box center [747, 380] width 10 height 10
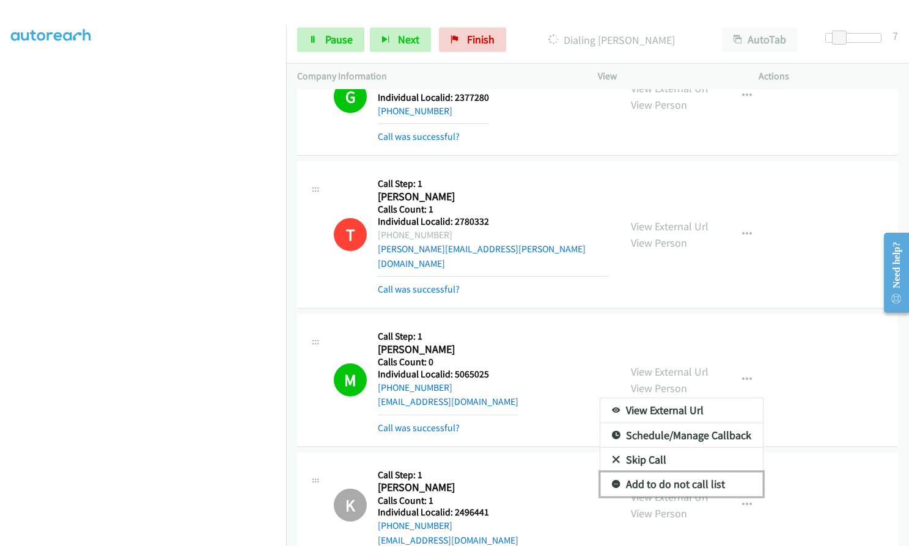
click at [612, 481] on icon at bounding box center [616, 485] width 9 height 9
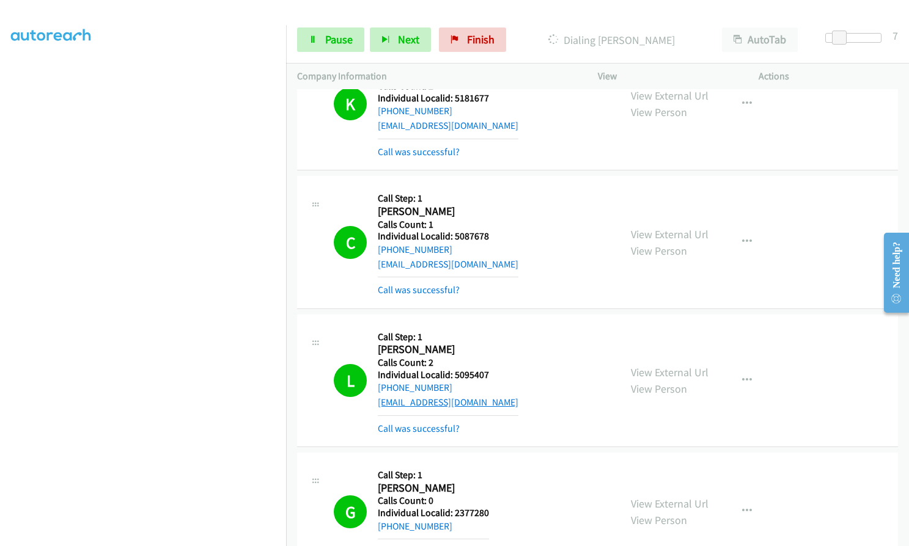
scroll to position [12280, 0]
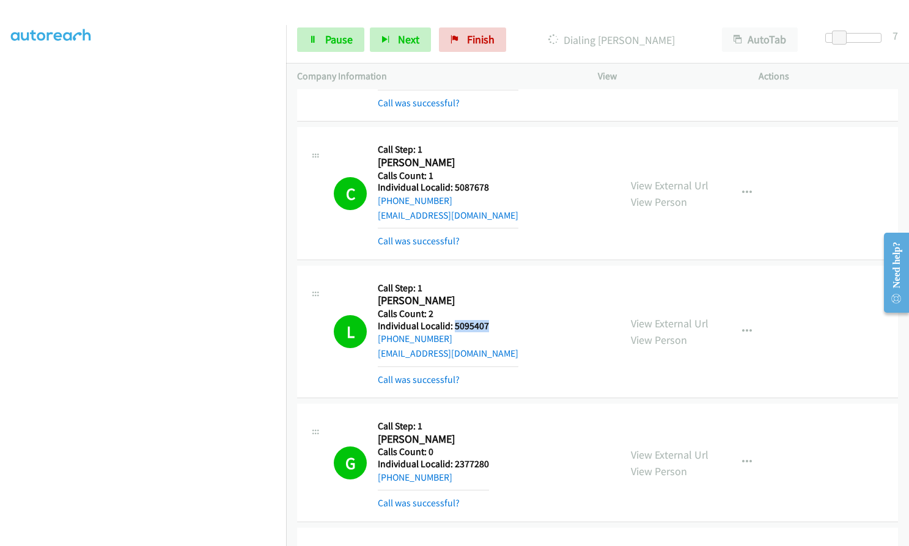
drag, startPoint x: 453, startPoint y: 211, endPoint x: 495, endPoint y: 212, distance: 42.2
click at [495, 320] on h5 "Individual Localid: 5095407" at bounding box center [448, 326] width 141 height 12
drag, startPoint x: 453, startPoint y: 349, endPoint x: 488, endPoint y: 351, distance: 35.5
click at [488, 415] on div "G Callback Scheduled Call Step: 1 [PERSON_NAME] America/[GEOGRAPHIC_DATA] Calls…" at bounding box center [471, 463] width 275 height 96
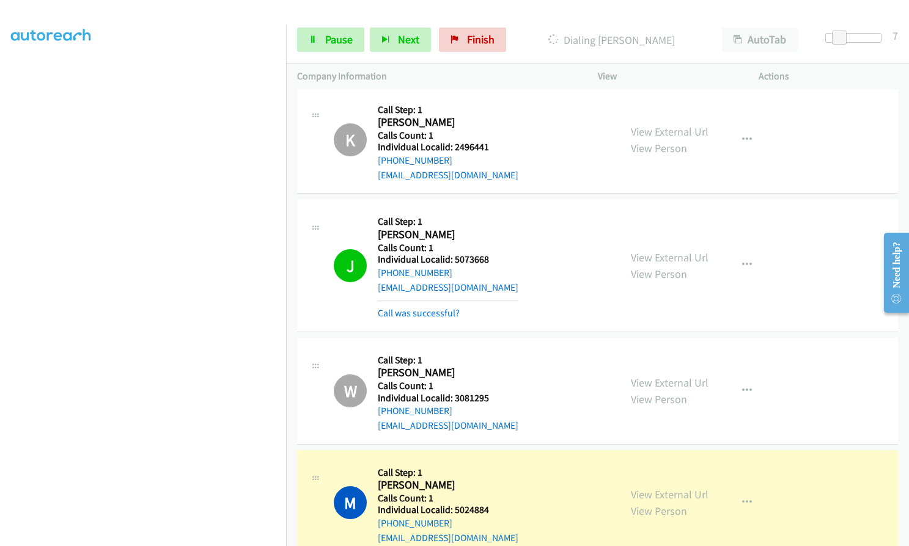
scroll to position [13013, 0]
drag, startPoint x: 453, startPoint y: 130, endPoint x: 494, endPoint y: 127, distance: 41.1
click at [494, 209] on div "J Callback Scheduled Call Step: 1 [PERSON_NAME] [GEOGRAPHIC_DATA]/[GEOGRAPHIC_D…" at bounding box center [471, 264] width 275 height 110
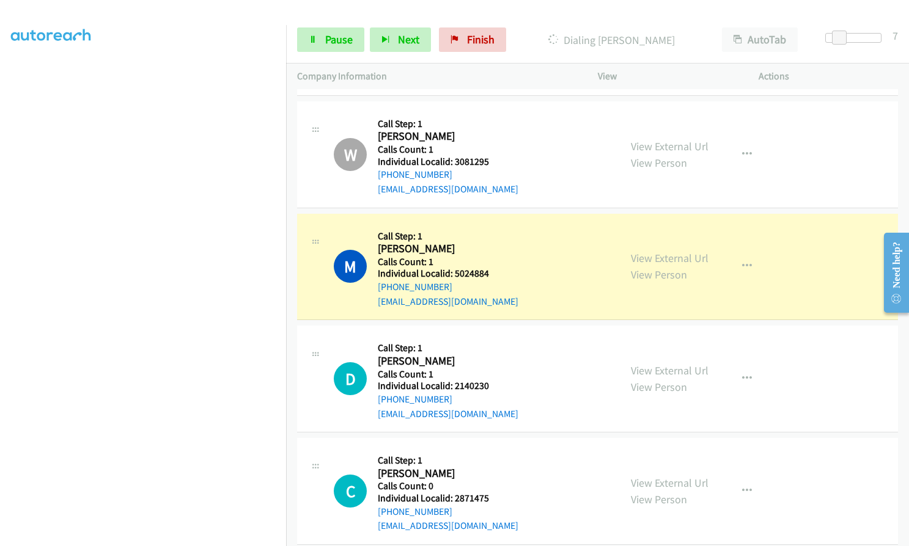
scroll to position [13242, 0]
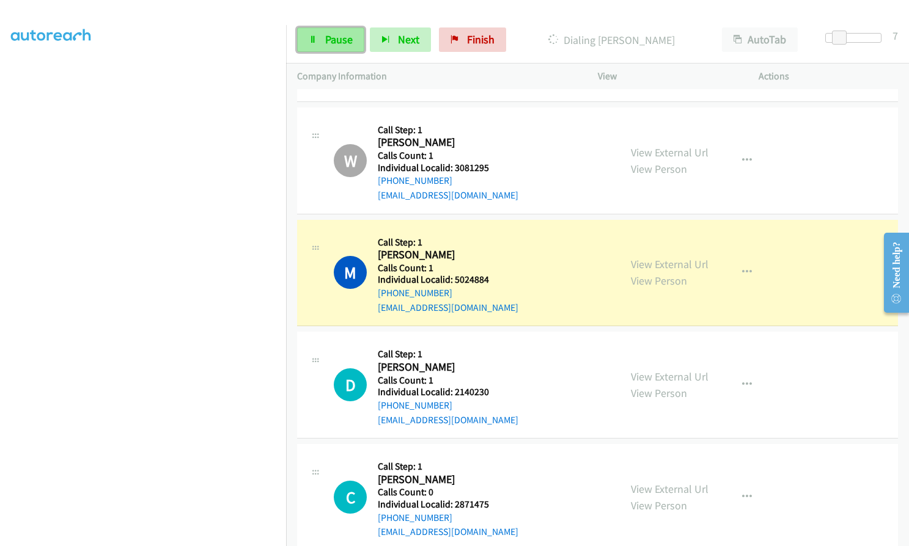
click at [321, 45] on link "Pause" at bounding box center [330, 40] width 67 height 24
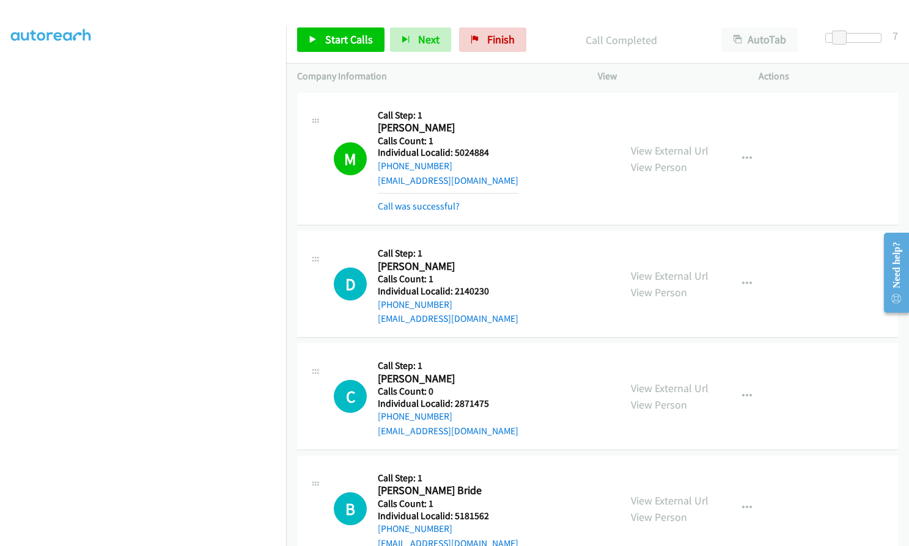
scroll to position [13380, 0]
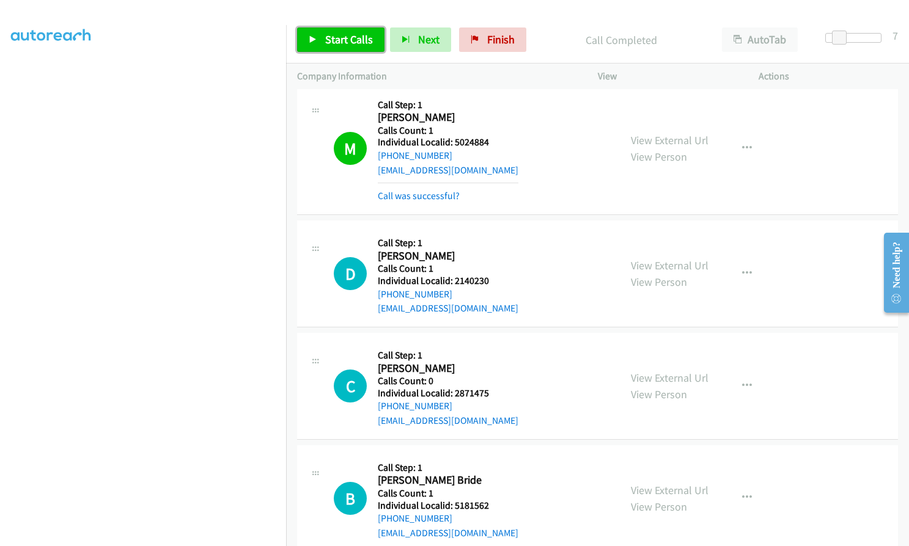
click at [336, 44] on span "Start Calls" at bounding box center [349, 39] width 48 height 14
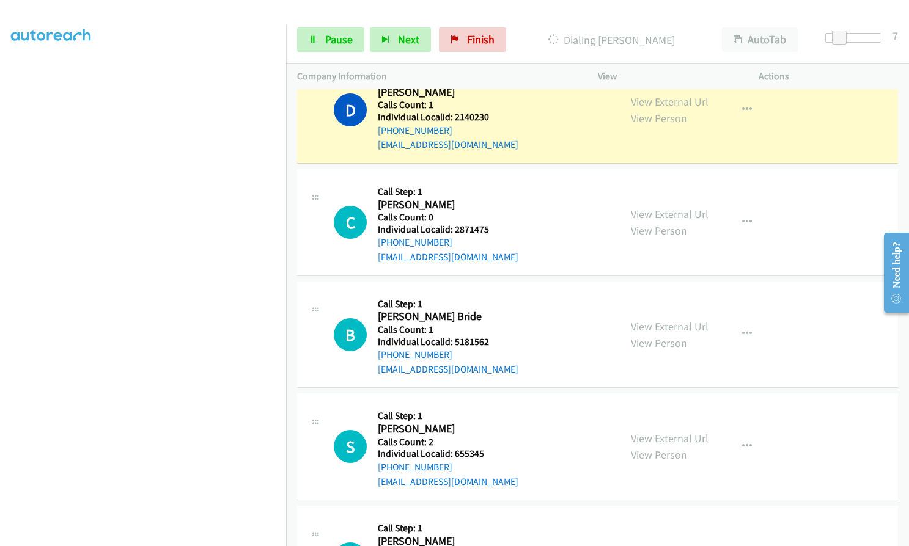
scroll to position [13548, 0]
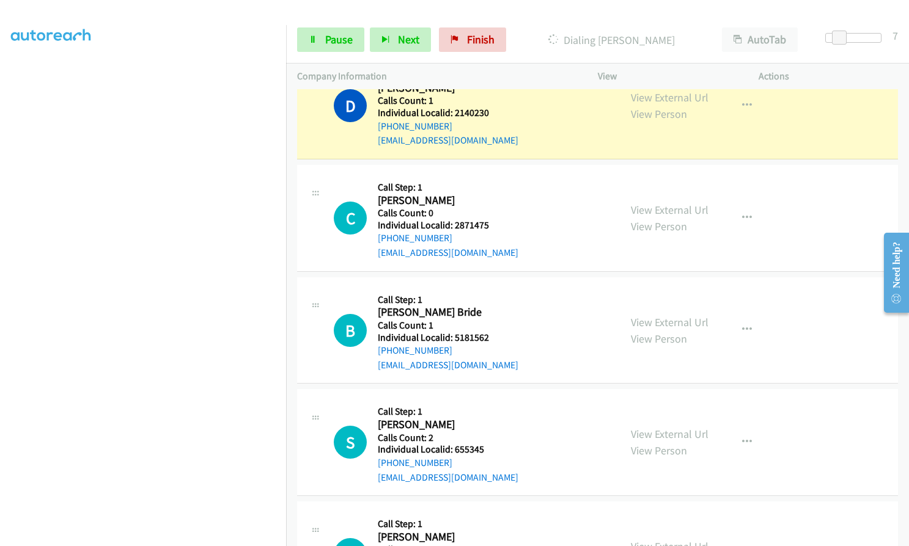
drag, startPoint x: 453, startPoint y: 434, endPoint x: 494, endPoint y: 432, distance: 40.4
click at [494, 513] on div "L Callback Scheduled Call Step: 1 [PERSON_NAME] America/[GEOGRAPHIC_DATA] Calls…" at bounding box center [471, 555] width 275 height 84
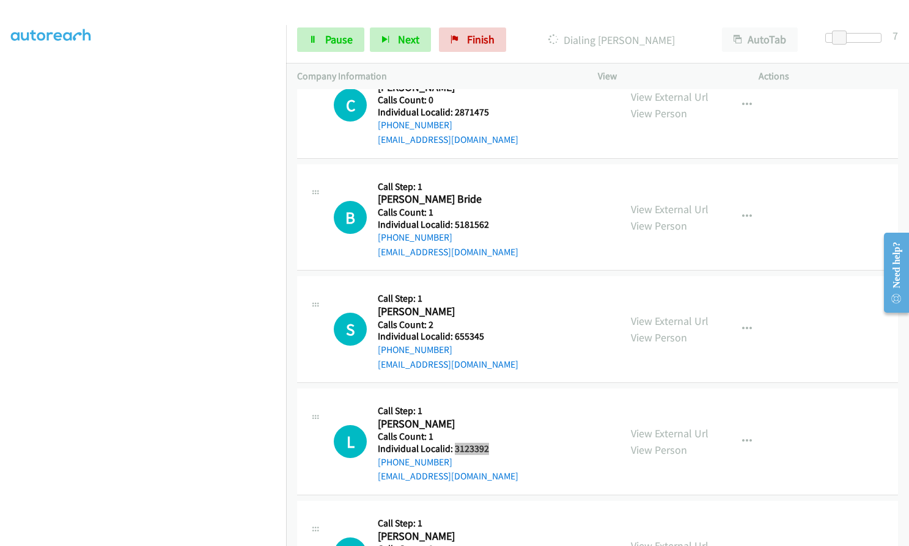
scroll to position [13670, 0]
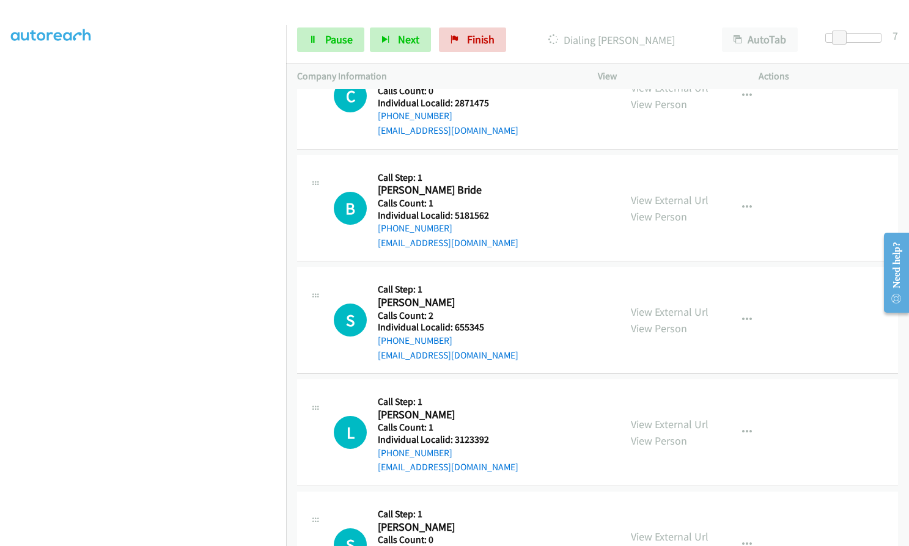
drag, startPoint x: 453, startPoint y: 422, endPoint x: 496, endPoint y: 422, distance: 43.4
click at [496, 503] on div "S Callback Scheduled Call Step: 1 [PERSON_NAME] [GEOGRAPHIC_DATA]/[GEOGRAPHIC_D…" at bounding box center [471, 545] width 275 height 84
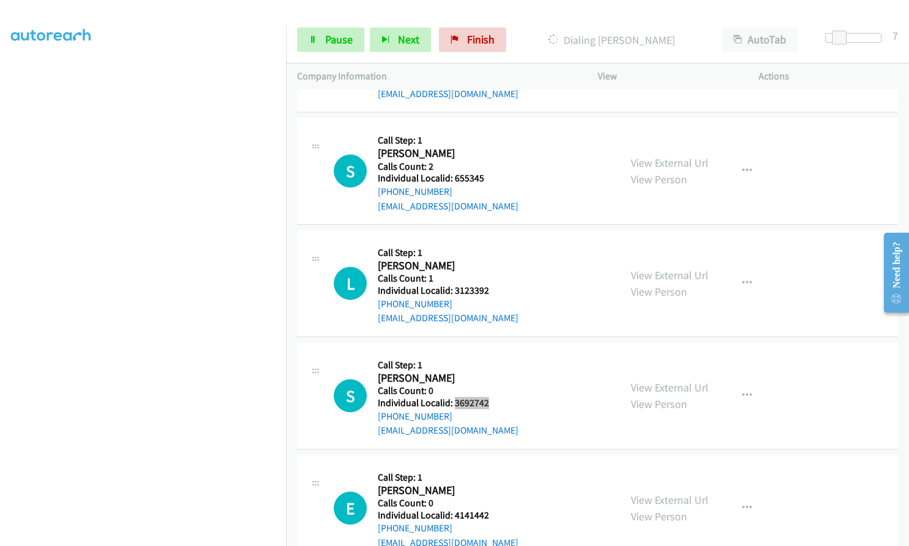
scroll to position [13823, 0]
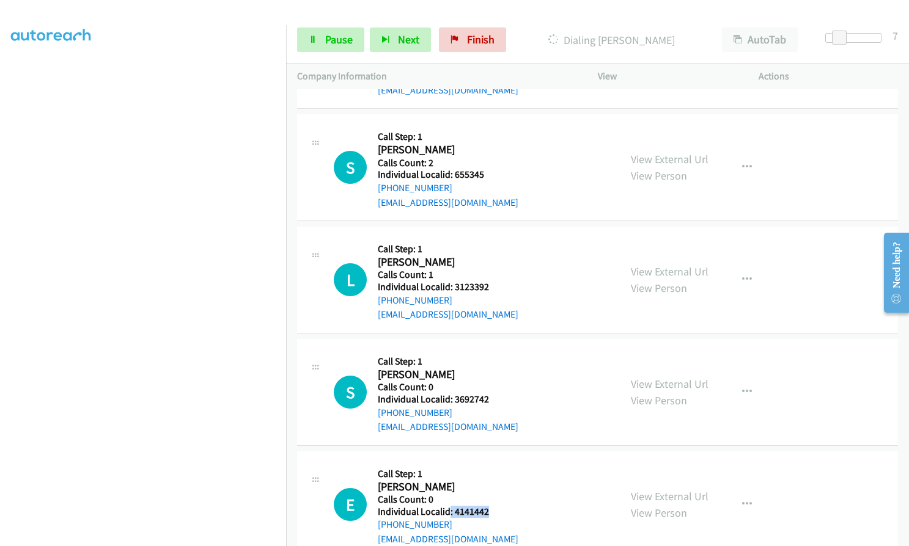
drag, startPoint x: 450, startPoint y: 380, endPoint x: 490, endPoint y: 380, distance: 39.7
click at [490, 463] on div "E Callback Scheduled Call Step: 1 [PERSON_NAME] America/New_York Calls Count: 0…" at bounding box center [471, 505] width 275 height 84
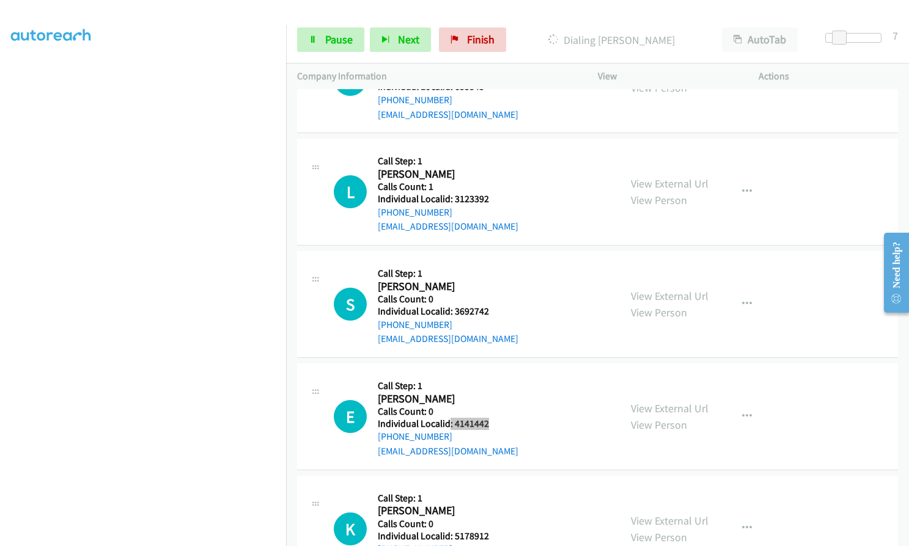
scroll to position [13930, 0]
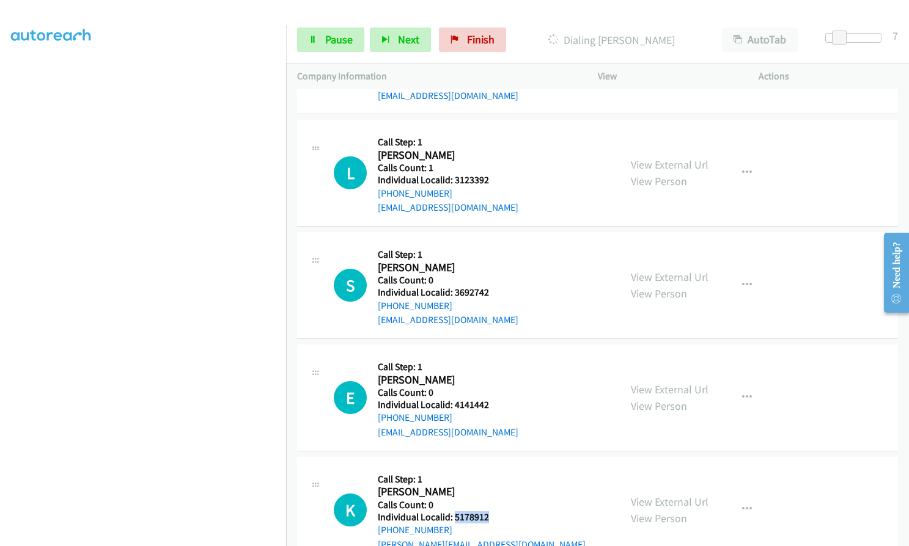
drag, startPoint x: 453, startPoint y: 387, endPoint x: 488, endPoint y: 387, distance: 34.8
click at [491, 468] on div "K Callback Scheduled Call Step: 1 [PERSON_NAME] America/New_York Calls Count: 0…" at bounding box center [471, 510] width 275 height 84
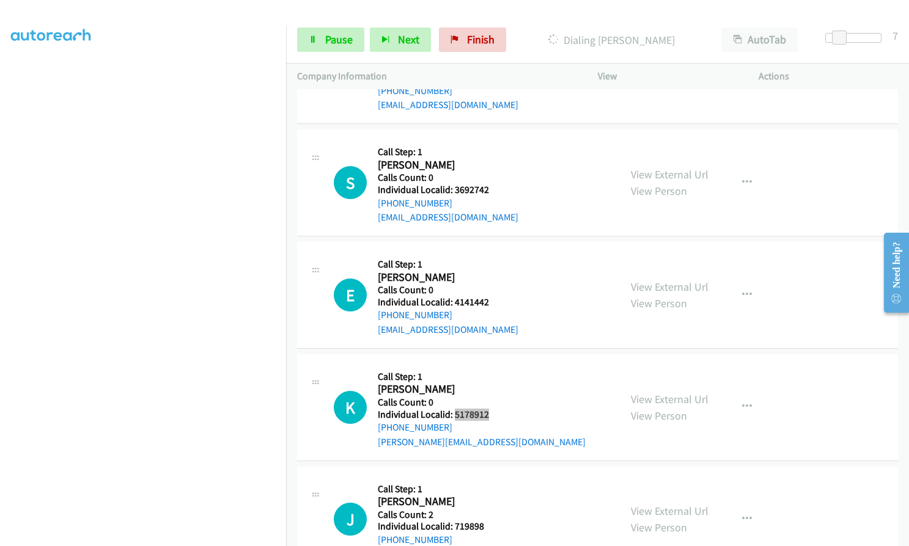
scroll to position [14037, 0]
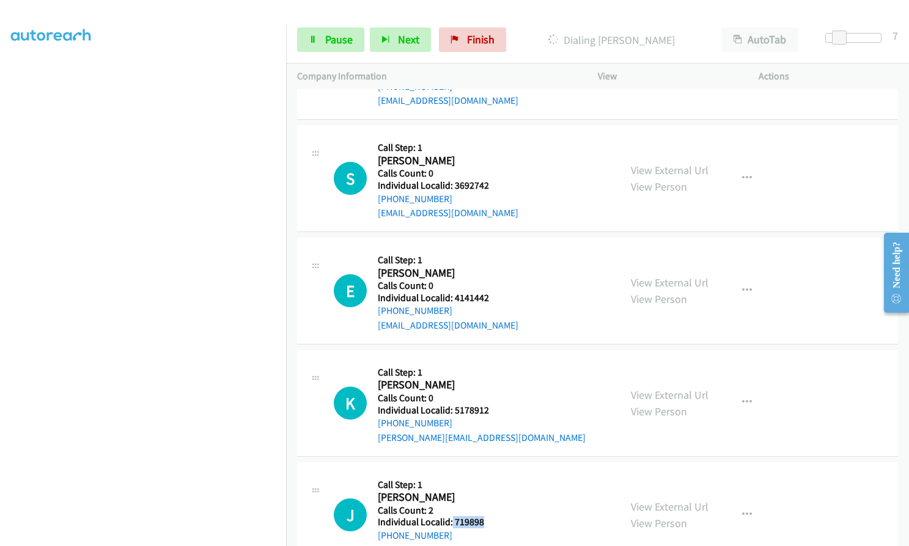
drag, startPoint x: 452, startPoint y: 391, endPoint x: 484, endPoint y: 391, distance: 32.4
click at [484, 474] on div "J Callback Scheduled Call Step: 1 [PERSON_NAME] America/[GEOGRAPHIC_DATA] Calls…" at bounding box center [471, 516] width 275 height 84
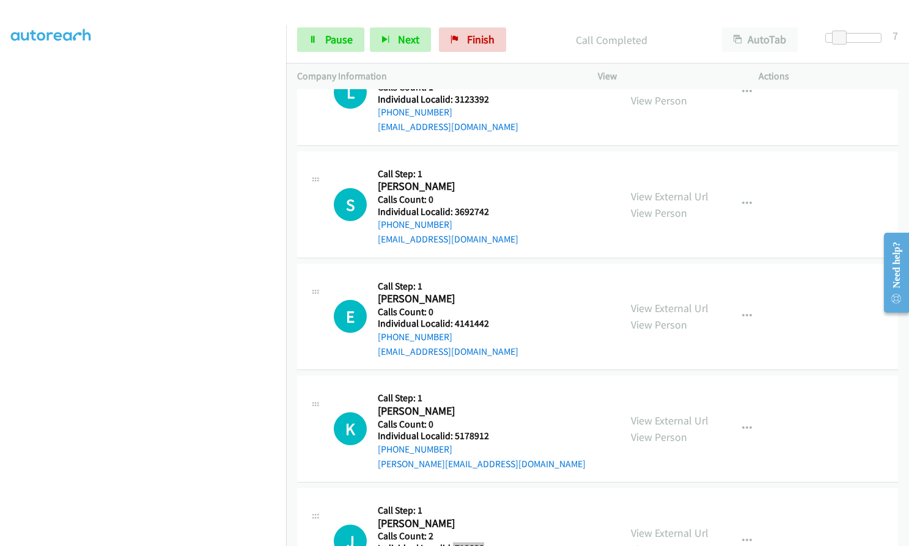
scroll to position [14062, 0]
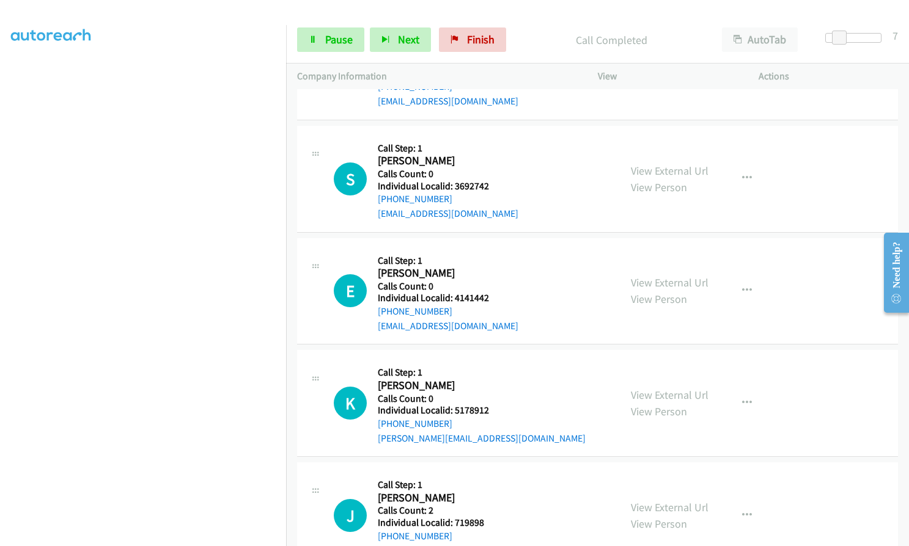
drag, startPoint x: 454, startPoint y: 504, endPoint x: 487, endPoint y: 504, distance: 33.0
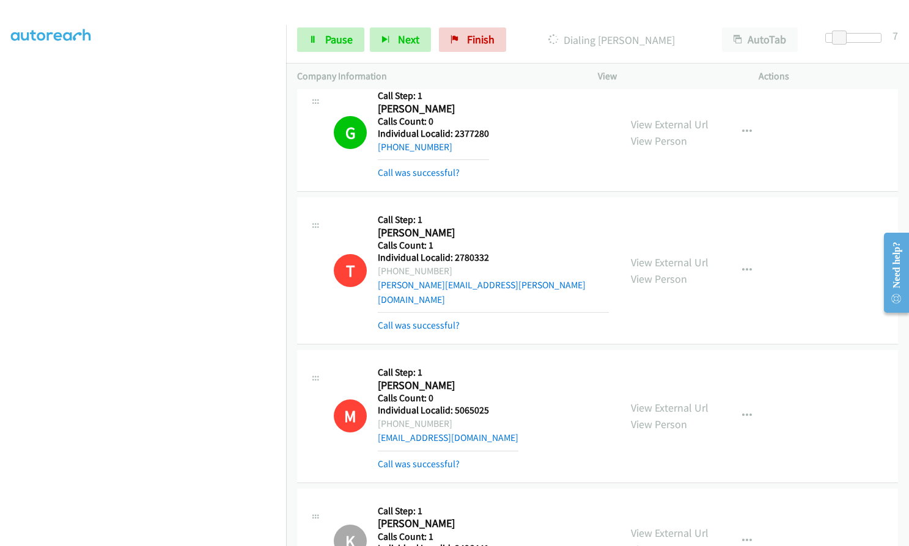
scroll to position [12587, 0]
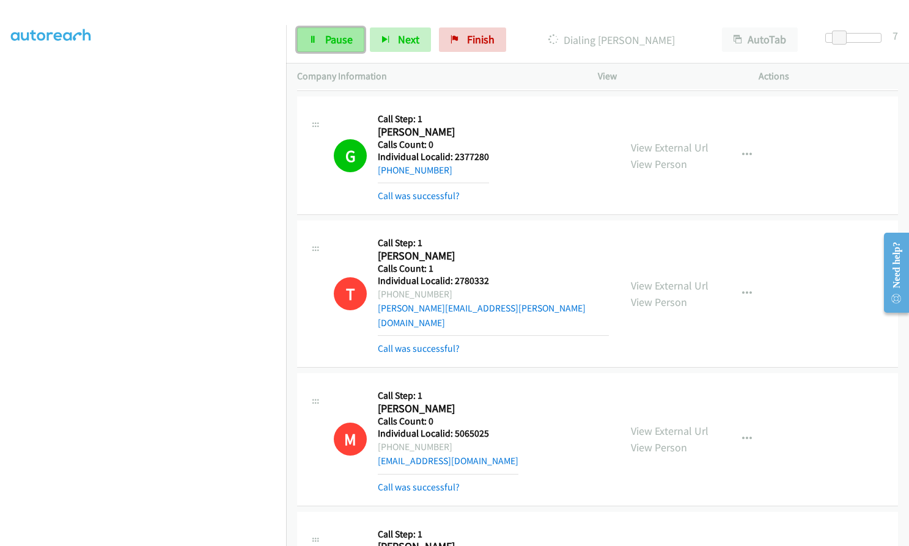
click at [327, 46] on link "Pause" at bounding box center [330, 40] width 67 height 24
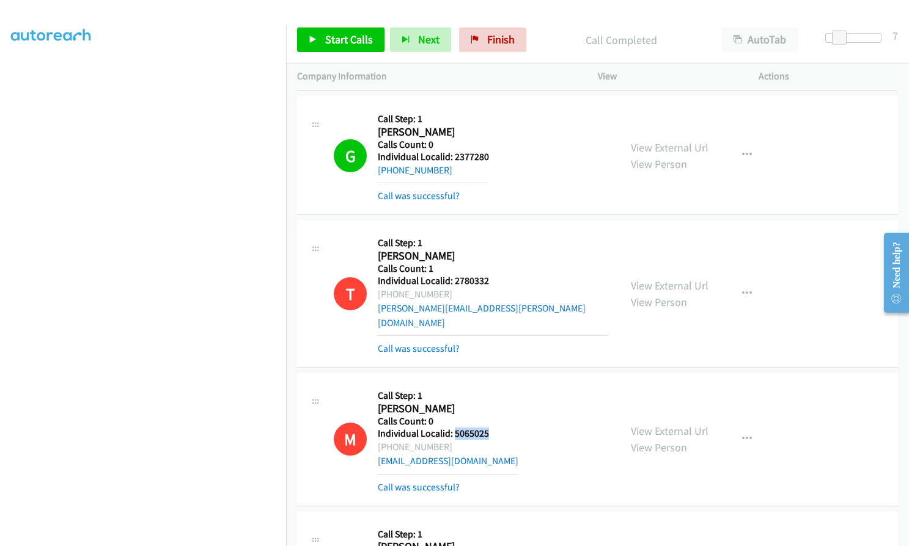
drag, startPoint x: 452, startPoint y: 305, endPoint x: 494, endPoint y: 303, distance: 41.6
click at [494, 384] on div "M Callback Scheduled Call Step: 1 [PERSON_NAME] [GEOGRAPHIC_DATA]/[GEOGRAPHIC_D…" at bounding box center [471, 439] width 275 height 110
drag, startPoint x: 453, startPoint y: 165, endPoint x: 492, endPoint y: 165, distance: 38.5
click at [492, 232] on div "T Callback Scheduled Call Step: 1 [PERSON_NAME] America/New_York Calls Count: 1…" at bounding box center [471, 294] width 275 height 125
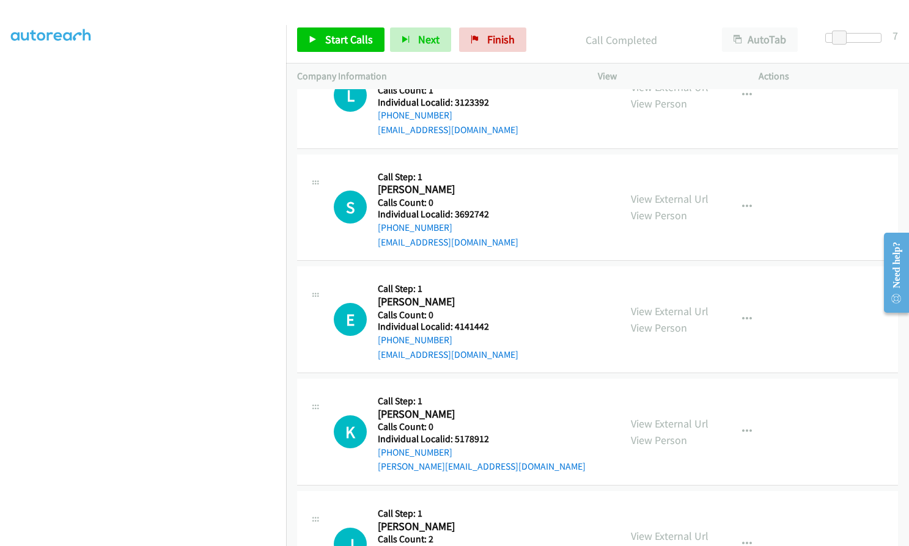
scroll to position [14191, 0]
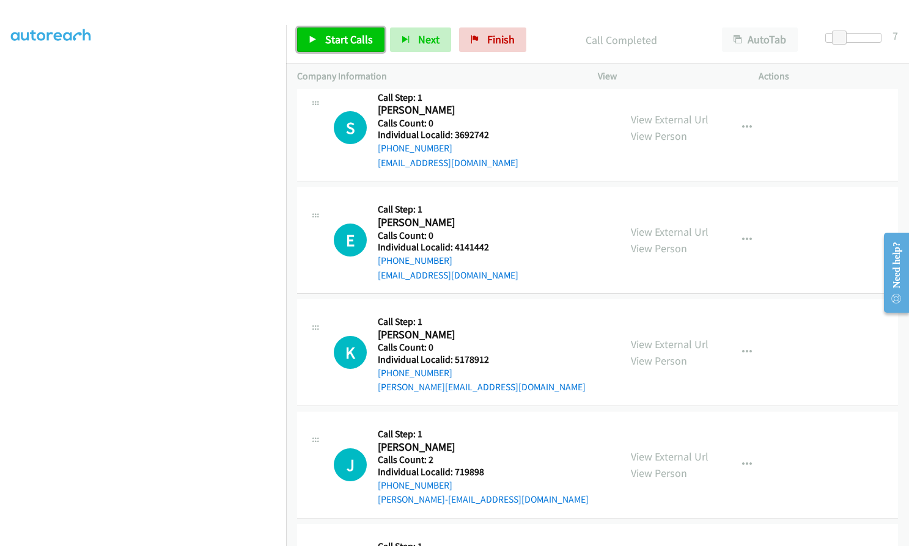
click at [327, 41] on span "Start Calls" at bounding box center [349, 39] width 48 height 14
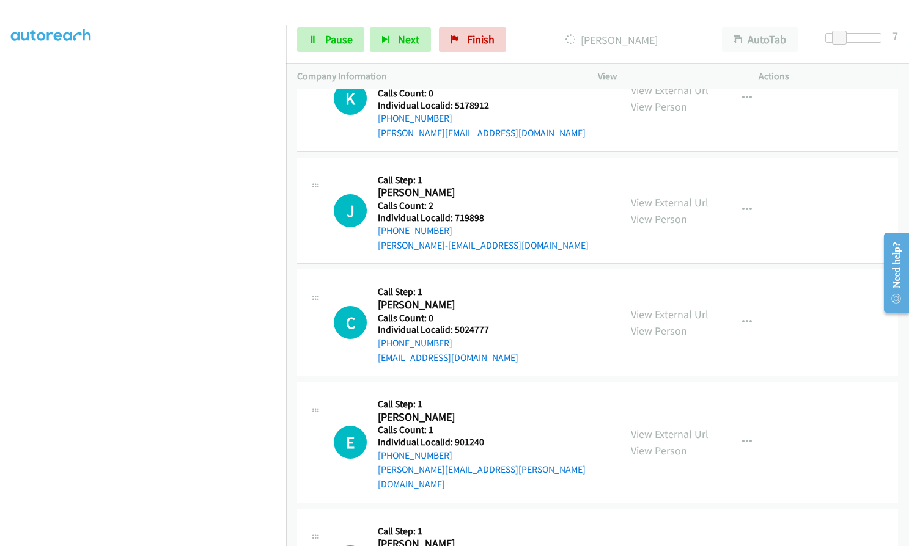
scroll to position [14523, 0]
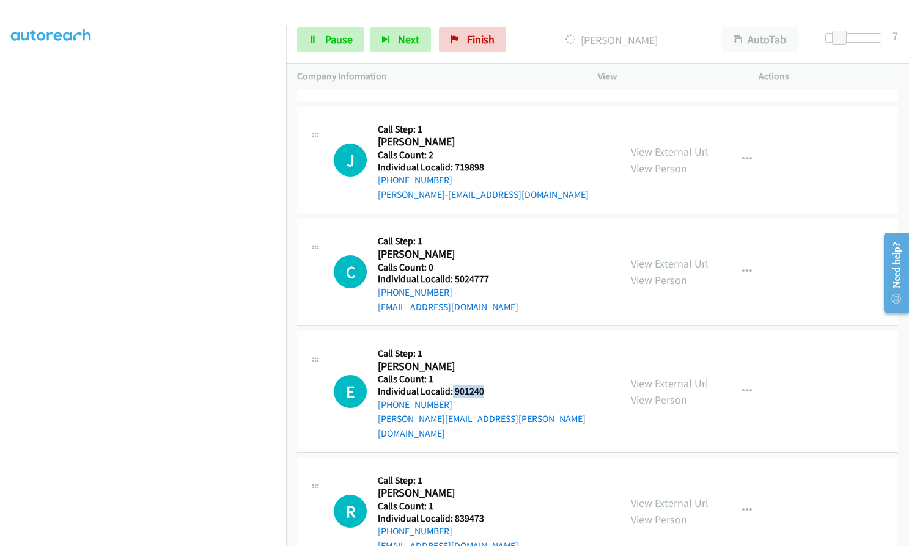
drag, startPoint x: 452, startPoint y: 262, endPoint x: 490, endPoint y: 262, distance: 38.5
click at [490, 342] on div "E Callback Scheduled Call Step: 1 [PERSON_NAME] America/New_York Calls Count: 1…" at bounding box center [471, 391] width 275 height 98
drag, startPoint x: 452, startPoint y: 373, endPoint x: 492, endPoint y: 373, distance: 39.7
click at [492, 469] on div "R Callback Scheduled Call Step: 1 [PERSON_NAME] America/New_York Calls Count: 1…" at bounding box center [471, 511] width 275 height 84
drag, startPoint x: 452, startPoint y: 485, endPoint x: 484, endPoint y: 485, distance: 32.4
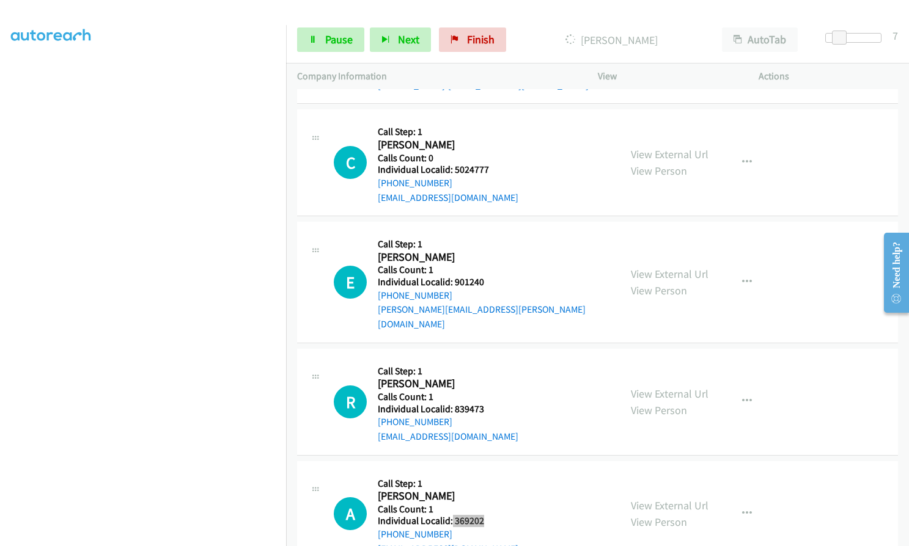
scroll to position [14675, 0]
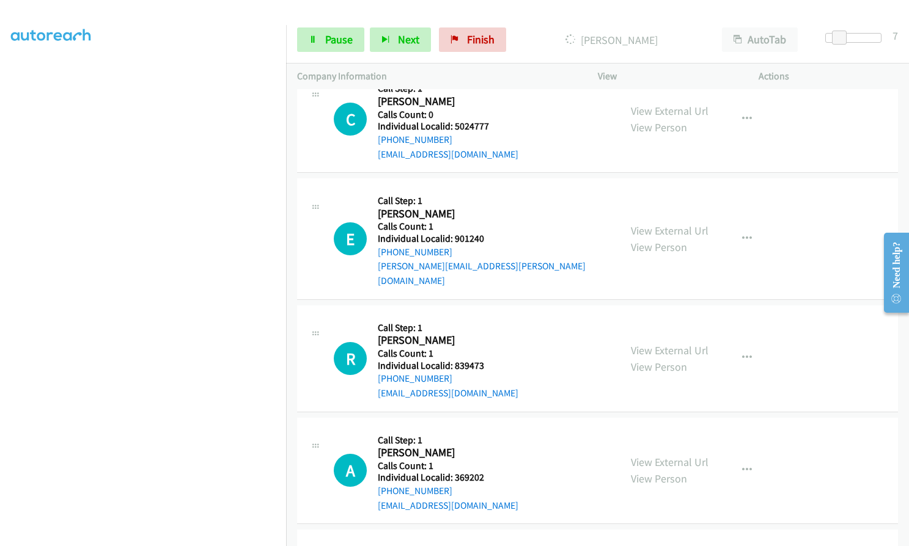
drag, startPoint x: 450, startPoint y: 448, endPoint x: 495, endPoint y: 447, distance: 45.2
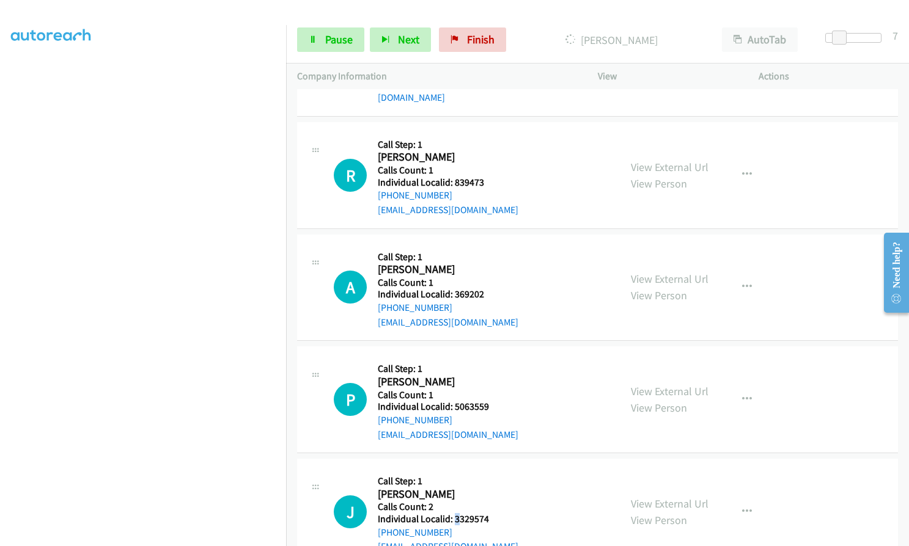
scroll to position [14885, 0]
drag, startPoint x: 453, startPoint y: 373, endPoint x: 489, endPoint y: 375, distance: 36.1
click at [492, 470] on div "J Callback Scheduled Call Step: 1 [PERSON_NAME] America/Los_Angeles Calls Count…" at bounding box center [471, 512] width 275 height 84
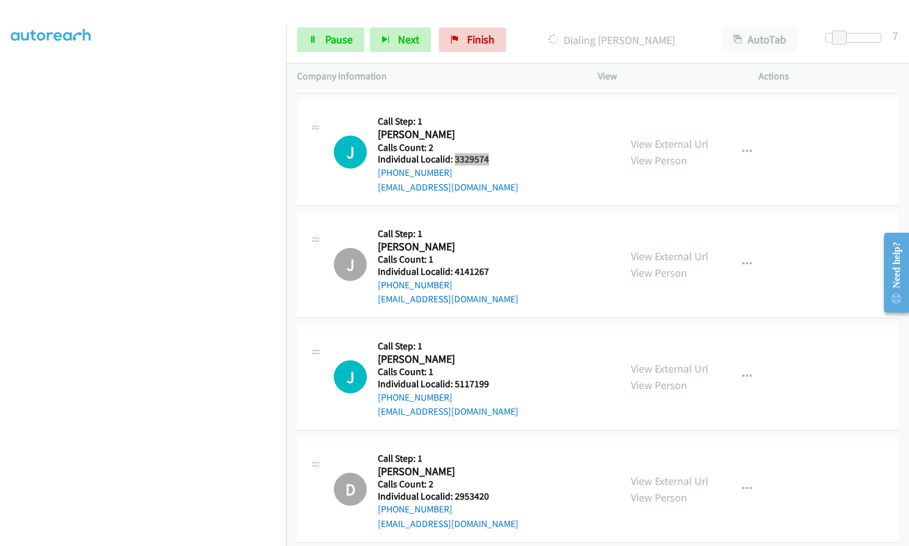
scroll to position [15278, 0]
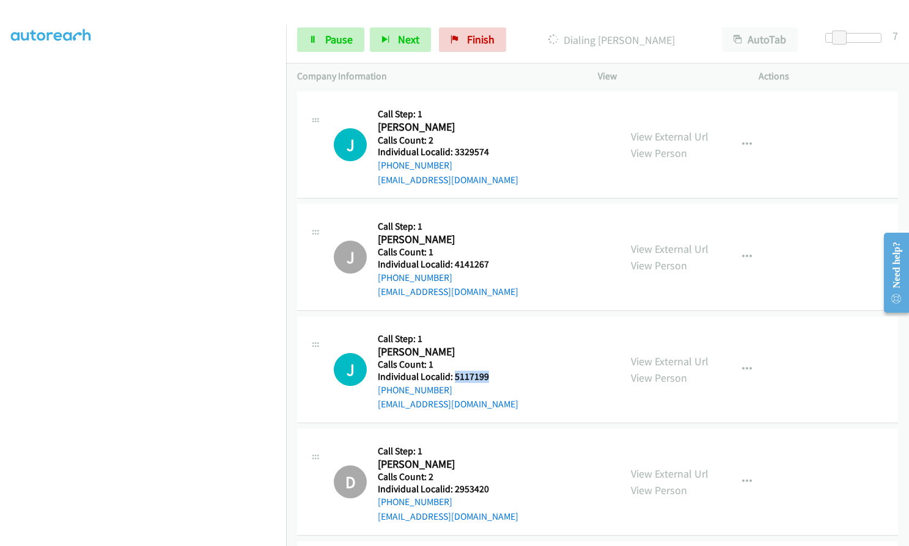
drag, startPoint x: 453, startPoint y: 231, endPoint x: 489, endPoint y: 234, distance: 35.6
click at [489, 328] on div "J Callback Scheduled Call Step: 1 [PERSON_NAME] America/Los_Angeles Calls Count…" at bounding box center [471, 370] width 275 height 84
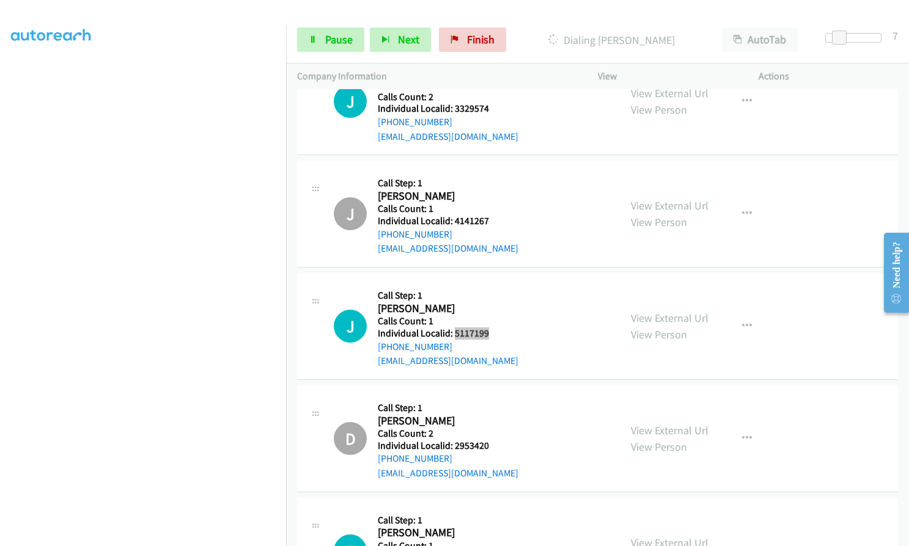
scroll to position [15324, 0]
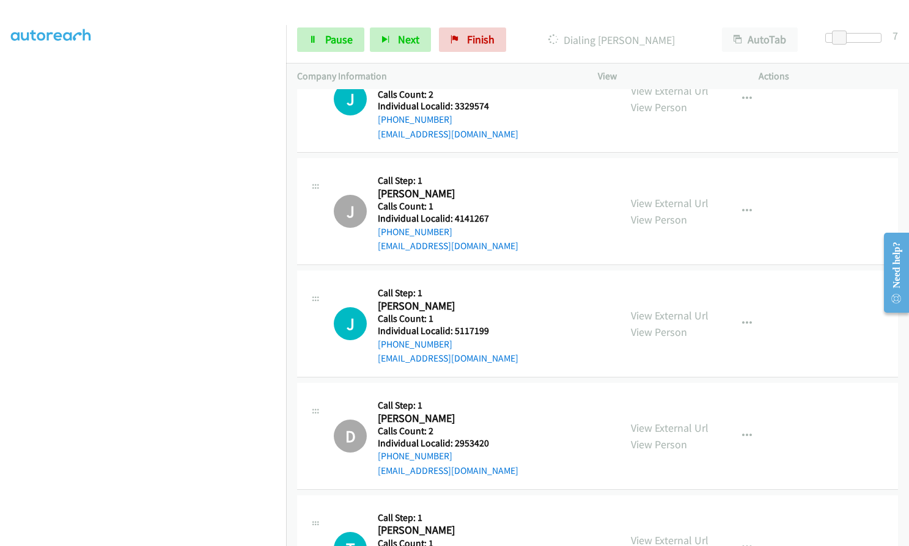
drag, startPoint x: 453, startPoint y: 412, endPoint x: 497, endPoint y: 412, distance: 44.0
click at [497, 507] on div "T Callback Scheduled Call Step: 1 [PERSON_NAME] America/Los_Angeles Calls Count…" at bounding box center [471, 549] width 275 height 84
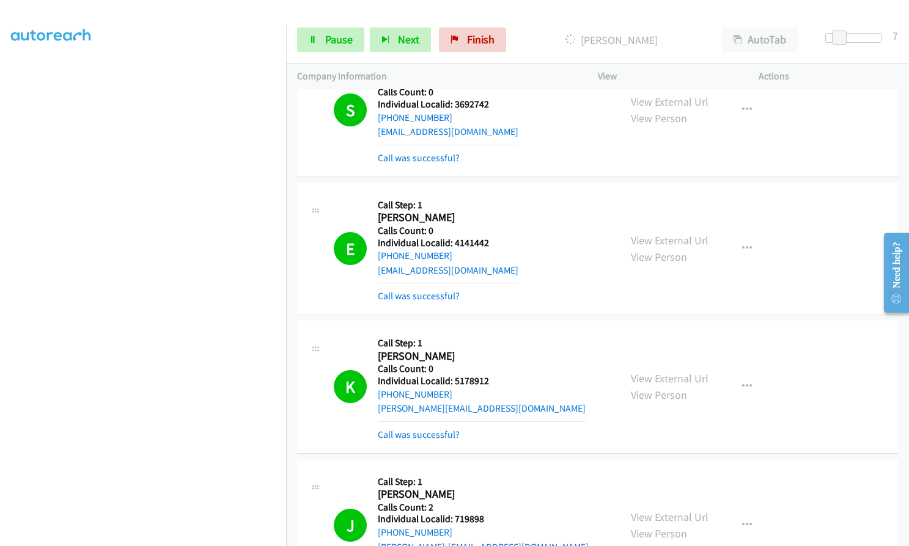
scroll to position [14245, 0]
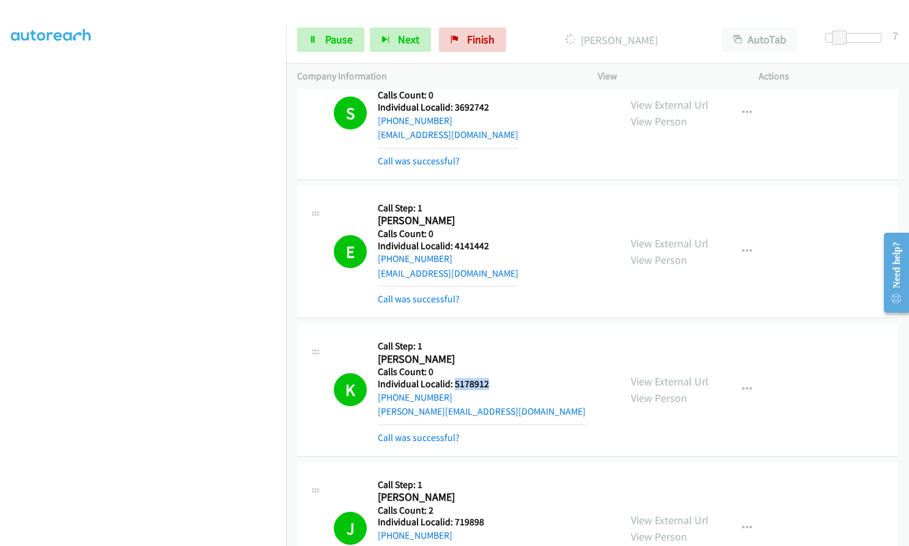
drag, startPoint x: 453, startPoint y: 251, endPoint x: 486, endPoint y: 253, distance: 33.1
click at [486, 378] on h5 "Individual Localid: 5178912" at bounding box center [482, 384] width 208 height 12
drag, startPoint x: 458, startPoint y: 391, endPoint x: 495, endPoint y: 391, distance: 36.7
click at [495, 474] on div "J Callback Scheduled Call Step: 1 [PERSON_NAME] America/[GEOGRAPHIC_DATA] Calls…" at bounding box center [471, 529] width 275 height 110
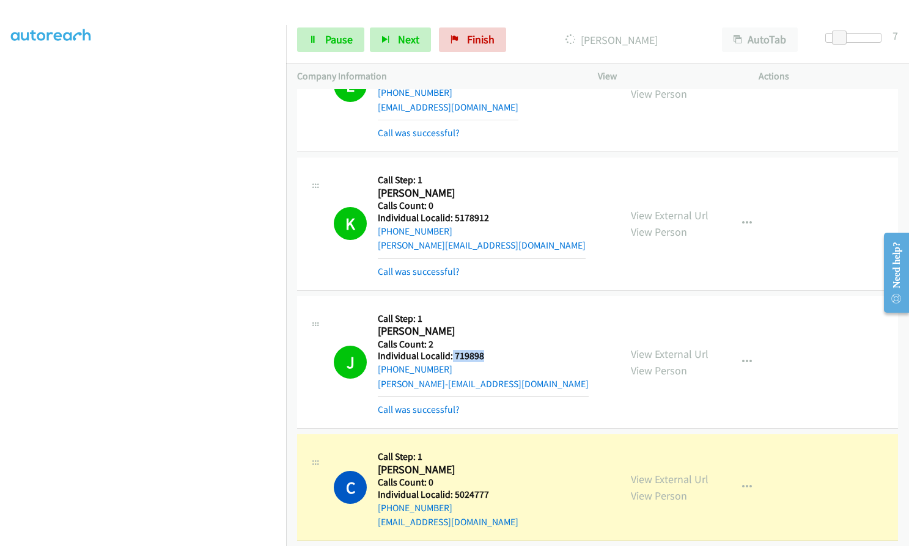
scroll to position [14413, 0]
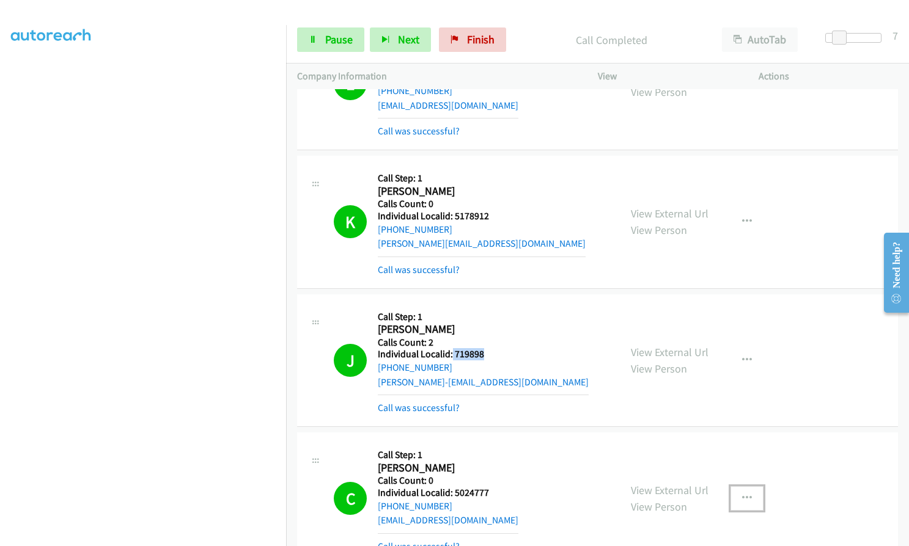
click at [742, 494] on icon "button" at bounding box center [747, 499] width 10 height 10
click at [345, 37] on span "Pause" at bounding box center [339, 39] width 28 height 14
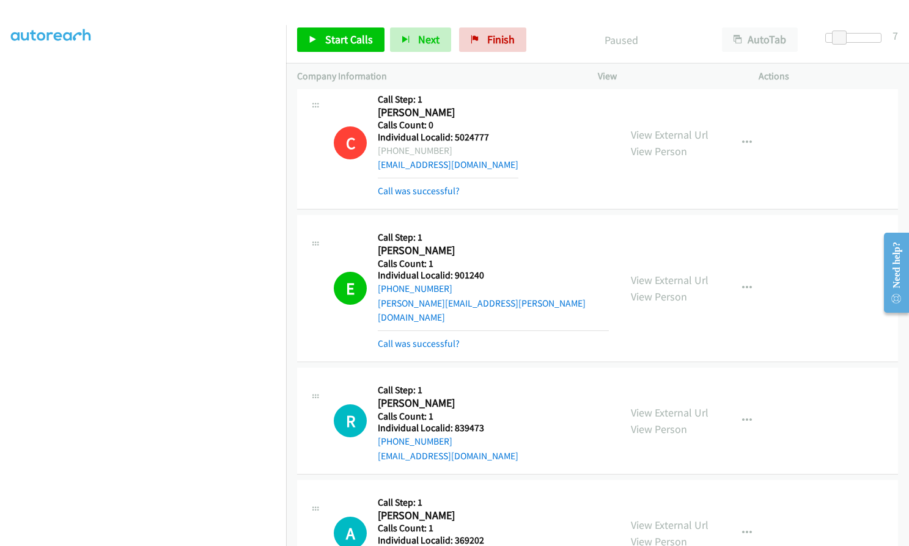
scroll to position [14841, 0]
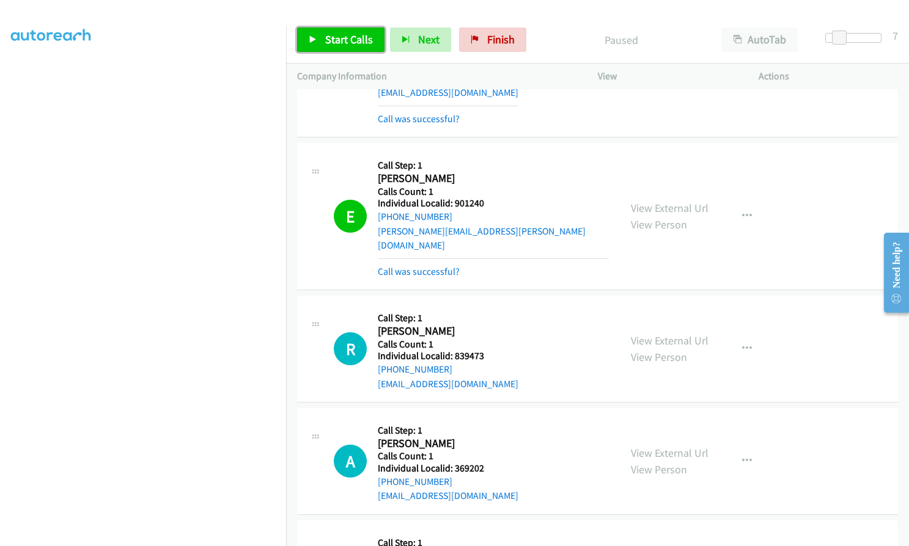
click at [350, 33] on span "Start Calls" at bounding box center [349, 39] width 48 height 14
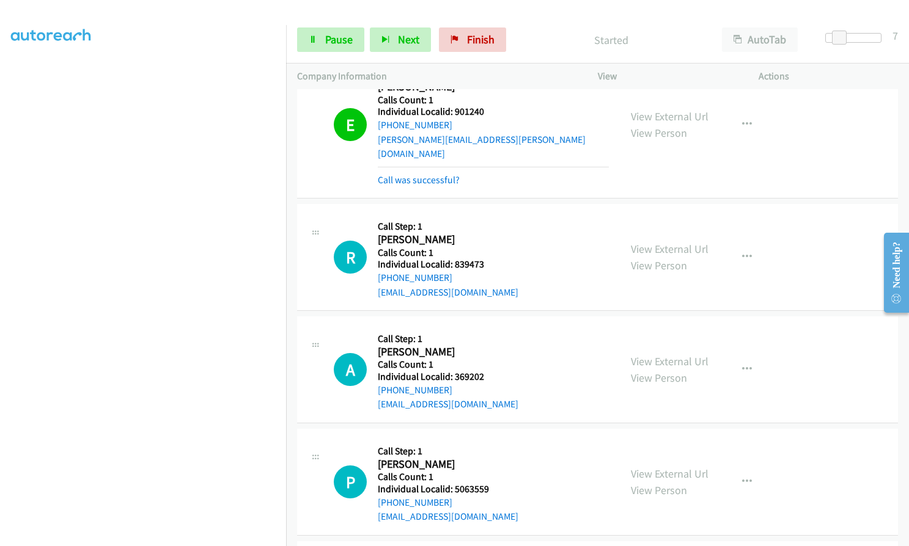
scroll to position [14902, 0]
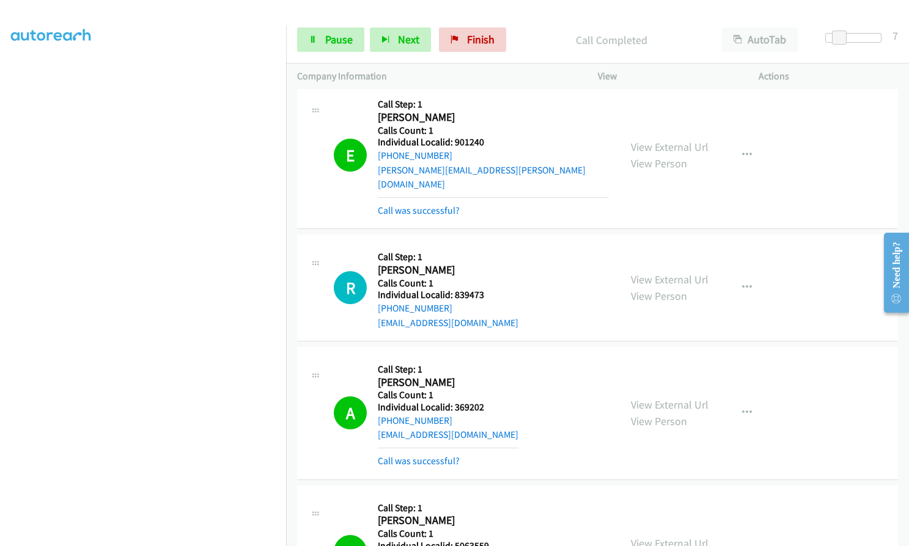
click at [6, 292] on aside "Dialing Mode: Power | Switch to Preview My Lists" at bounding box center [143, 233] width 286 height 677
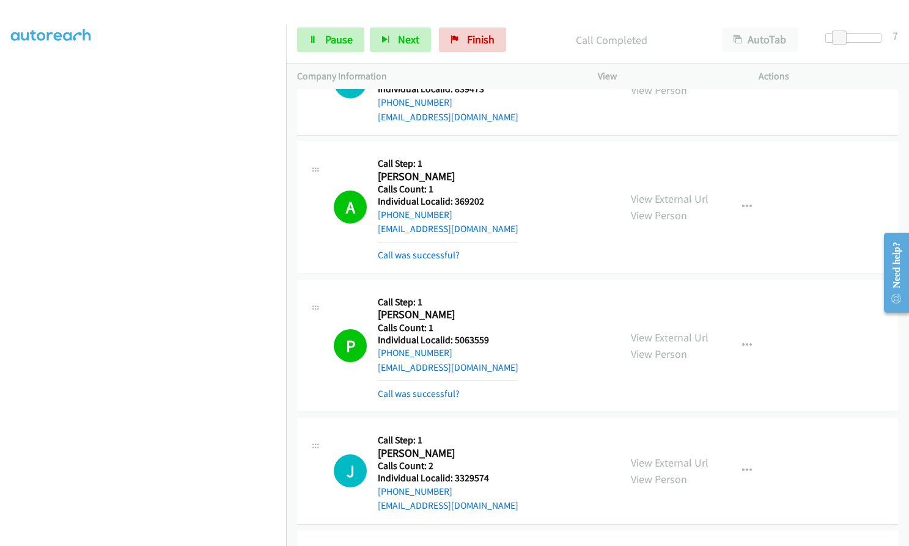
scroll to position [15116, 0]
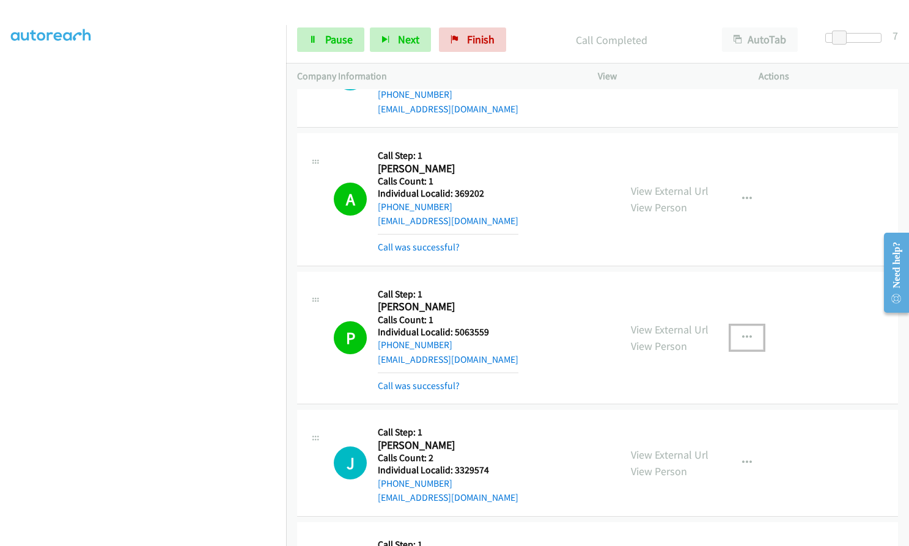
click at [752, 326] on button "button" at bounding box center [746, 338] width 33 height 24
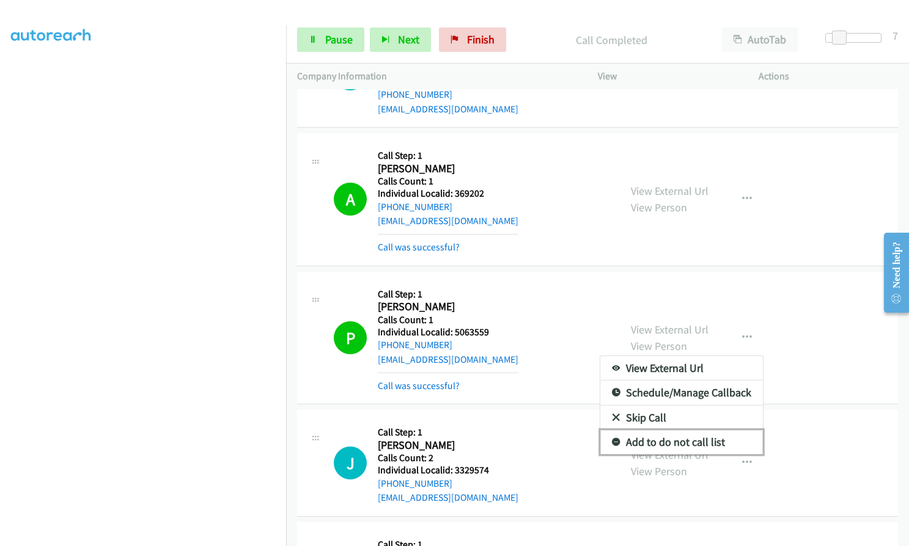
click at [612, 439] on icon at bounding box center [616, 443] width 9 height 9
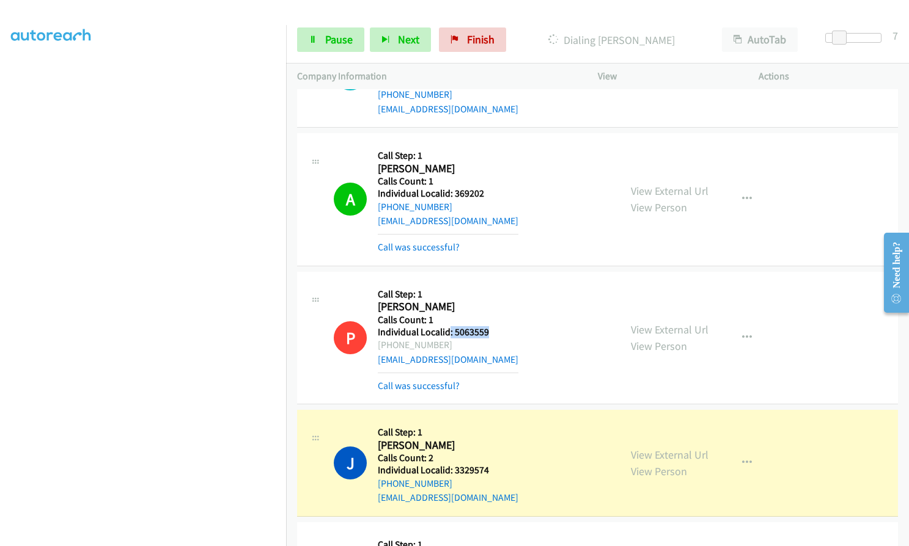
drag, startPoint x: 450, startPoint y: 185, endPoint x: 495, endPoint y: 185, distance: 45.2
click at [495, 283] on div "P Callback Scheduled Call Step: 1 [PERSON_NAME] America/New_York Calls Count: 1…" at bounding box center [471, 338] width 275 height 110
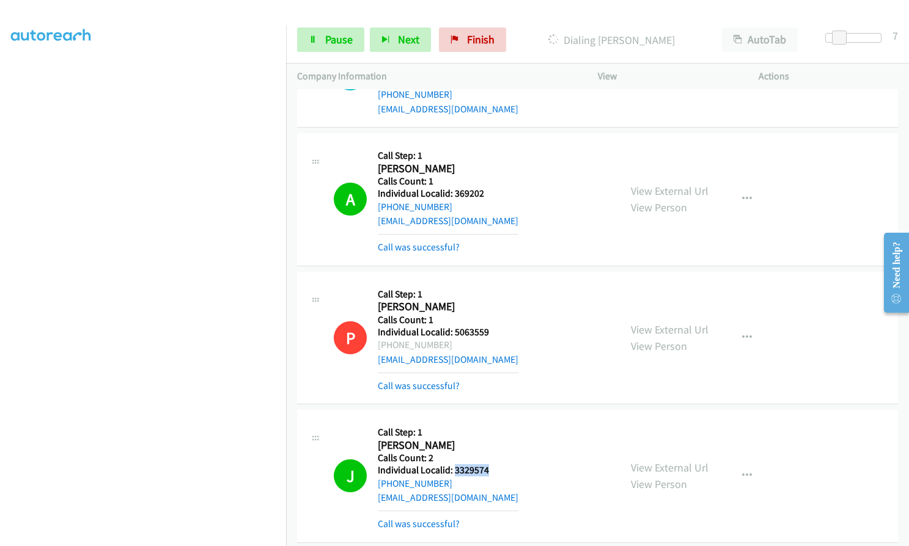
drag, startPoint x: 453, startPoint y: 326, endPoint x: 492, endPoint y: 325, distance: 38.5
click at [492, 421] on div "J Callback Scheduled Call Step: 1 [PERSON_NAME] America/Los_Angeles Calls Count…" at bounding box center [471, 476] width 275 height 110
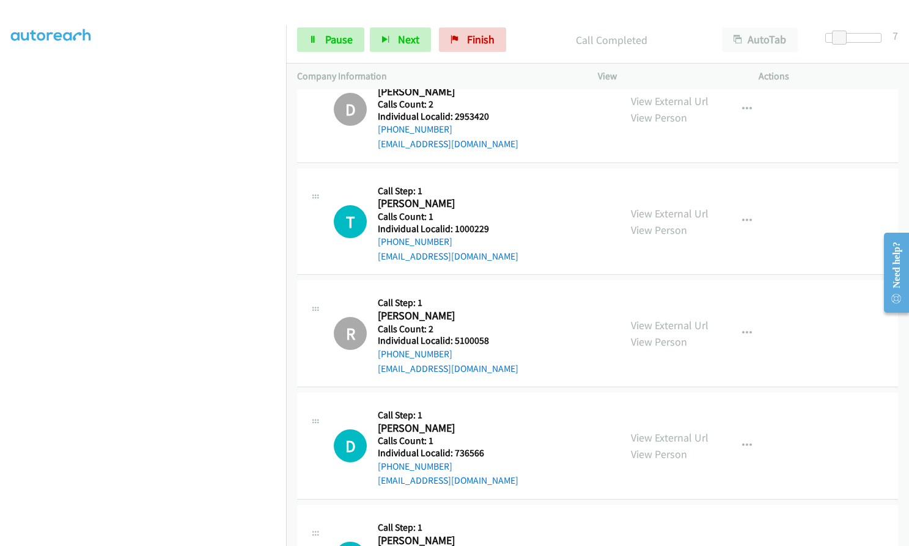
scroll to position [15862, 0]
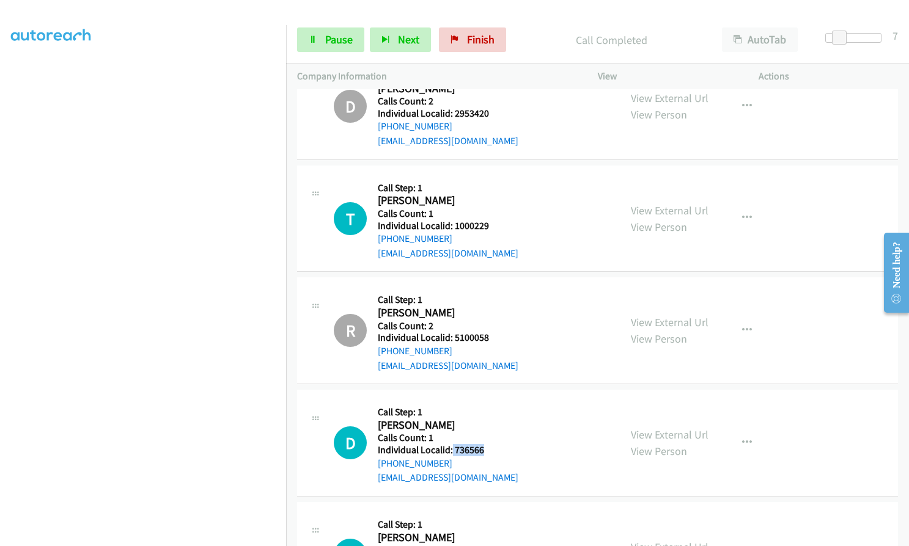
drag, startPoint x: 451, startPoint y: 307, endPoint x: 490, endPoint y: 306, distance: 38.5
click at [490, 444] on h5 "Individual Localid: 736566" at bounding box center [448, 450] width 141 height 12
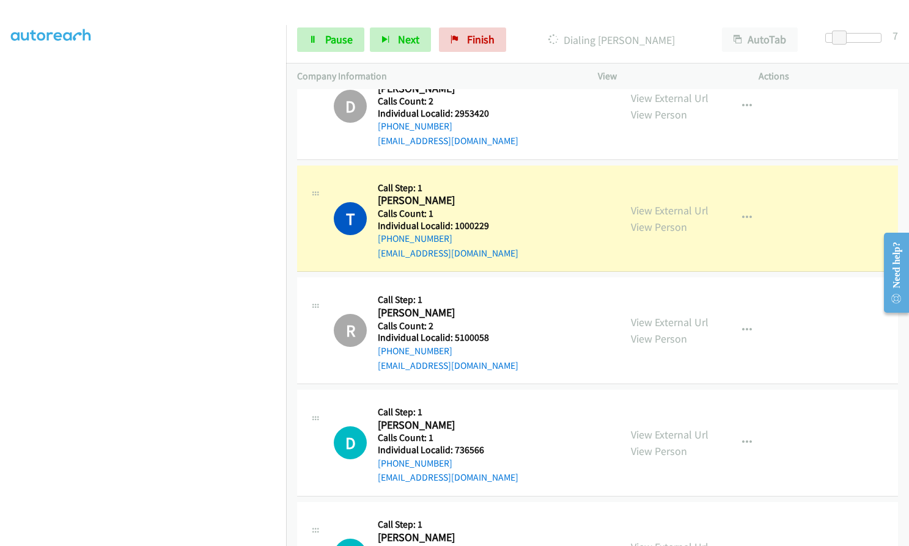
drag, startPoint x: 453, startPoint y: 420, endPoint x: 488, endPoint y: 416, distance: 35.7
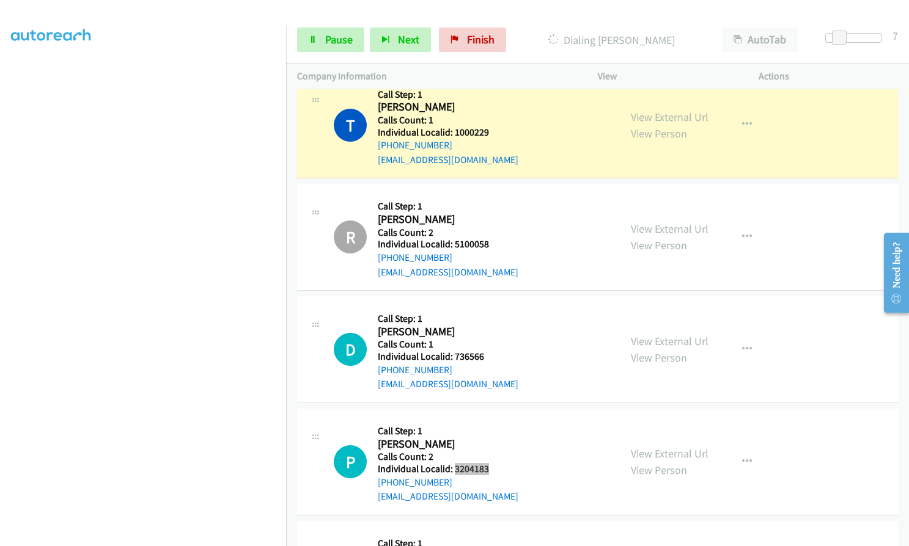
scroll to position [15984, 0]
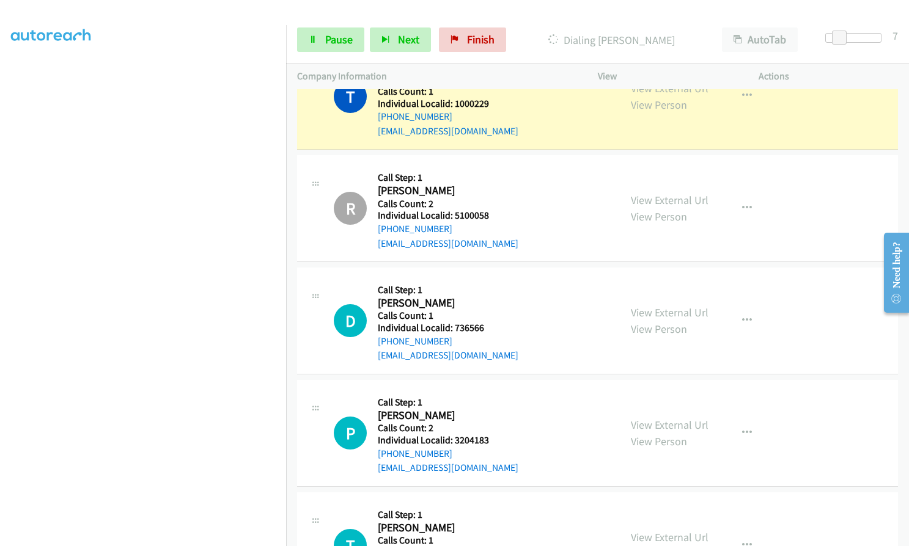
drag, startPoint x: 455, startPoint y: 406, endPoint x: 490, endPoint y: 408, distance: 34.9
click at [490, 504] on div "T Callback Scheduled Call Step: 1 [PERSON_NAME] America/Los_Angeles Calls Count…" at bounding box center [471, 546] width 275 height 84
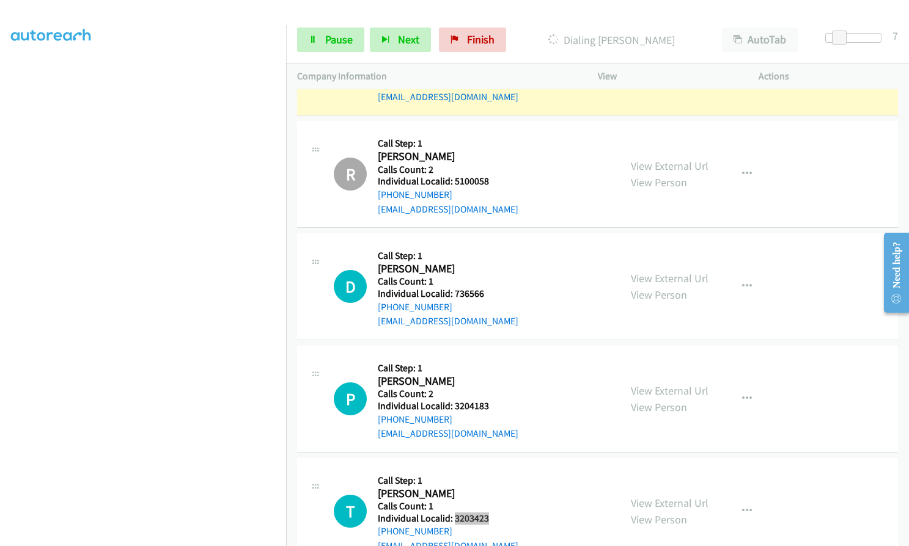
scroll to position [16152, 0]
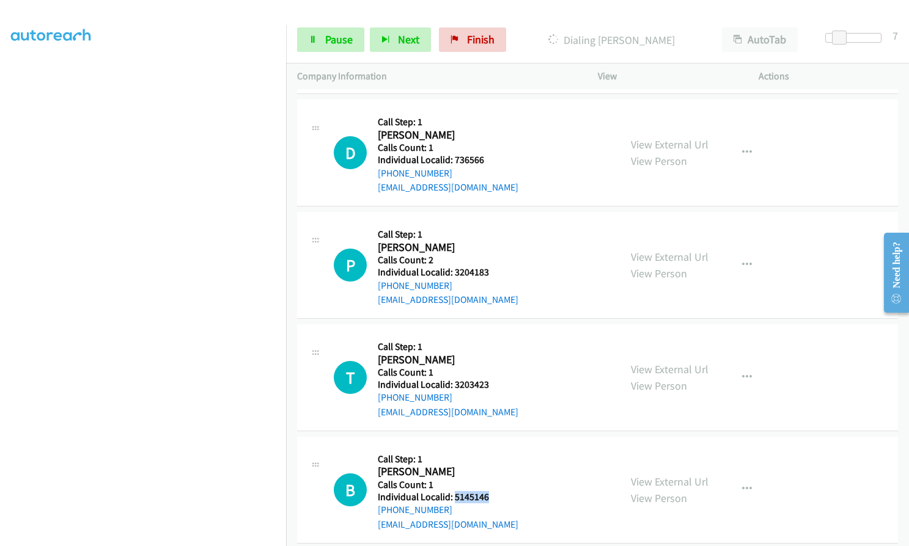
drag, startPoint x: 453, startPoint y: 352, endPoint x: 492, endPoint y: 351, distance: 39.1
click at [492, 448] on div "B Callback Scheduled Call Step: 1 [PERSON_NAME] America/Los_Angeles Calls Count…" at bounding box center [471, 490] width 275 height 84
click at [326, 41] on span "Pause" at bounding box center [339, 39] width 28 height 14
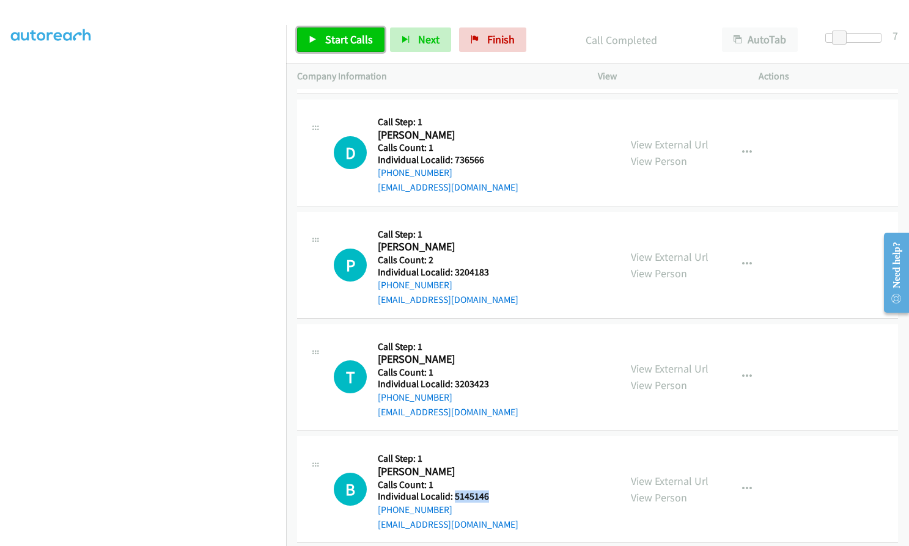
click at [364, 40] on span "Start Calls" at bounding box center [349, 39] width 48 height 14
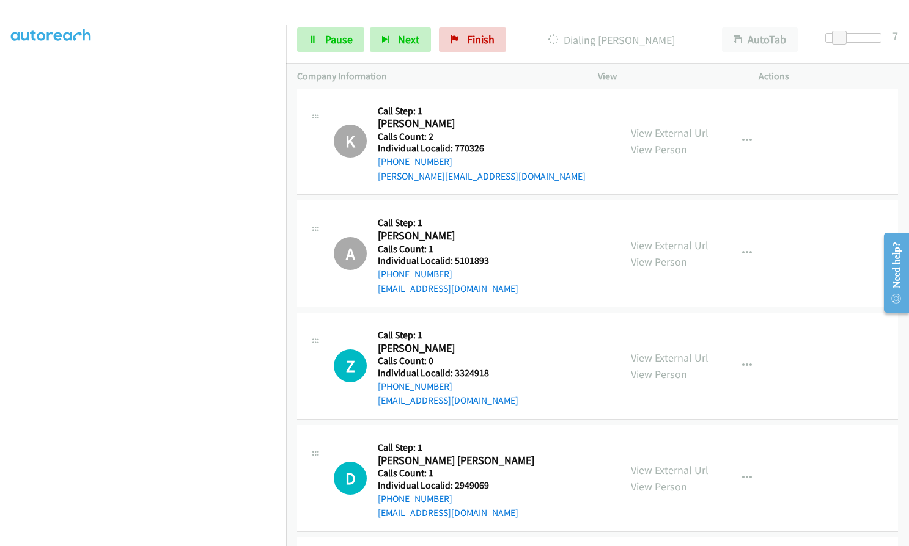
scroll to position [16820, 0]
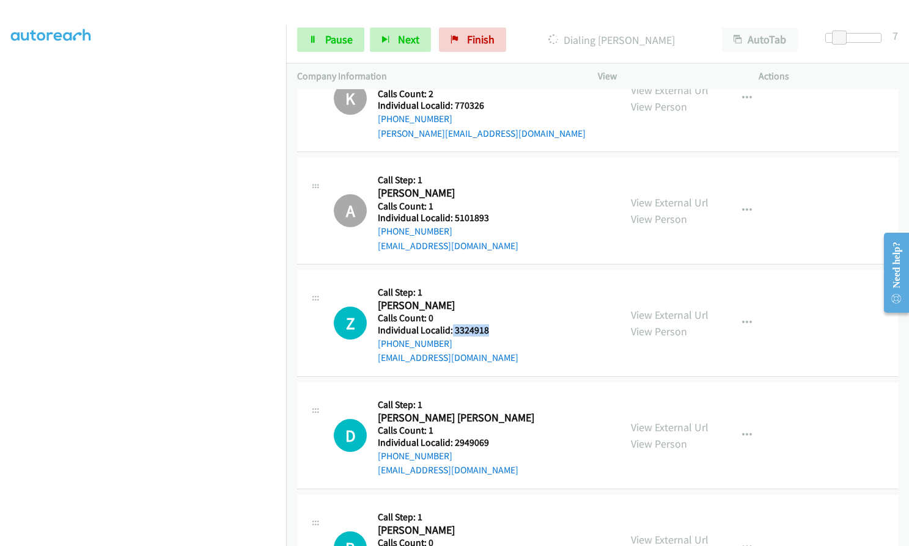
drag, startPoint x: 457, startPoint y: 188, endPoint x: 493, endPoint y: 188, distance: 35.5
click at [493, 281] on div "Z Callback Scheduled Call Step: 1 [PERSON_NAME] America/Los_Angeles Calls Count…" at bounding box center [471, 323] width 275 height 84
drag, startPoint x: 451, startPoint y: 298, endPoint x: 490, endPoint y: 298, distance: 39.1
click at [490, 394] on div "D Callback Scheduled Call Step: 1 [PERSON_NAME] [PERSON_NAME] America/Los_Angel…" at bounding box center [471, 436] width 275 height 84
drag, startPoint x: 452, startPoint y: 407, endPoint x: 498, endPoint y: 411, distance: 46.6
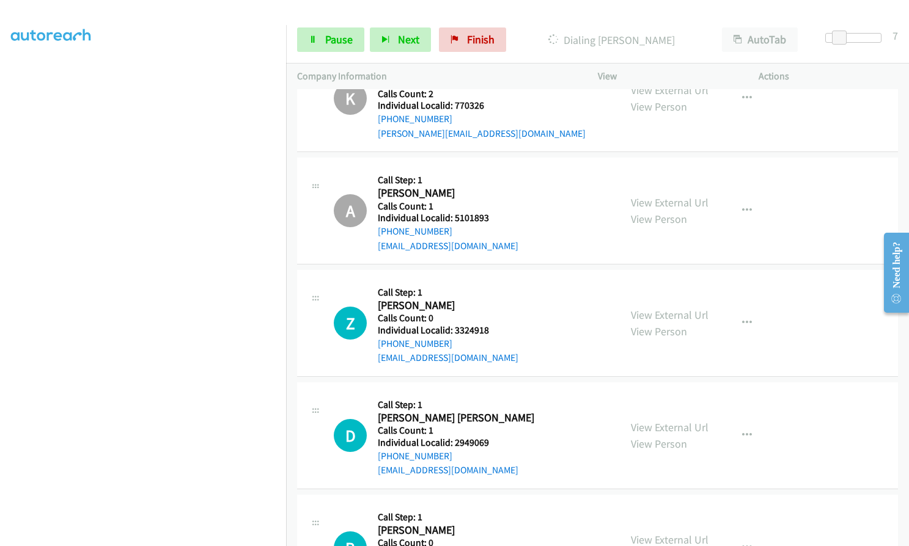
click at [498, 506] on div "B Callback Scheduled Call Step: 1 [PERSON_NAME] America/Los_Angeles Calls Count…" at bounding box center [471, 548] width 275 height 84
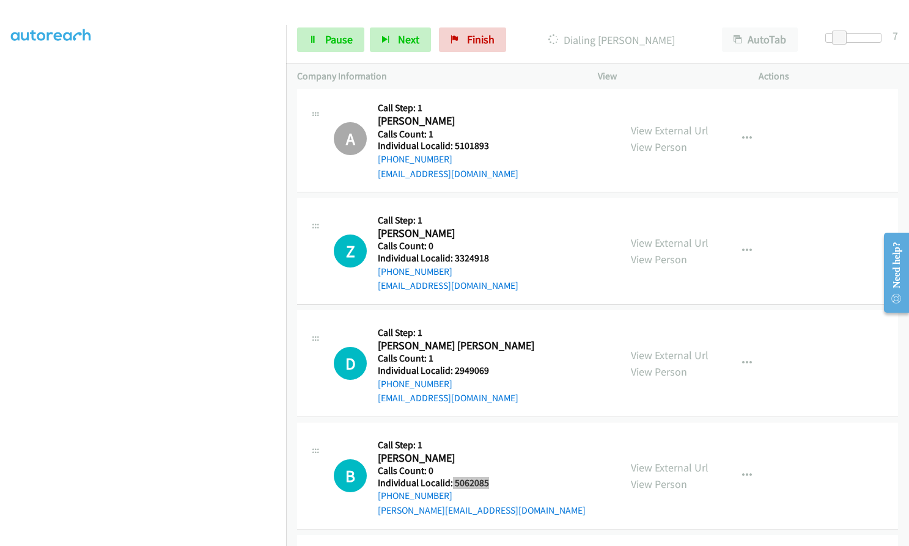
scroll to position [16927, 0]
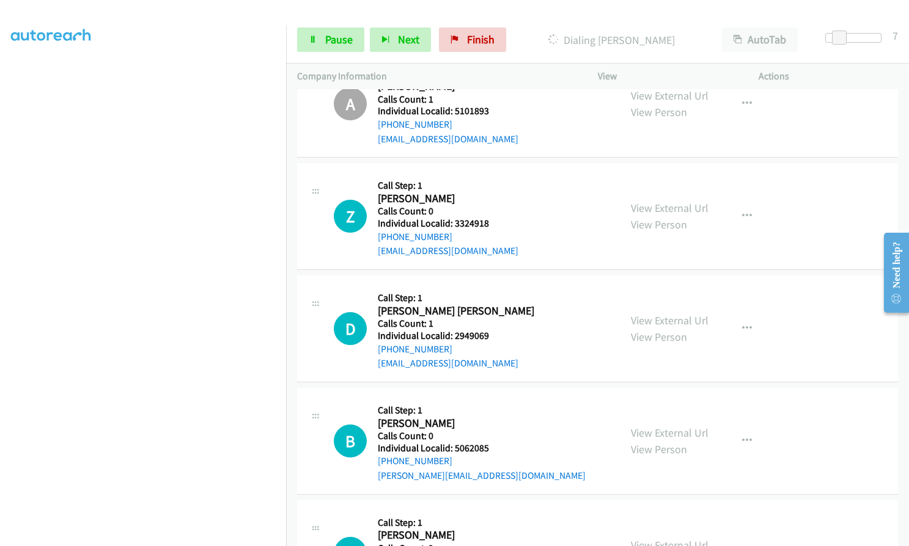
drag, startPoint x: 453, startPoint y: 414, endPoint x: 492, endPoint y: 415, distance: 39.1
click at [492, 512] on div "G Callback Scheduled Call Step: 1 [PERSON_NAME] America/Los_Angeles Calls Count…" at bounding box center [471, 554] width 275 height 84
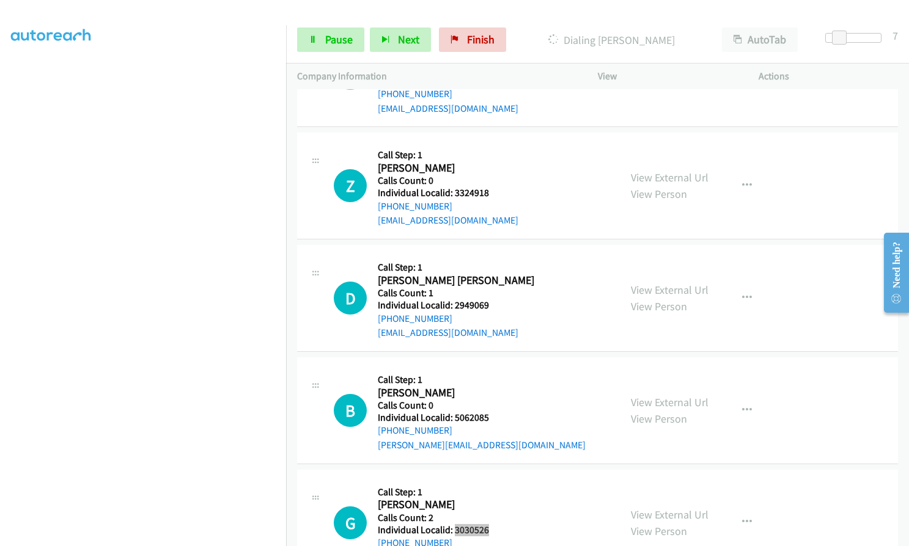
scroll to position [17050, 0]
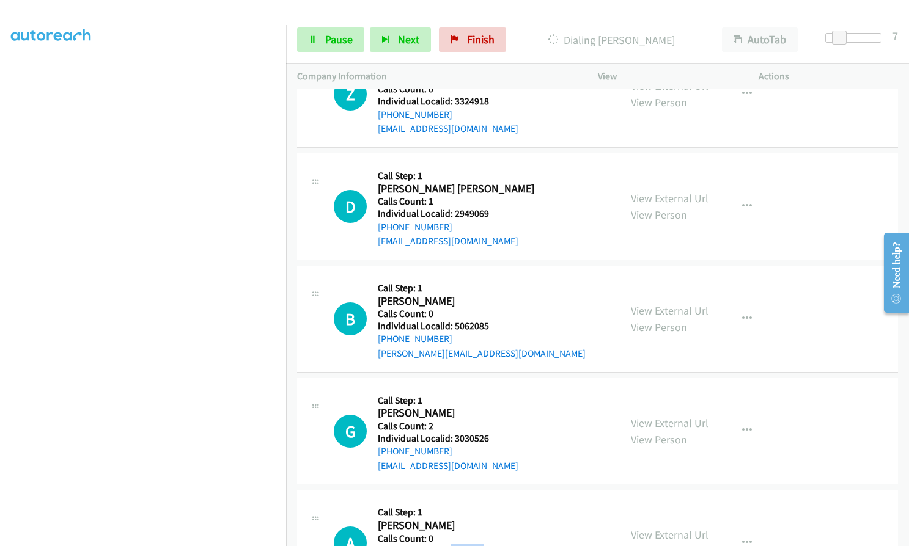
drag, startPoint x: 450, startPoint y: 405, endPoint x: 494, endPoint y: 407, distance: 44.7
click at [494, 501] on div "A Callback Scheduled Call Step: 1 [PERSON_NAME] America/Los_Angeles Calls Count…" at bounding box center [471, 543] width 275 height 84
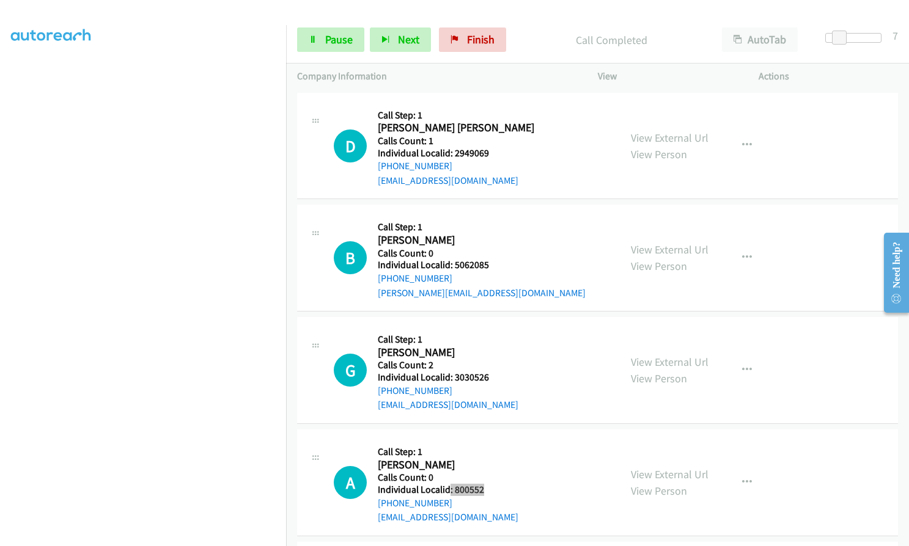
scroll to position [17152, 0]
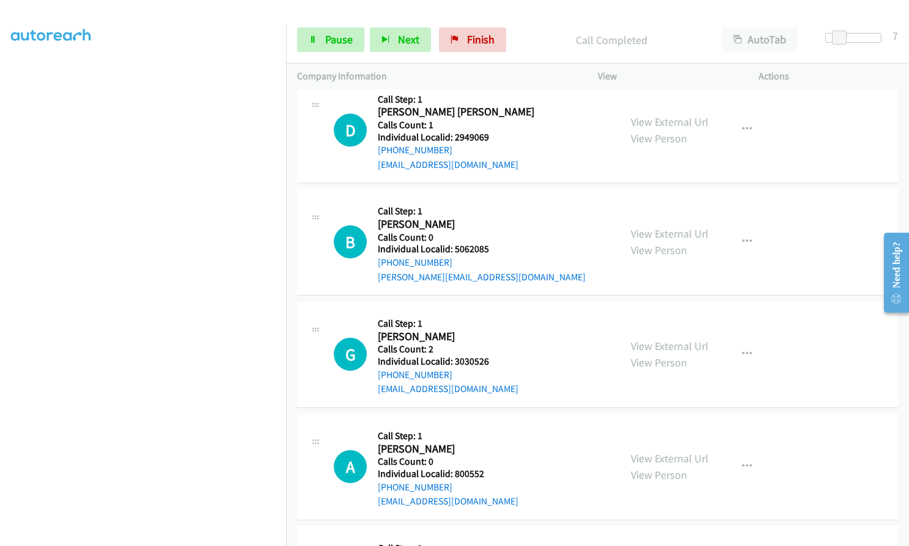
drag, startPoint x: 453, startPoint y: 442, endPoint x: 489, endPoint y: 442, distance: 36.1
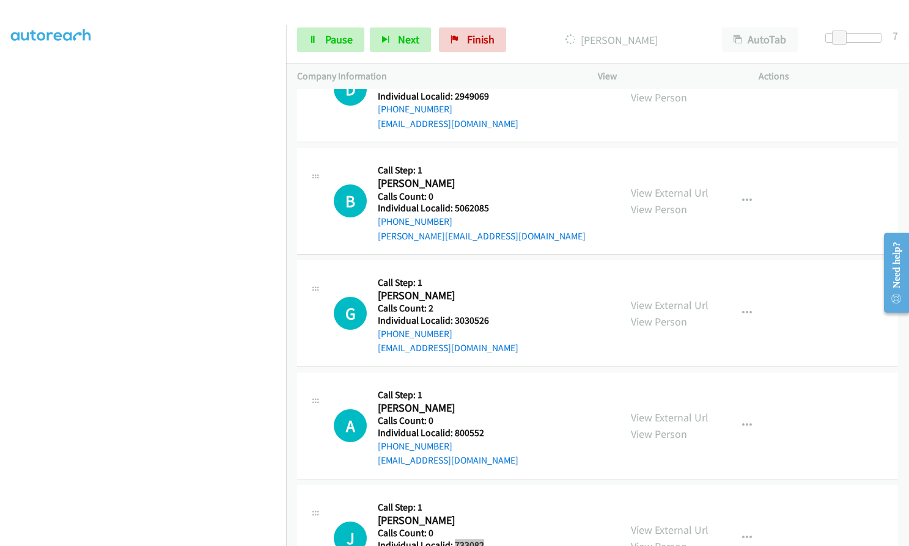
scroll to position [17305, 0]
drag, startPoint x: 453, startPoint y: 400, endPoint x: 490, endPoint y: 401, distance: 36.7
click at [490, 497] on div "L Callback Scheduled Call Step: 1 [PERSON_NAME] America/Los_Angeles Calls Count…" at bounding box center [471, 539] width 275 height 84
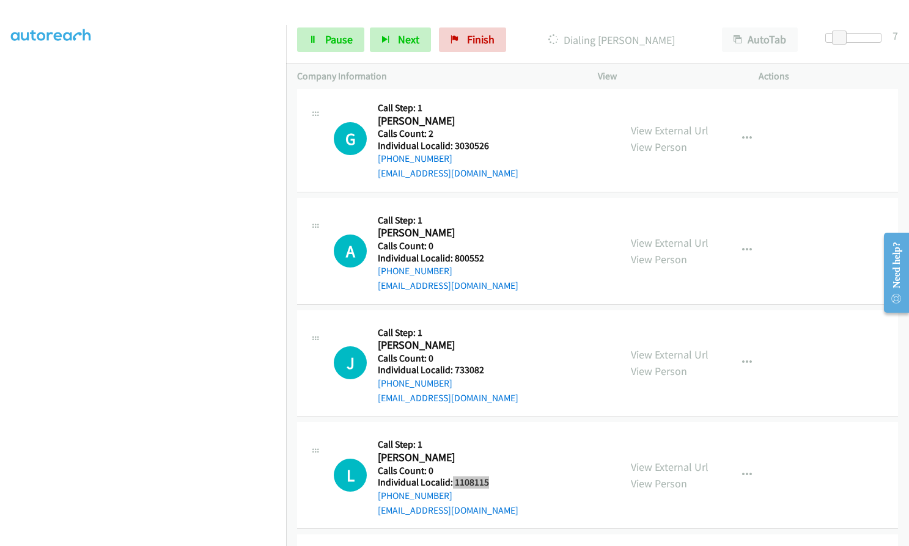
scroll to position [17469, 0]
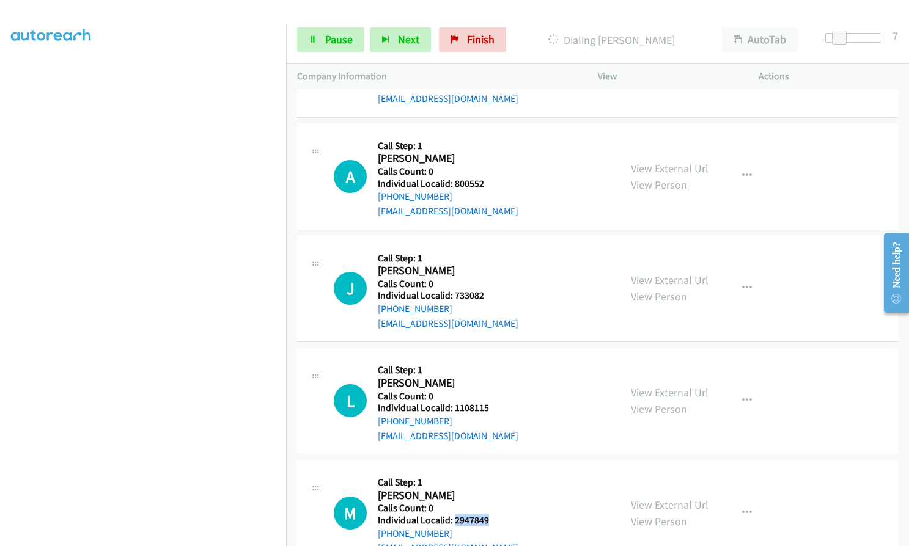
drag, startPoint x: 453, startPoint y: 375, endPoint x: 486, endPoint y: 375, distance: 33.0
click at [486, 515] on h5 "Individual Localid: 2947849" at bounding box center [448, 521] width 141 height 12
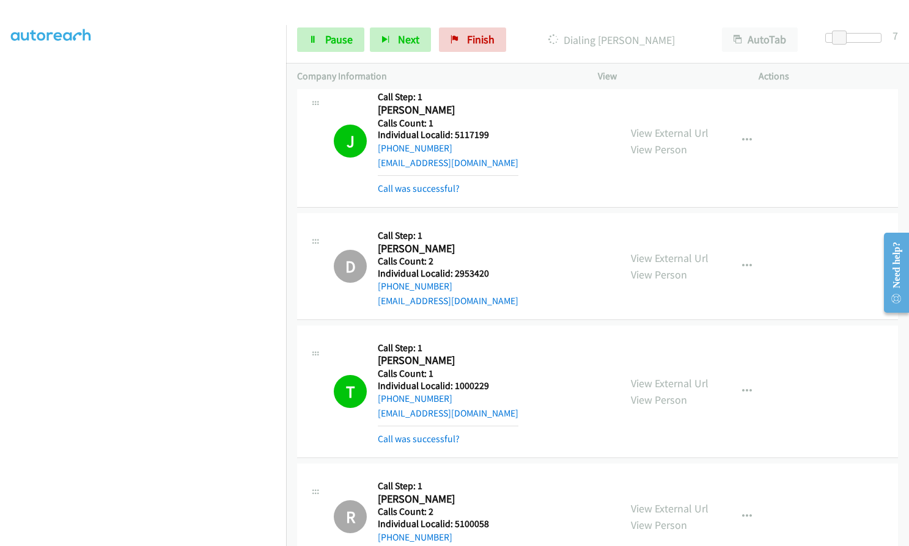
scroll to position [15742, 0]
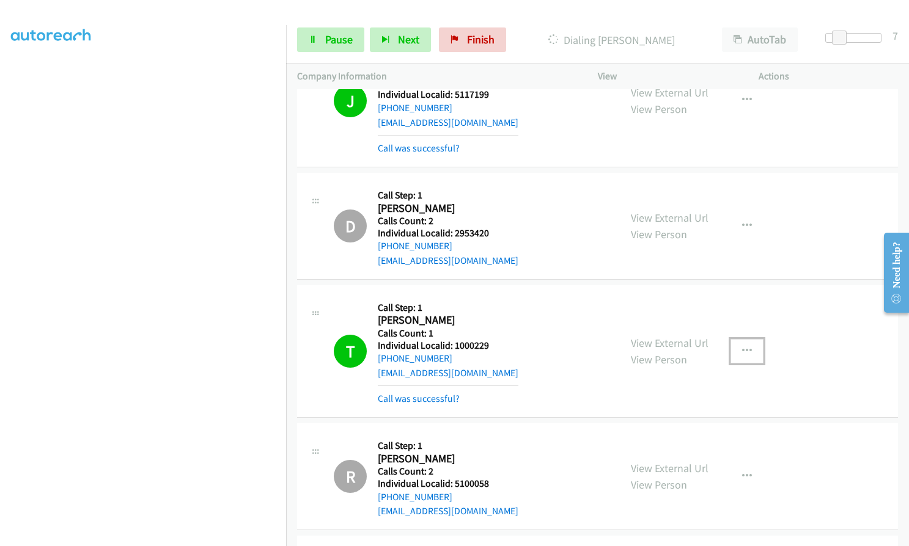
click at [747, 339] on button "button" at bounding box center [746, 351] width 33 height 24
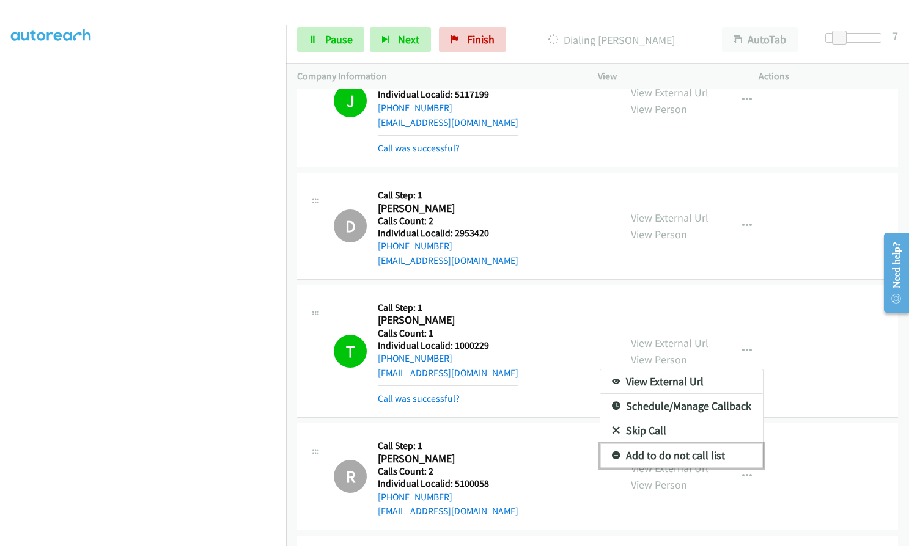
click at [612, 452] on icon at bounding box center [616, 456] width 9 height 9
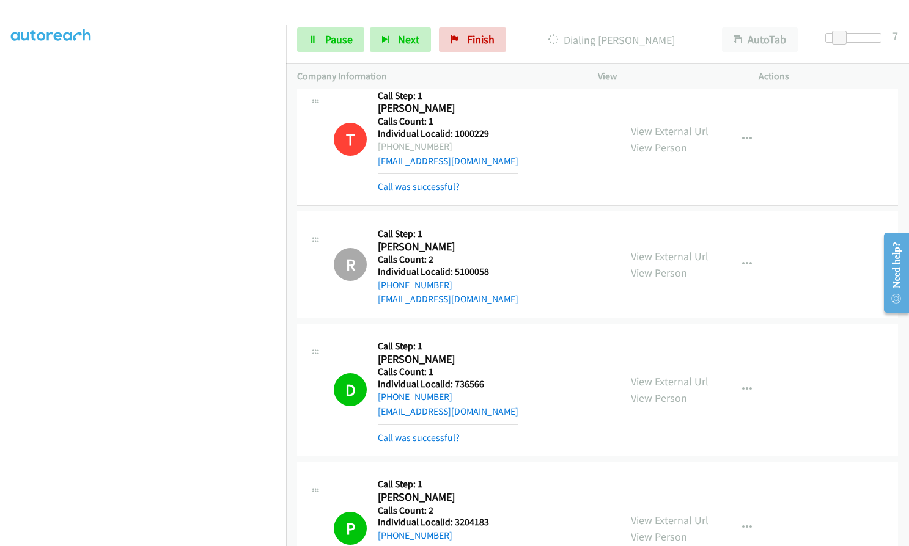
scroll to position [15956, 0]
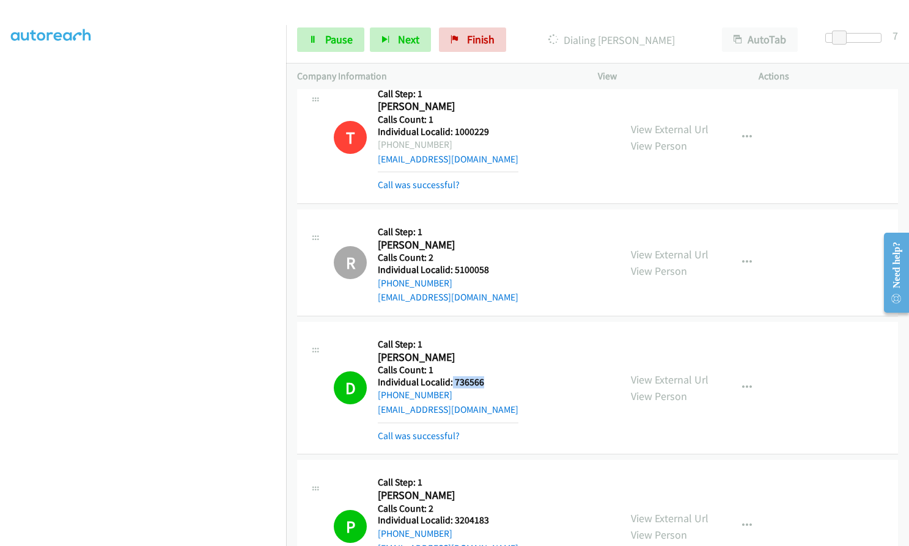
drag, startPoint x: 452, startPoint y: 236, endPoint x: 488, endPoint y: 237, distance: 36.1
click at [488, 376] on h5 "Individual Localid: 736566" at bounding box center [448, 382] width 141 height 12
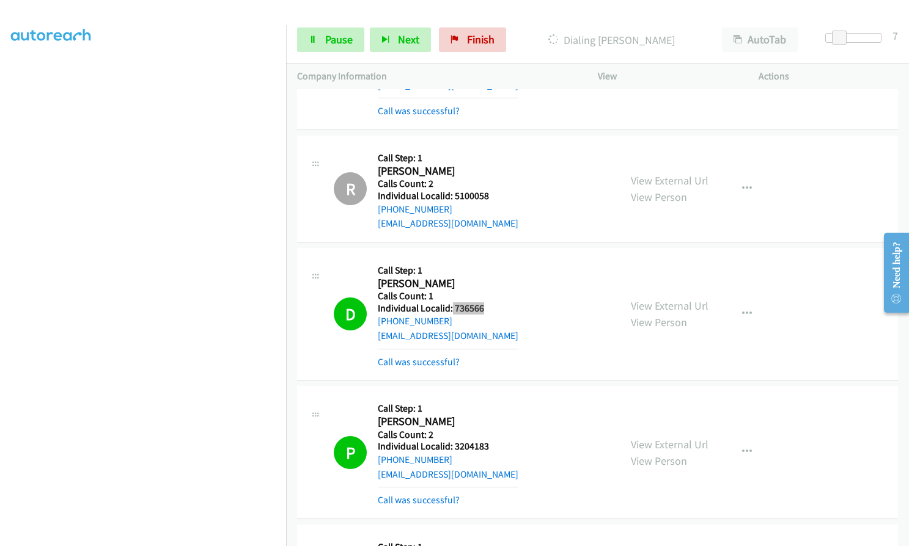
scroll to position [16033, 0]
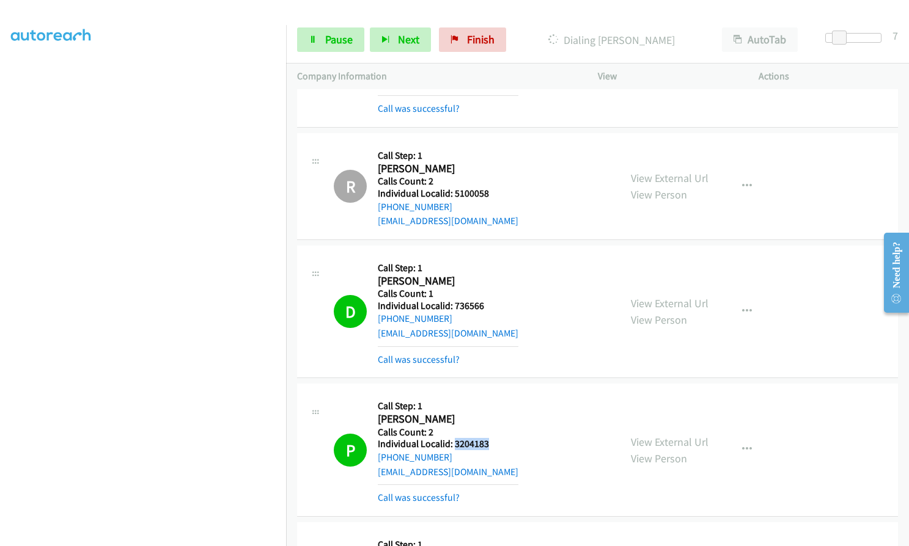
drag, startPoint x: 453, startPoint y: 298, endPoint x: 490, endPoint y: 298, distance: 36.1
click at [490, 438] on h5 "Individual Localid: 3204183" at bounding box center [448, 444] width 141 height 12
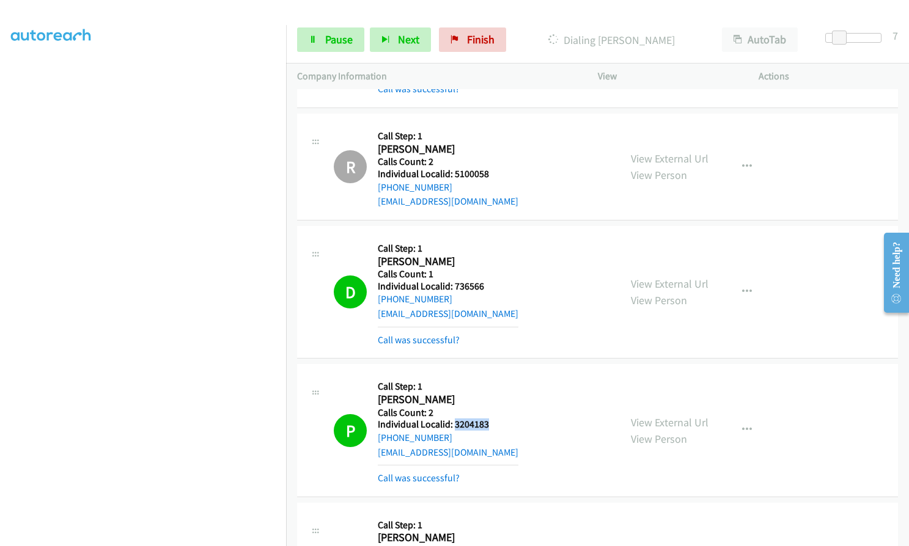
scroll to position [16063, 0]
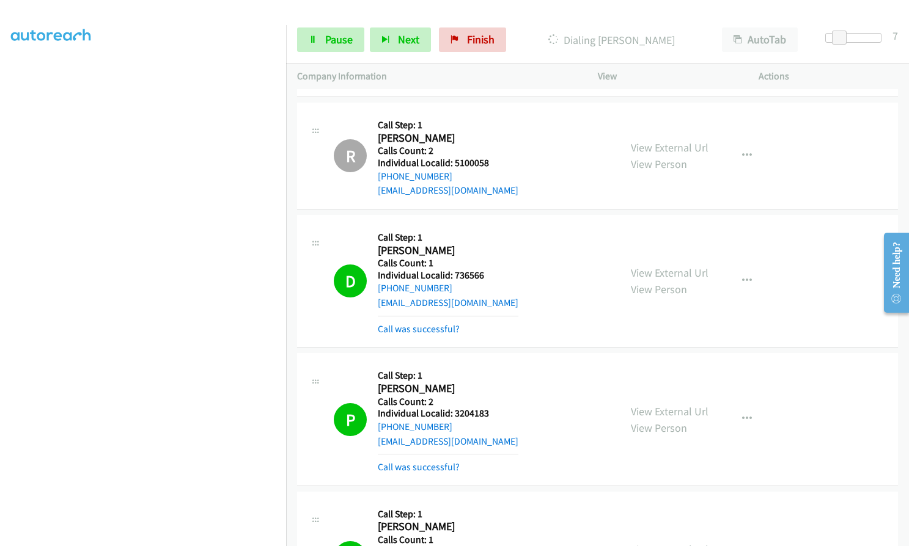
drag, startPoint x: 452, startPoint y: 406, endPoint x: 493, endPoint y: 406, distance: 41.6
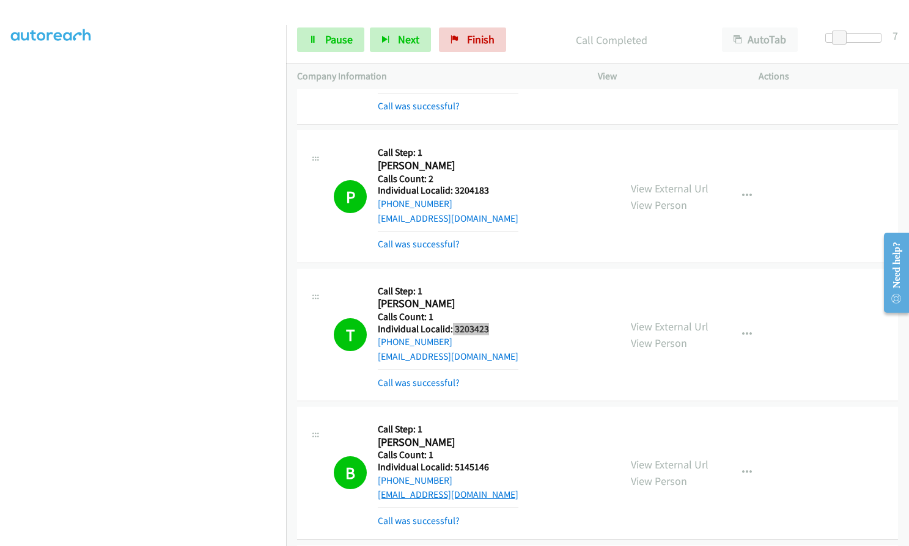
scroll to position [16292, 0]
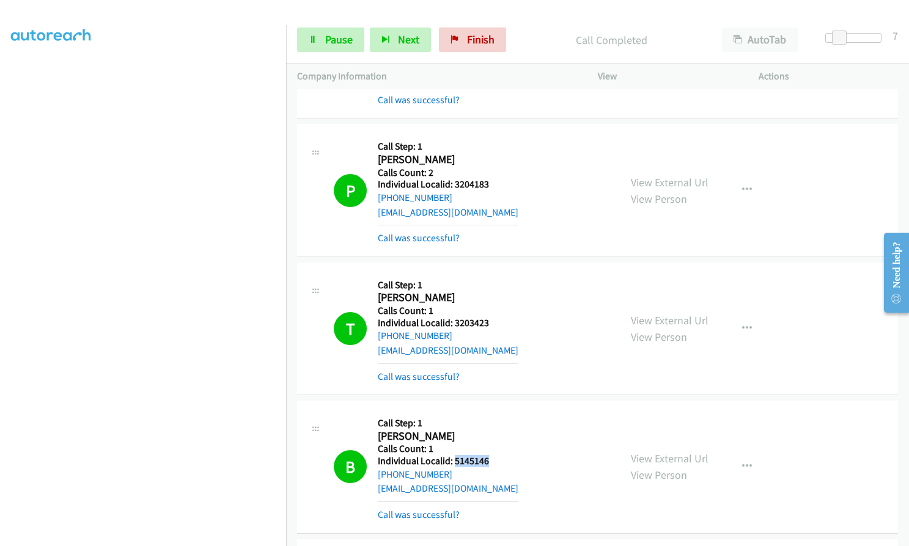
drag, startPoint x: 452, startPoint y: 320, endPoint x: 494, endPoint y: 315, distance: 42.4
click at [494, 412] on div "B Callback Scheduled Call Step: 1 [PERSON_NAME] America/Los_Angeles Calls Count…" at bounding box center [471, 467] width 275 height 110
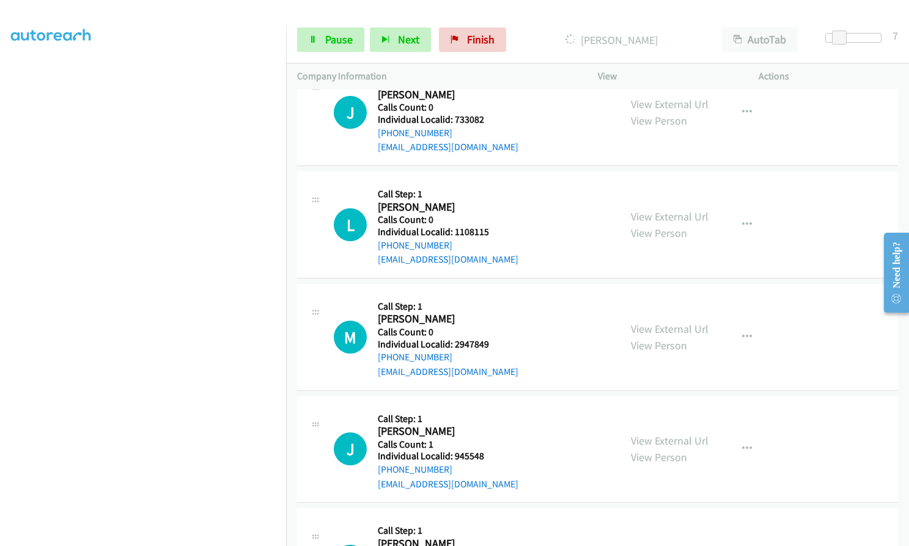
scroll to position [17668, 0]
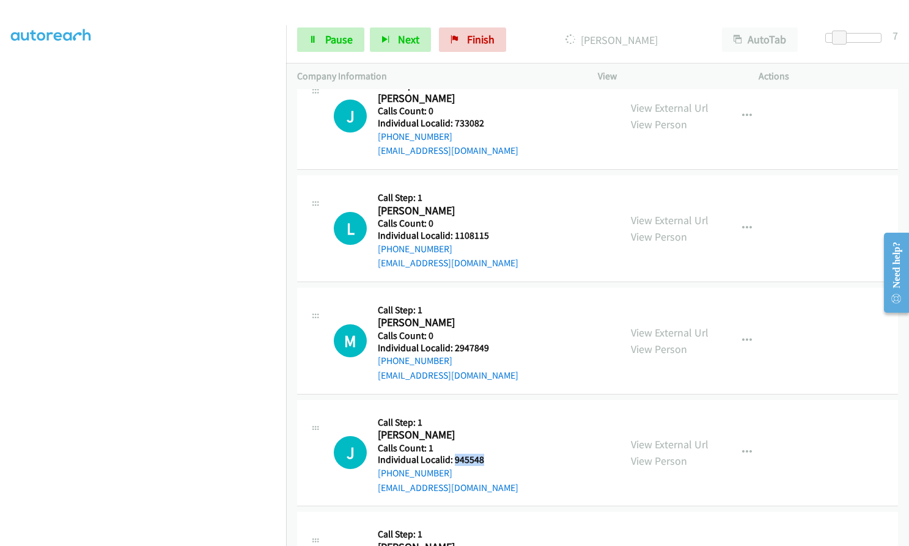
drag, startPoint x: 452, startPoint y: 315, endPoint x: 493, endPoint y: 317, distance: 41.0
click at [493, 411] on div "J Callback Scheduled Call Step: 1 [PERSON_NAME] America/Los_Angeles Calls Count…" at bounding box center [471, 453] width 275 height 84
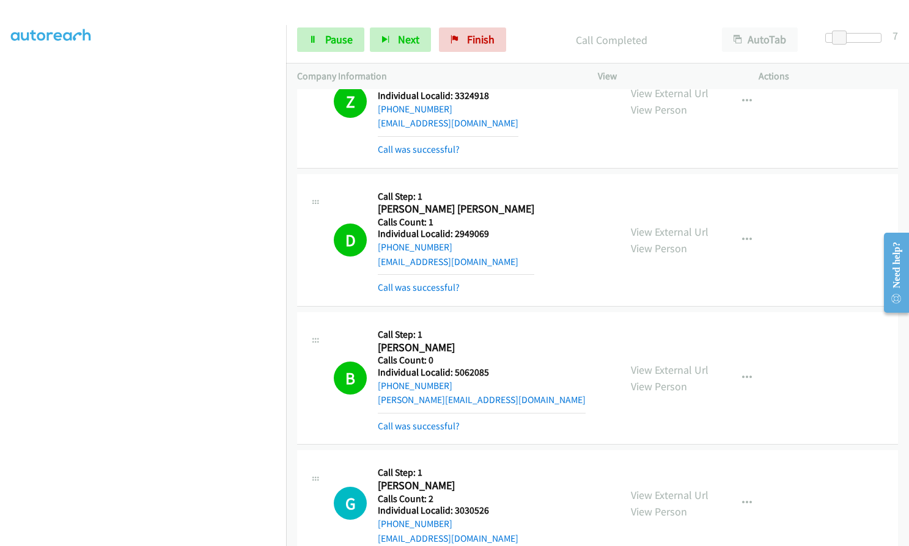
scroll to position [17088, 0]
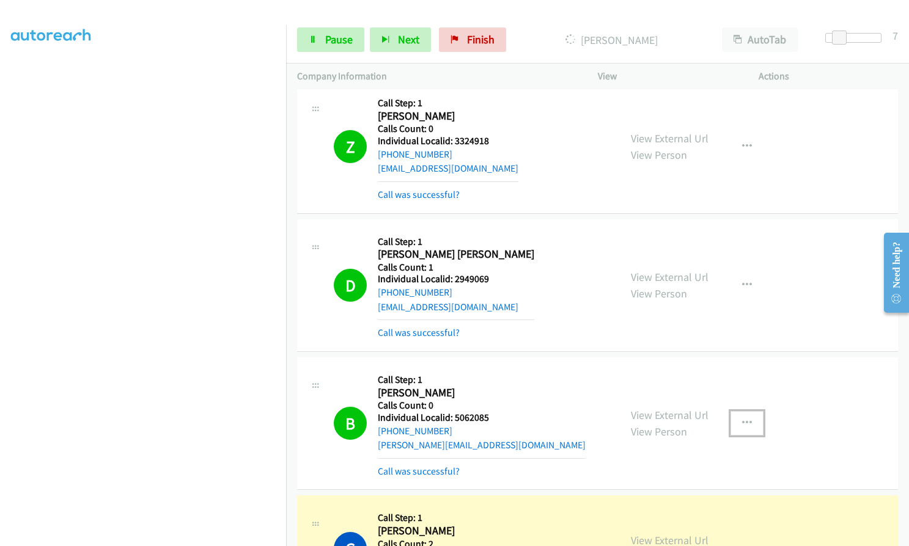
click at [746, 419] on icon "button" at bounding box center [747, 424] width 10 height 10
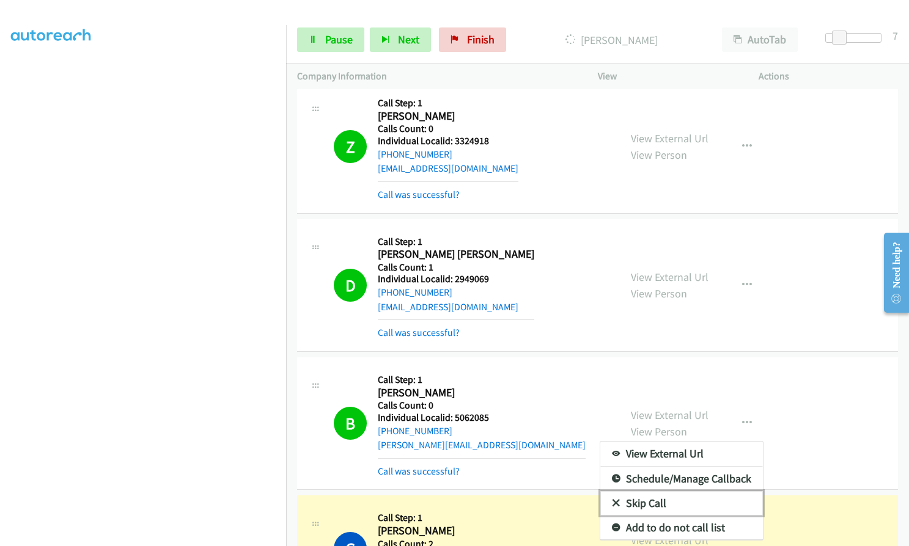
click at [612, 500] on icon at bounding box center [616, 504] width 9 height 9
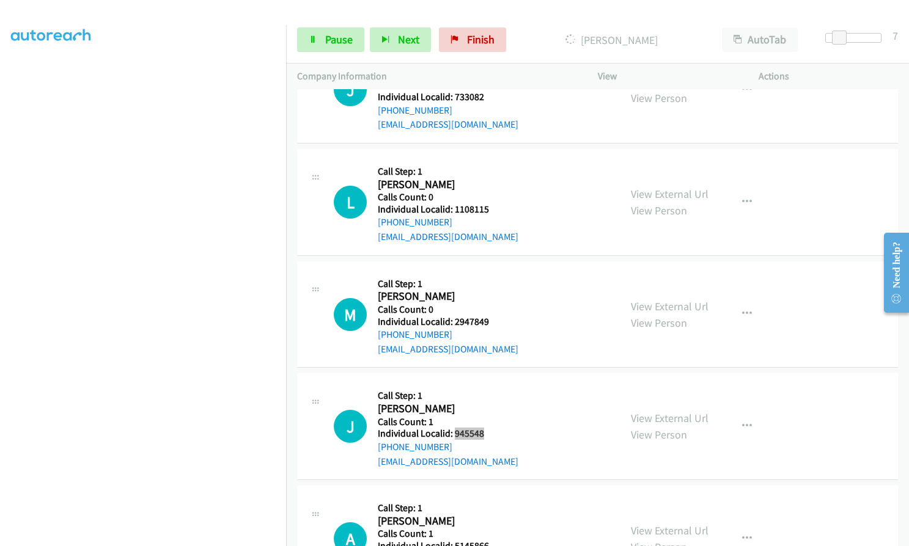
scroll to position [17776, 0]
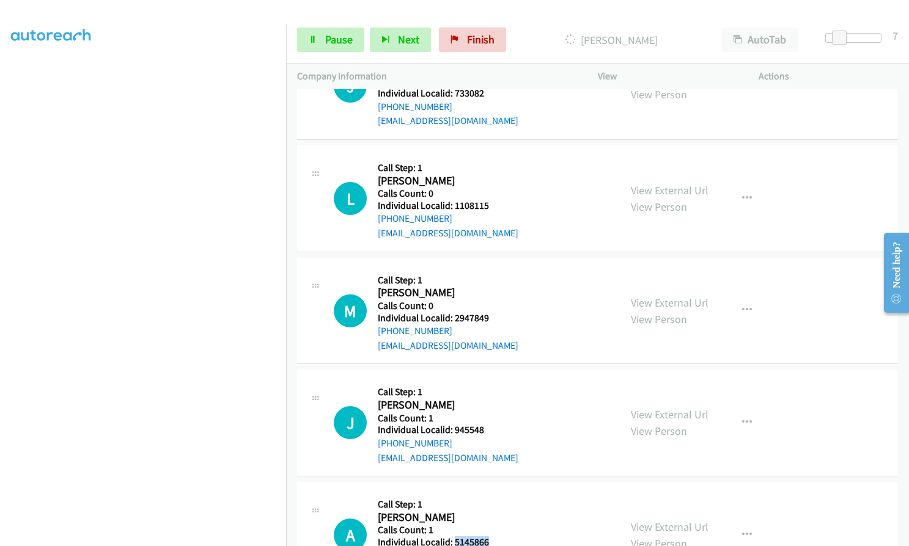
drag, startPoint x: 452, startPoint y: 398, endPoint x: 490, endPoint y: 398, distance: 37.3
click at [490, 537] on h5 "Individual Localid: 5145866" at bounding box center [448, 543] width 141 height 12
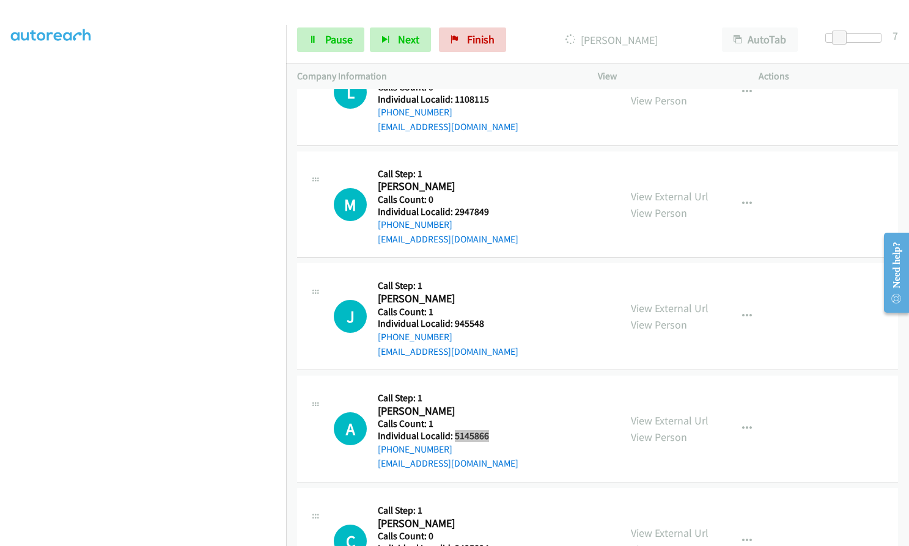
scroll to position [17898, 0]
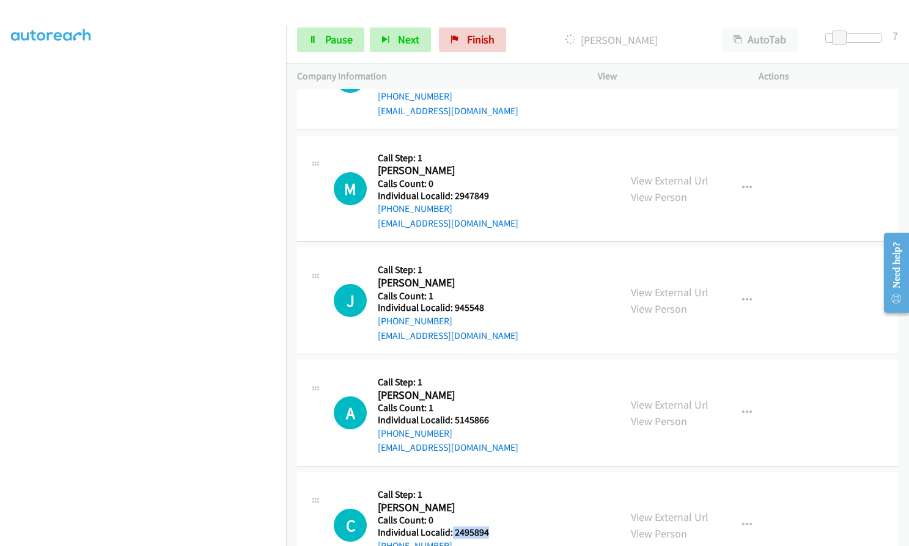
drag, startPoint x: 452, startPoint y: 388, endPoint x: 502, endPoint y: 387, distance: 50.1
click at [502, 483] on div "C Callback Scheduled Call Step: 1 [PERSON_NAME] America/New_York Calls Count: 0…" at bounding box center [471, 525] width 275 height 84
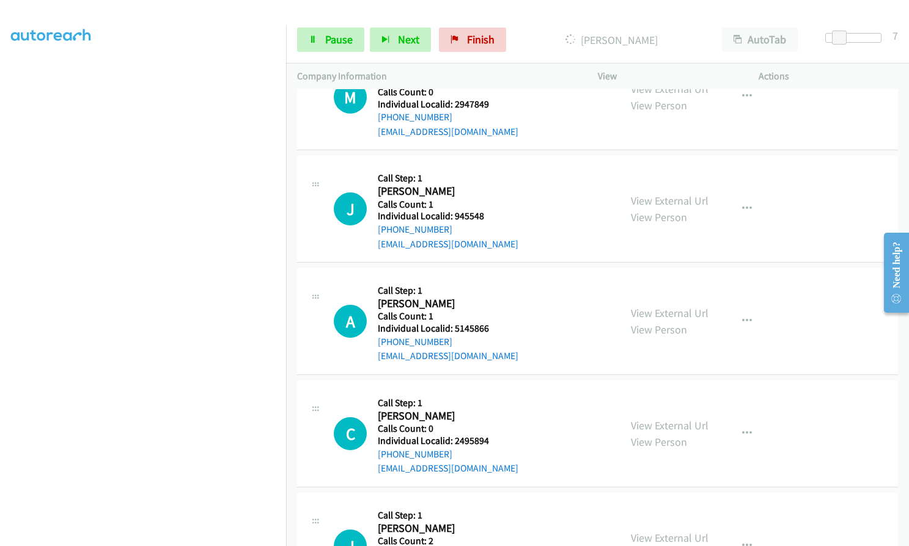
scroll to position [18005, 0]
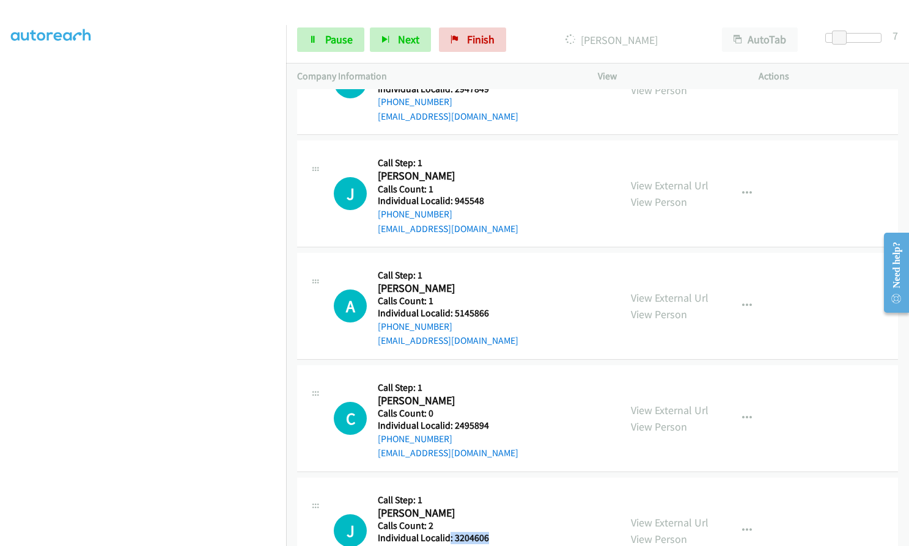
drag, startPoint x: 449, startPoint y: 403, endPoint x: 497, endPoint y: 391, distance: 50.0
click at [497, 489] on div "J Callback Scheduled Call Step: 1 [PERSON_NAME] America/Los_Angeles Calls Count…" at bounding box center [471, 531] width 275 height 84
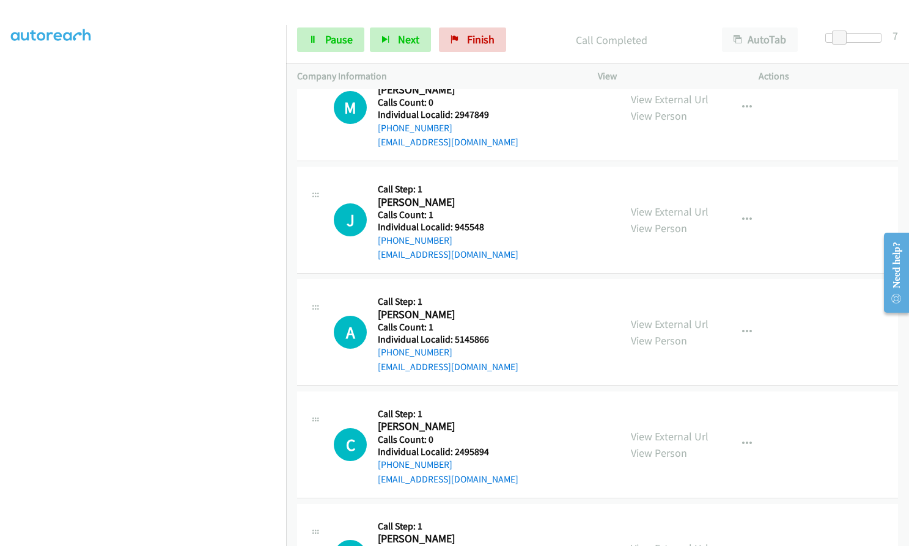
scroll to position [18031, 0]
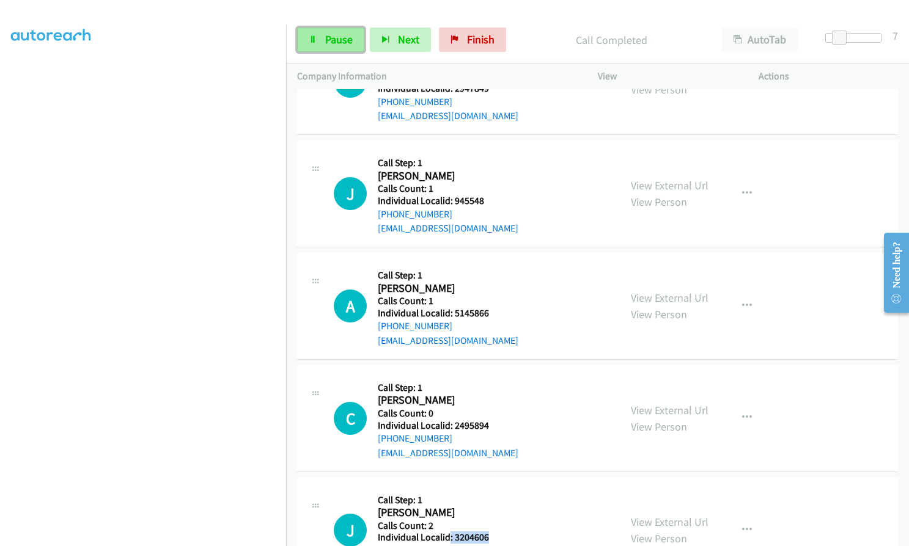
click at [337, 47] on link "Pause" at bounding box center [330, 40] width 67 height 24
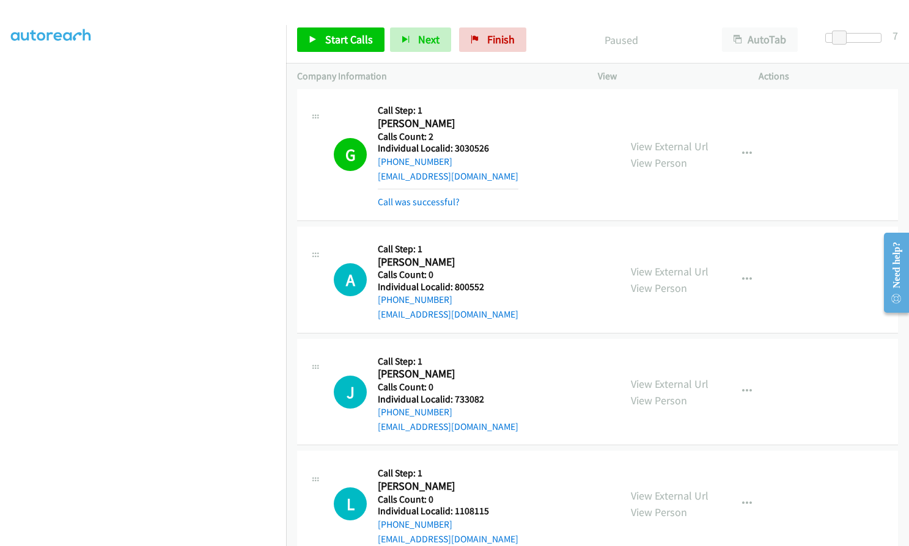
scroll to position [17496, 0]
click at [340, 40] on span "Start Calls" at bounding box center [349, 39] width 48 height 14
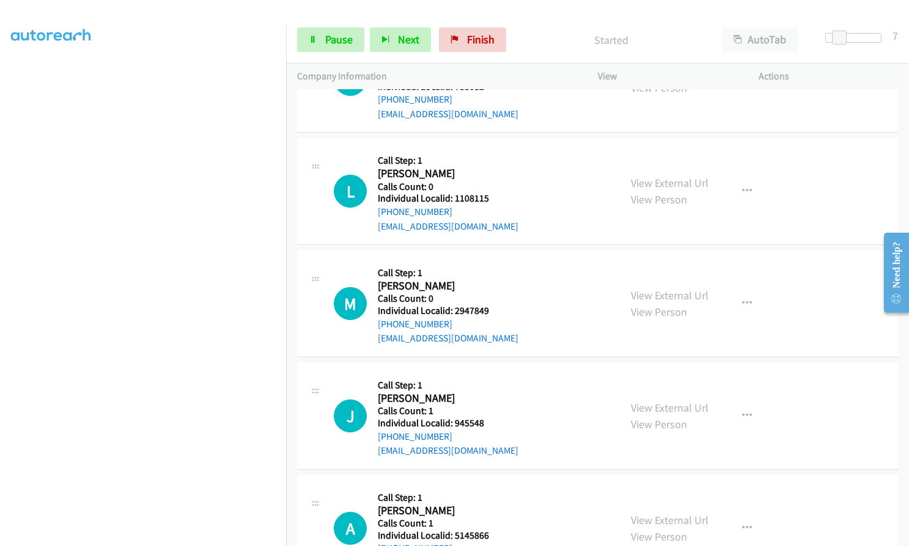
scroll to position [17848, 0]
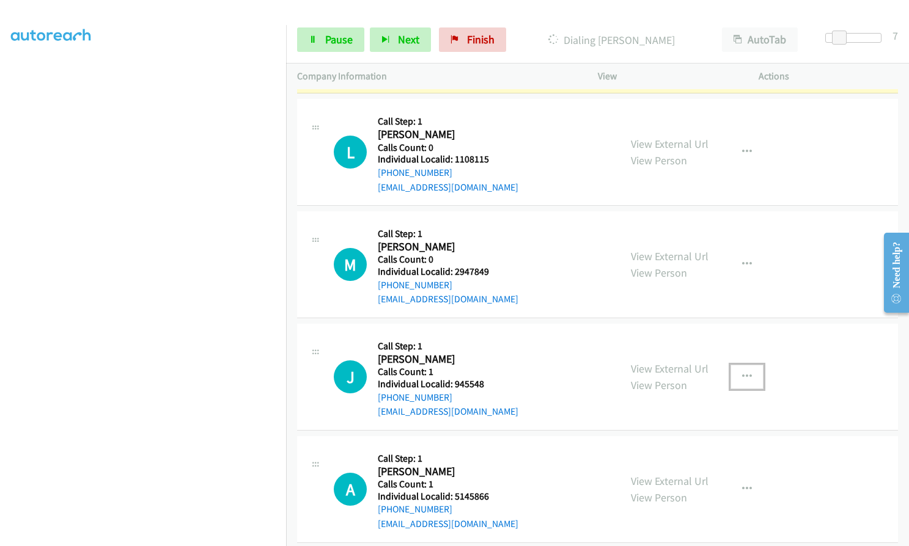
click at [741, 365] on button "button" at bounding box center [746, 377] width 33 height 24
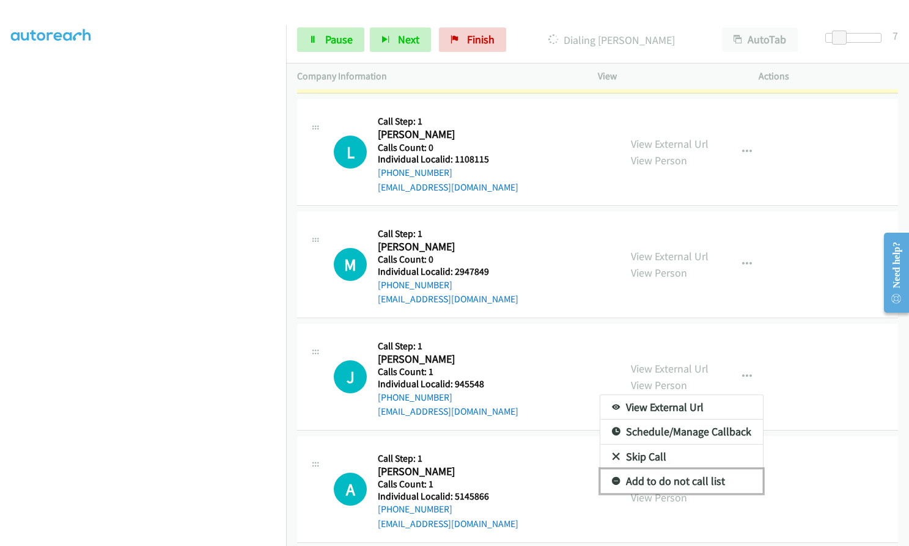
click at [612, 478] on icon at bounding box center [616, 482] width 9 height 9
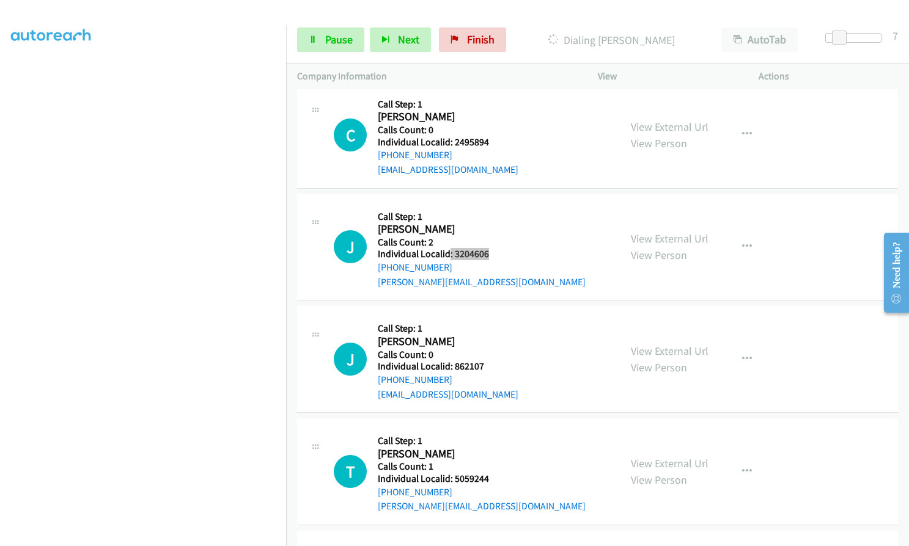
scroll to position [18245, 0]
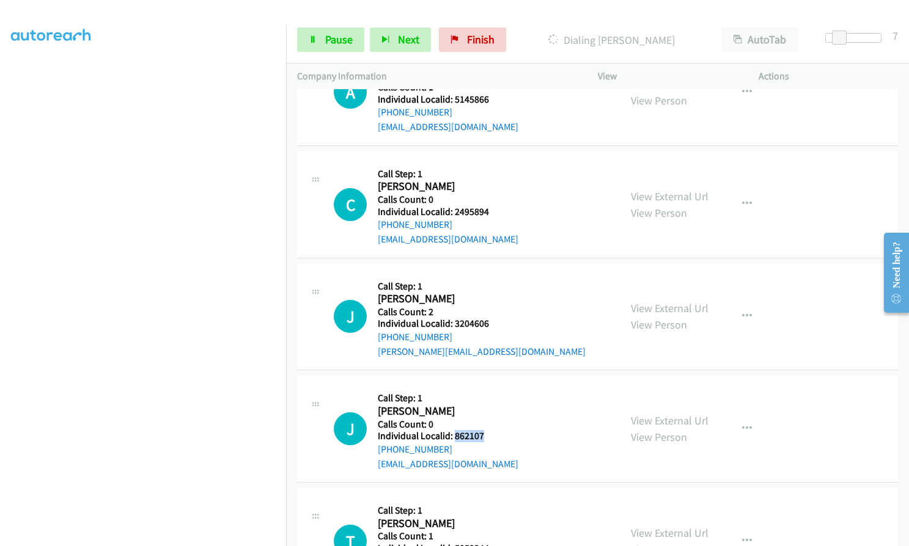
drag, startPoint x: 453, startPoint y: 293, endPoint x: 482, endPoint y: 292, distance: 29.3
click at [482, 387] on div "J Callback Scheduled Call Step: 1 [PERSON_NAME] America/Los_Angeles Calls Count…" at bounding box center [471, 429] width 275 height 84
drag, startPoint x: 452, startPoint y: 405, endPoint x: 488, endPoint y: 404, distance: 36.7
click at [488, 499] on div "T Callback Scheduled Call Step: 1 [PERSON_NAME] America/New_York Calls Count: 1…" at bounding box center [471, 541] width 275 height 84
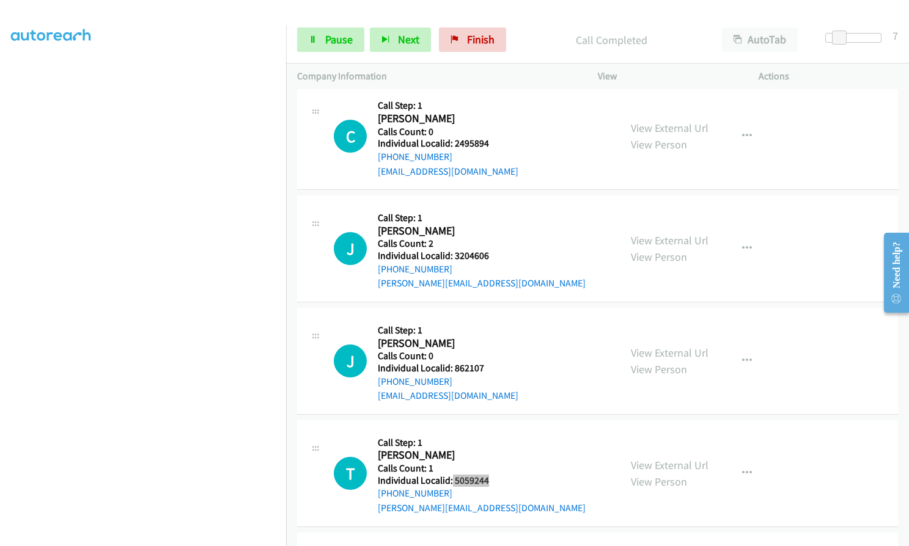
scroll to position [18347, 0]
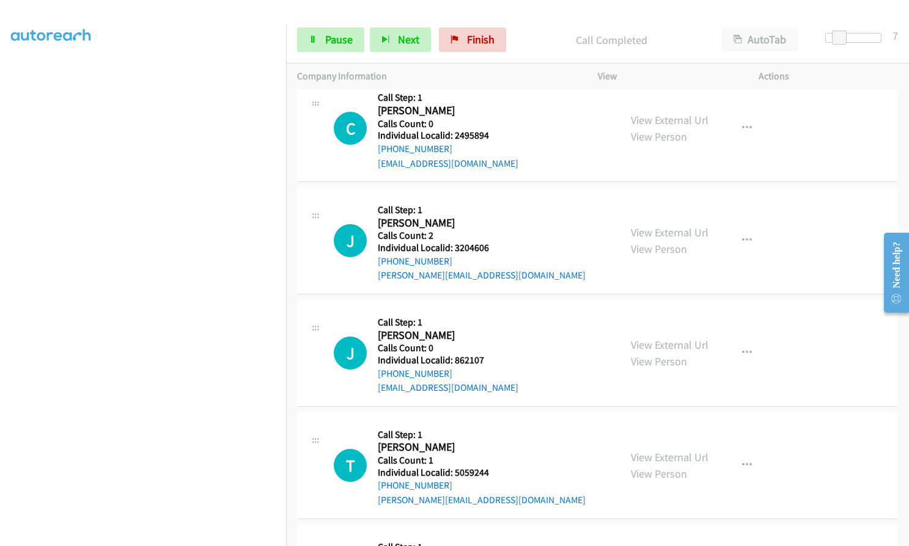
drag, startPoint x: 452, startPoint y: 438, endPoint x: 487, endPoint y: 441, distance: 35.0
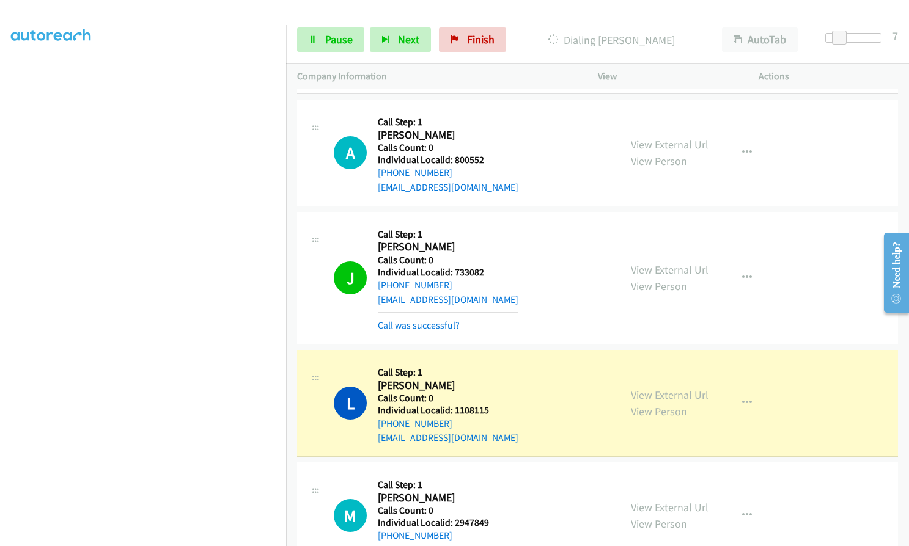
scroll to position [17598, 0]
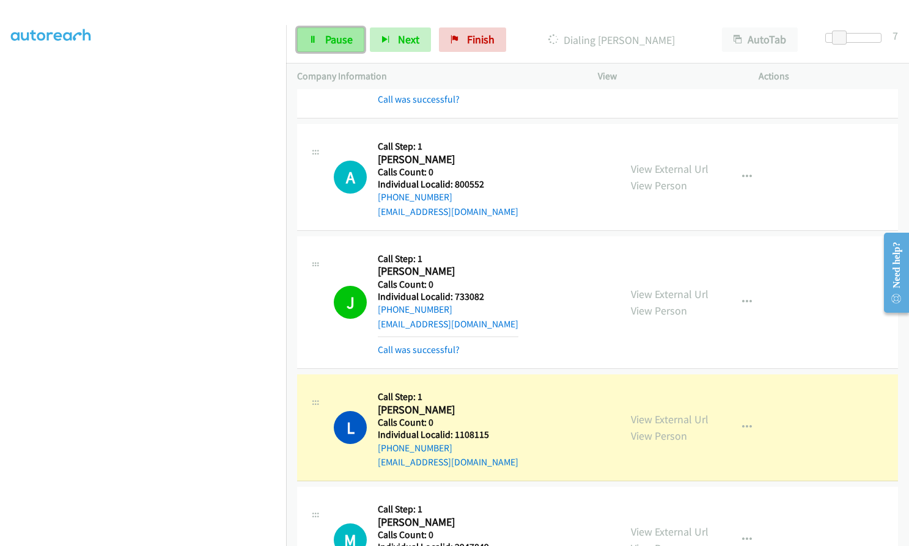
click at [318, 32] on link "Pause" at bounding box center [330, 40] width 67 height 24
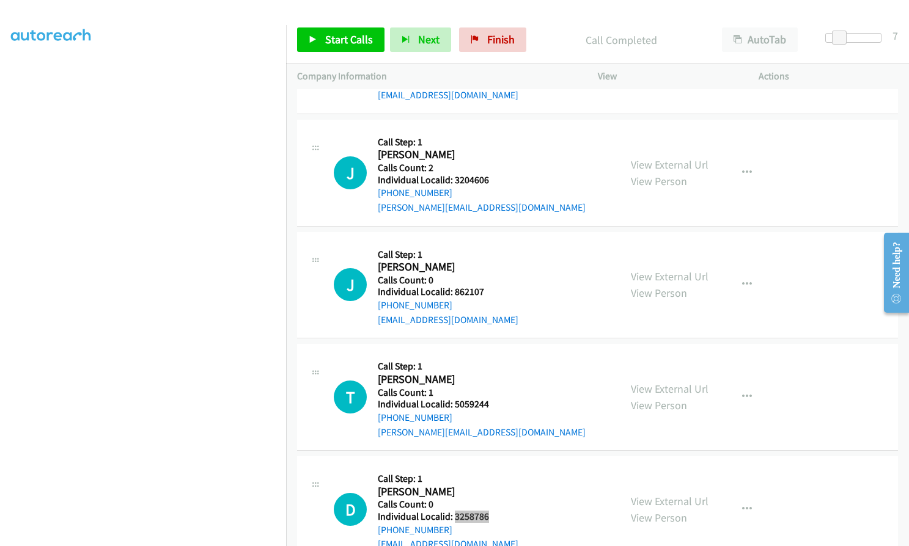
scroll to position [18683, 0]
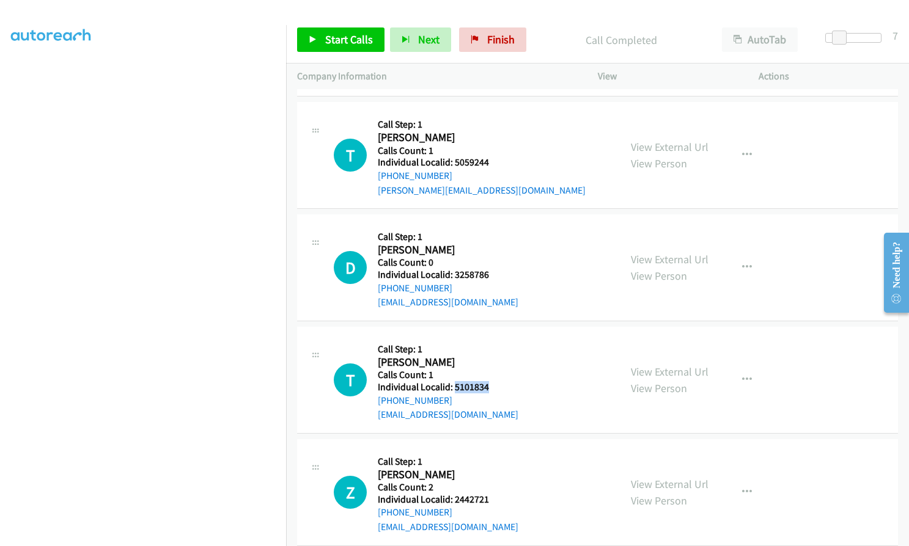
drag, startPoint x: 454, startPoint y: 243, endPoint x: 493, endPoint y: 243, distance: 38.5
click at [493, 338] on div "T Callback Scheduled Call Step: 1 [PERSON_NAME] America/New_York Calls Count: 1…" at bounding box center [471, 380] width 275 height 84
drag, startPoint x: 453, startPoint y: 354, endPoint x: 493, endPoint y: 354, distance: 39.1
click at [493, 450] on div "Z Callback Scheduled Call Step: 1 [PERSON_NAME] America/New_York Calls Count: 2…" at bounding box center [471, 492] width 275 height 84
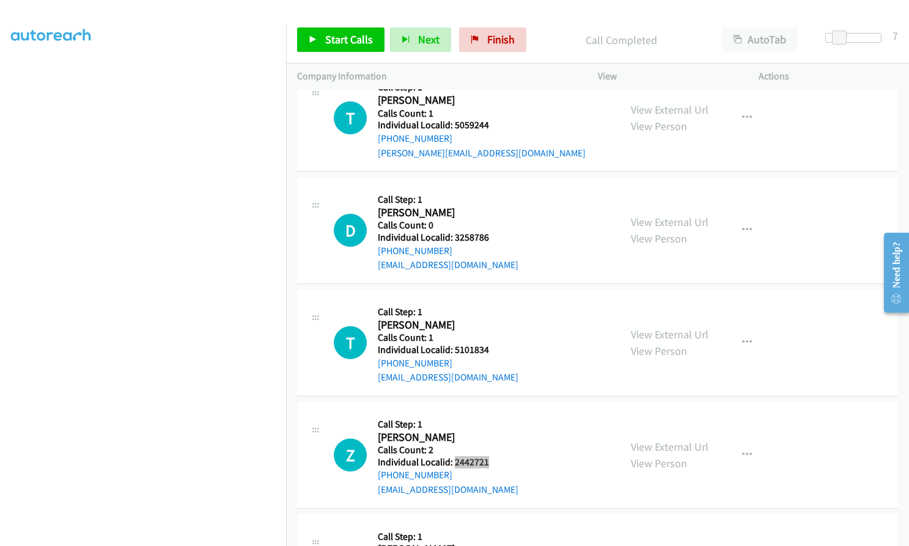
scroll to position [18729, 0]
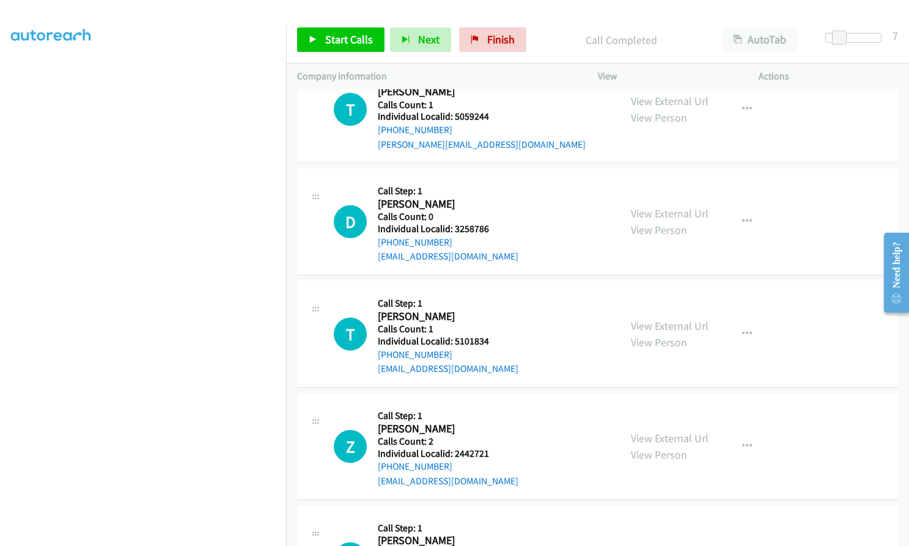
drag, startPoint x: 453, startPoint y: 420, endPoint x: 491, endPoint y: 421, distance: 38.5
click at [347, 42] on span "Start Calls" at bounding box center [349, 39] width 48 height 14
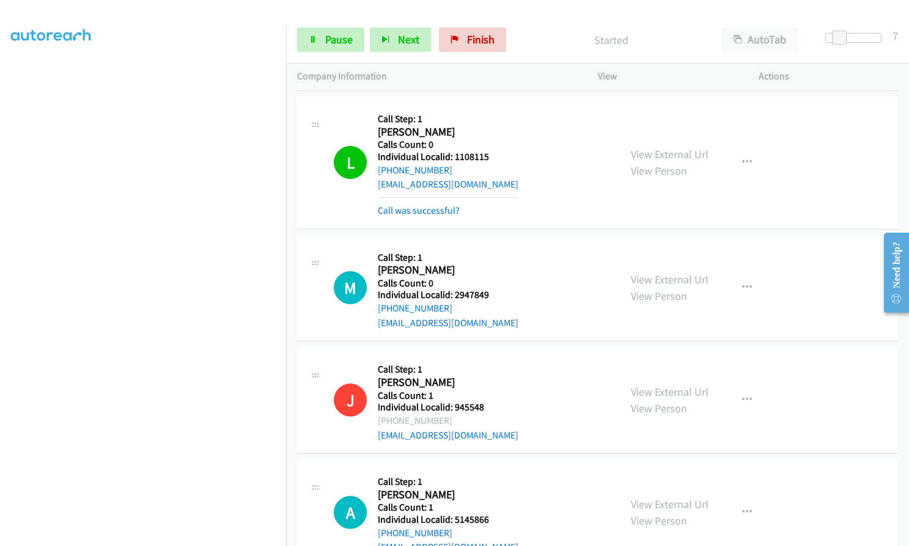
scroll to position [17873, 0]
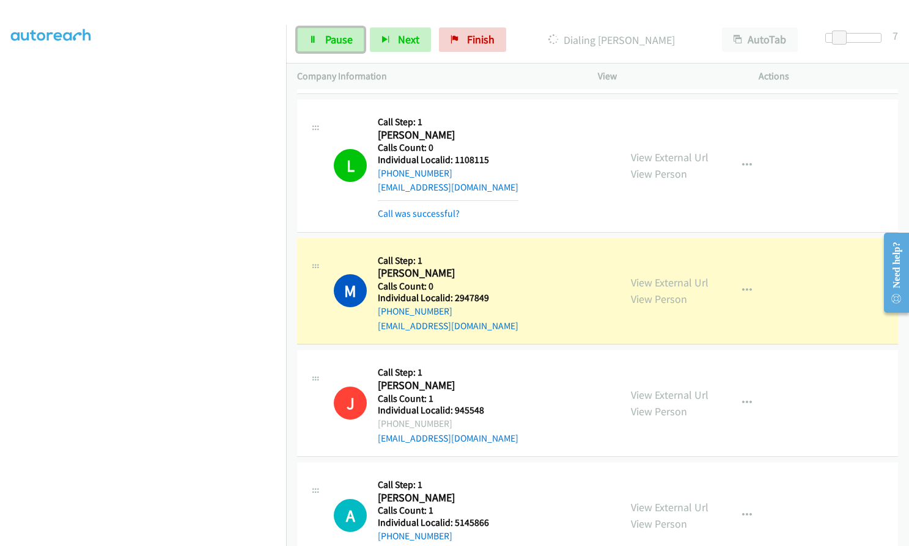
drag, startPoint x: 338, startPoint y: 45, endPoint x: 328, endPoint y: 84, distance: 39.7
click at [338, 45] on span "Pause" at bounding box center [339, 39] width 28 height 14
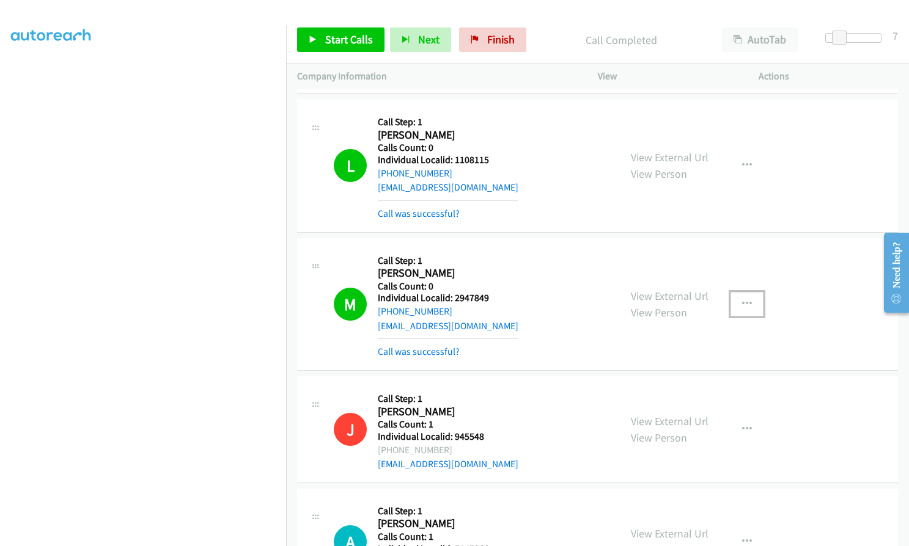
click at [742, 299] on icon "button" at bounding box center [747, 304] width 10 height 10
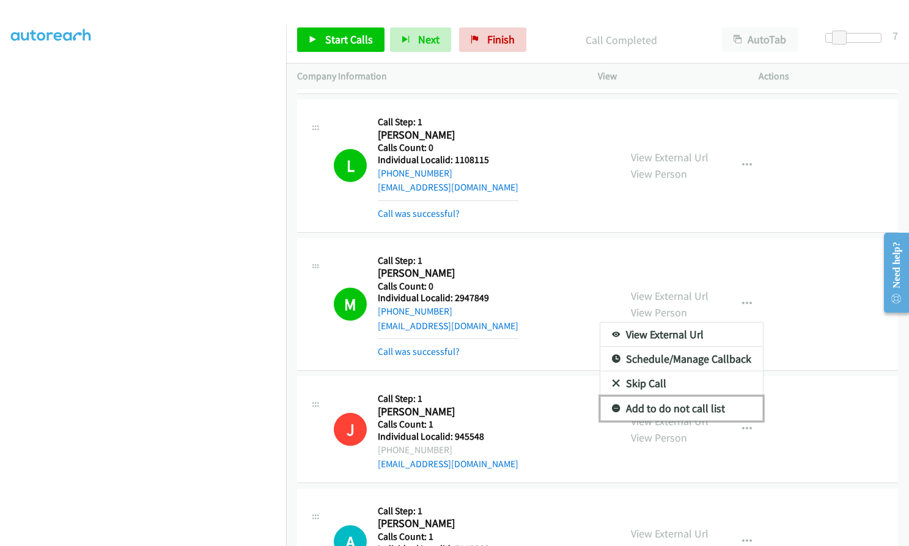
click at [612, 405] on icon at bounding box center [616, 409] width 9 height 9
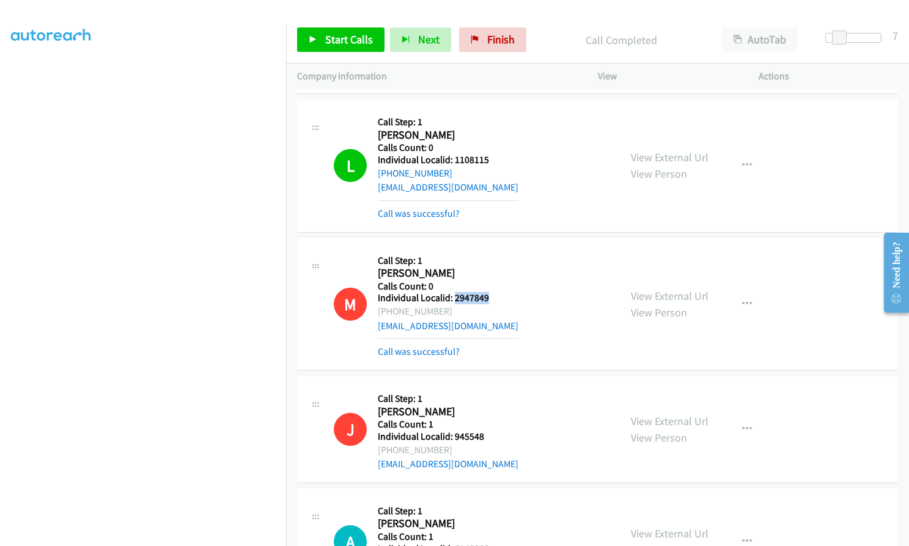
drag, startPoint x: 452, startPoint y: 156, endPoint x: 488, endPoint y: 153, distance: 36.2
click at [488, 249] on div "M Callback Scheduled Call Step: 1 [PERSON_NAME] America/New_York Calls Count: 0…" at bounding box center [471, 304] width 275 height 110
click at [350, 40] on span "Start Calls" at bounding box center [349, 39] width 48 height 14
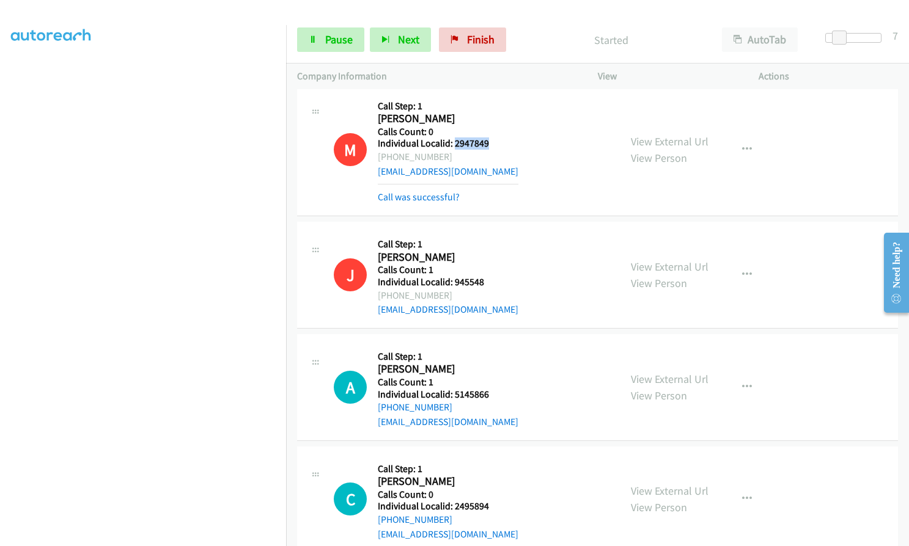
scroll to position [18118, 0]
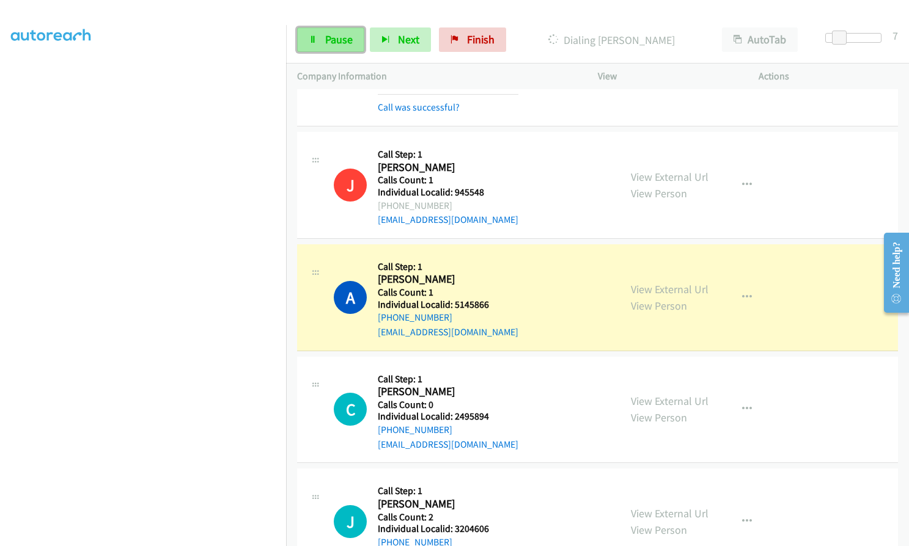
click at [326, 36] on span "Pause" at bounding box center [339, 39] width 28 height 14
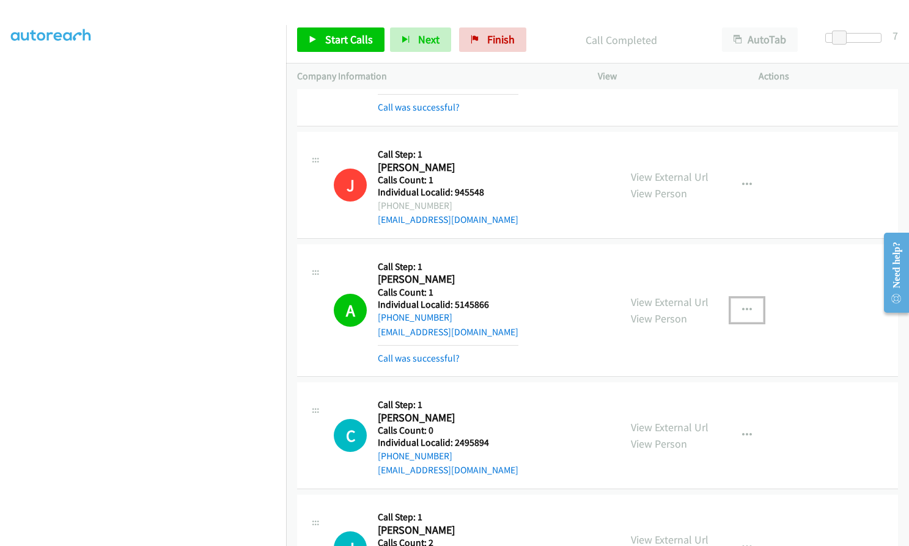
click at [742, 306] on icon "button" at bounding box center [747, 311] width 10 height 10
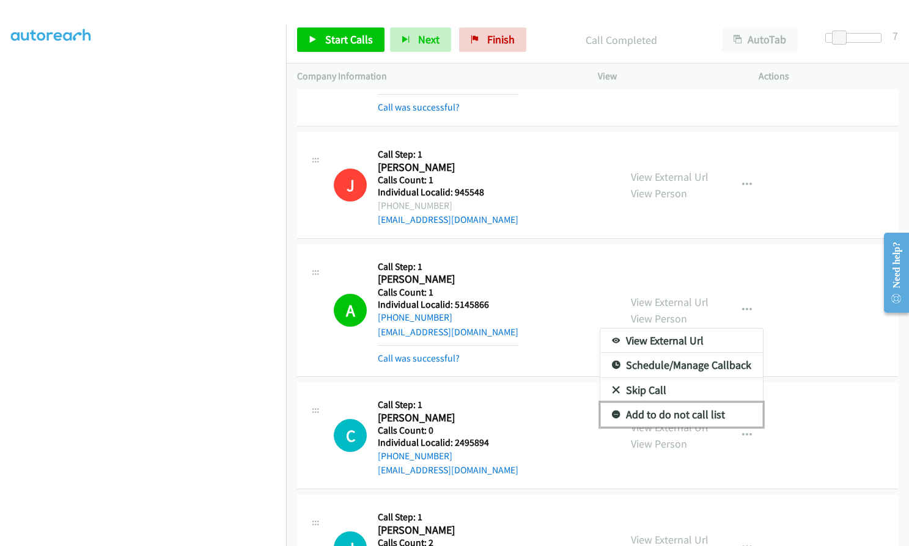
click at [612, 411] on icon at bounding box center [616, 415] width 9 height 9
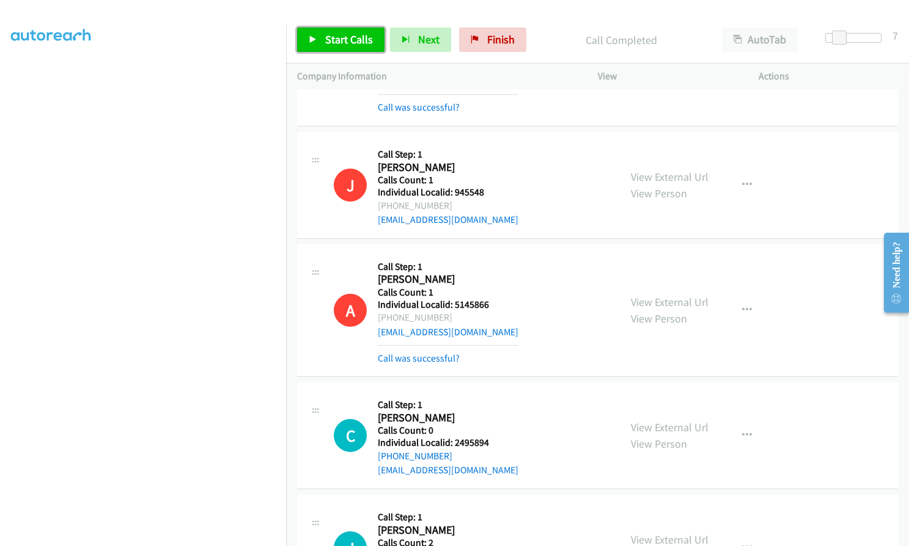
click at [336, 46] on span "Start Calls" at bounding box center [349, 39] width 48 height 14
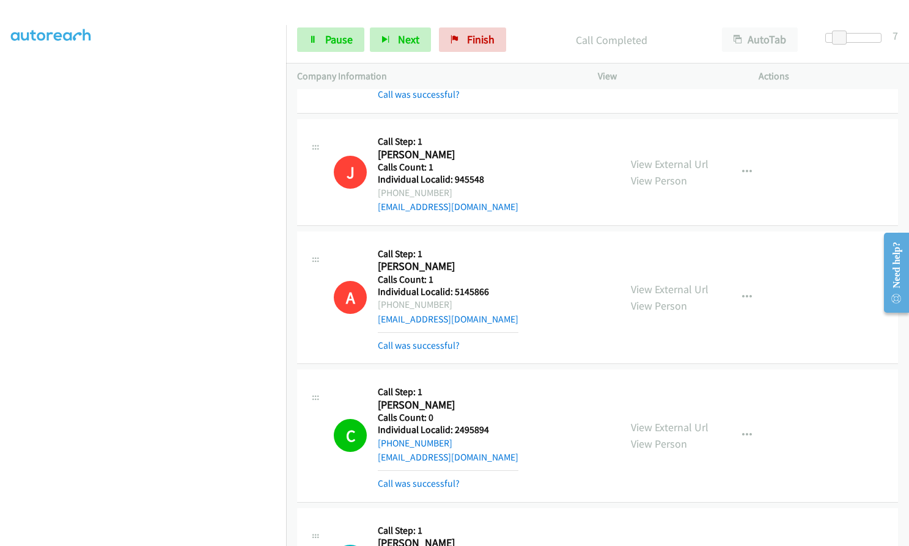
scroll to position [18133, 0]
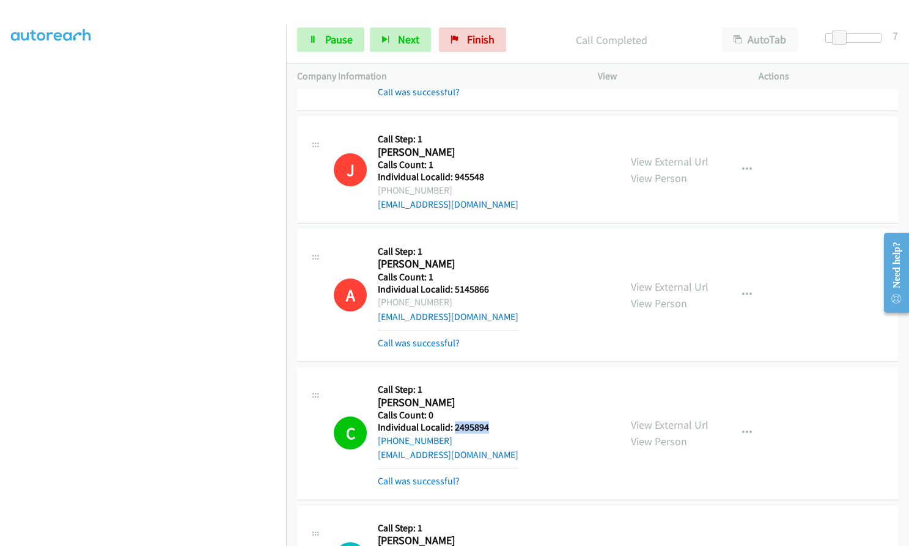
drag, startPoint x: 453, startPoint y: 282, endPoint x: 485, endPoint y: 282, distance: 32.4
click at [485, 422] on h5 "Individual Localid: 2495894" at bounding box center [448, 428] width 141 height 12
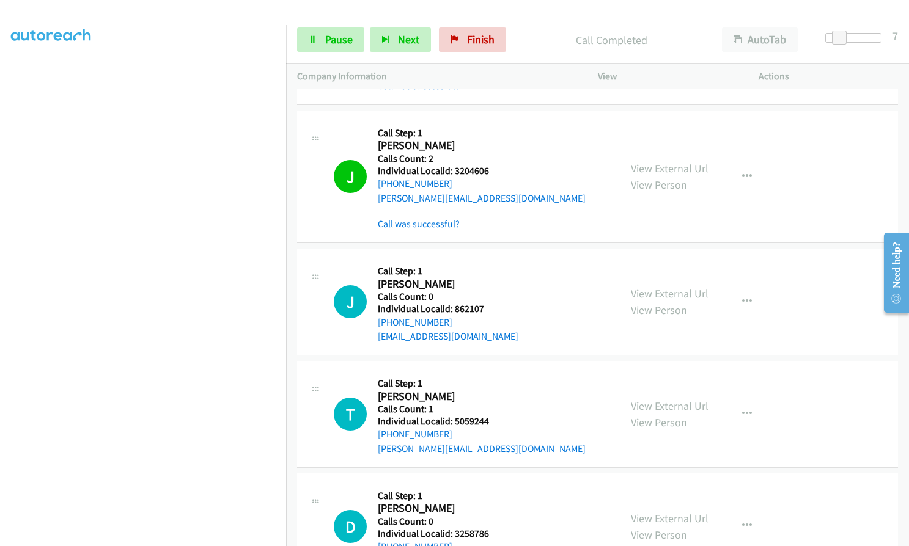
scroll to position [18530, 0]
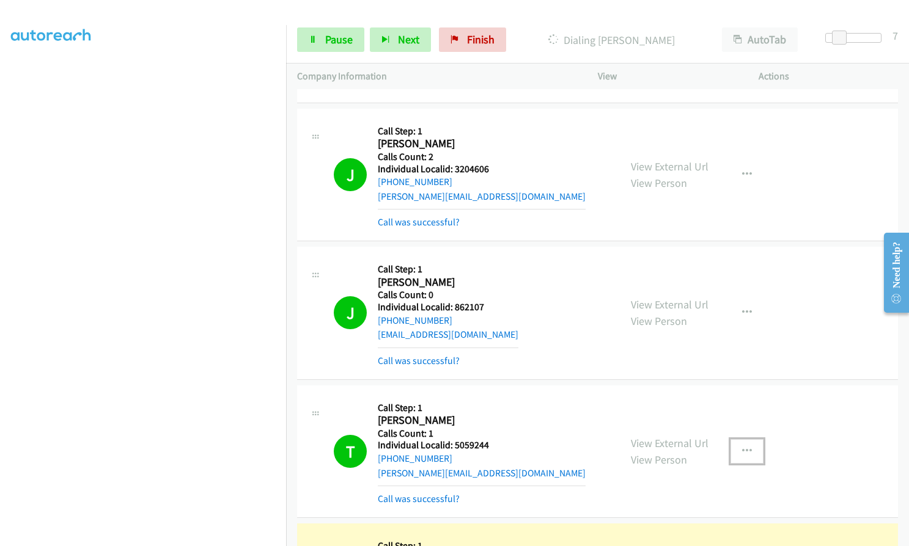
click at [747, 439] on button "button" at bounding box center [746, 451] width 33 height 24
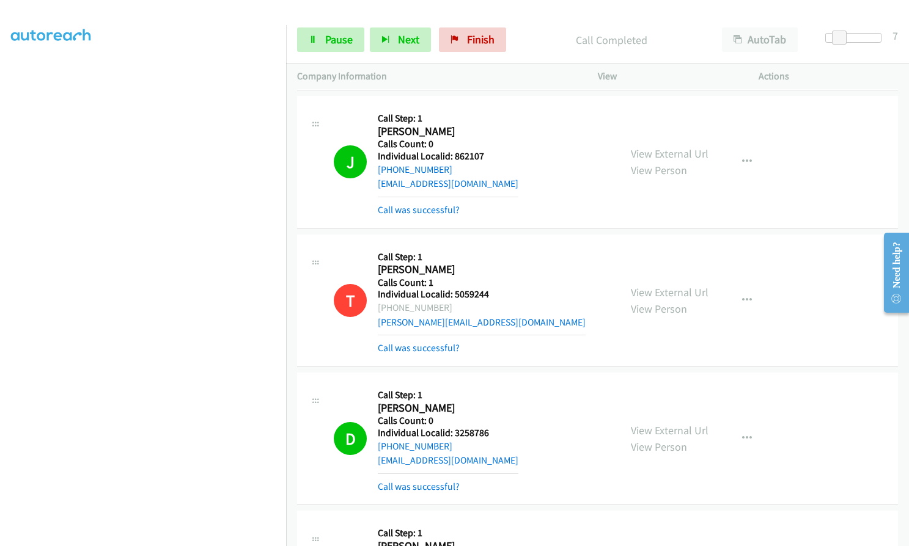
scroll to position [18683, 0]
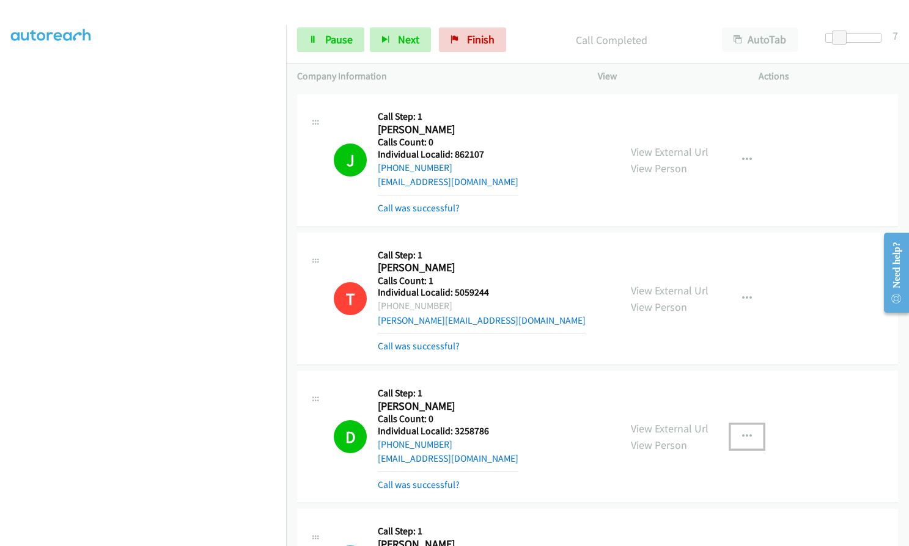
click at [745, 432] on icon "button" at bounding box center [747, 437] width 10 height 10
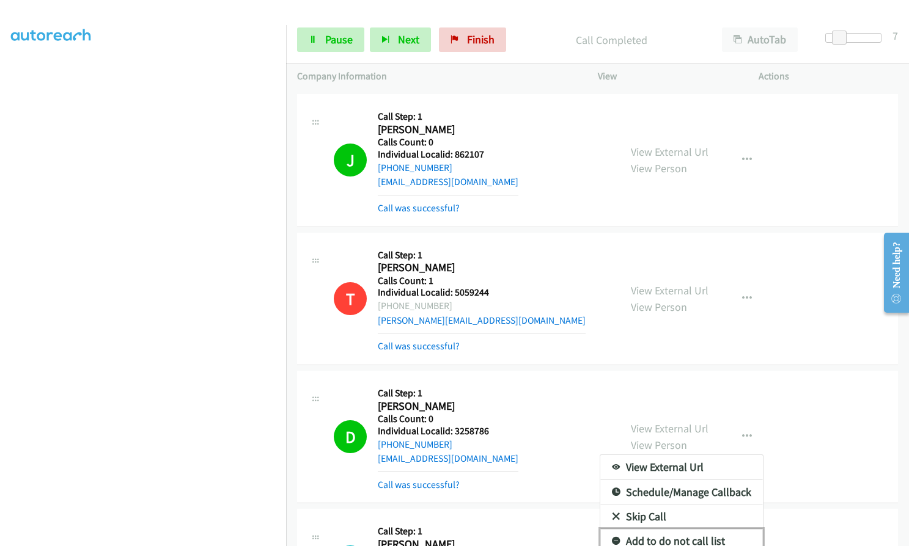
click at [612, 538] on icon at bounding box center [616, 542] width 9 height 9
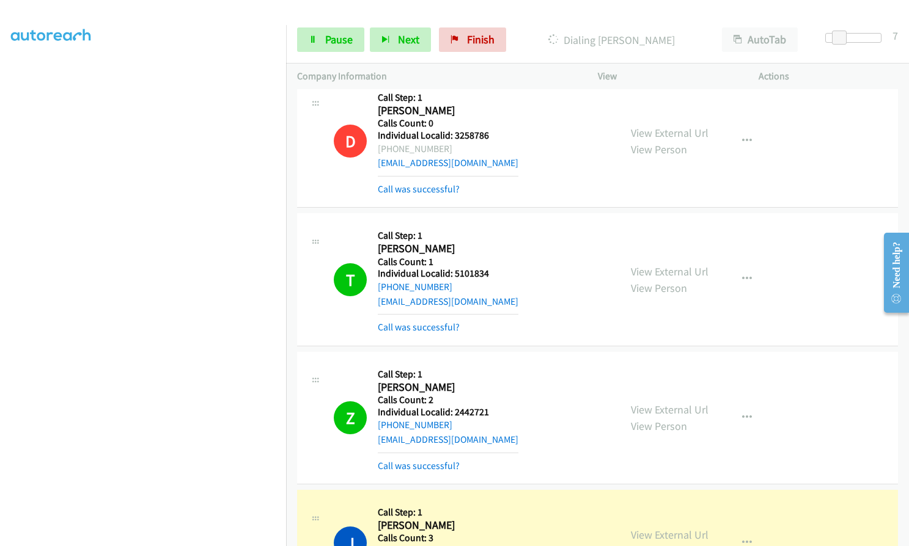
scroll to position [18989, 0]
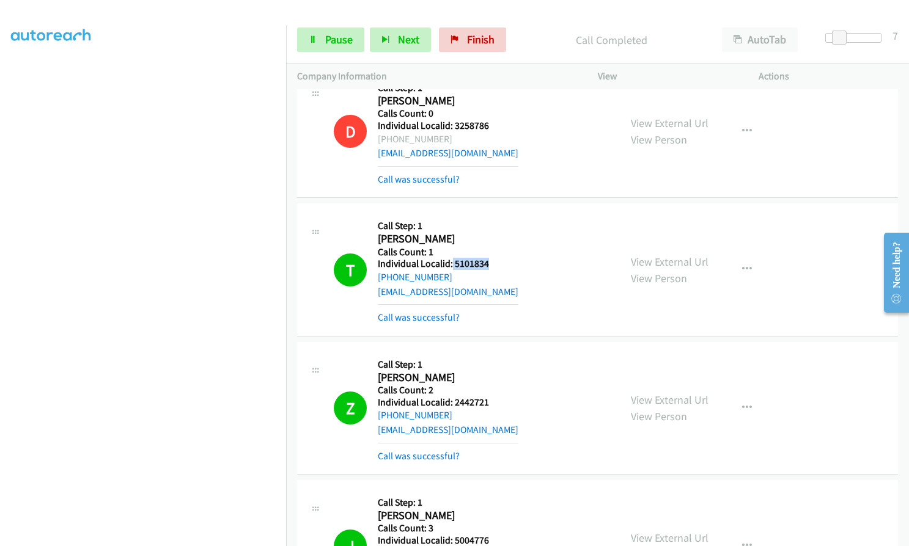
drag, startPoint x: 452, startPoint y: 122, endPoint x: 500, endPoint y: 122, distance: 48.3
click at [500, 215] on div "T Callback Scheduled Call Step: 1 [PERSON_NAME] America/New_York Calls Count: 1…" at bounding box center [471, 270] width 275 height 110
drag, startPoint x: 453, startPoint y: 258, endPoint x: 479, endPoint y: 258, distance: 25.7
click at [492, 353] on div "Z Callback Scheduled Call Step: 1 [PERSON_NAME] America/New_York Calls Count: 2…" at bounding box center [471, 408] width 275 height 110
drag, startPoint x: 451, startPoint y: 392, endPoint x: 493, endPoint y: 397, distance: 42.5
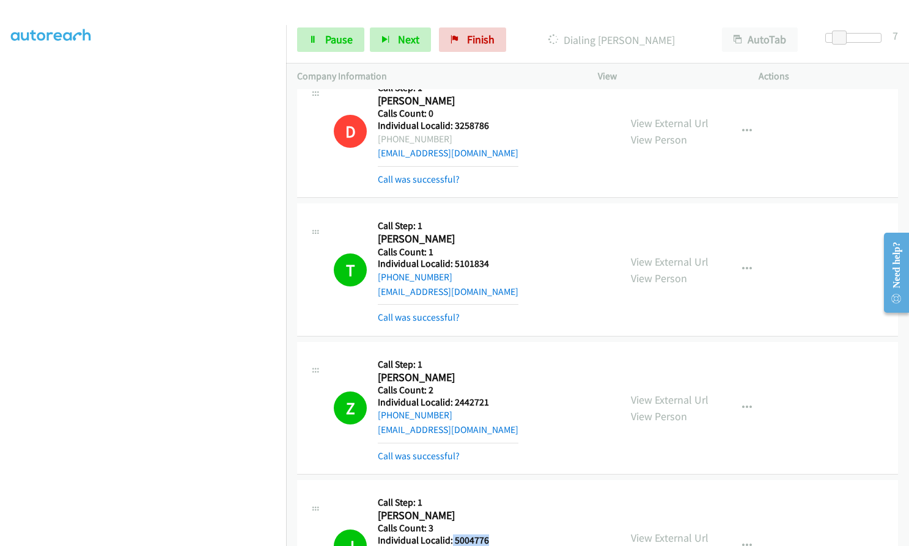
click at [493, 491] on div "J Callback Scheduled Call Step: 1 [PERSON_NAME] America/New_York Calls Count: 3…" at bounding box center [471, 546] width 275 height 110
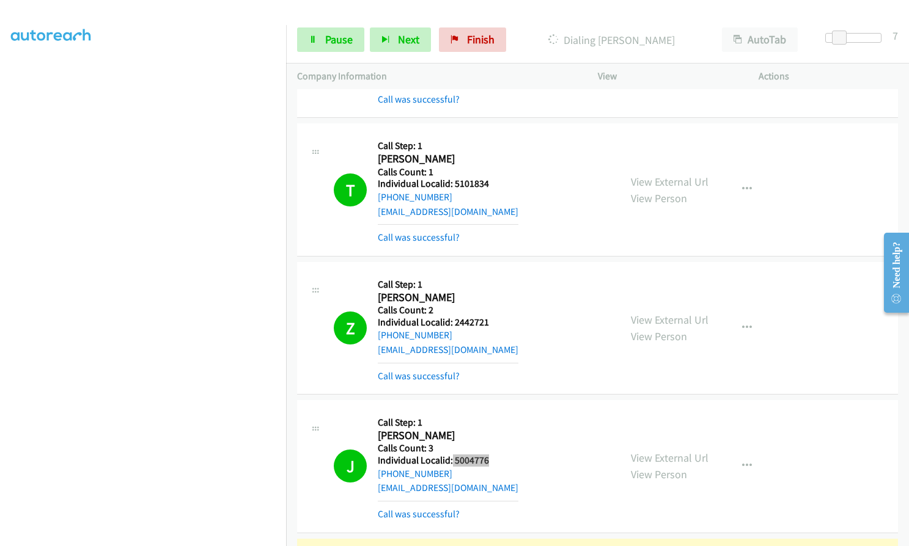
scroll to position [19157, 0]
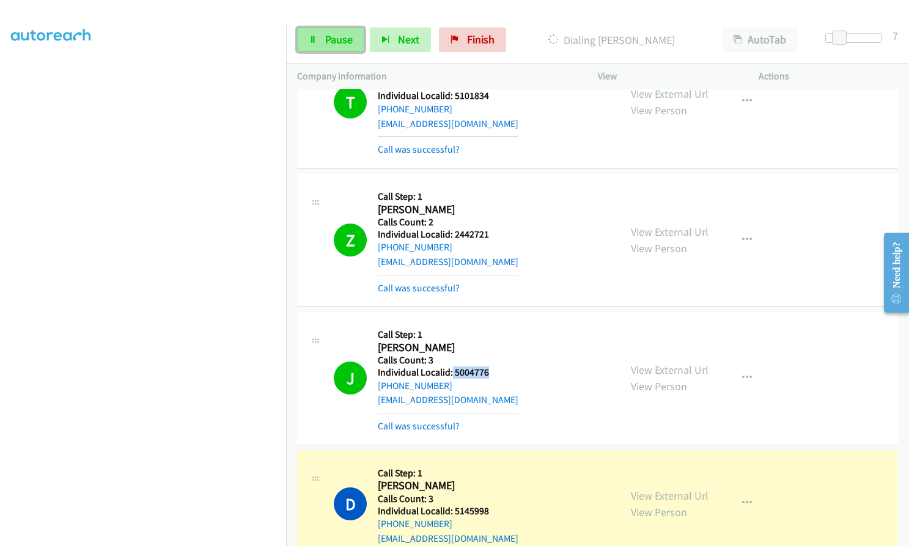
click at [335, 32] on span "Pause" at bounding box center [339, 39] width 28 height 14
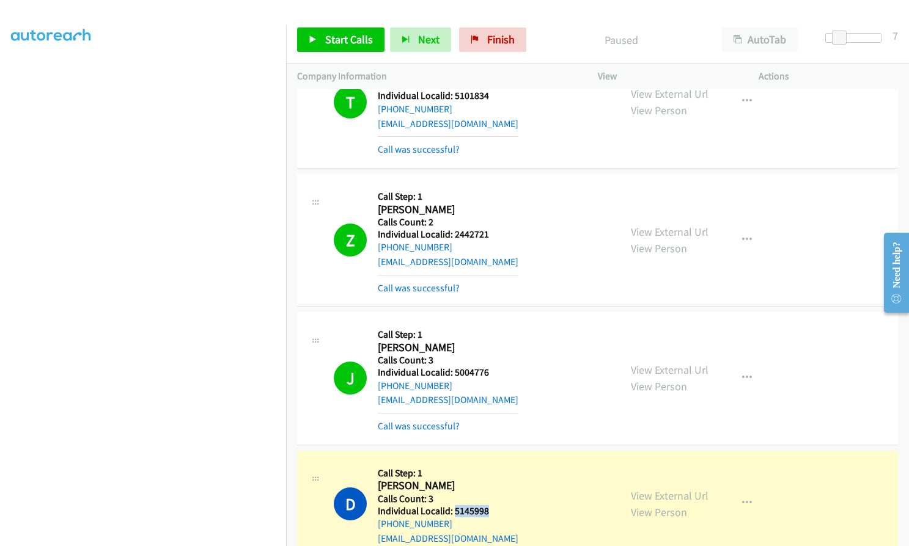
drag, startPoint x: 454, startPoint y: 367, endPoint x: 496, endPoint y: 365, distance: 41.6
click at [496, 462] on div "D Callback Scheduled Call Step: 1 [PERSON_NAME] America/New_York Calls Count: 3…" at bounding box center [471, 504] width 275 height 84
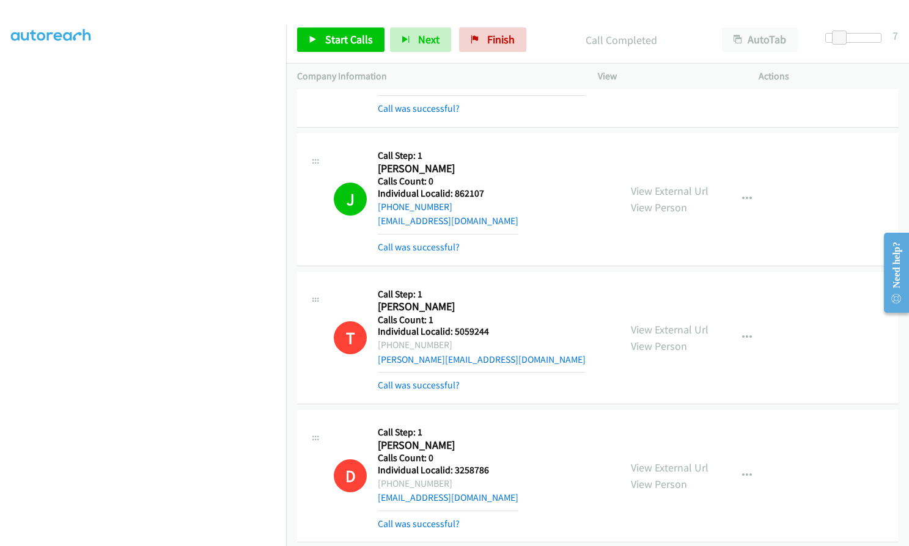
scroll to position [18607, 0]
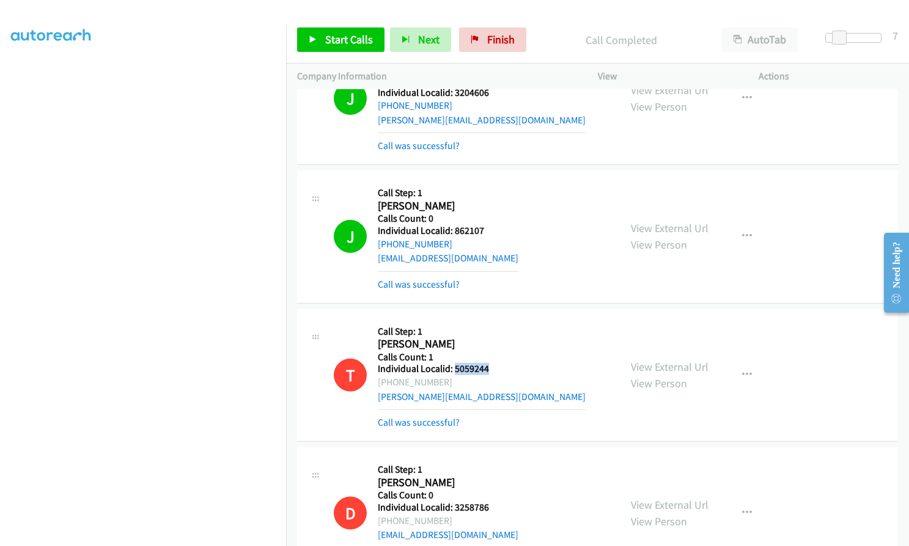
drag, startPoint x: 453, startPoint y: 226, endPoint x: 490, endPoint y: 226, distance: 36.7
click at [490, 320] on div "T Callback Scheduled Call Step: 1 [PERSON_NAME] America/New_York Calls Count: 1…" at bounding box center [471, 375] width 275 height 110
drag, startPoint x: 454, startPoint y: 366, endPoint x: 495, endPoint y: 367, distance: 41.0
click at [495, 458] on div "D Callback Scheduled Call Step: 1 [PERSON_NAME] America/Los_Angeles Calls Count…" at bounding box center [471, 513] width 275 height 110
drag, startPoint x: 474, startPoint y: 37, endPoint x: 511, endPoint y: 42, distance: 37.0
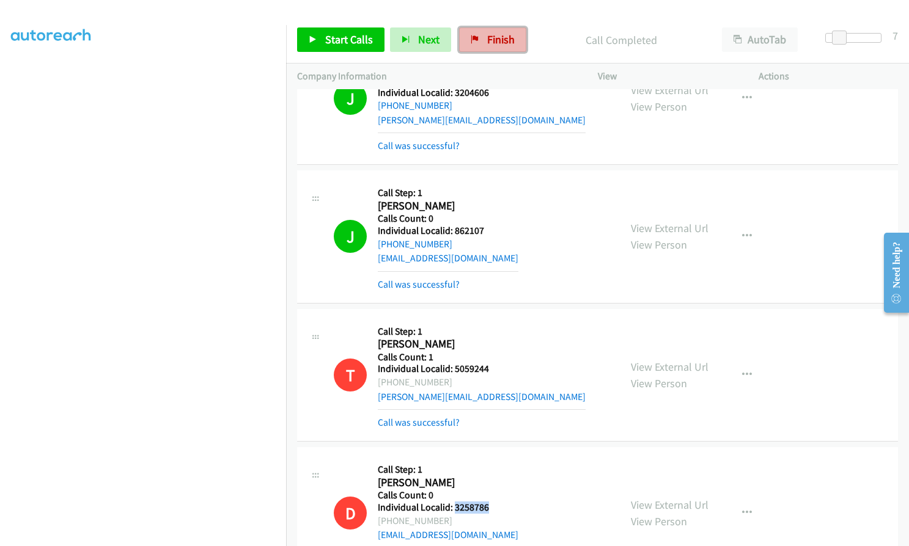
click at [474, 37] on icon at bounding box center [475, 40] width 9 height 9
